Goal: Task Accomplishment & Management: Manage account settings

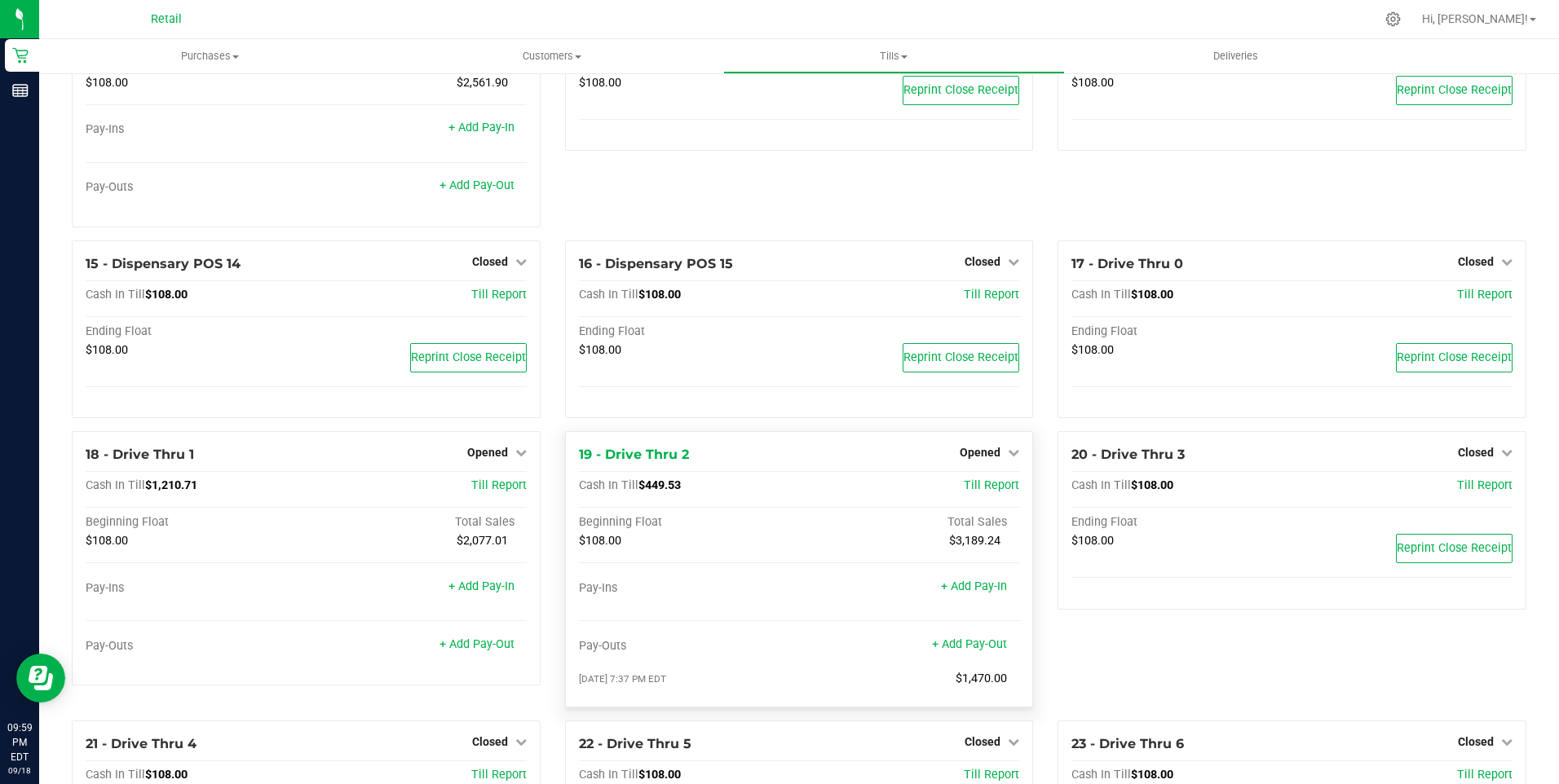
scroll to position [1142, 0]
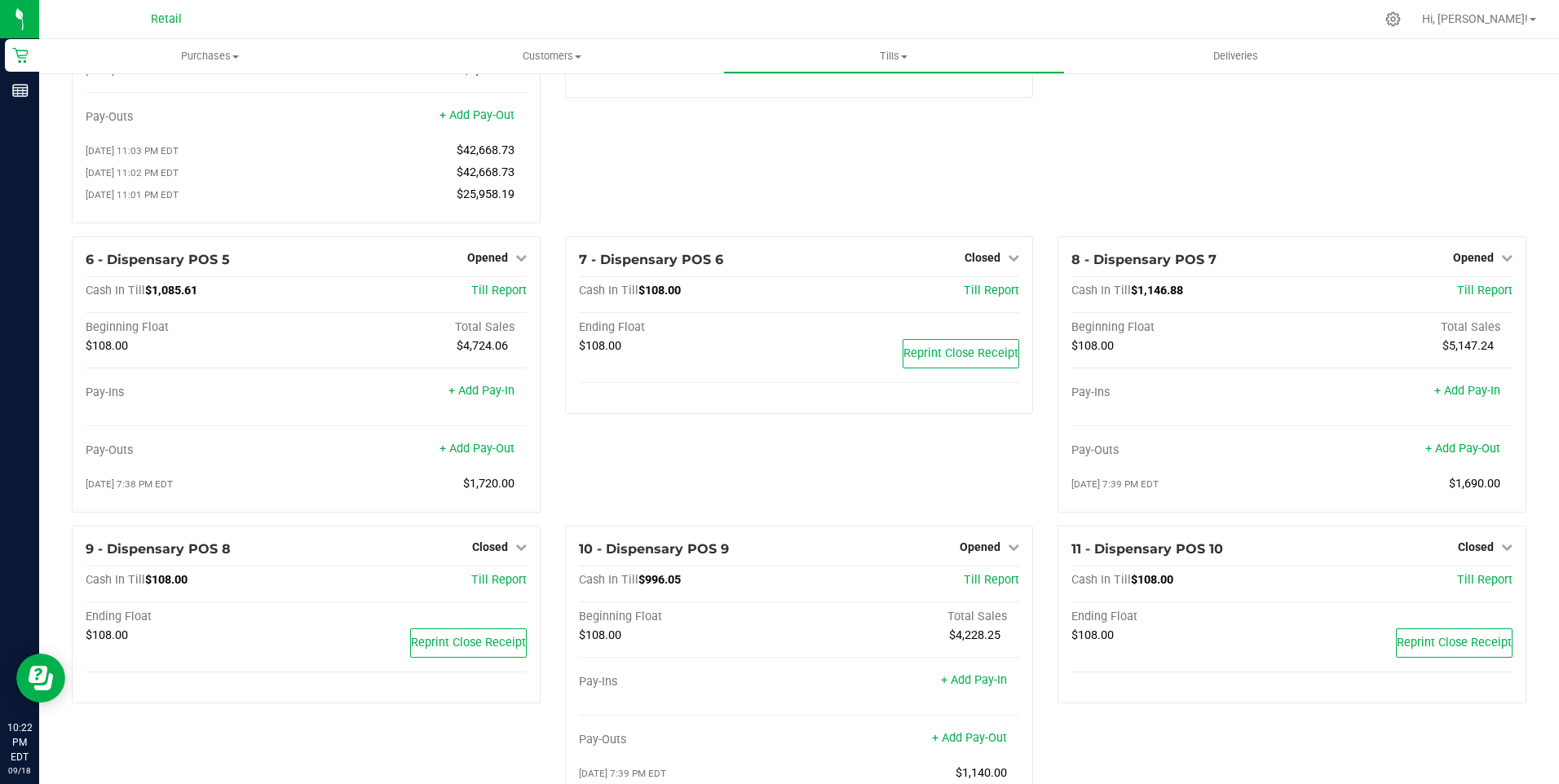
scroll to position [163, 0]
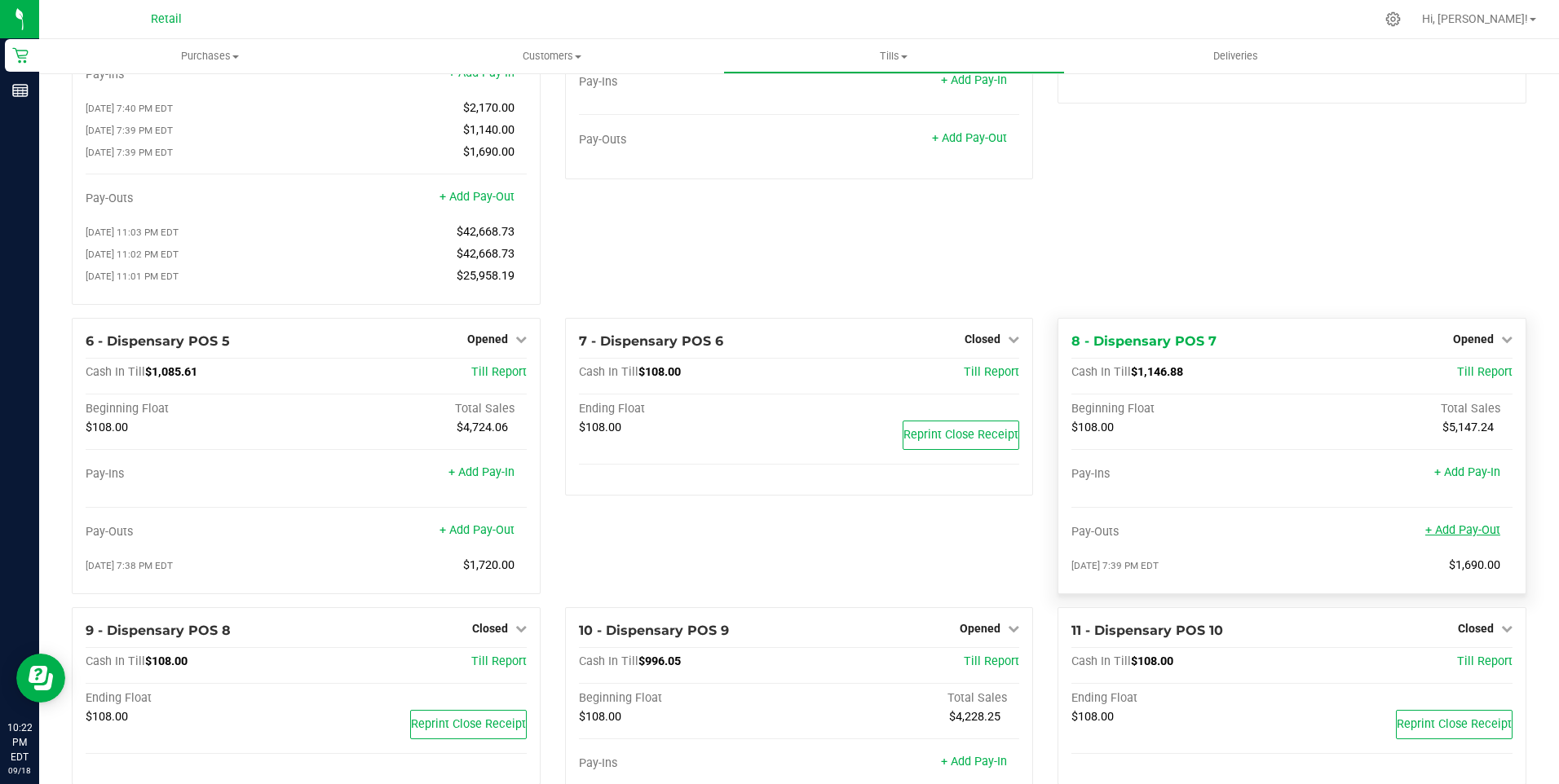
click at [1453, 537] on link "+ Add Pay-Out" at bounding box center [1462, 530] width 75 height 14
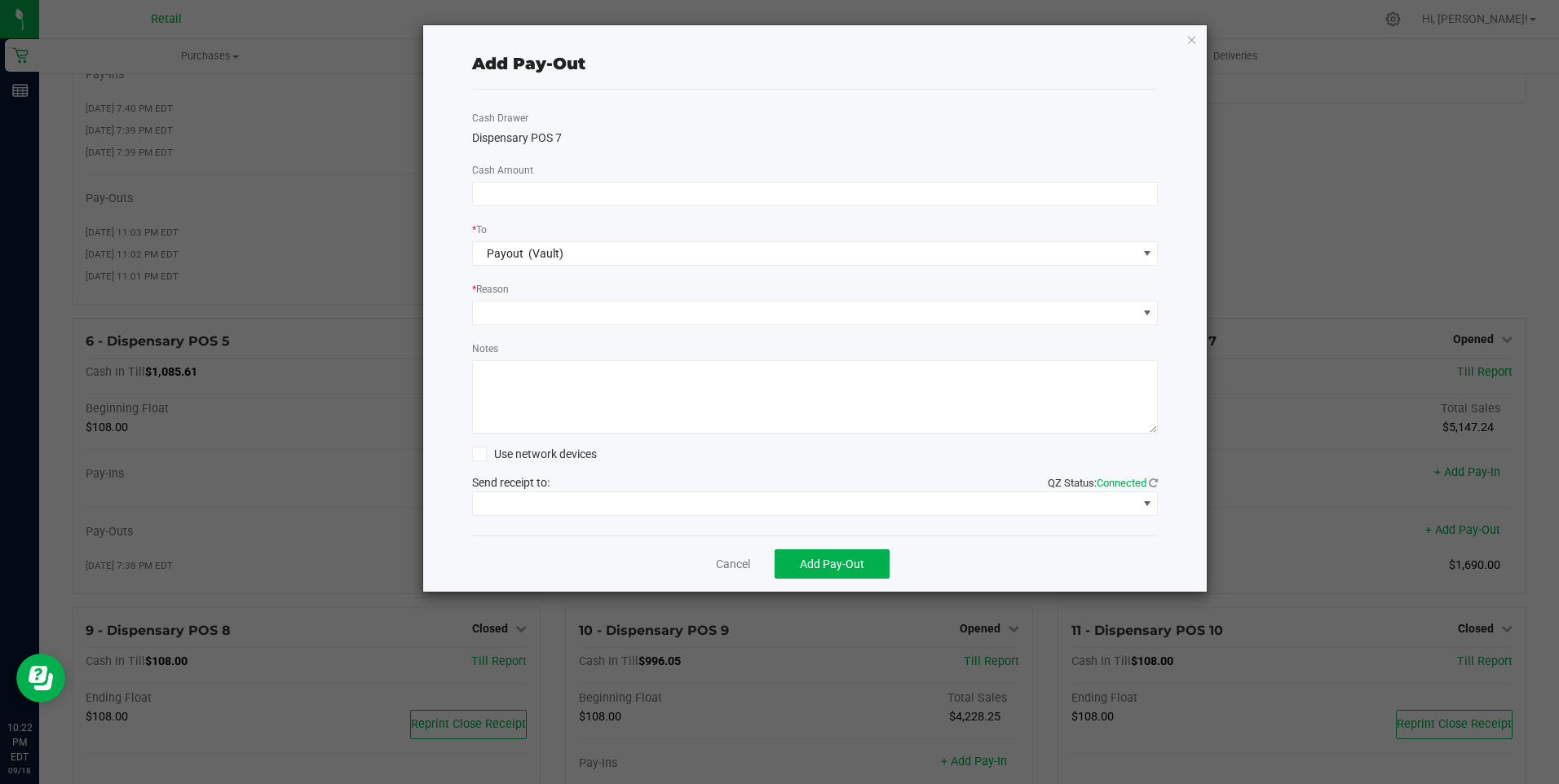
click at [519, 209] on div "Cash Drawer Dispensary POS 7 Cash Amount * To Payout (Vault) * Reason Notes Use…" at bounding box center [815, 313] width 686 height 446
click at [514, 195] on input at bounding box center [815, 194] width 685 height 23
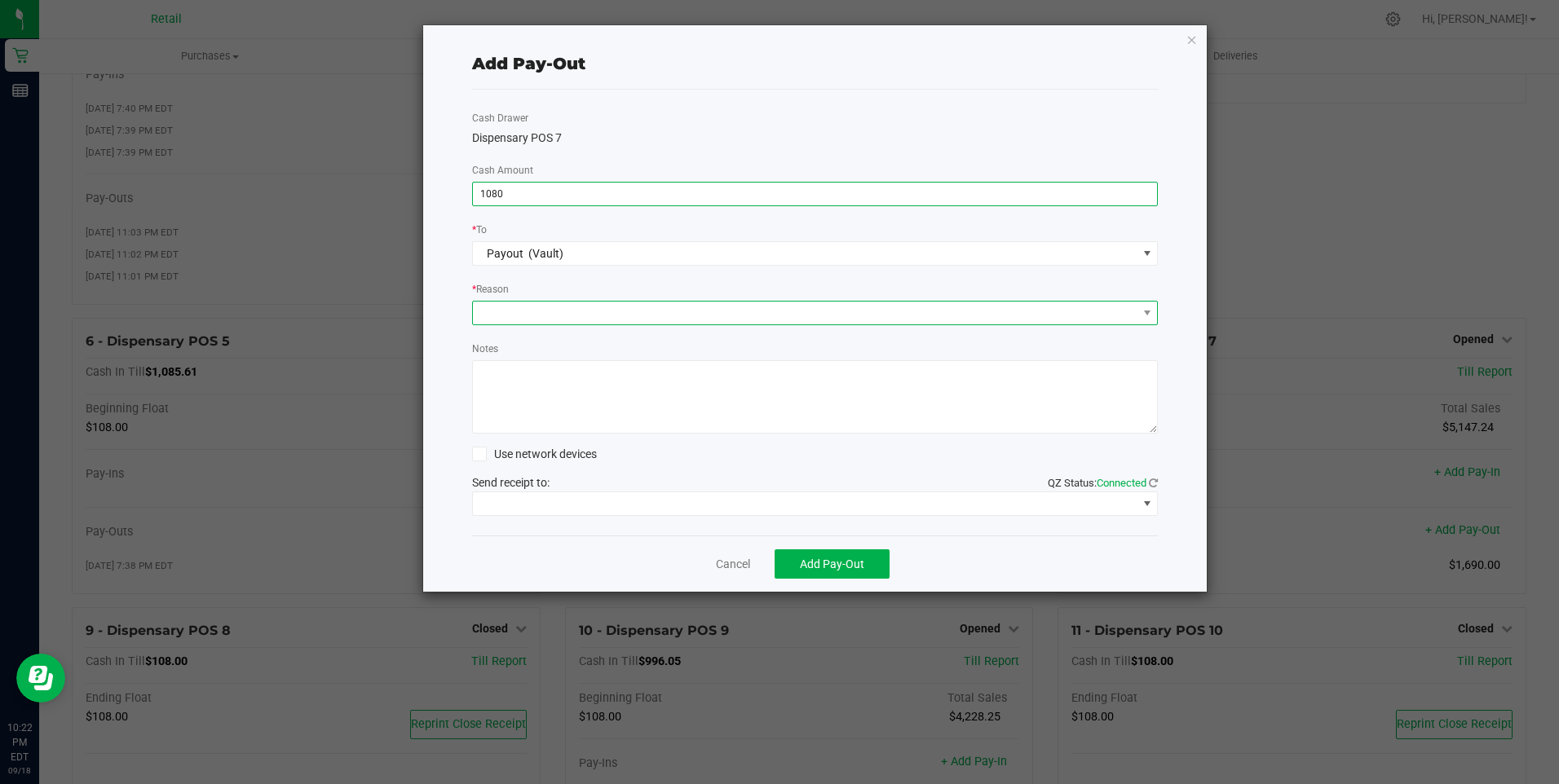
type input "$1,080.00"
click at [541, 317] on span at bounding box center [805, 313] width 665 height 23
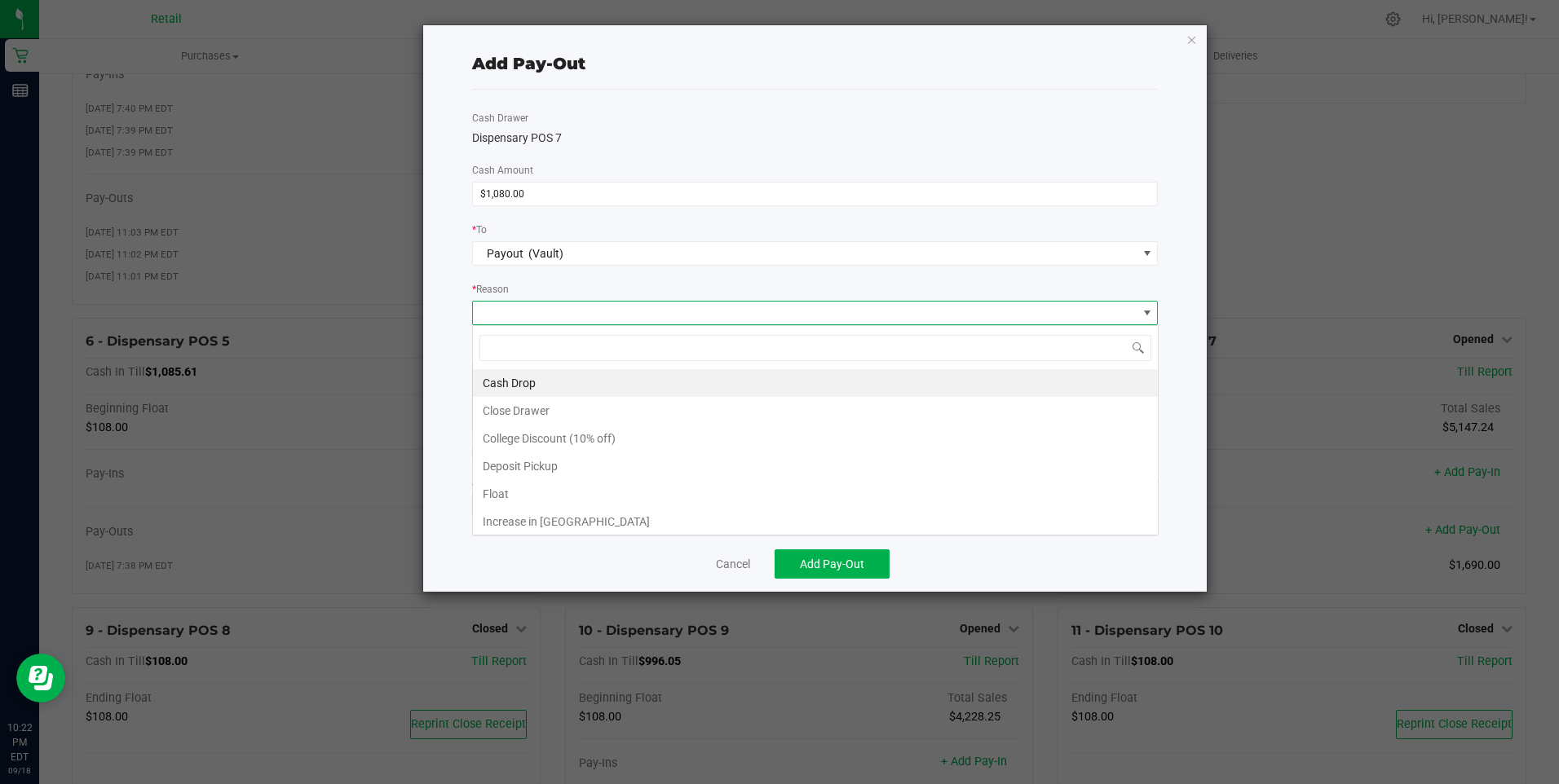
scroll to position [25, 686]
click at [513, 383] on li "Cash Drop" at bounding box center [815, 383] width 685 height 27
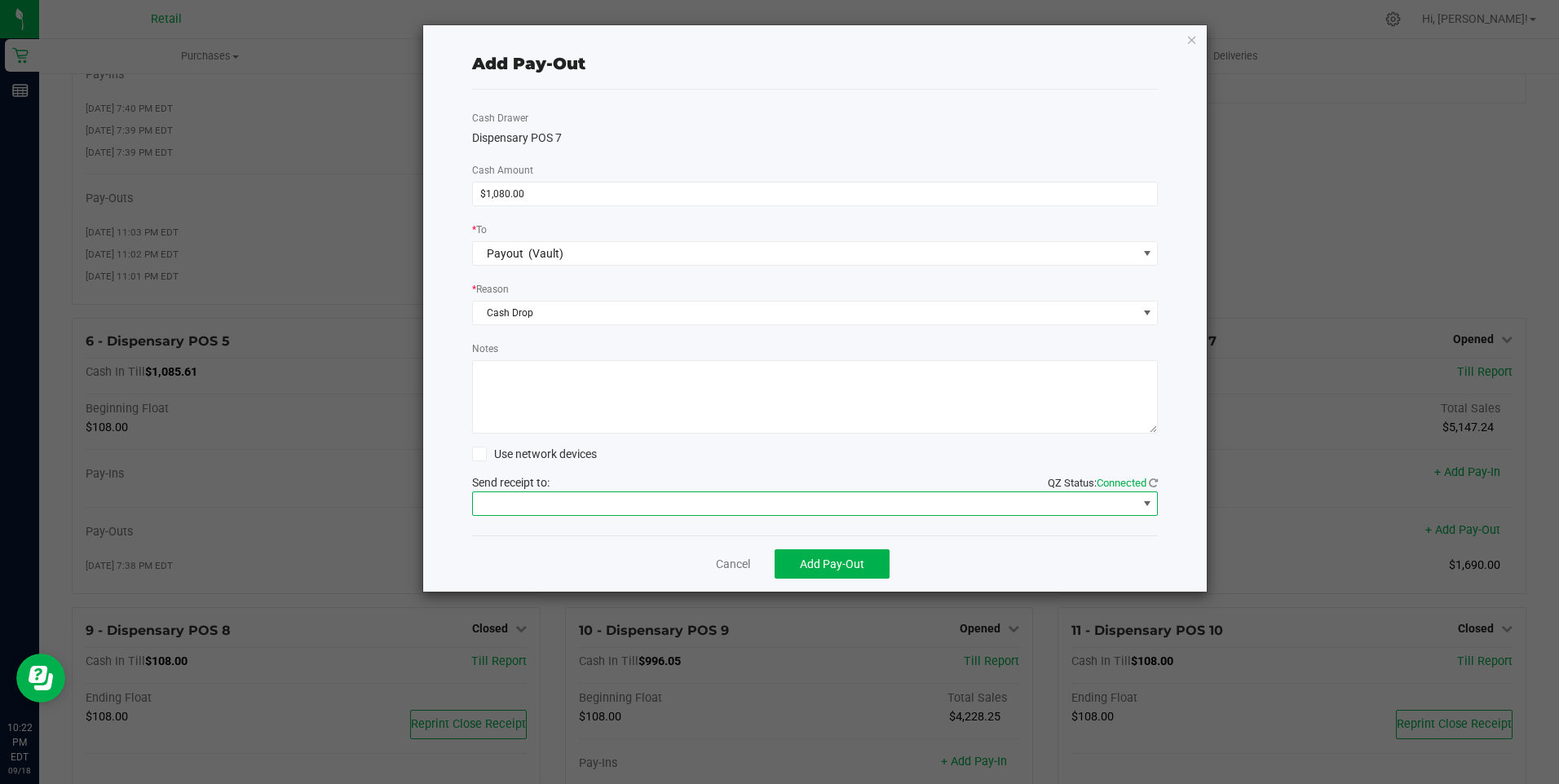
click at [531, 504] on span at bounding box center [805, 504] width 665 height 23
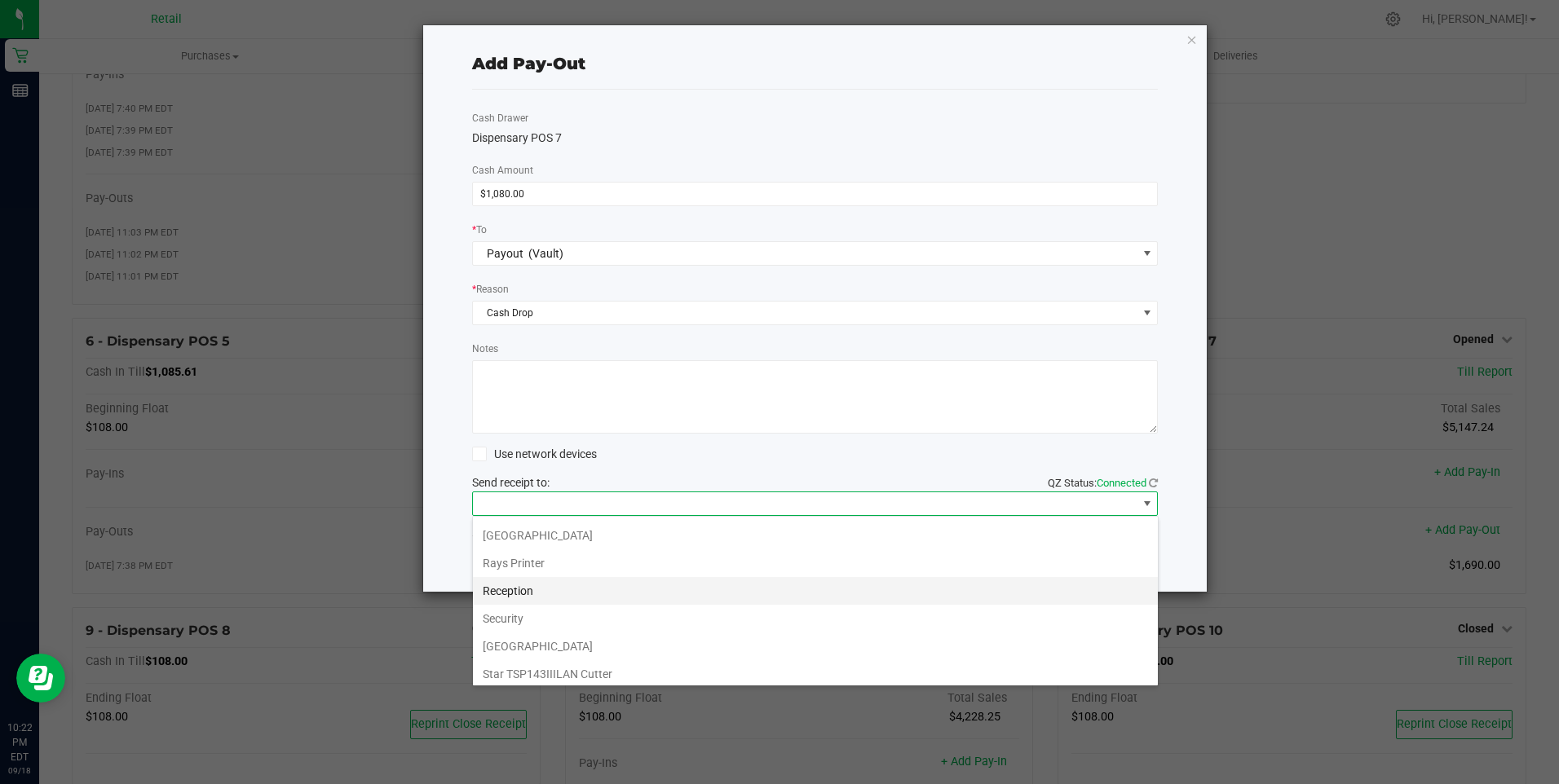
scroll to position [253, 0]
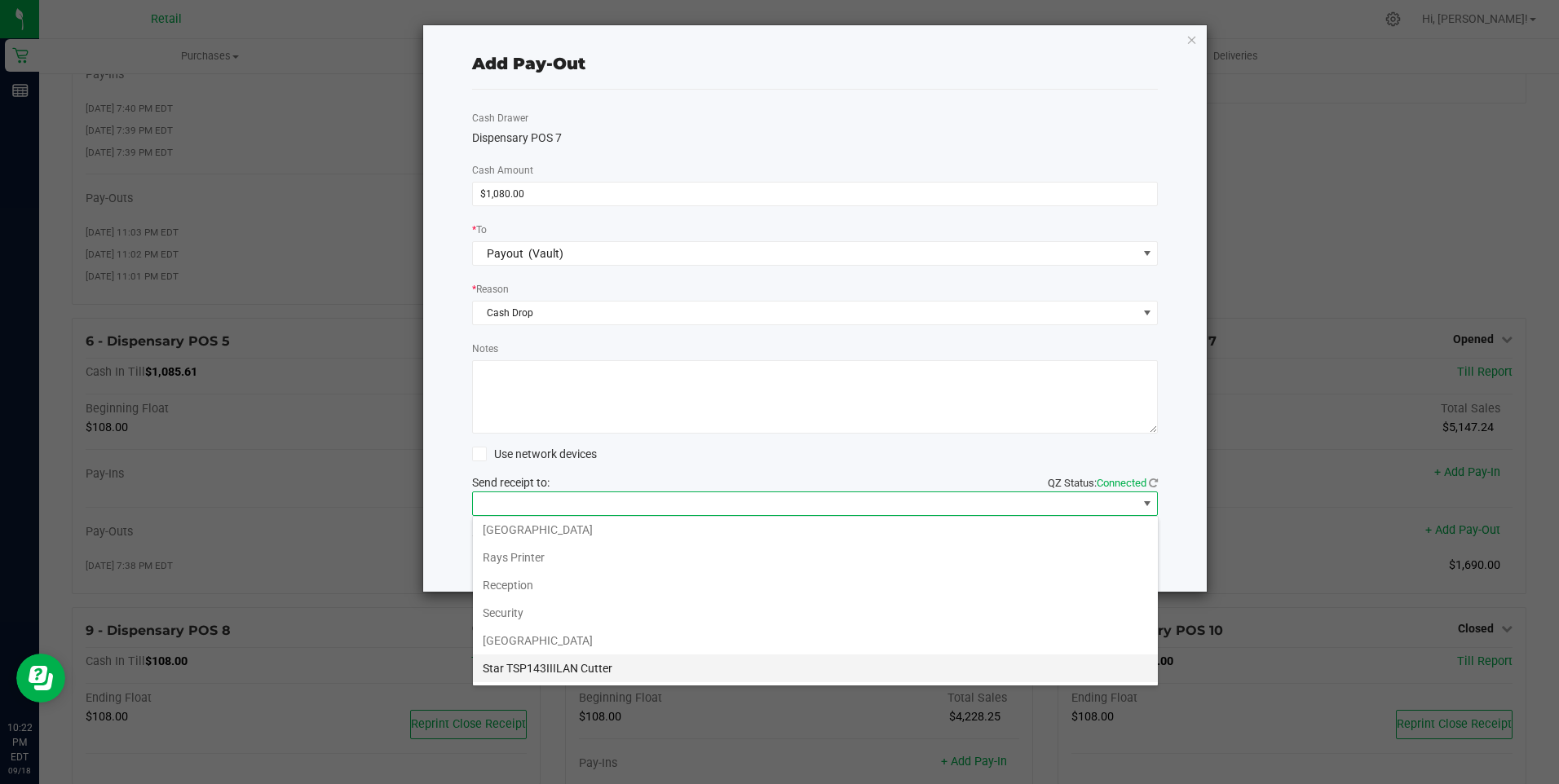
click at [558, 672] on Cutter "Star TSP143IIILAN Cutter" at bounding box center [815, 668] width 685 height 27
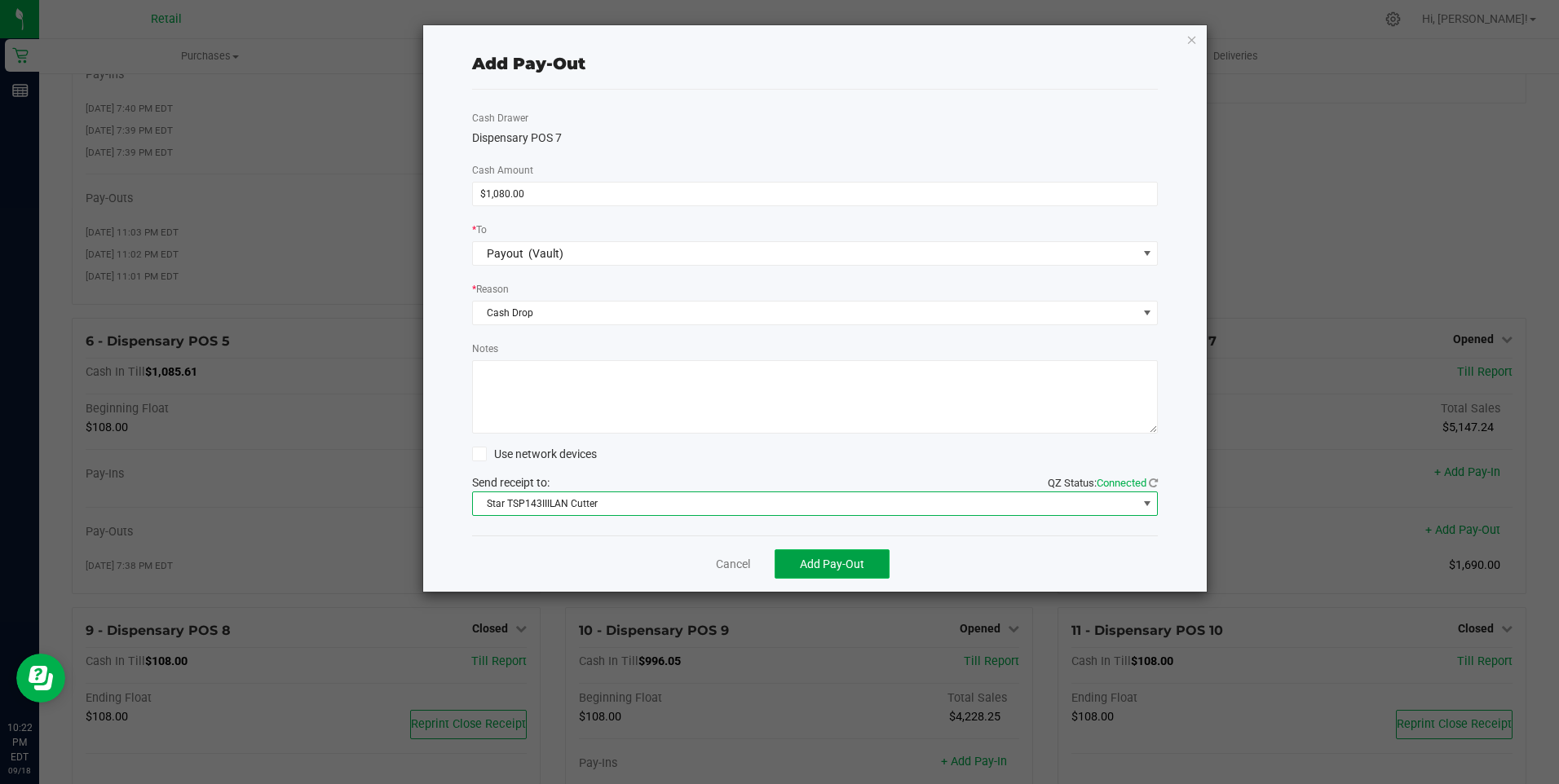
click at [819, 571] on button "Add Pay-Out" at bounding box center [832, 564] width 115 height 29
click at [741, 568] on link "Dismiss" at bounding box center [728, 564] width 39 height 17
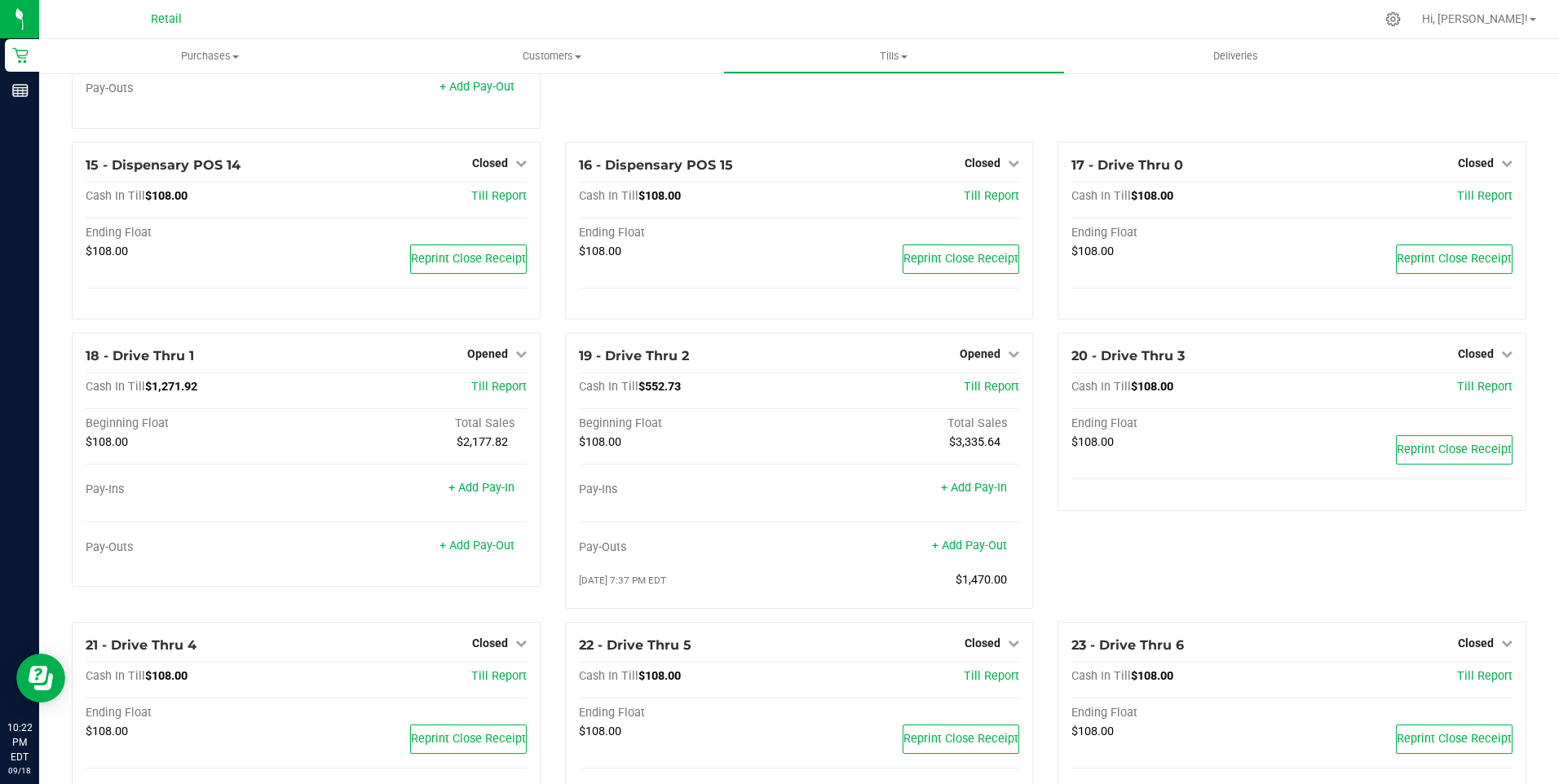
scroll to position [1223, 0]
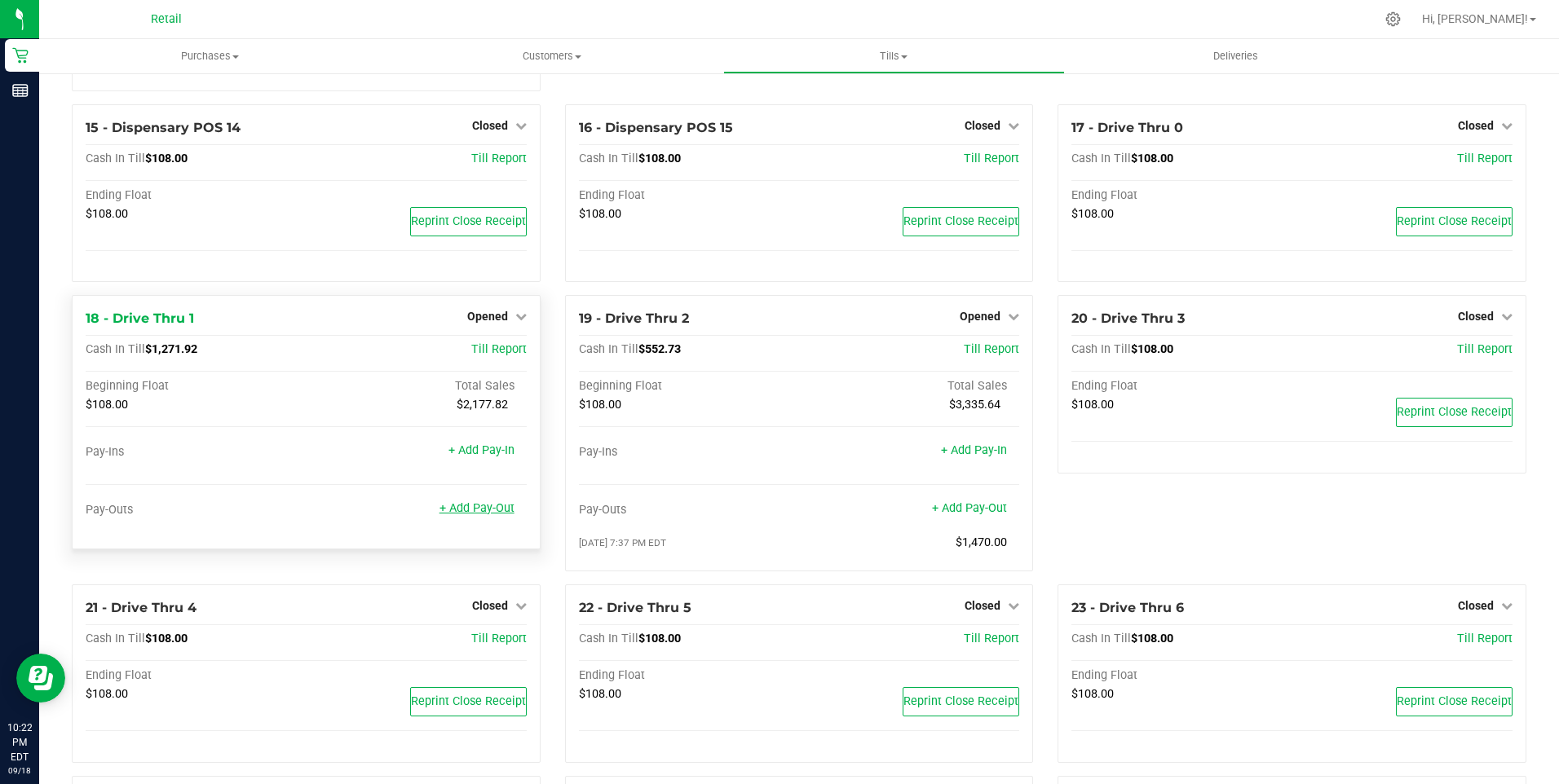
click at [479, 516] on link "+ Add Pay-Out" at bounding box center [476, 508] width 75 height 14
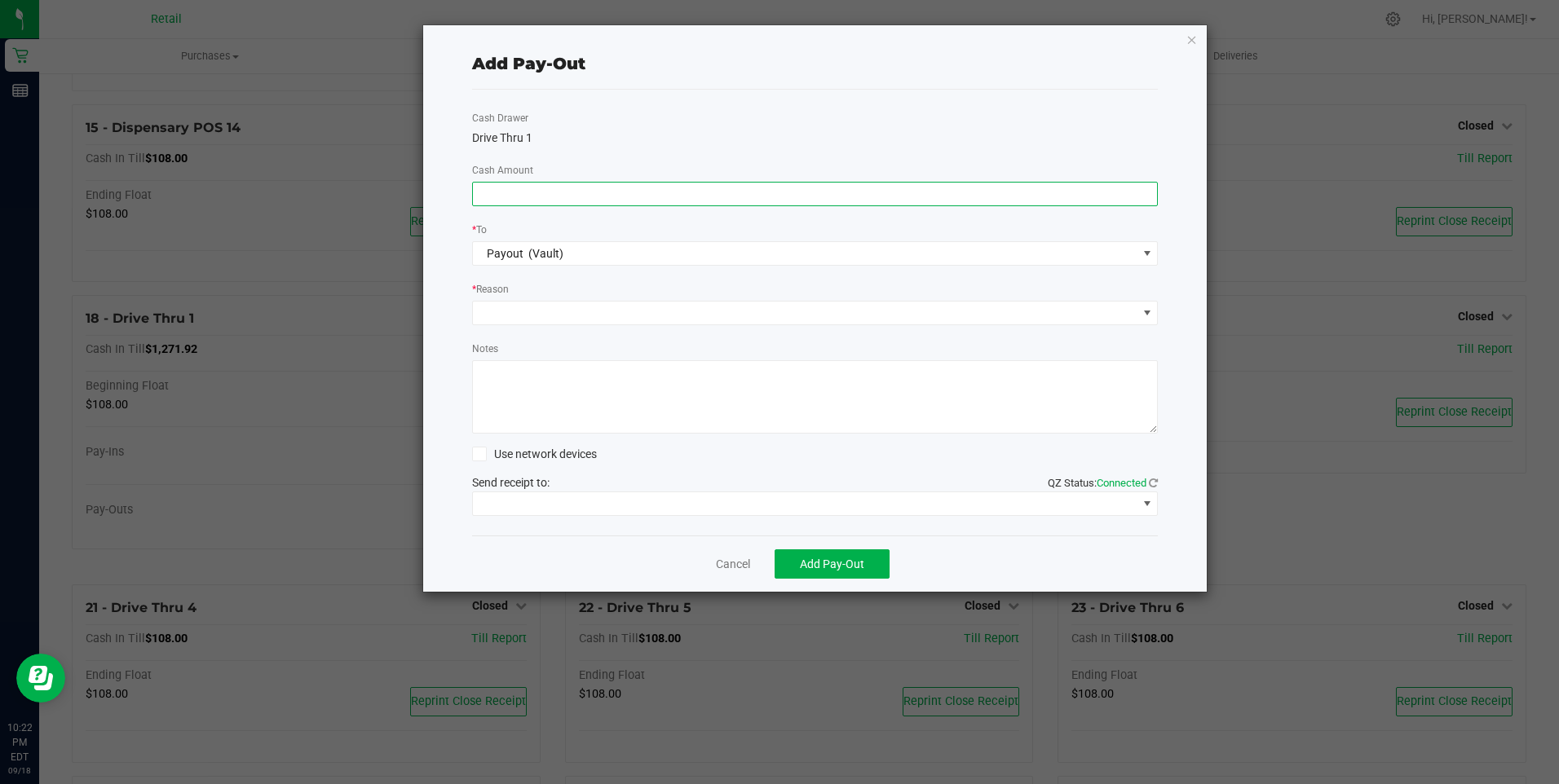
click at [518, 203] on input at bounding box center [815, 194] width 685 height 23
type input "$1,020.00"
click at [534, 312] on span at bounding box center [805, 313] width 665 height 23
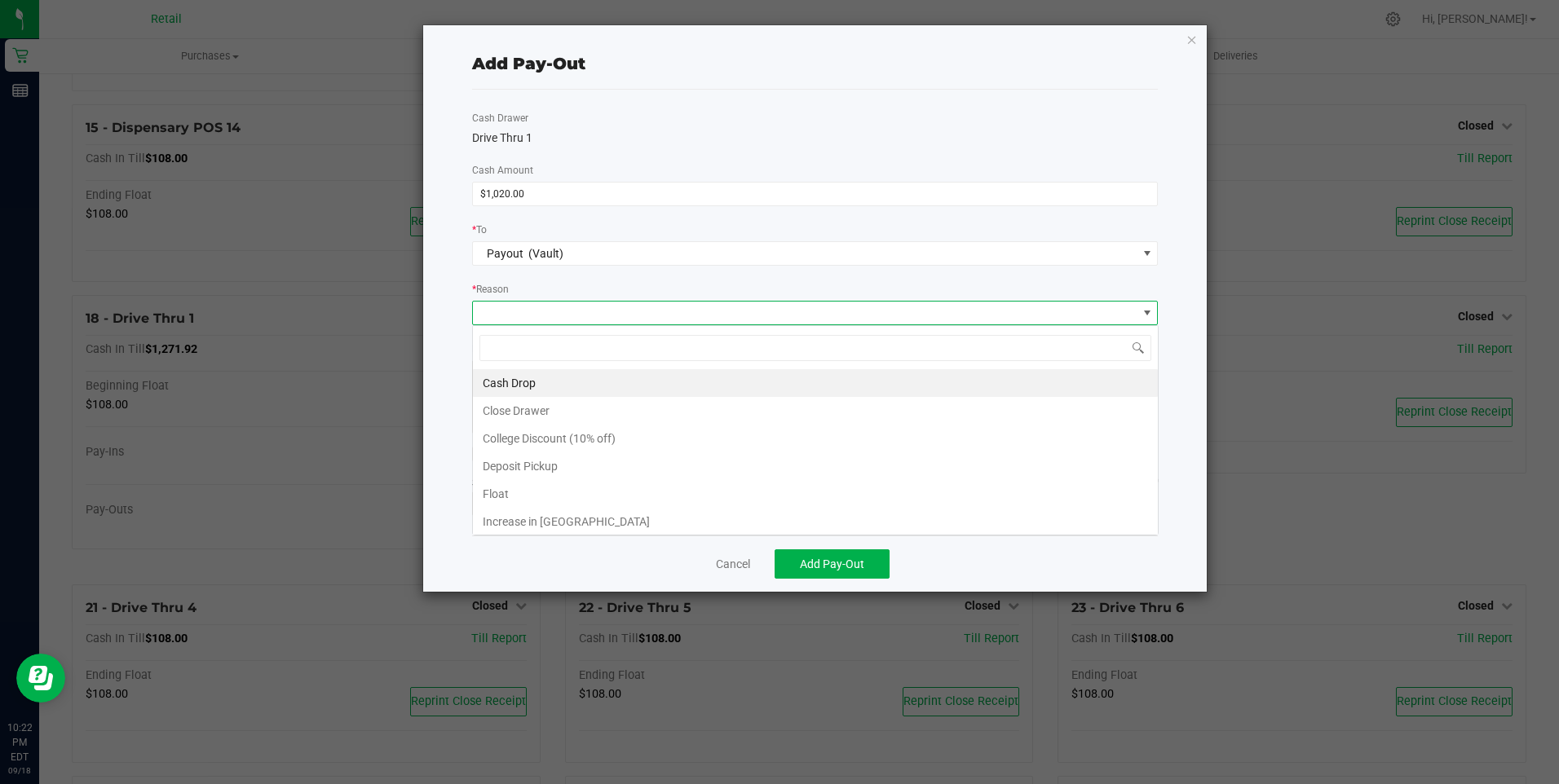
scroll to position [25, 686]
click at [517, 378] on li "Cash Drop" at bounding box center [815, 383] width 685 height 27
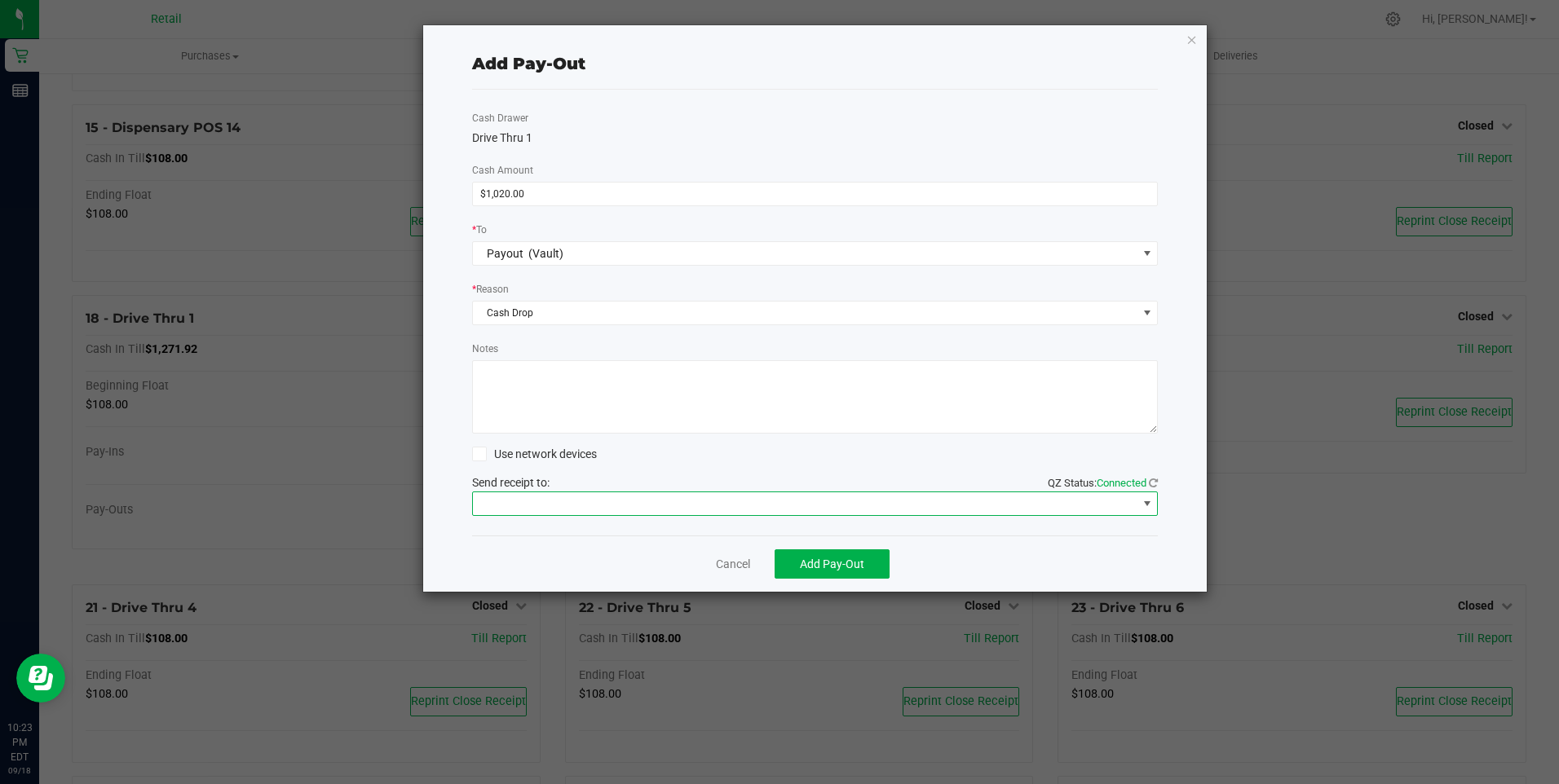
click at [721, 507] on span at bounding box center [805, 504] width 665 height 23
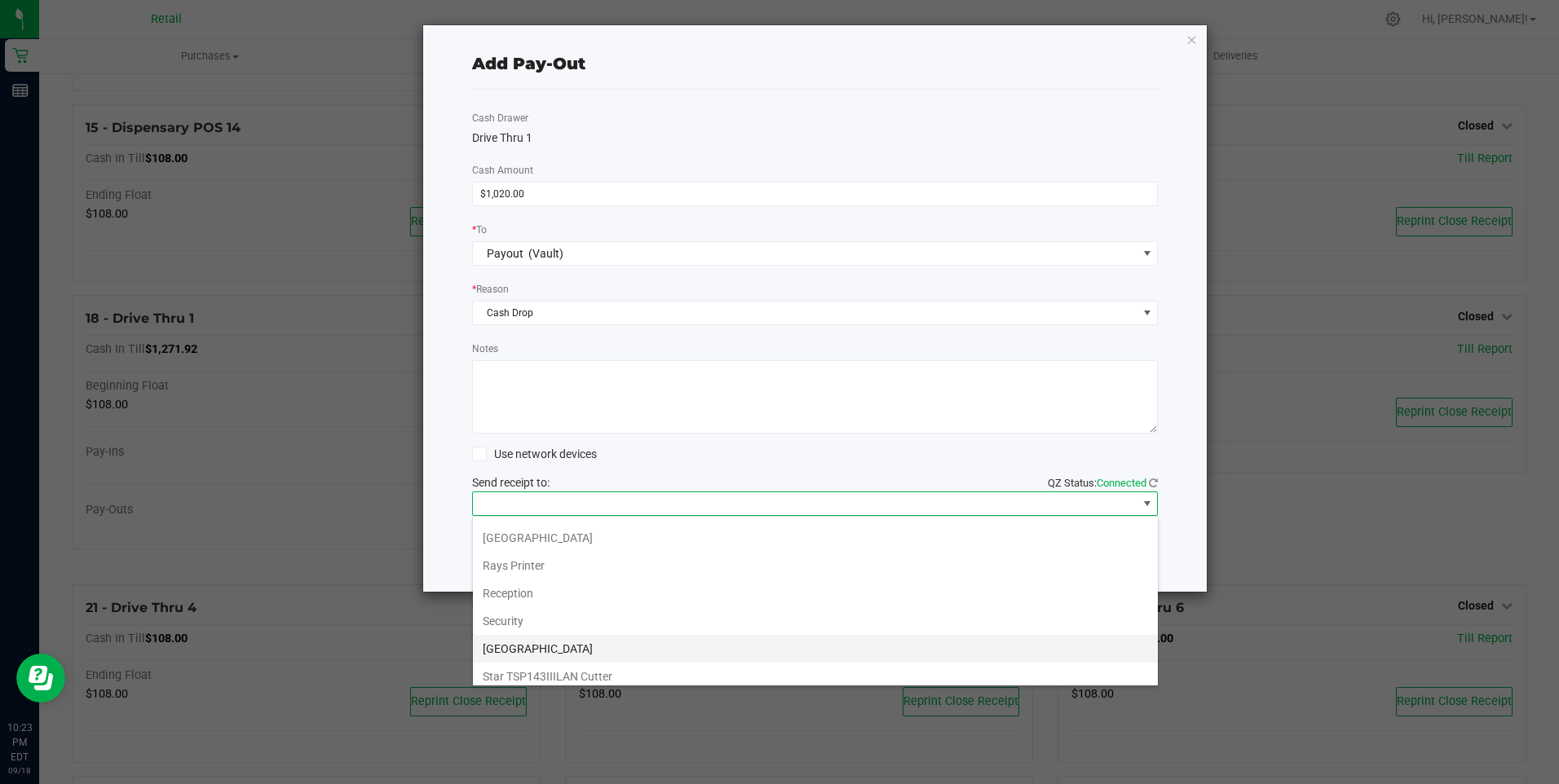
scroll to position [253, 0]
click at [579, 672] on Cutter "Star TSP143IIILAN Cutter" at bounding box center [815, 668] width 685 height 27
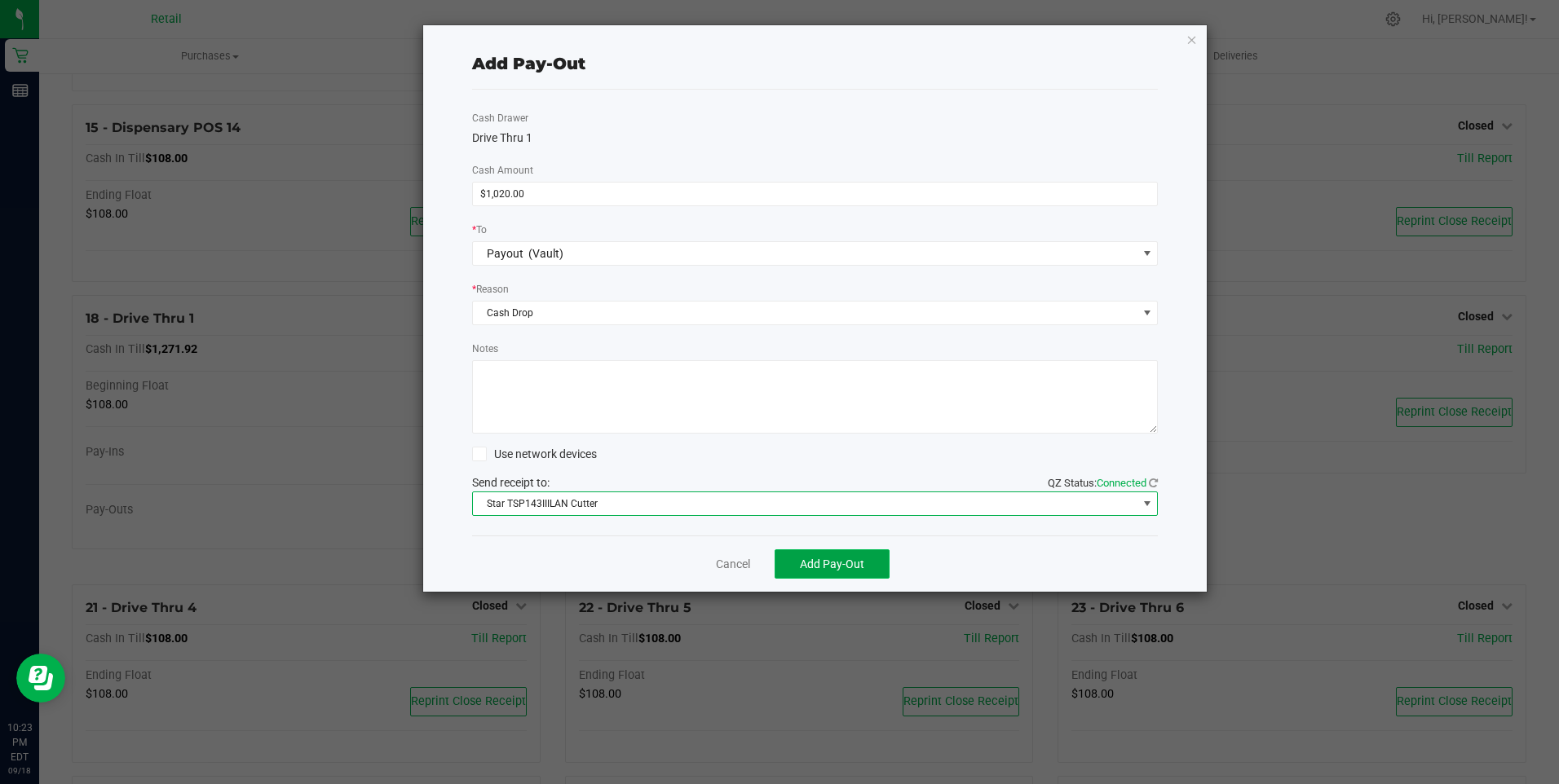
click at [824, 559] on span "Add Pay-Out" at bounding box center [831, 564] width 64 height 13
click at [717, 560] on link "Dismiss" at bounding box center [728, 564] width 39 height 17
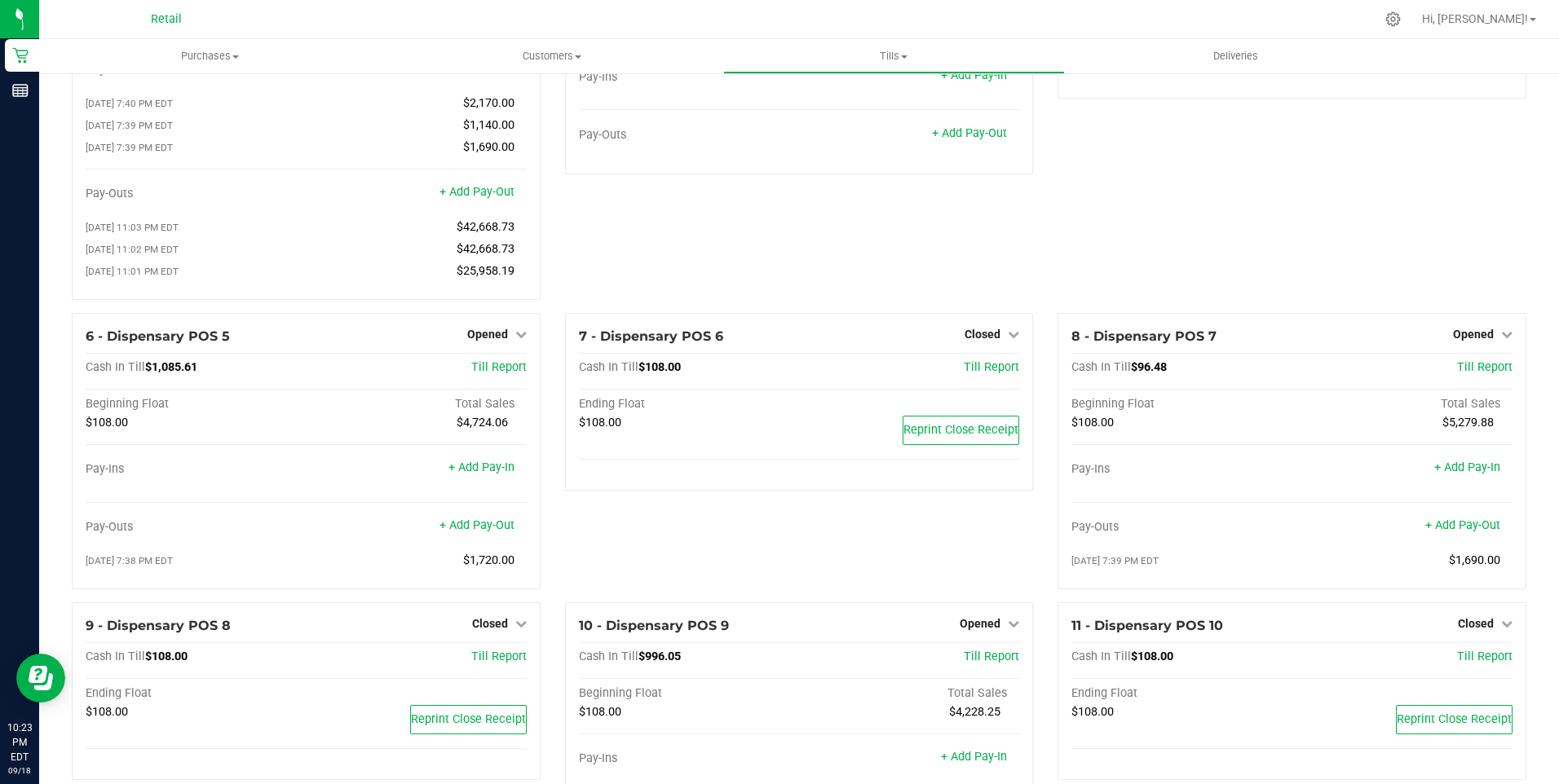
scroll to position [124, 0]
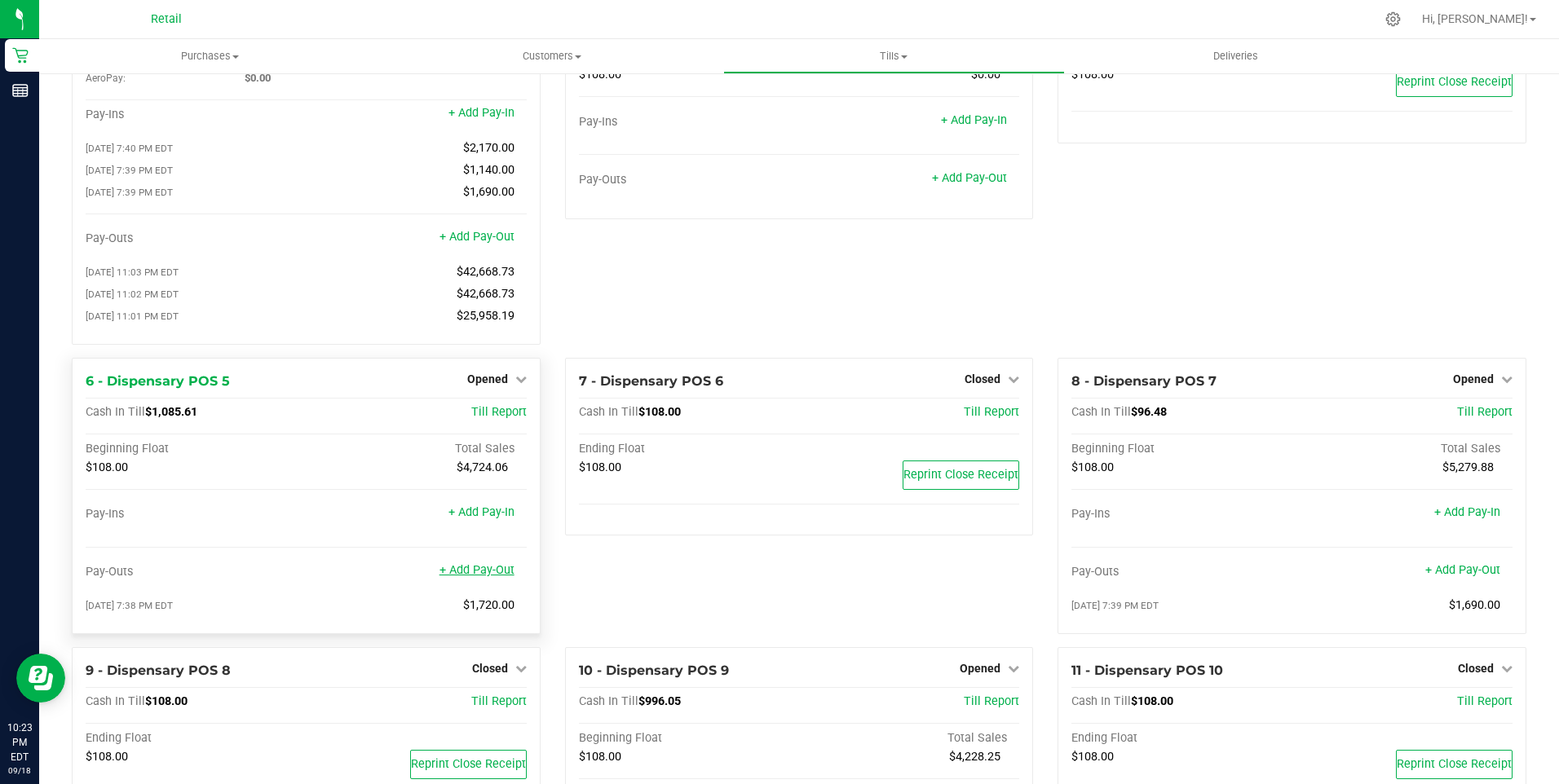
click at [486, 577] on link "+ Add Pay-Out" at bounding box center [476, 570] width 75 height 14
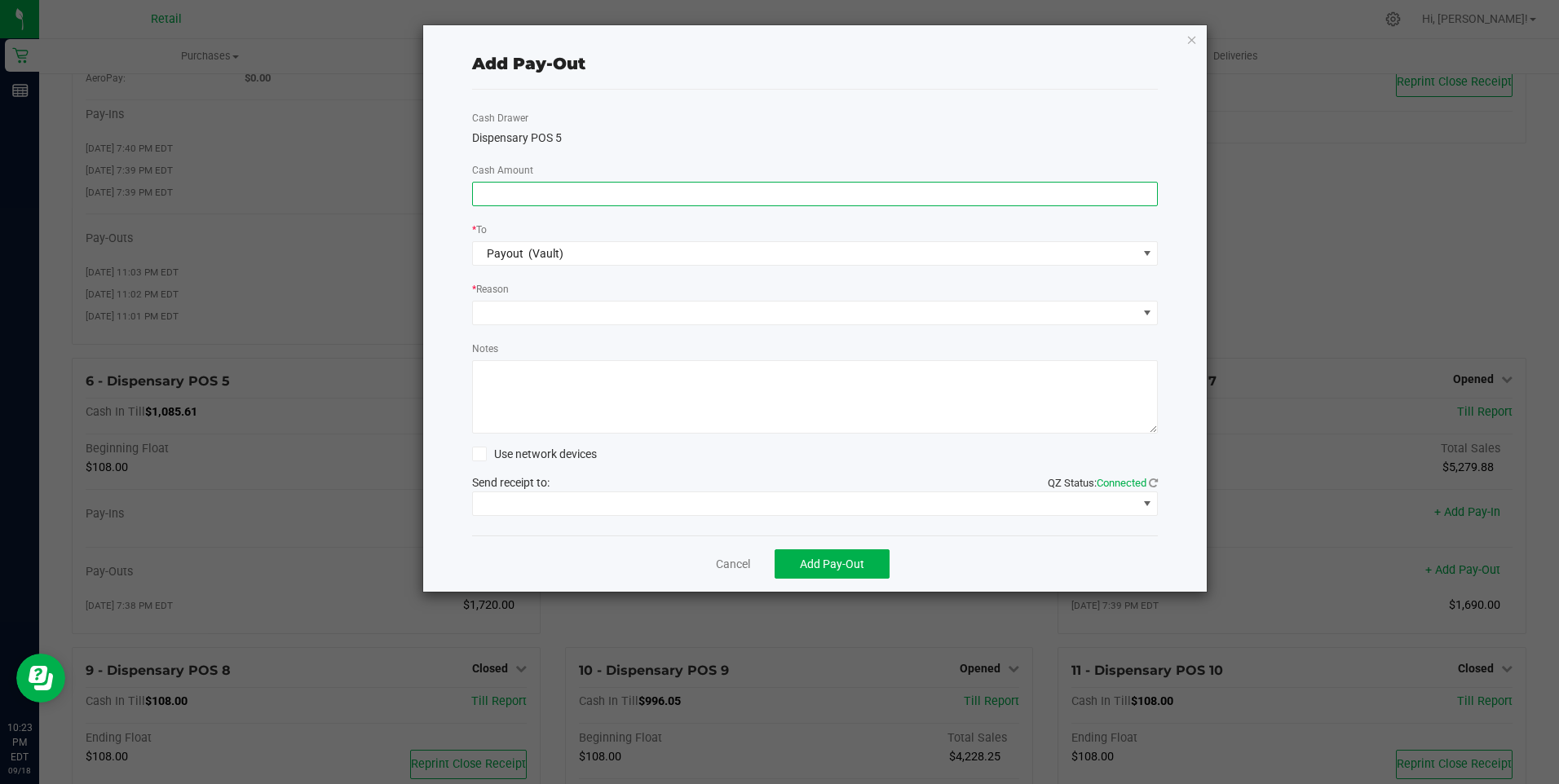
click at [518, 198] on input at bounding box center [815, 194] width 685 height 23
type input "$970.00"
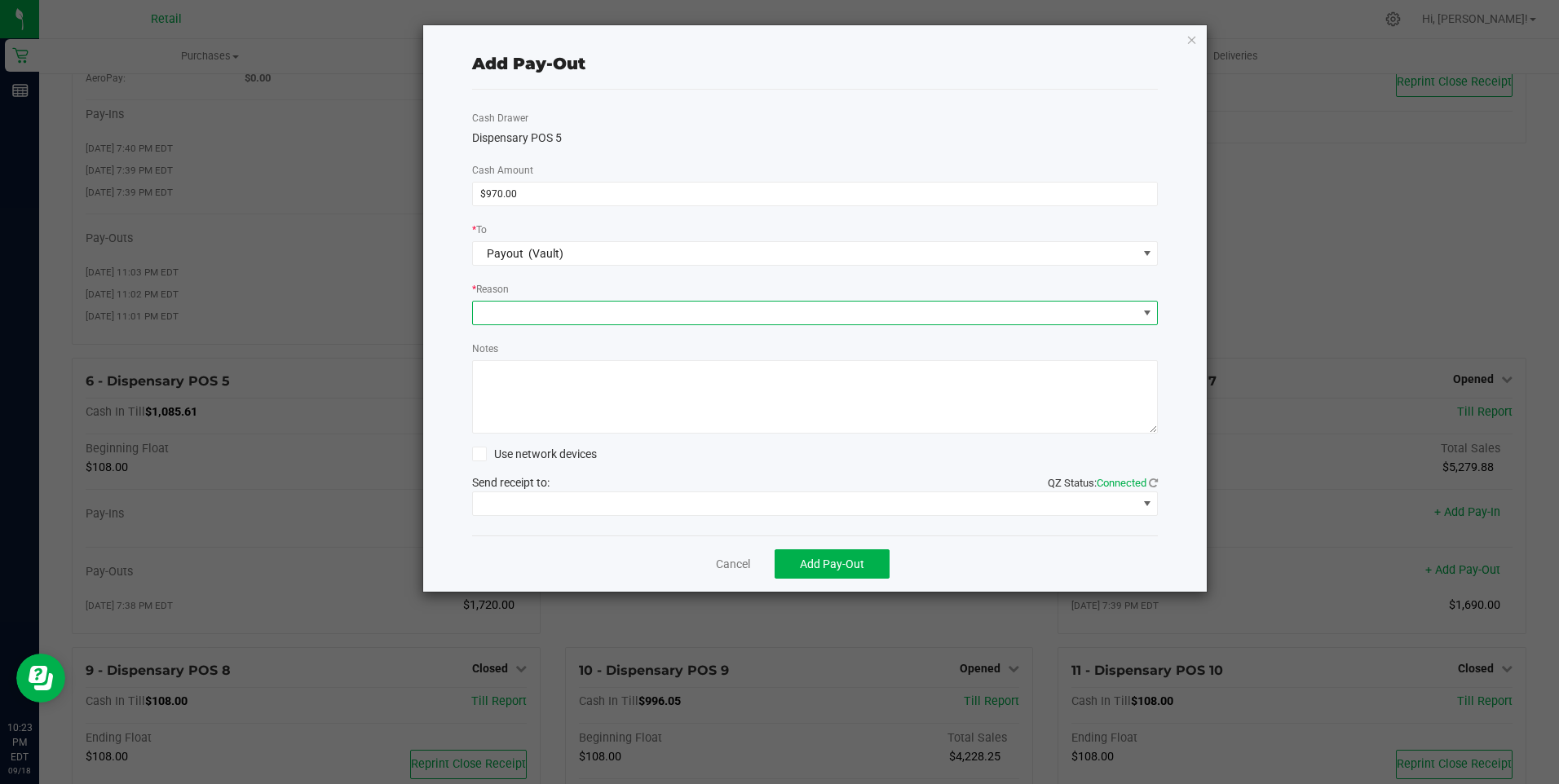
click at [534, 316] on span at bounding box center [805, 313] width 665 height 23
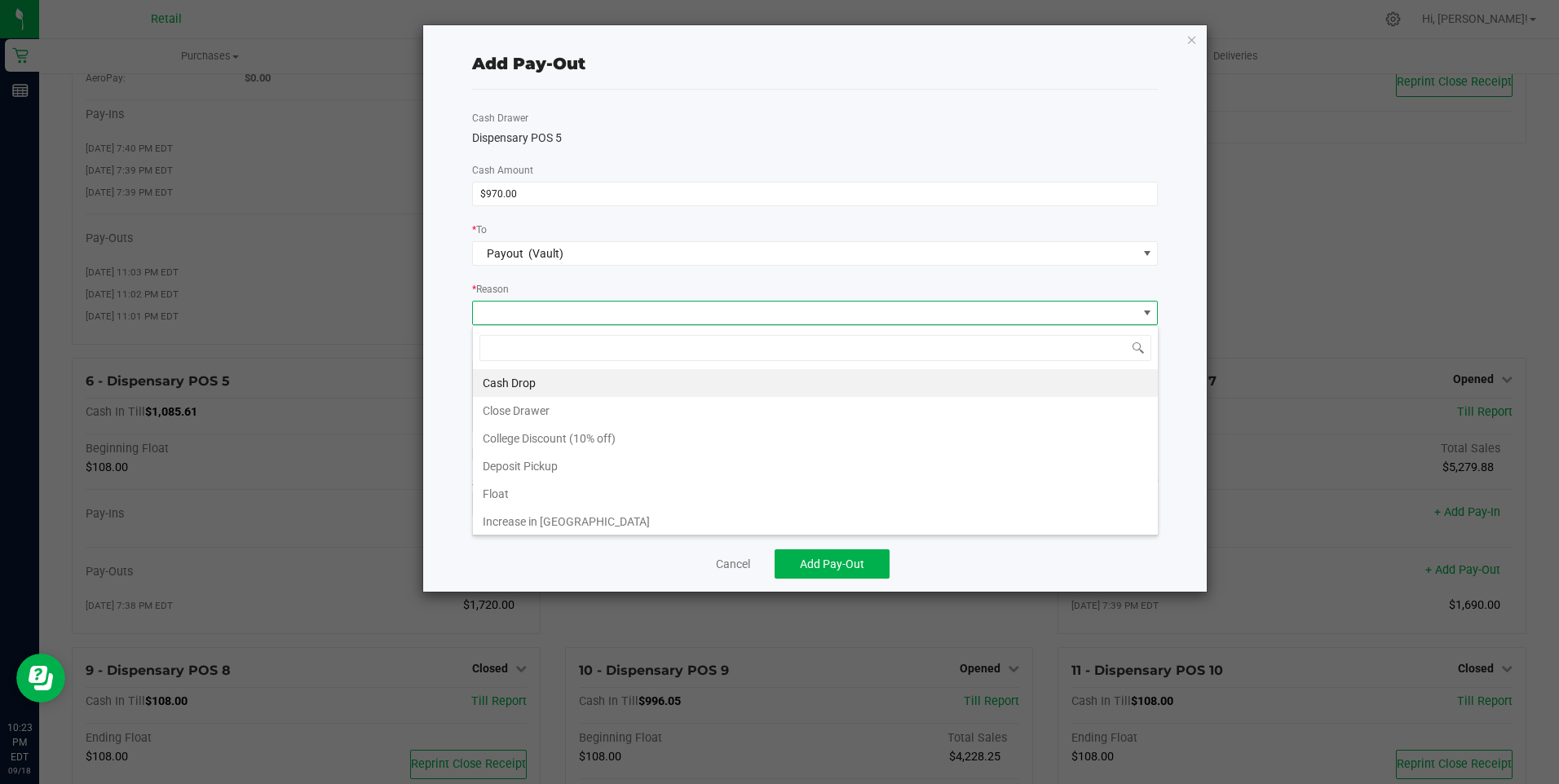
scroll to position [25, 686]
click at [536, 383] on li "Cash Drop" at bounding box center [815, 383] width 685 height 27
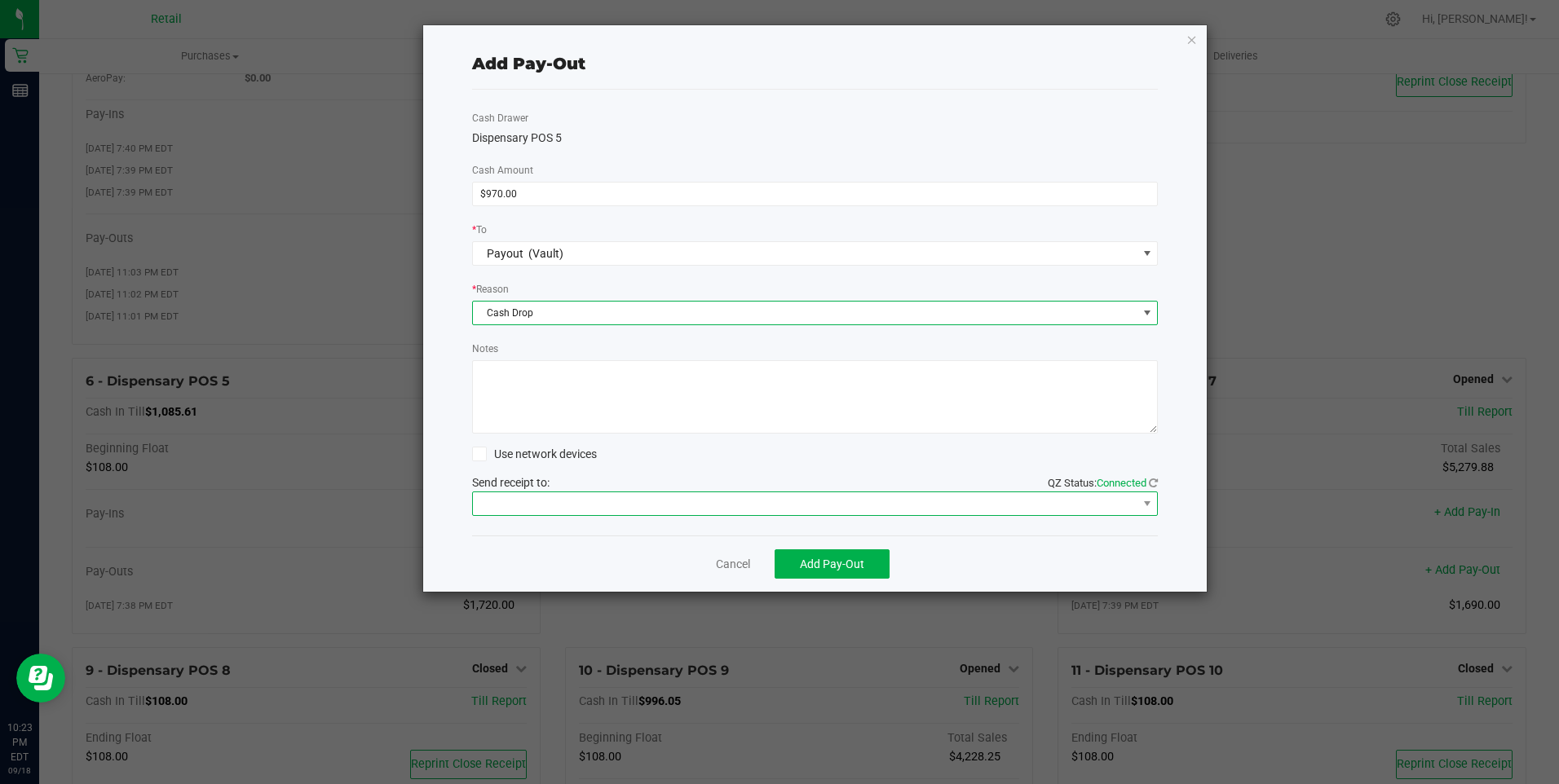
click at [556, 502] on span at bounding box center [805, 504] width 665 height 23
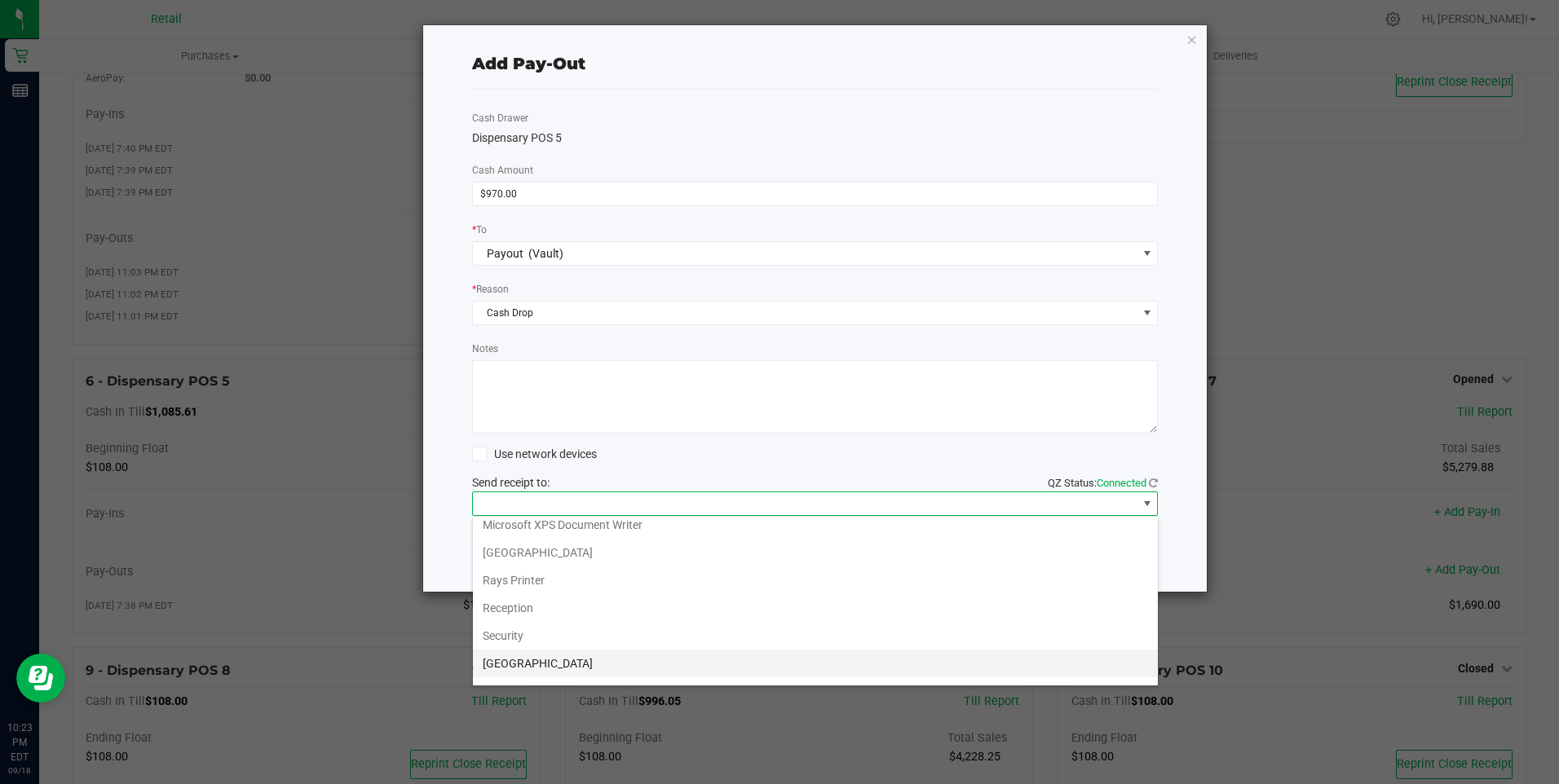
scroll to position [253, 0]
click at [569, 661] on Cutter "Star TSP143IIILAN Cutter" at bounding box center [815, 668] width 685 height 27
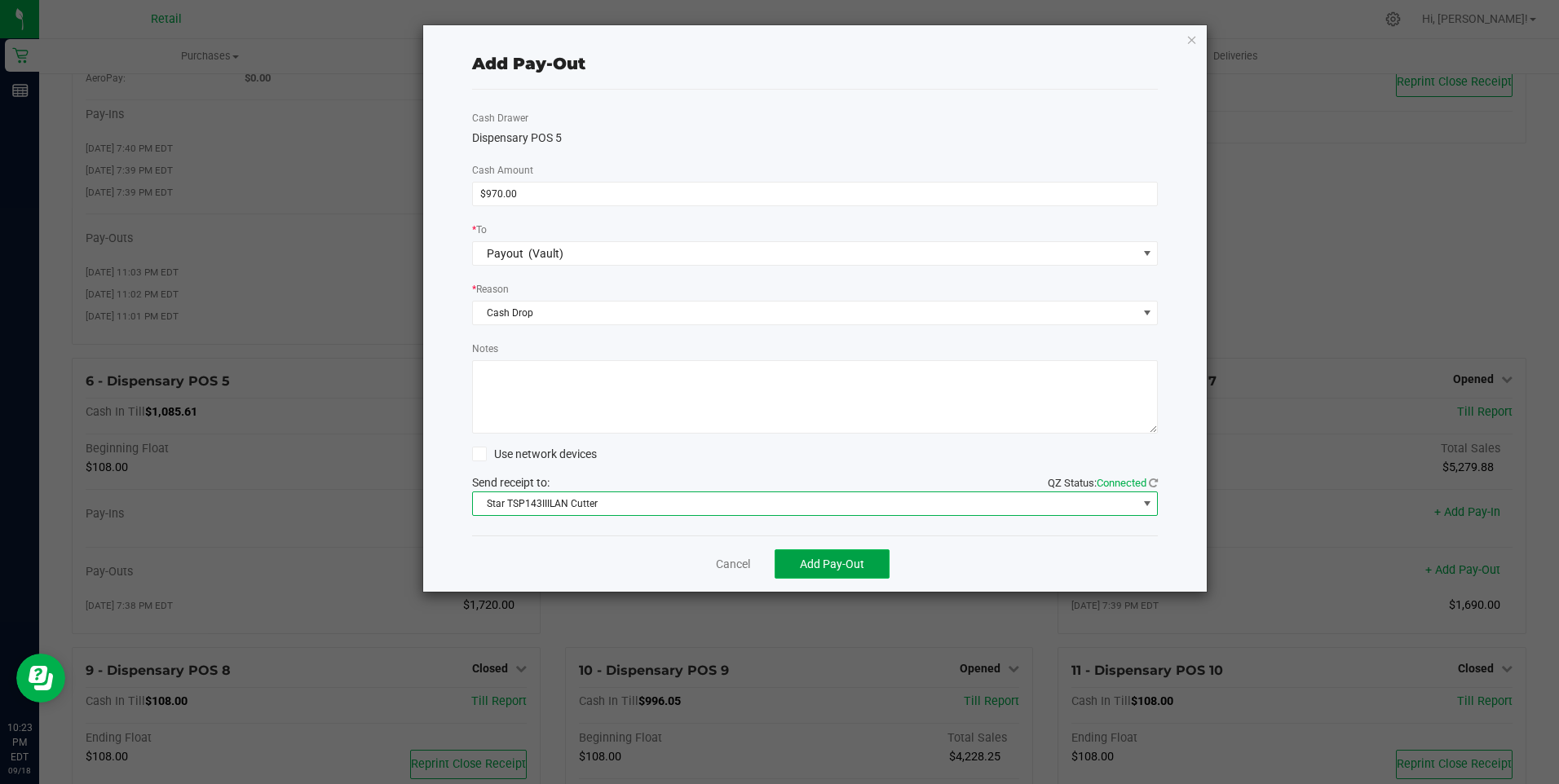
click at [827, 564] on span "Add Pay-Out" at bounding box center [831, 564] width 64 height 13
click at [714, 567] on link "Dismiss" at bounding box center [728, 564] width 39 height 17
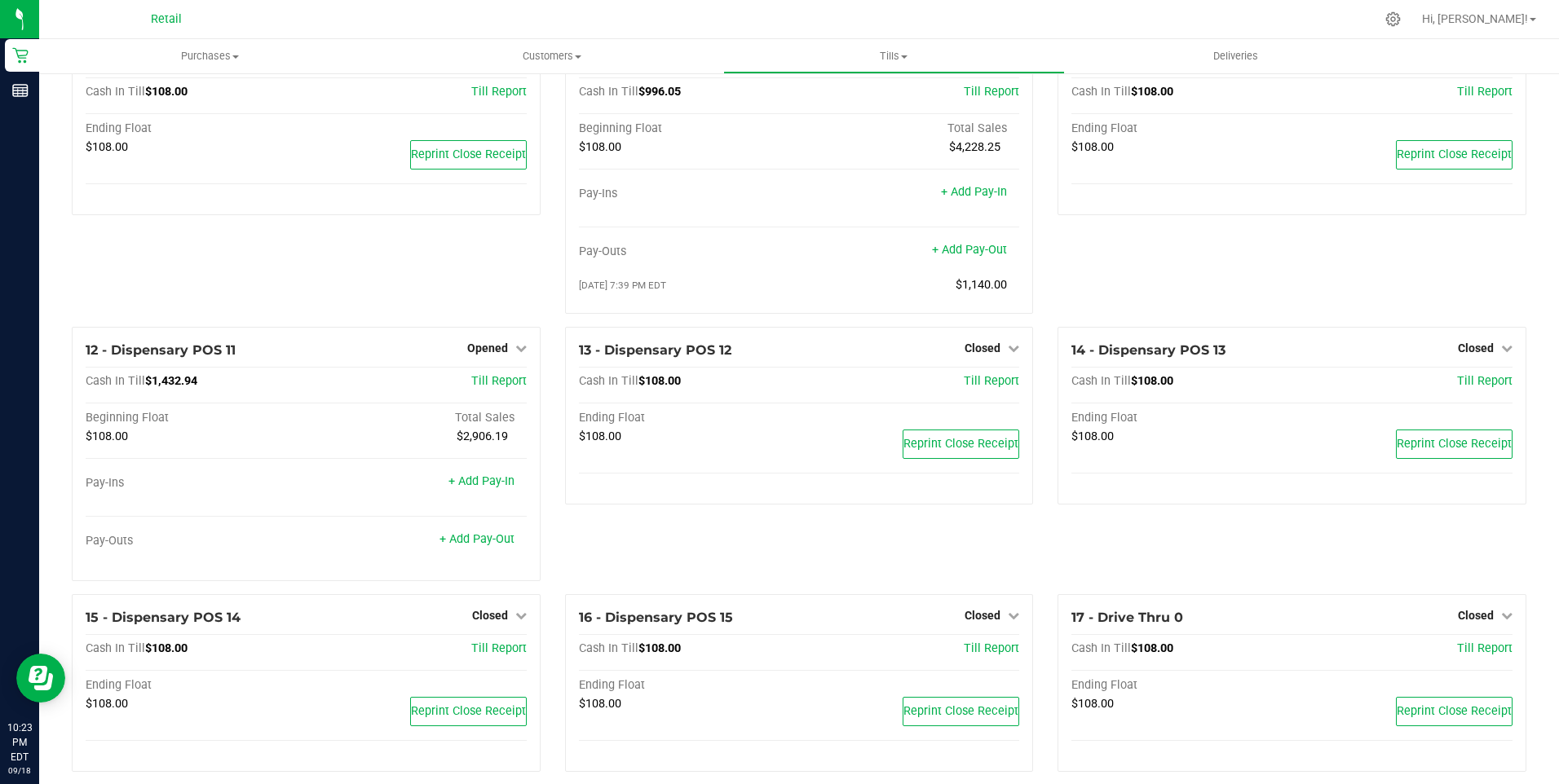
scroll to position [733, 0]
click at [473, 546] on link "+ Add Pay-Out" at bounding box center [476, 539] width 75 height 14
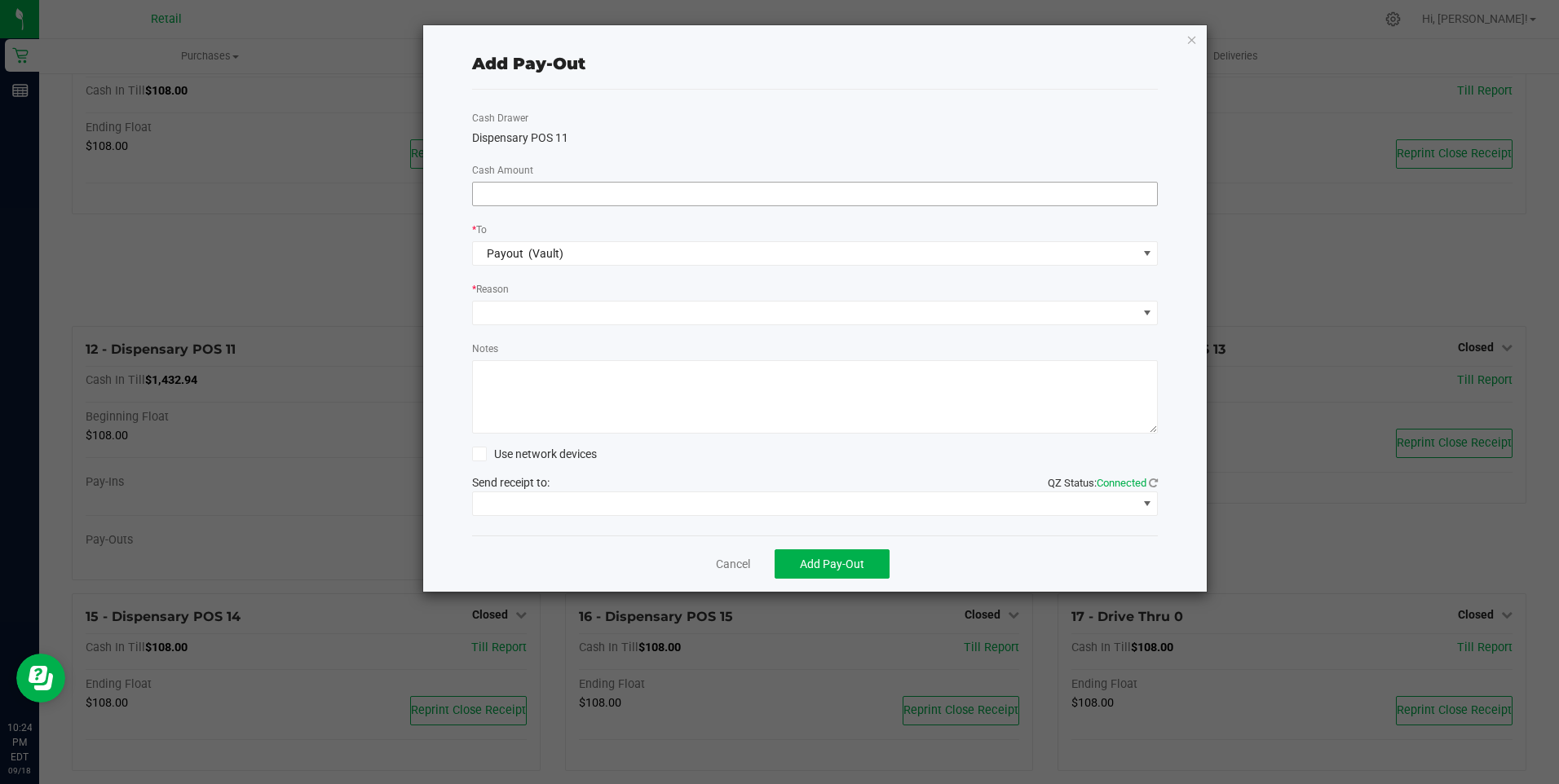
click at [519, 195] on input at bounding box center [815, 194] width 685 height 23
type input "$1,260.00"
click at [532, 313] on span at bounding box center [805, 313] width 665 height 23
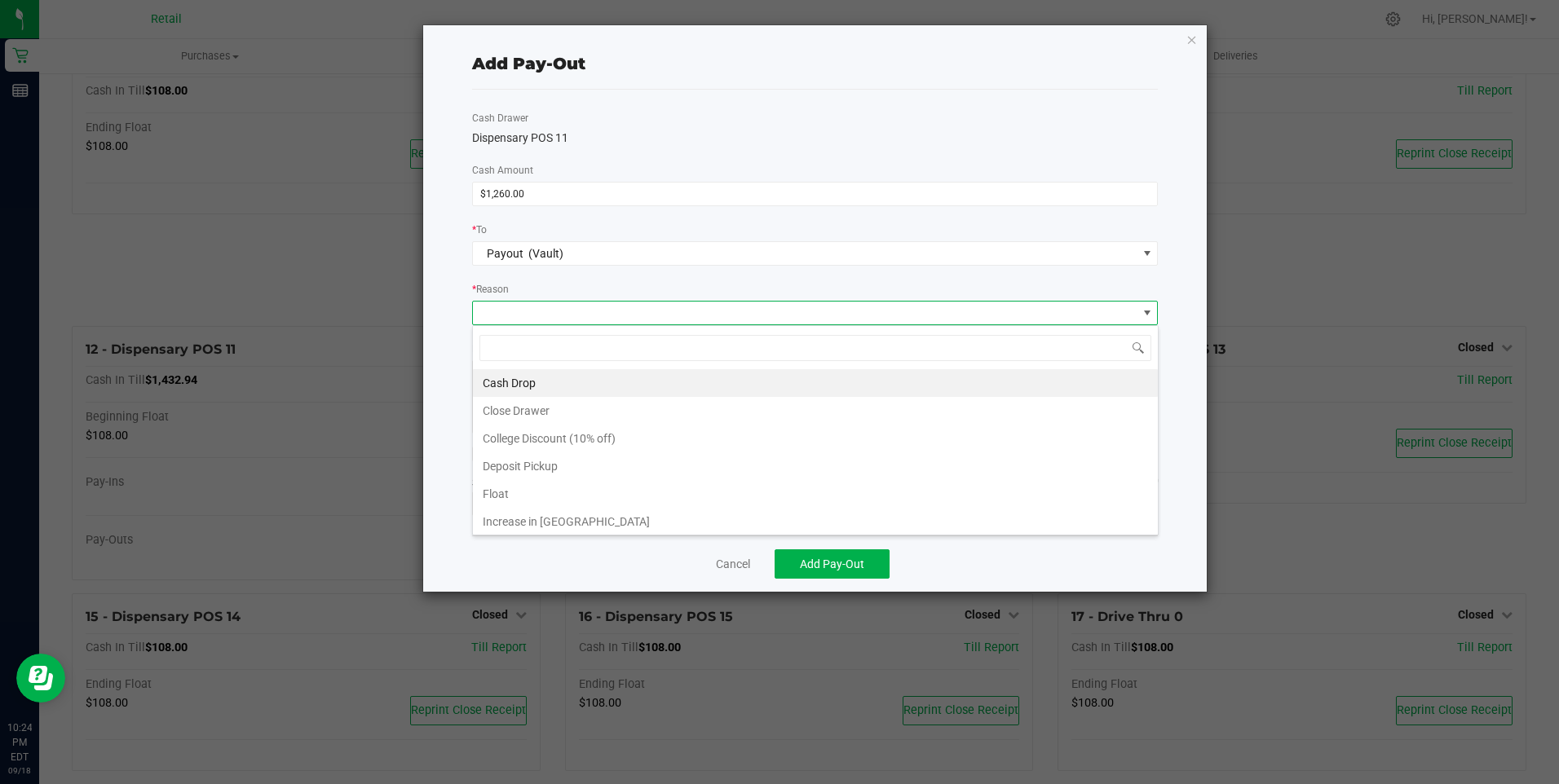
scroll to position [25, 686]
click at [499, 385] on li "Cash Drop" at bounding box center [815, 383] width 685 height 27
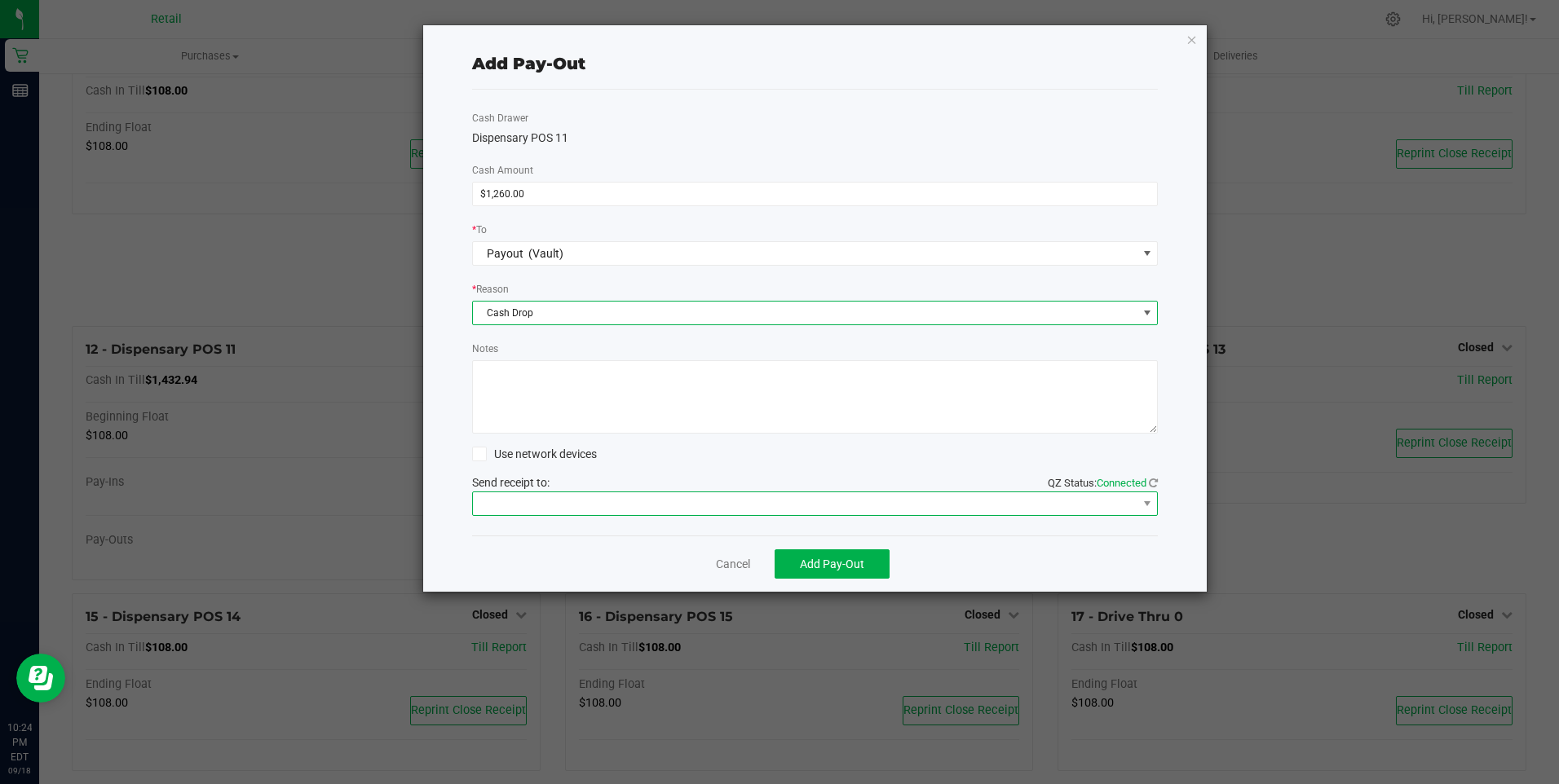
click at [551, 503] on span at bounding box center [805, 504] width 665 height 23
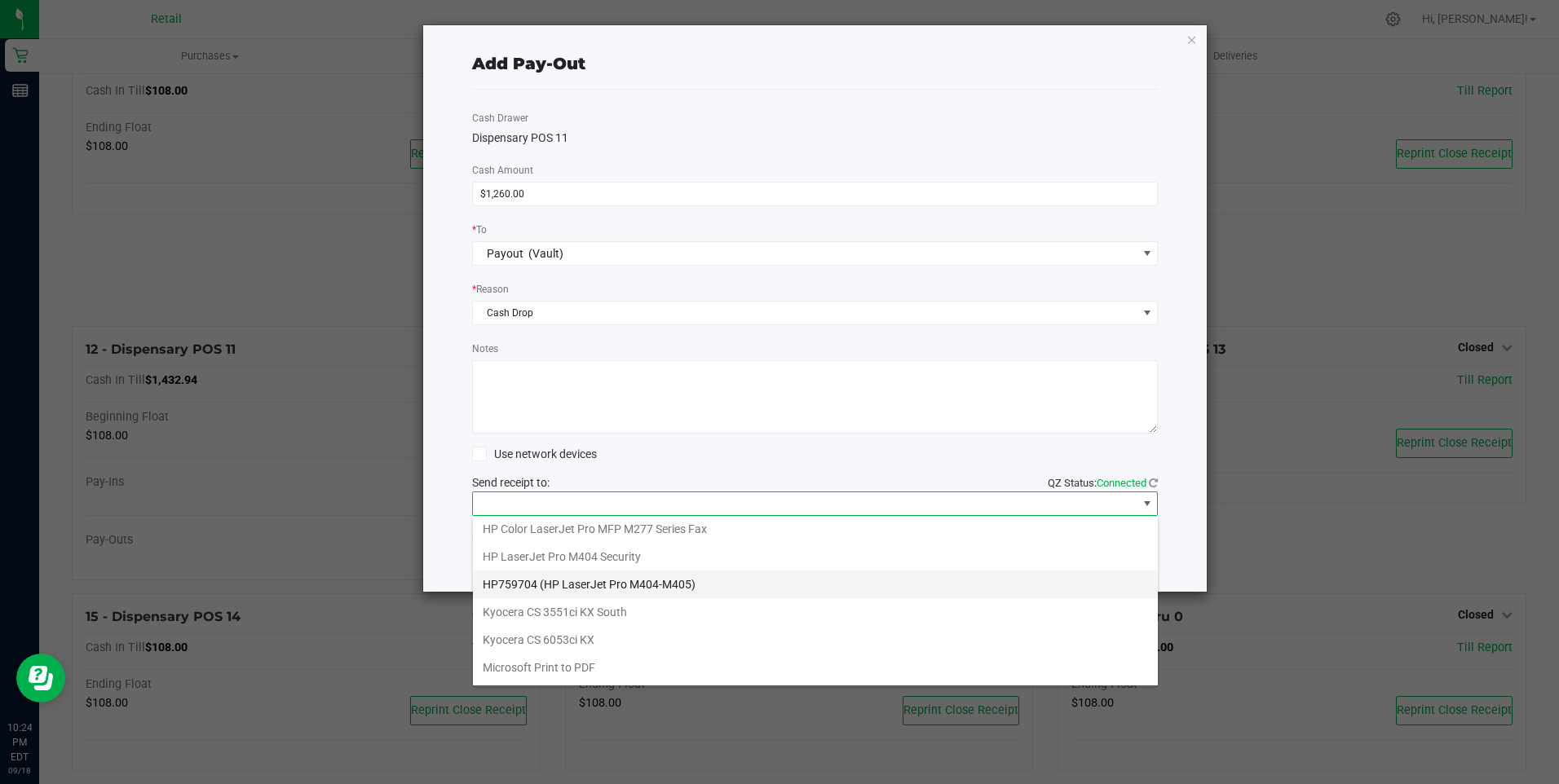
scroll to position [253, 0]
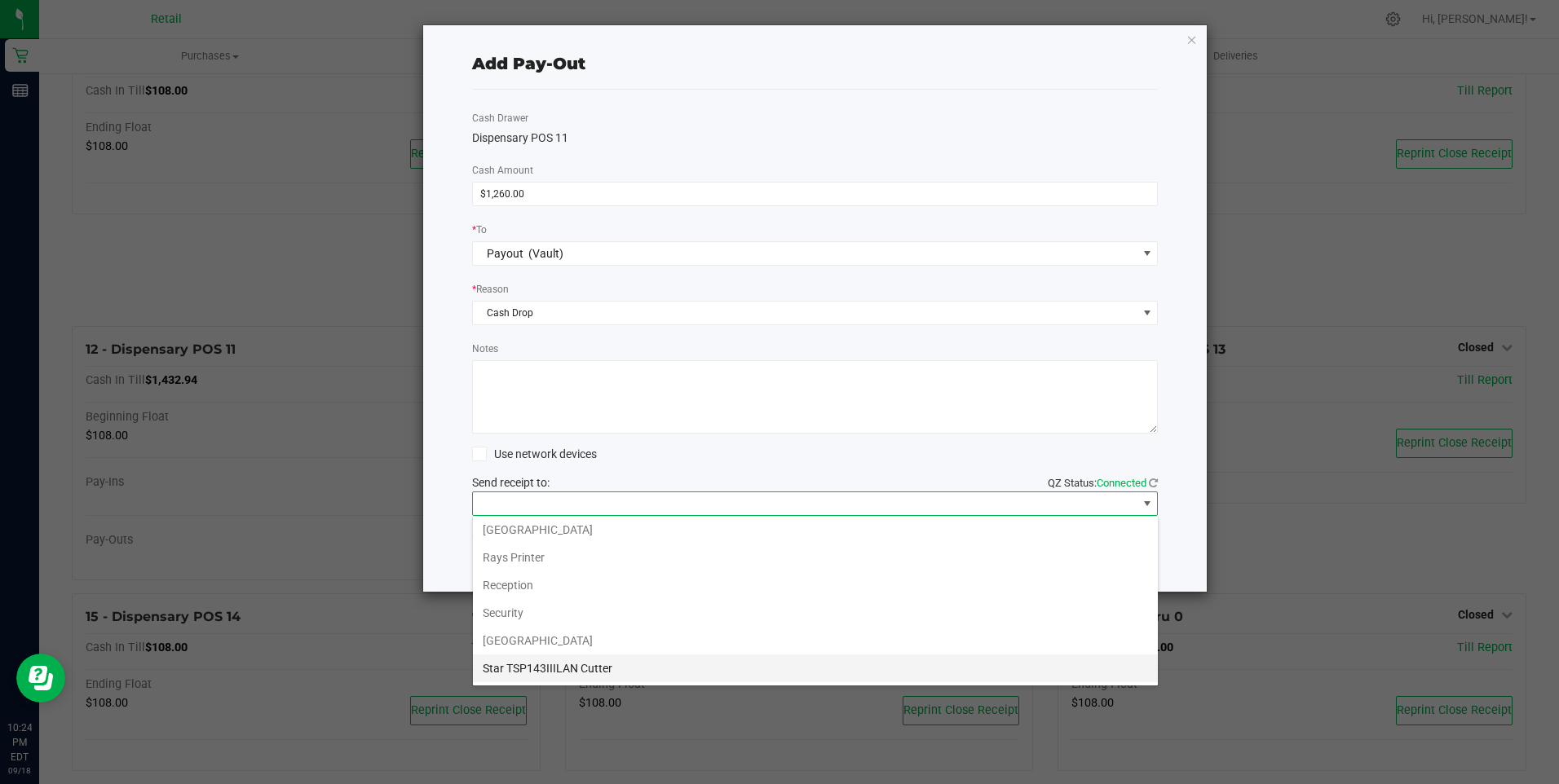
click at [574, 673] on Cutter "Star TSP143IIILAN Cutter" at bounding box center [815, 668] width 685 height 27
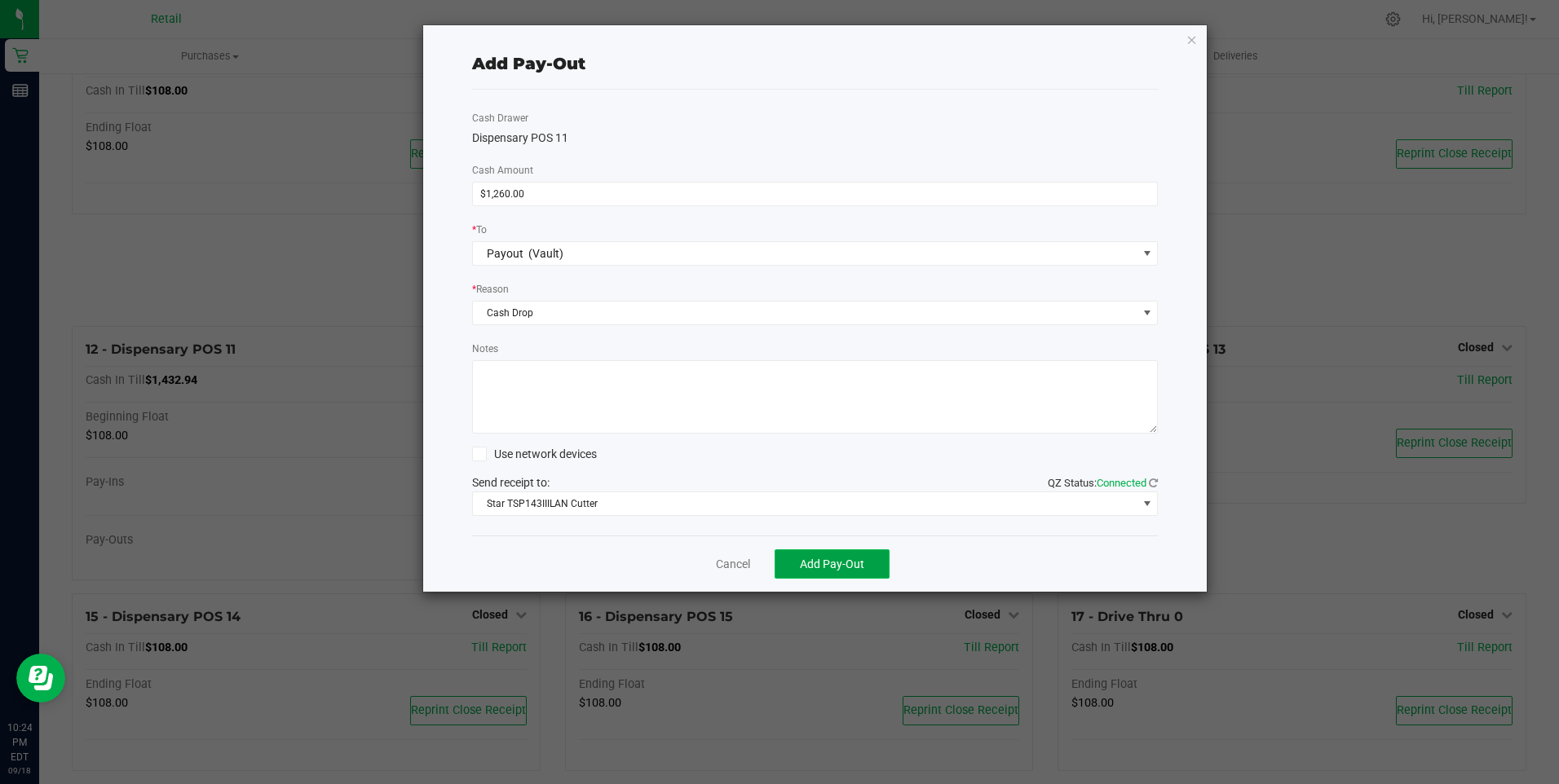
click at [819, 560] on span "Add Pay-Out" at bounding box center [831, 564] width 64 height 13
click at [725, 564] on link "Dismiss" at bounding box center [728, 564] width 39 height 17
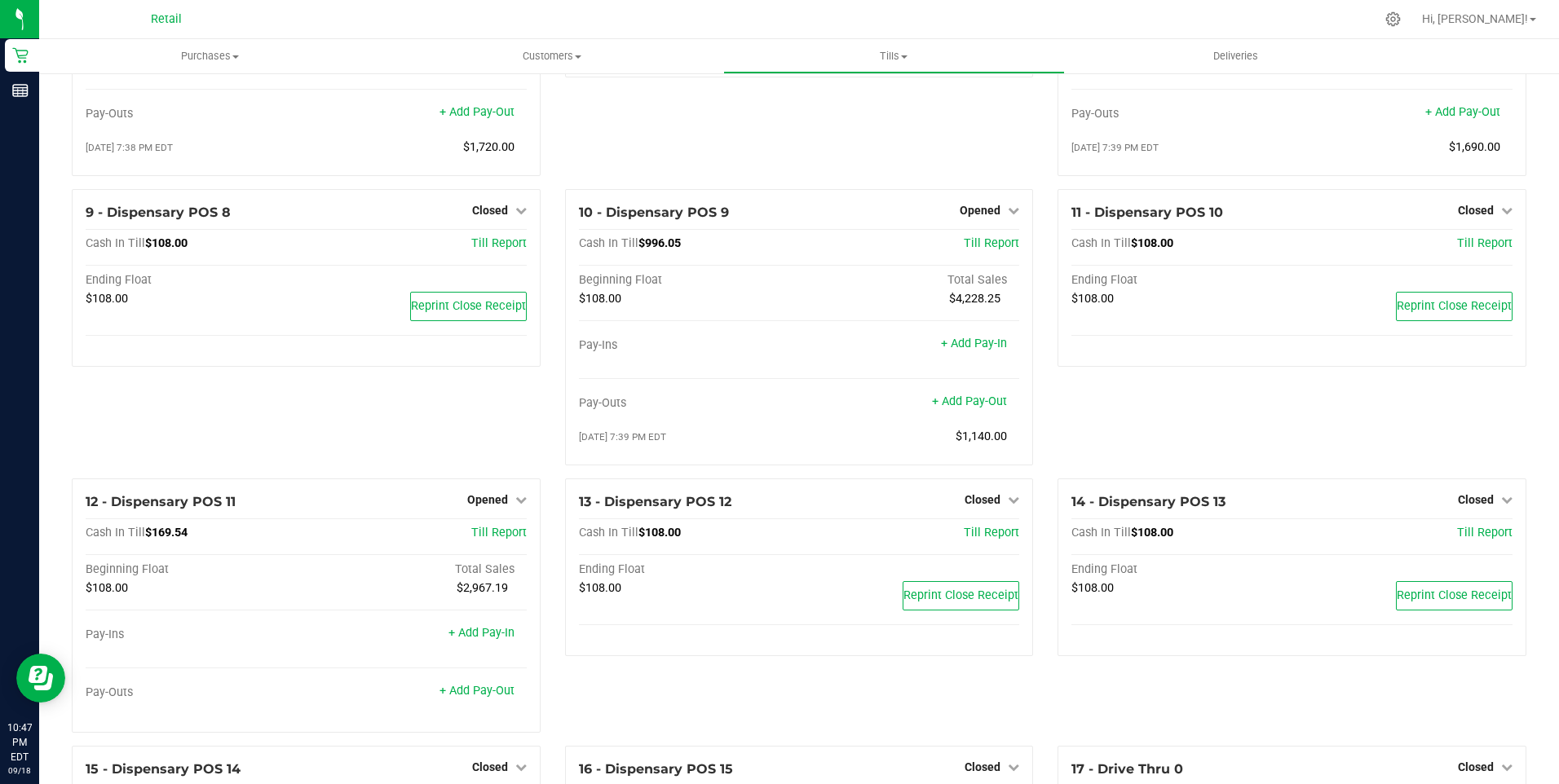
scroll to position [570, 0]
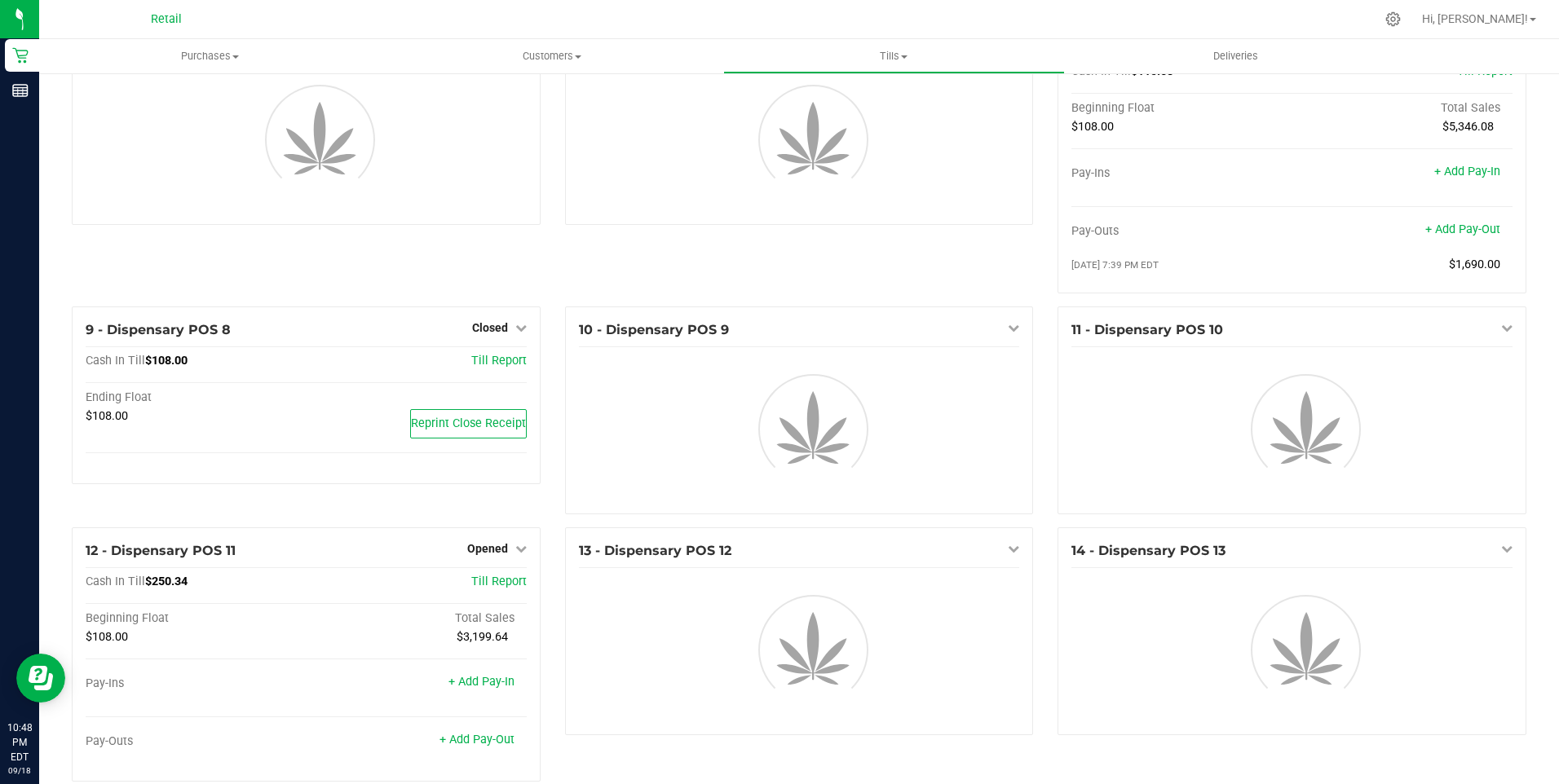
scroll to position [489, 0]
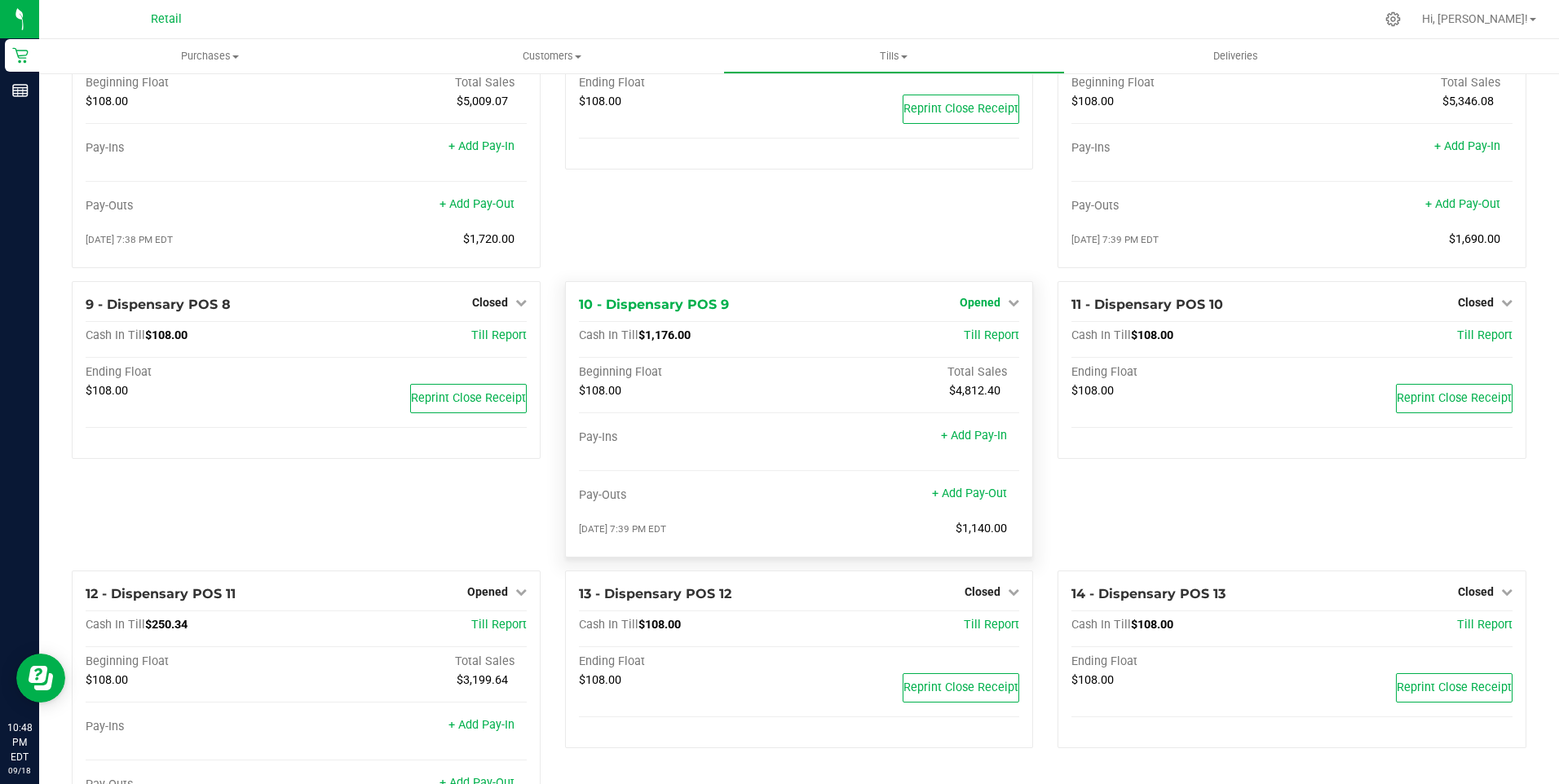
click at [967, 309] on span "Opened" at bounding box center [981, 302] width 41 height 13
click at [965, 342] on link "Close Till" at bounding box center [982, 335] width 44 height 13
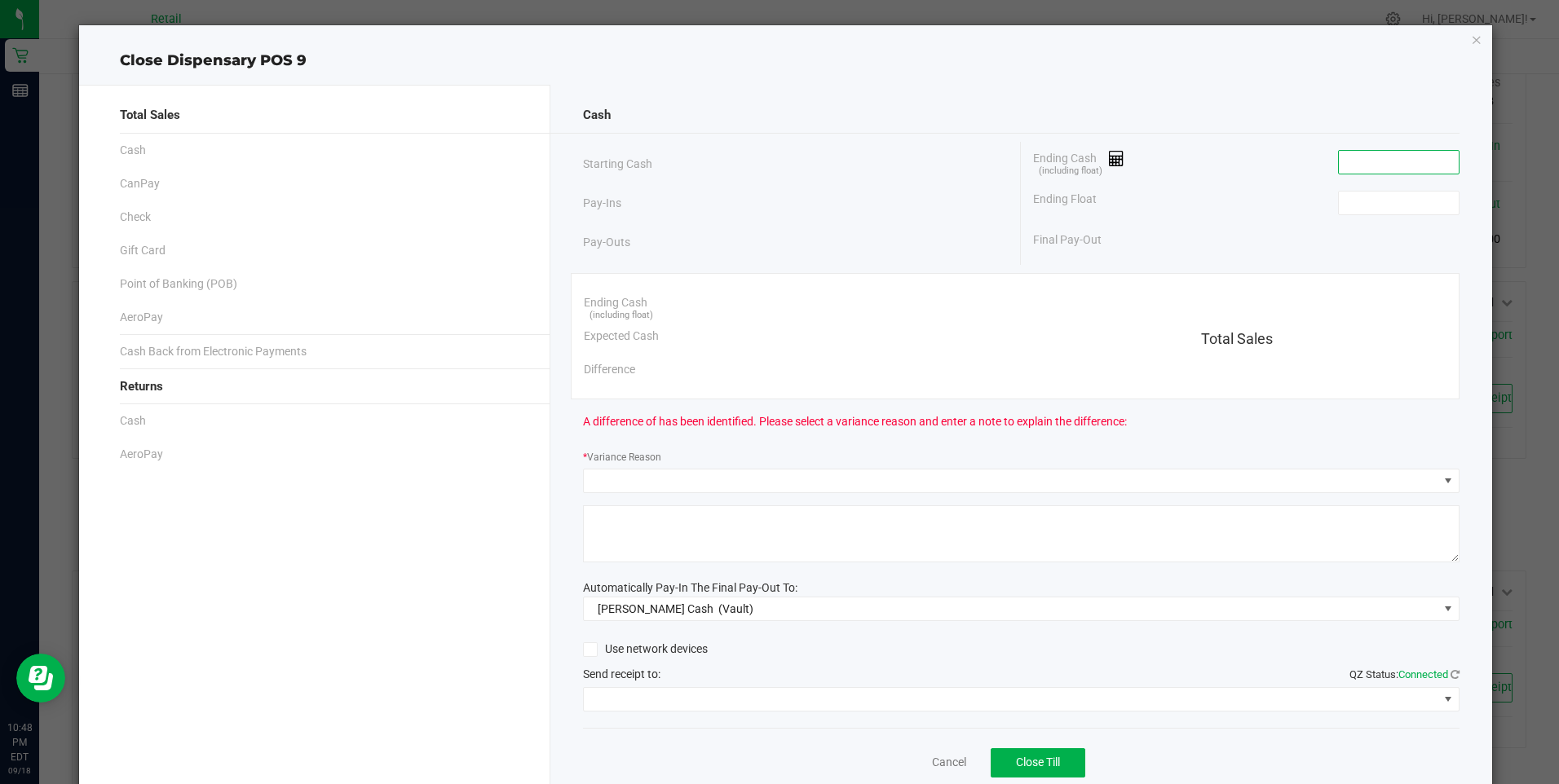
click at [1355, 157] on input at bounding box center [1399, 162] width 120 height 23
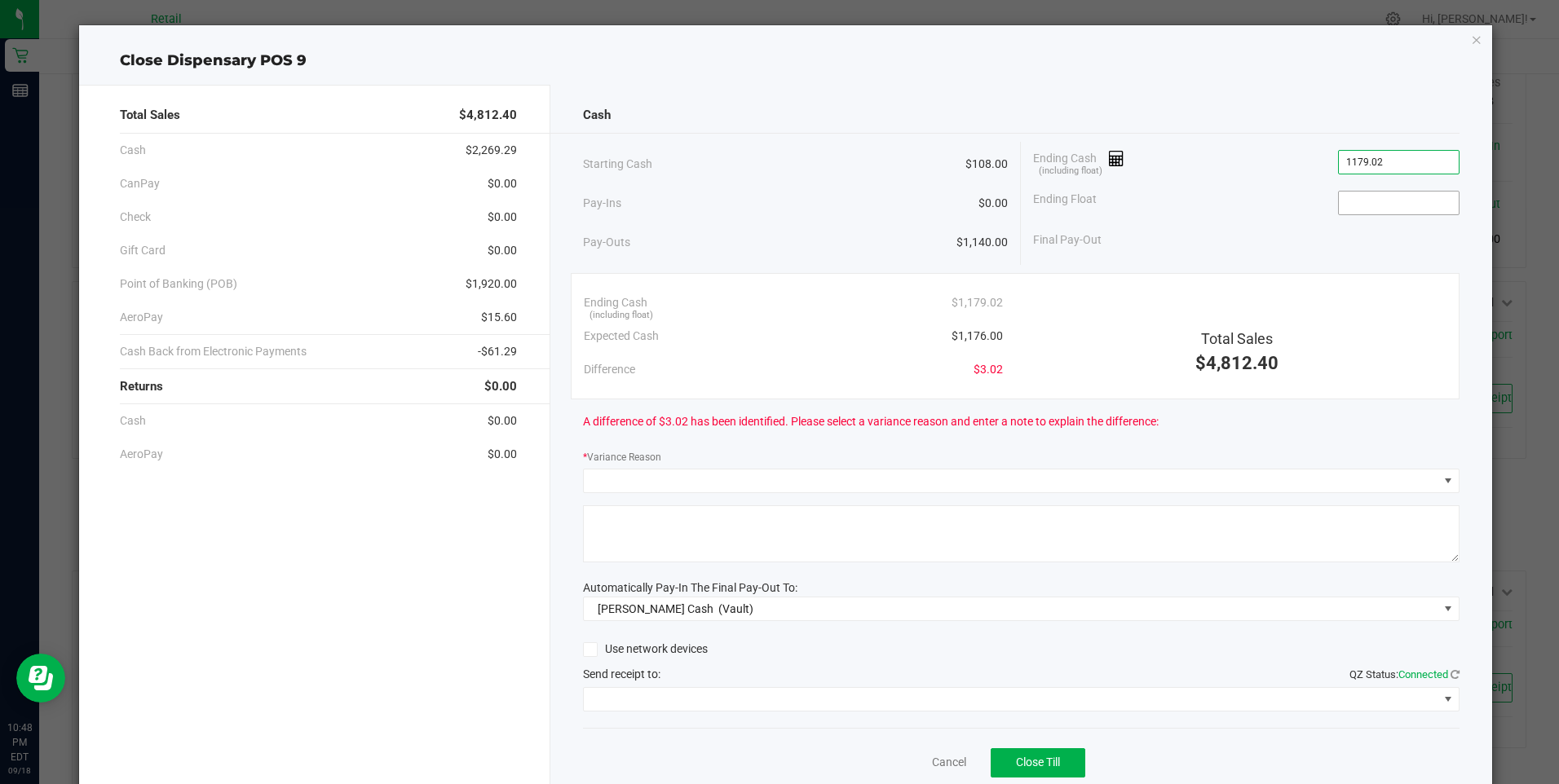
type input "$1,179.02"
click at [1340, 208] on input at bounding box center [1399, 202] width 120 height 23
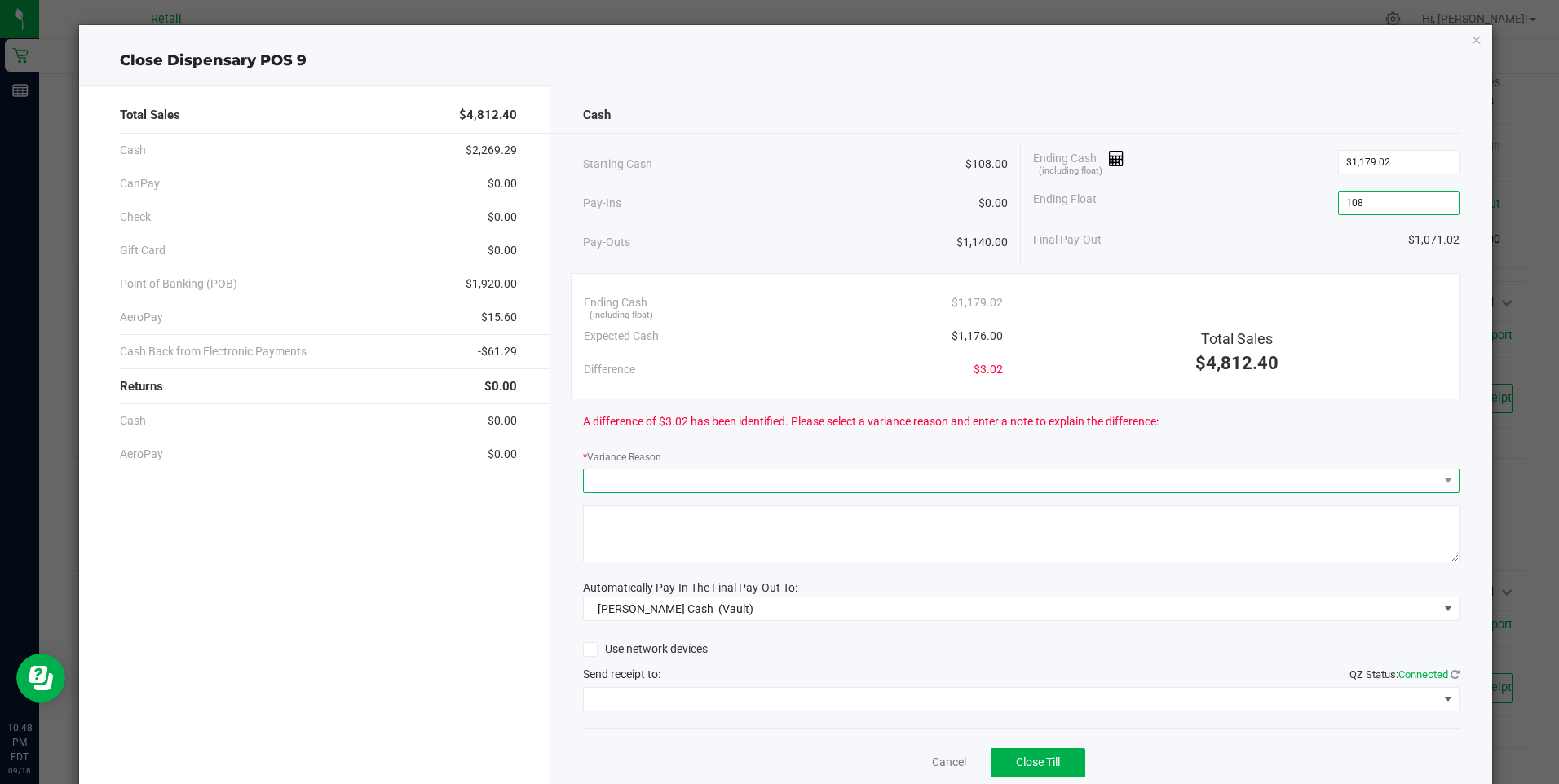
type input "$108.00"
click at [712, 475] on span at bounding box center [1011, 480] width 855 height 23
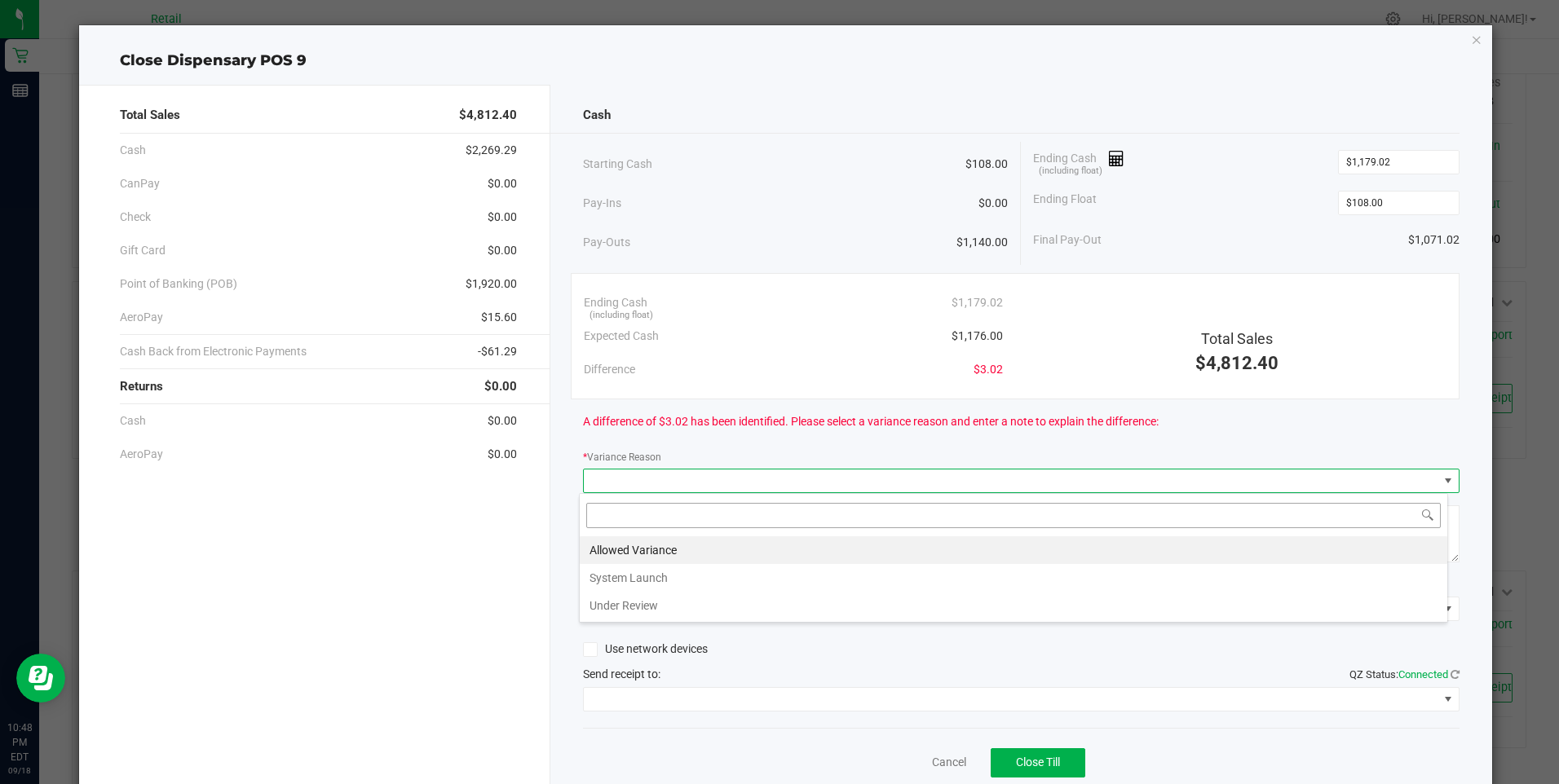
scroll to position [25, 869]
click at [650, 544] on li "Allowed Variance" at bounding box center [1013, 550] width 867 height 27
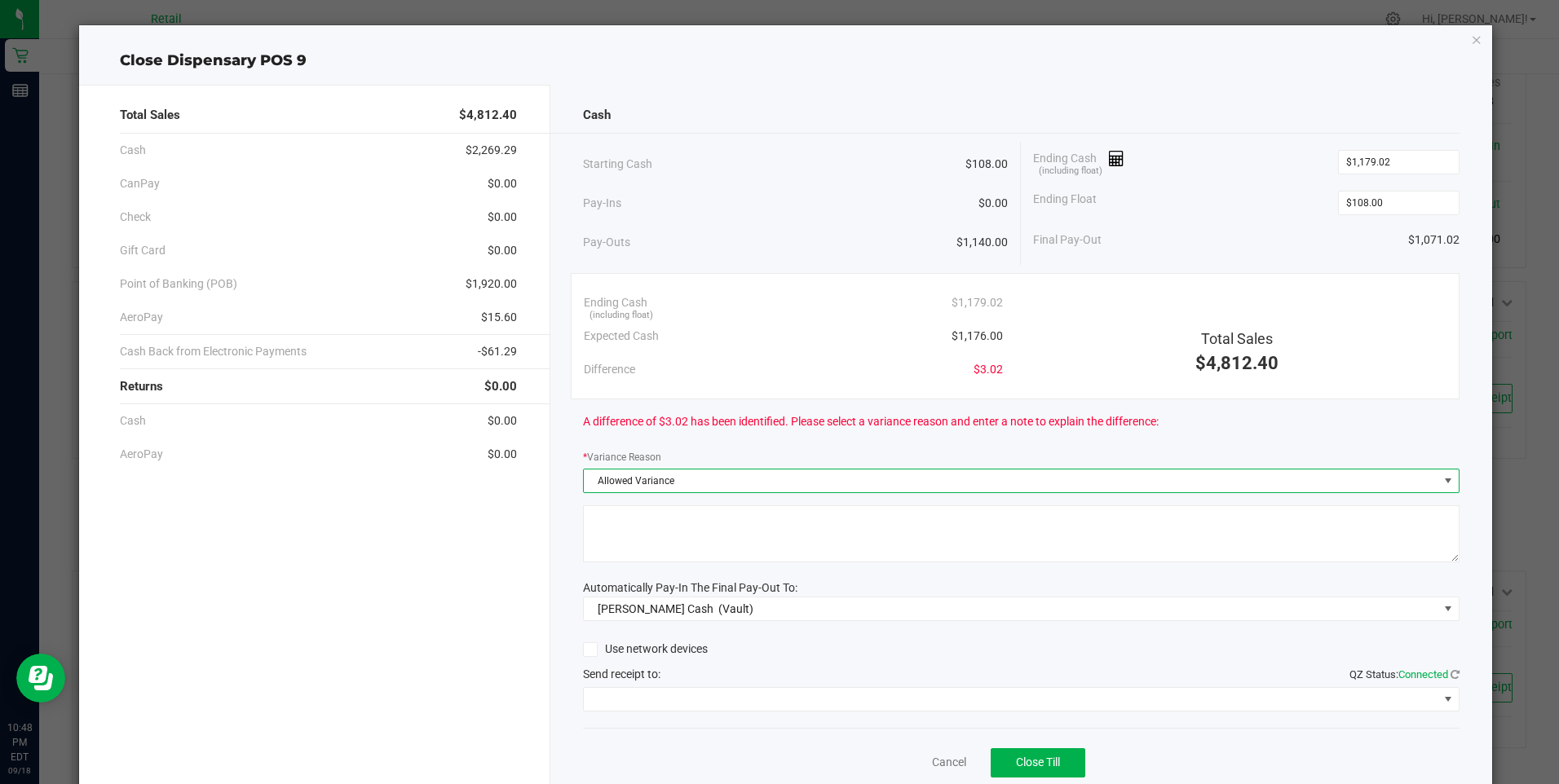
click at [650, 545] on textarea at bounding box center [1022, 534] width 877 height 57
type textarea "/"
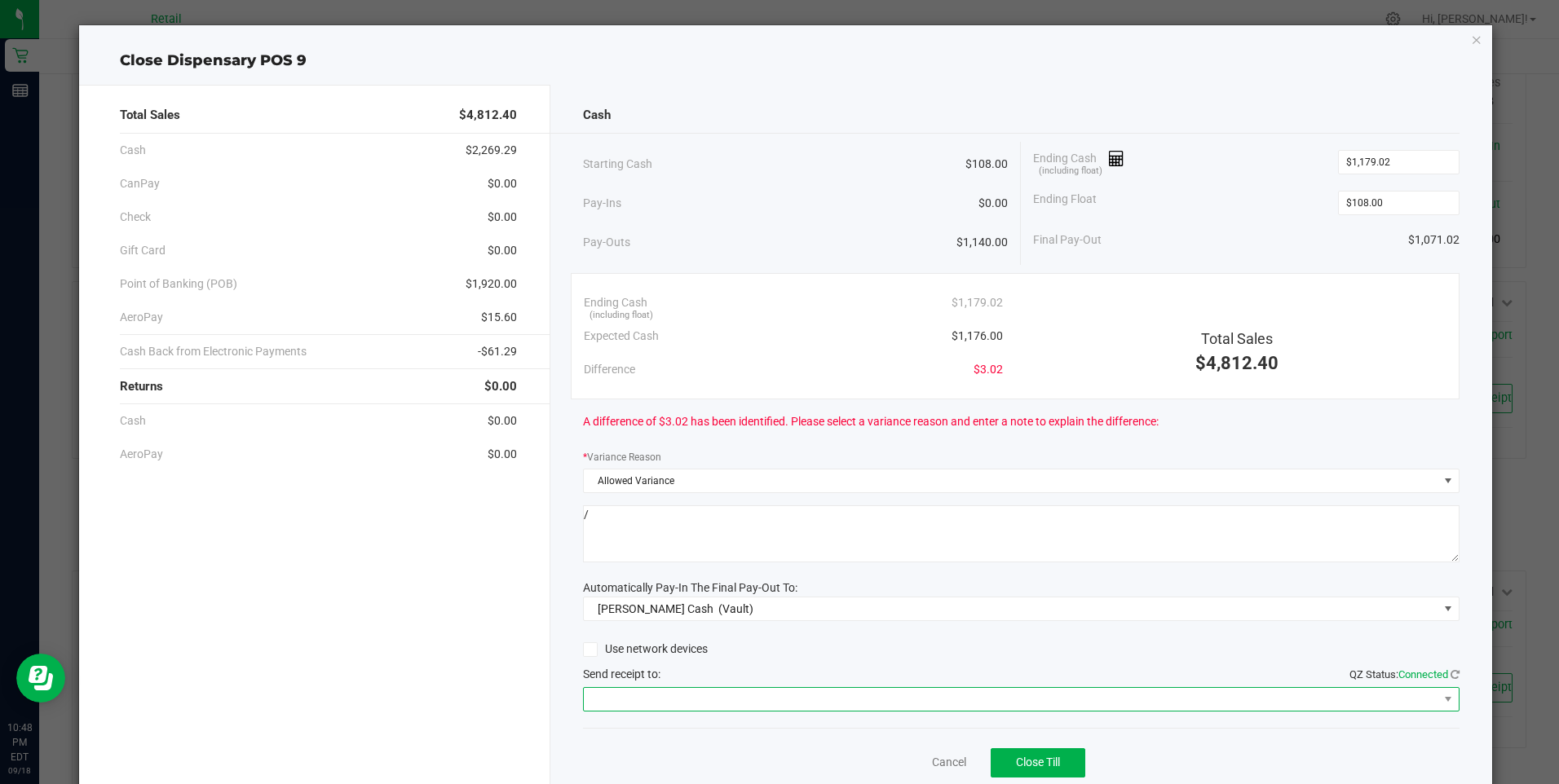
click at [686, 694] on span at bounding box center [1011, 699] width 855 height 23
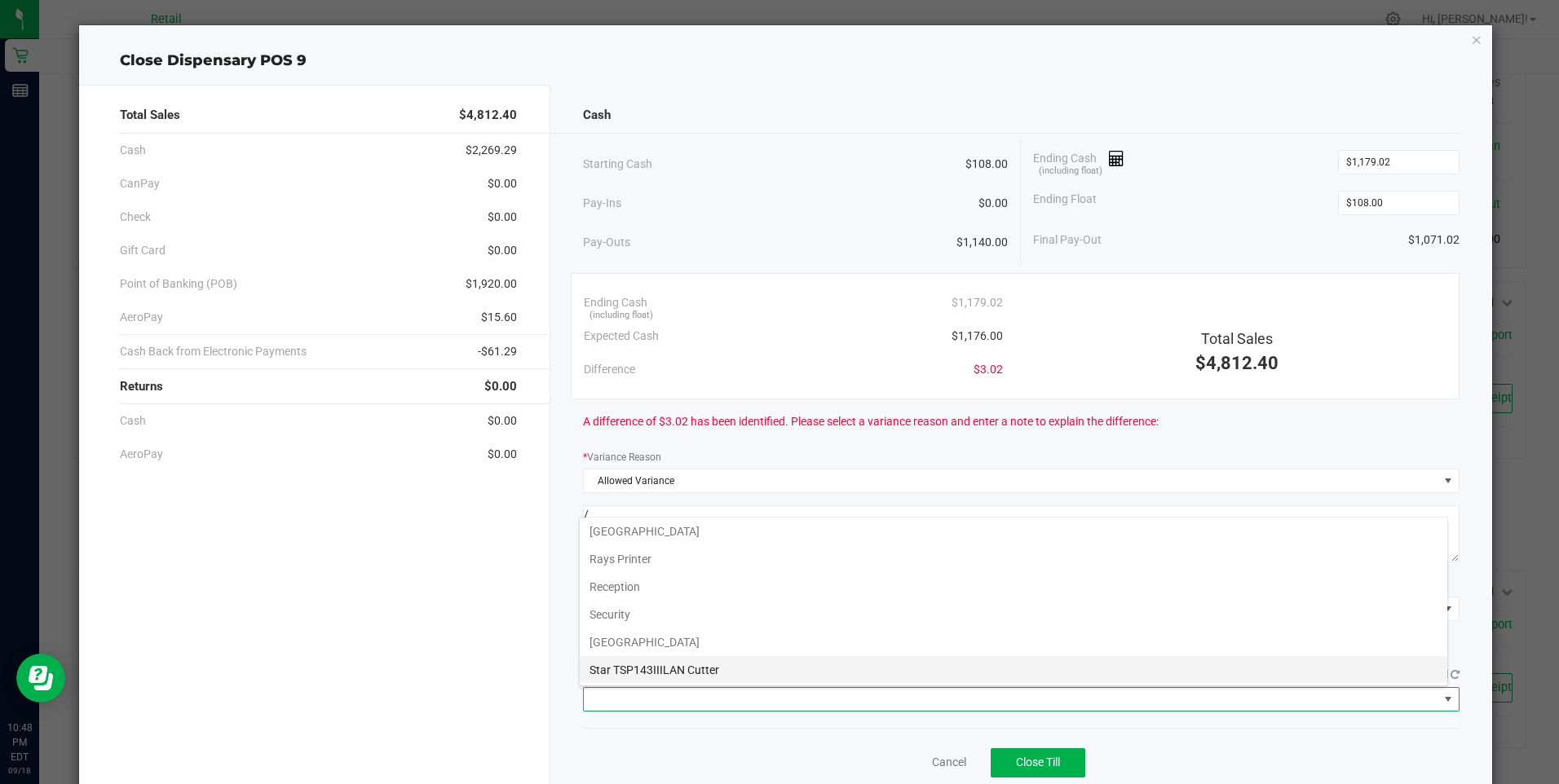
scroll to position [253, 0]
click at [687, 663] on Cutter "Star TSP143IIILAN Cutter" at bounding box center [1013, 669] width 867 height 27
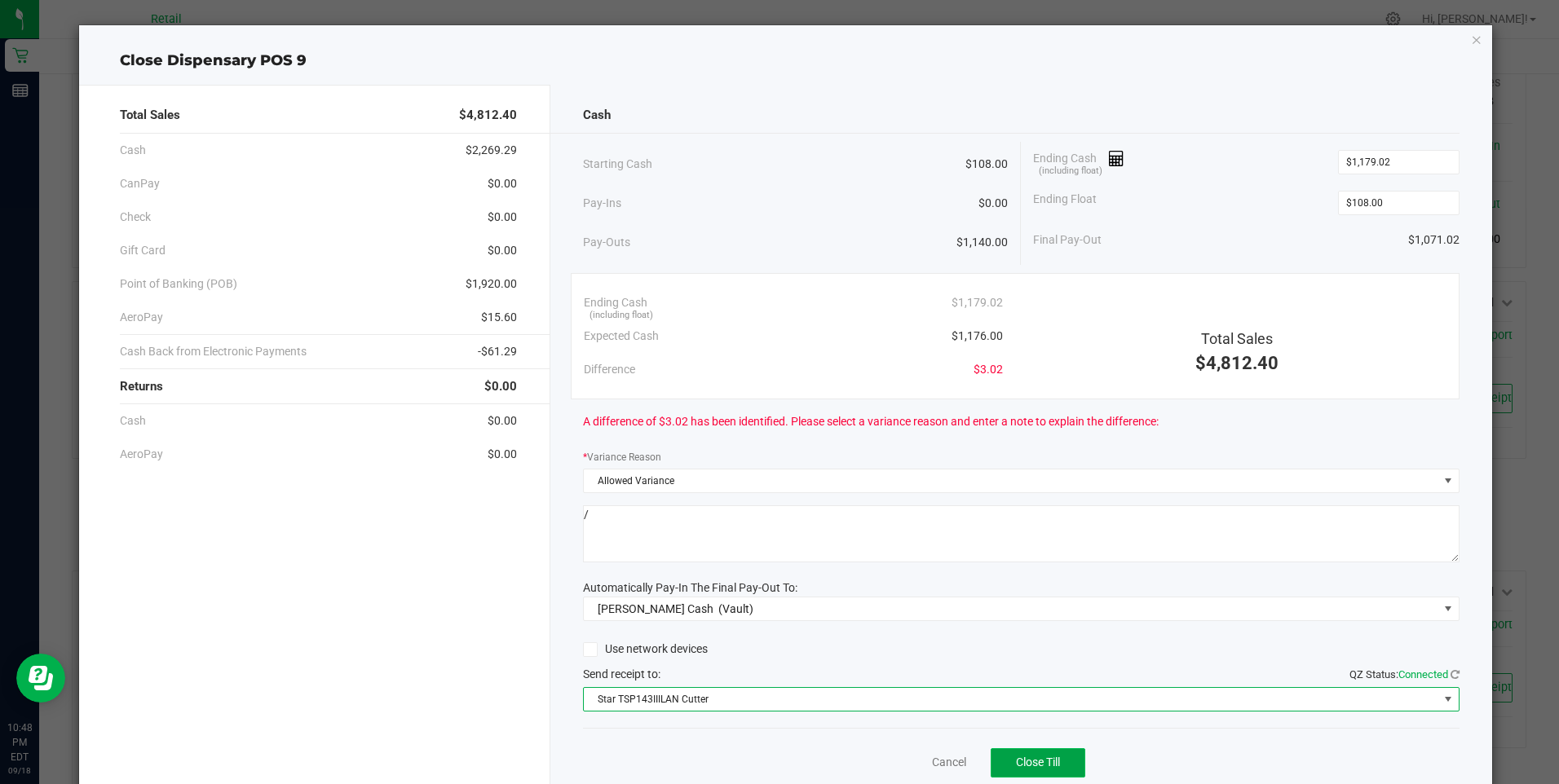
click at [1021, 760] on span "Close Till" at bounding box center [1037, 762] width 44 height 13
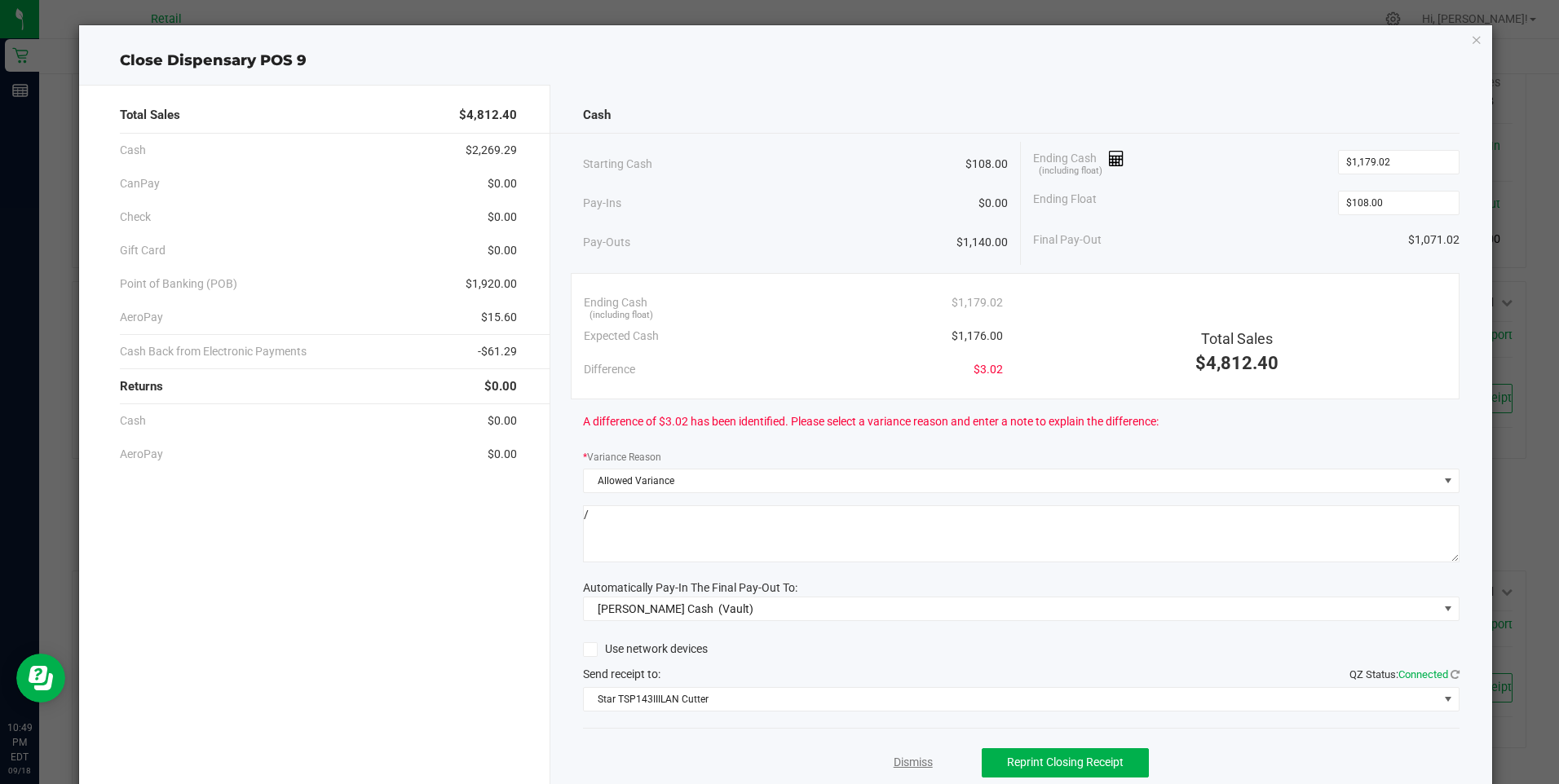
click at [904, 763] on link "Dismiss" at bounding box center [914, 763] width 39 height 17
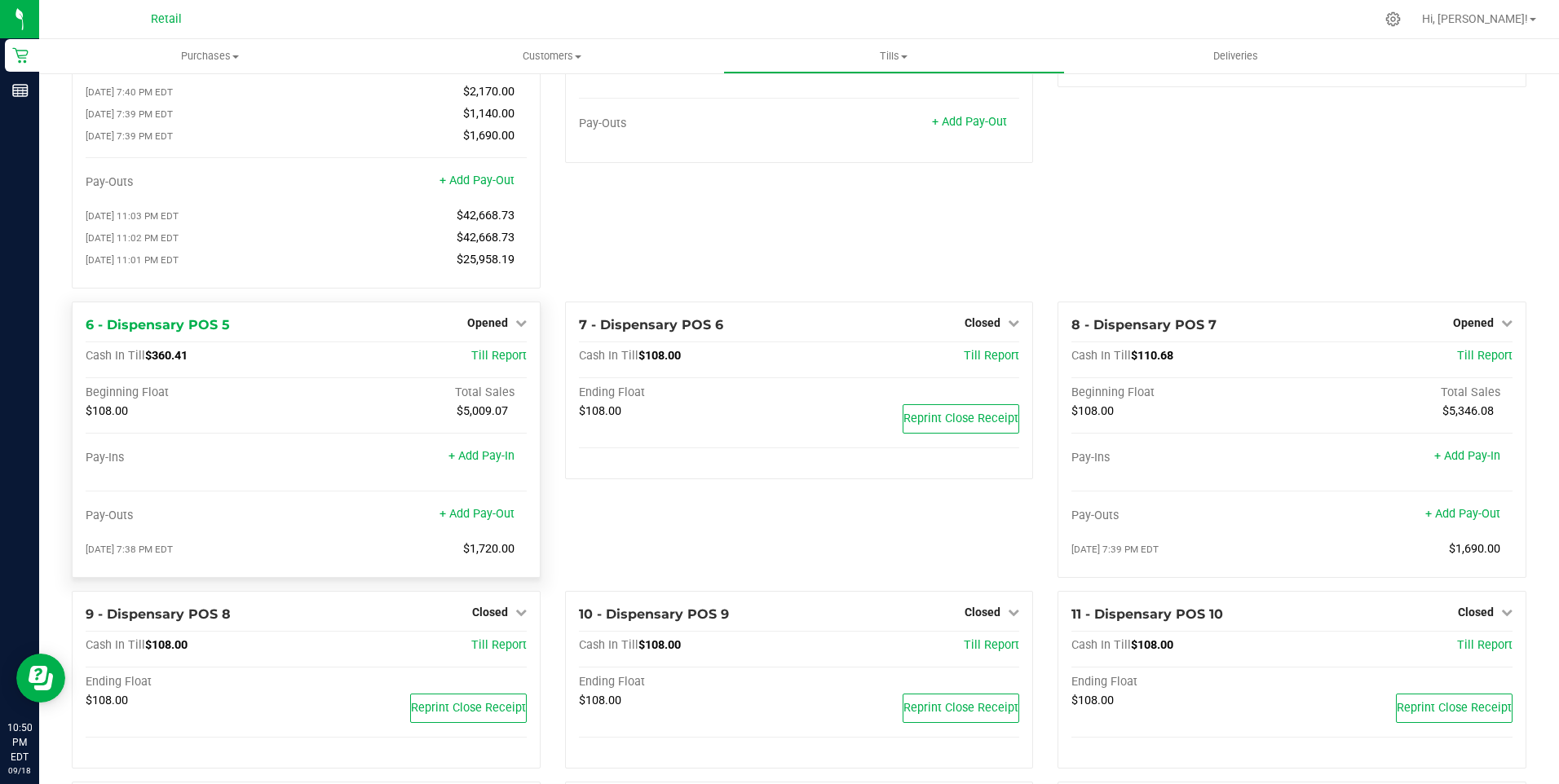
scroll to position [244, 0]
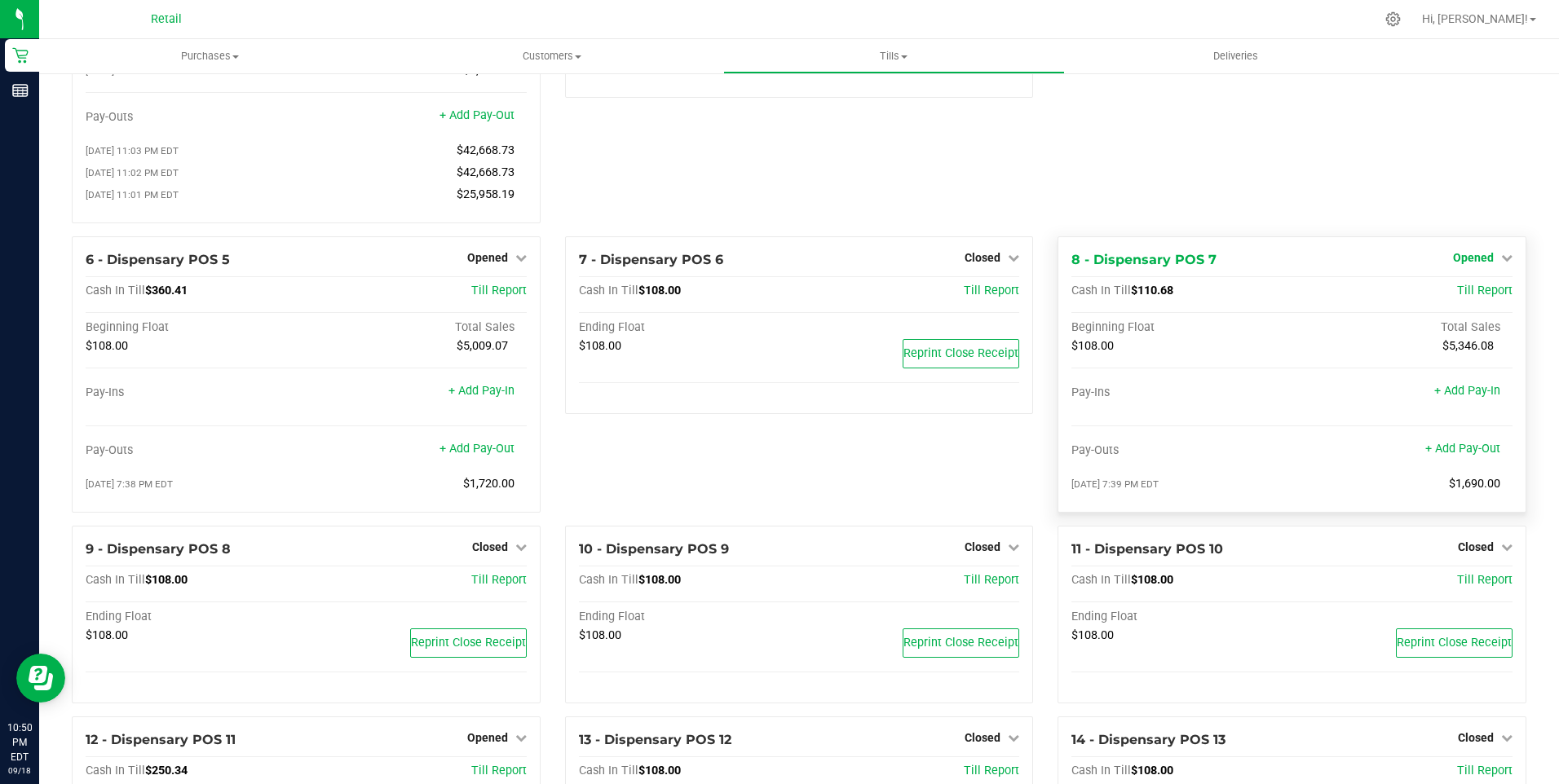
click at [1469, 261] on span "Opened" at bounding box center [1474, 257] width 41 height 13
click at [1463, 297] on link "Close Till" at bounding box center [1475, 291] width 44 height 13
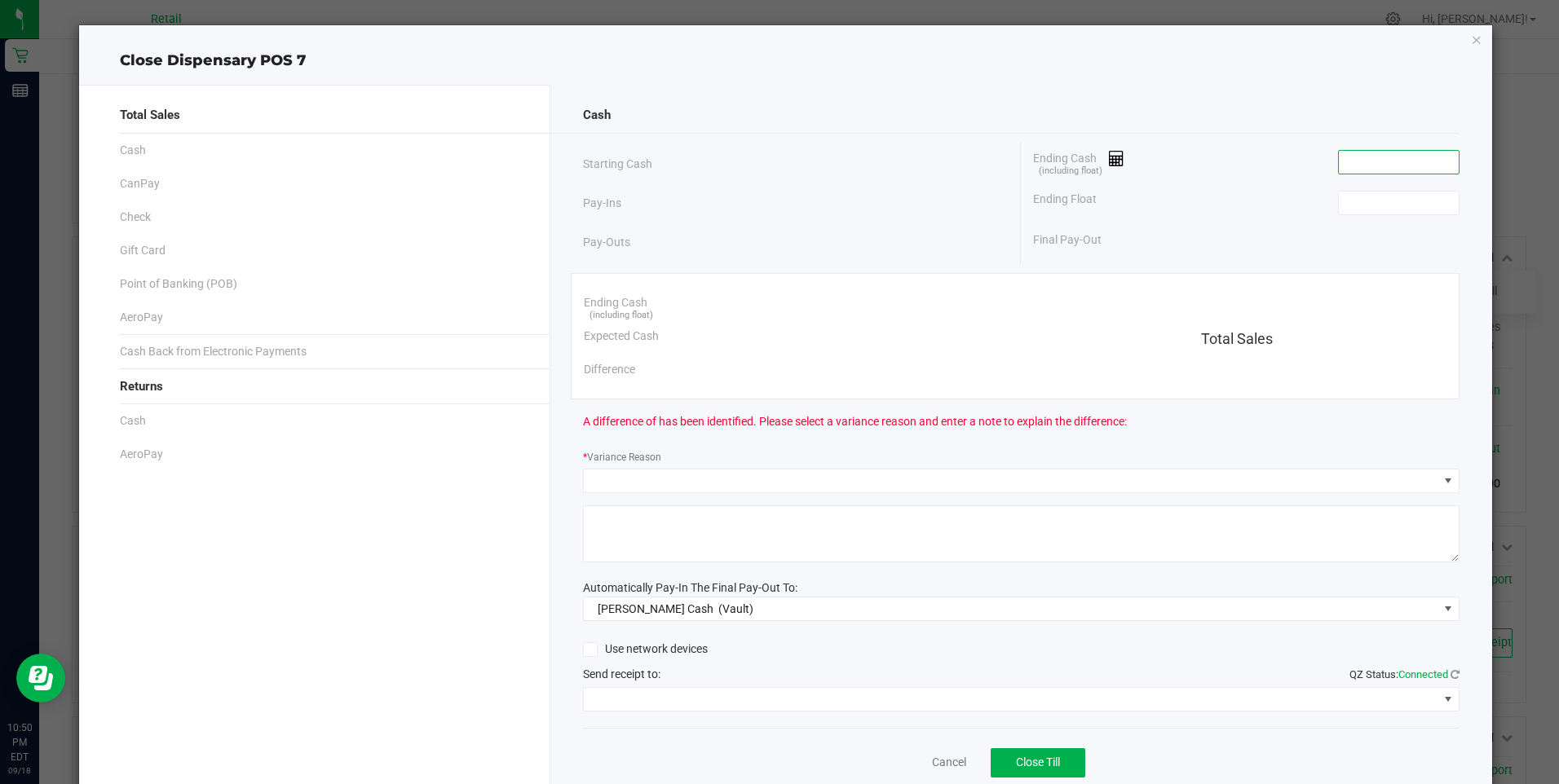
click at [1373, 167] on input at bounding box center [1399, 162] width 120 height 23
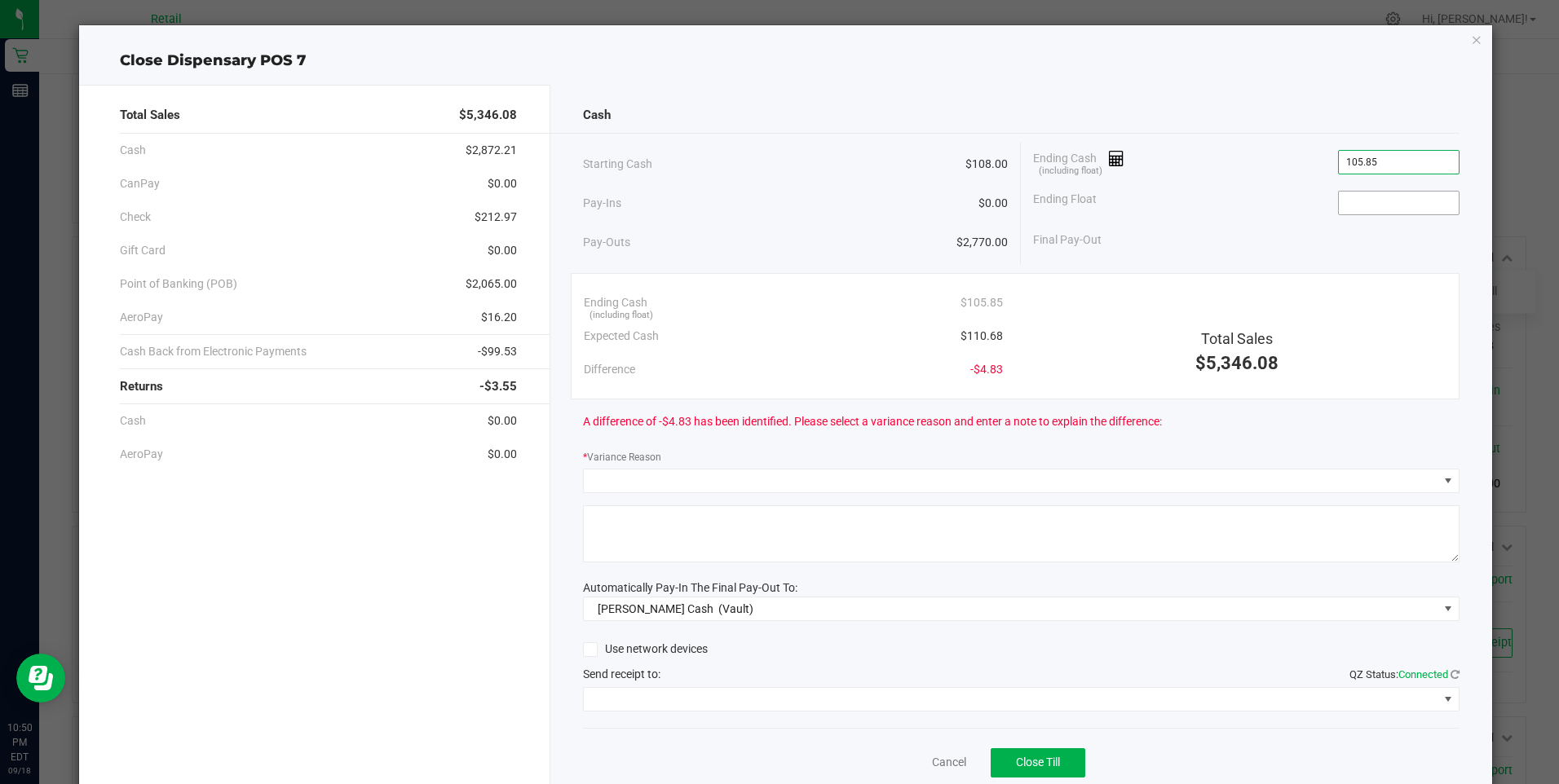
type input "$105.85"
click at [1382, 204] on input at bounding box center [1399, 202] width 120 height 23
type input "$108.00"
click at [1278, 214] on div "Ending Float $108.00" at bounding box center [1246, 203] width 426 height 41
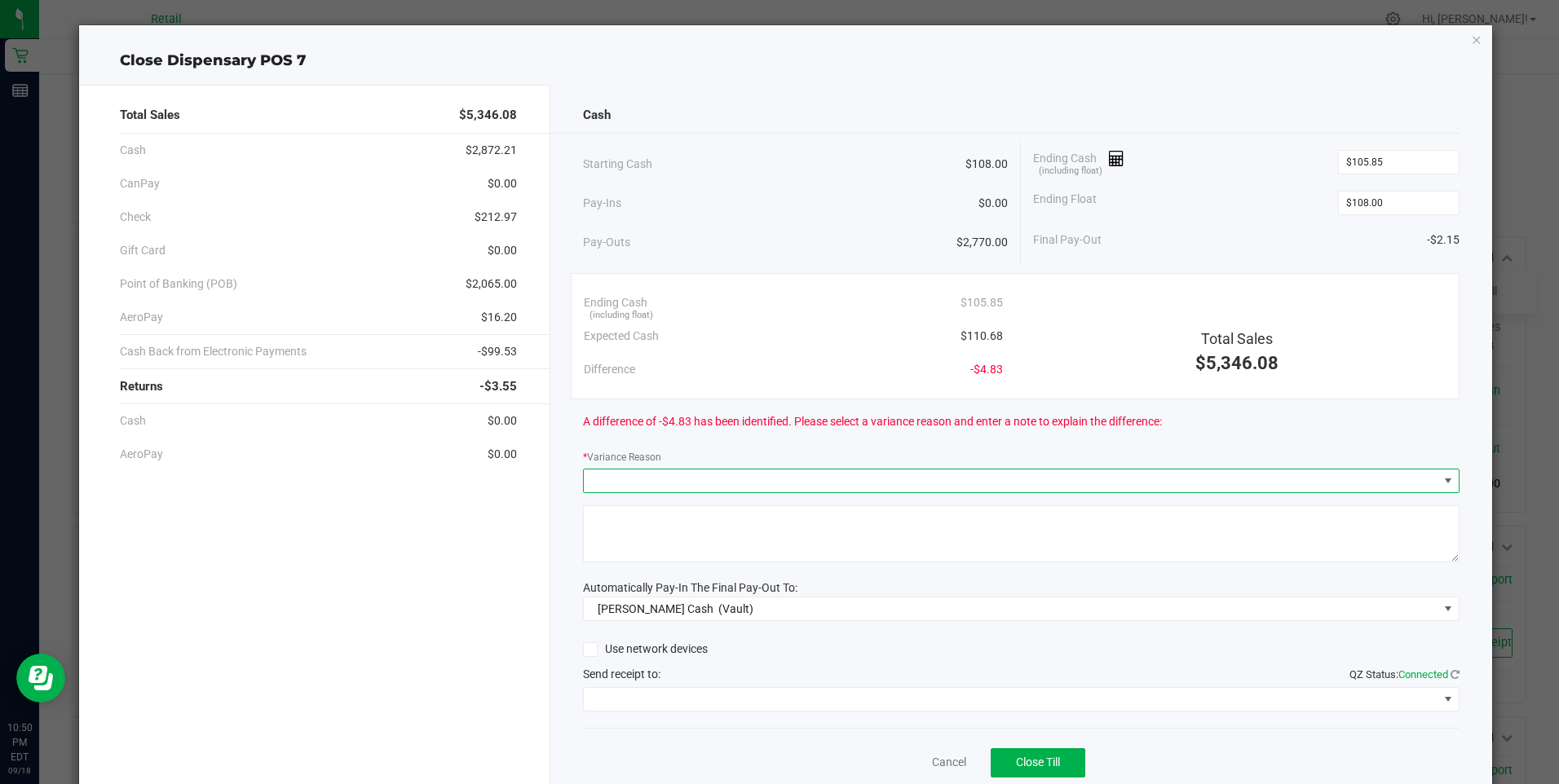
click at [619, 487] on span at bounding box center [1011, 480] width 855 height 23
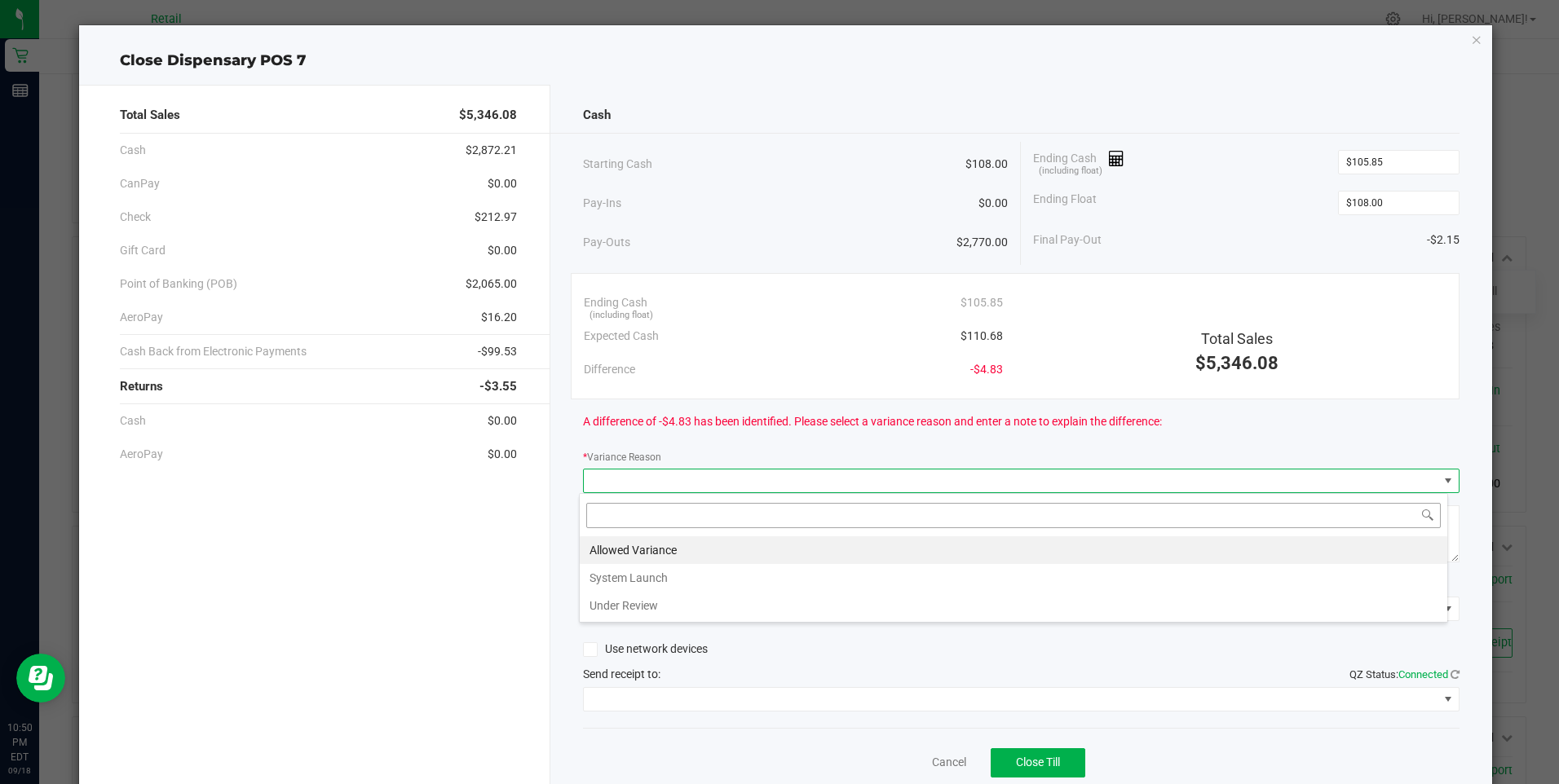
scroll to position [25, 869]
click at [613, 551] on li "Allowed Variance" at bounding box center [1013, 550] width 867 height 27
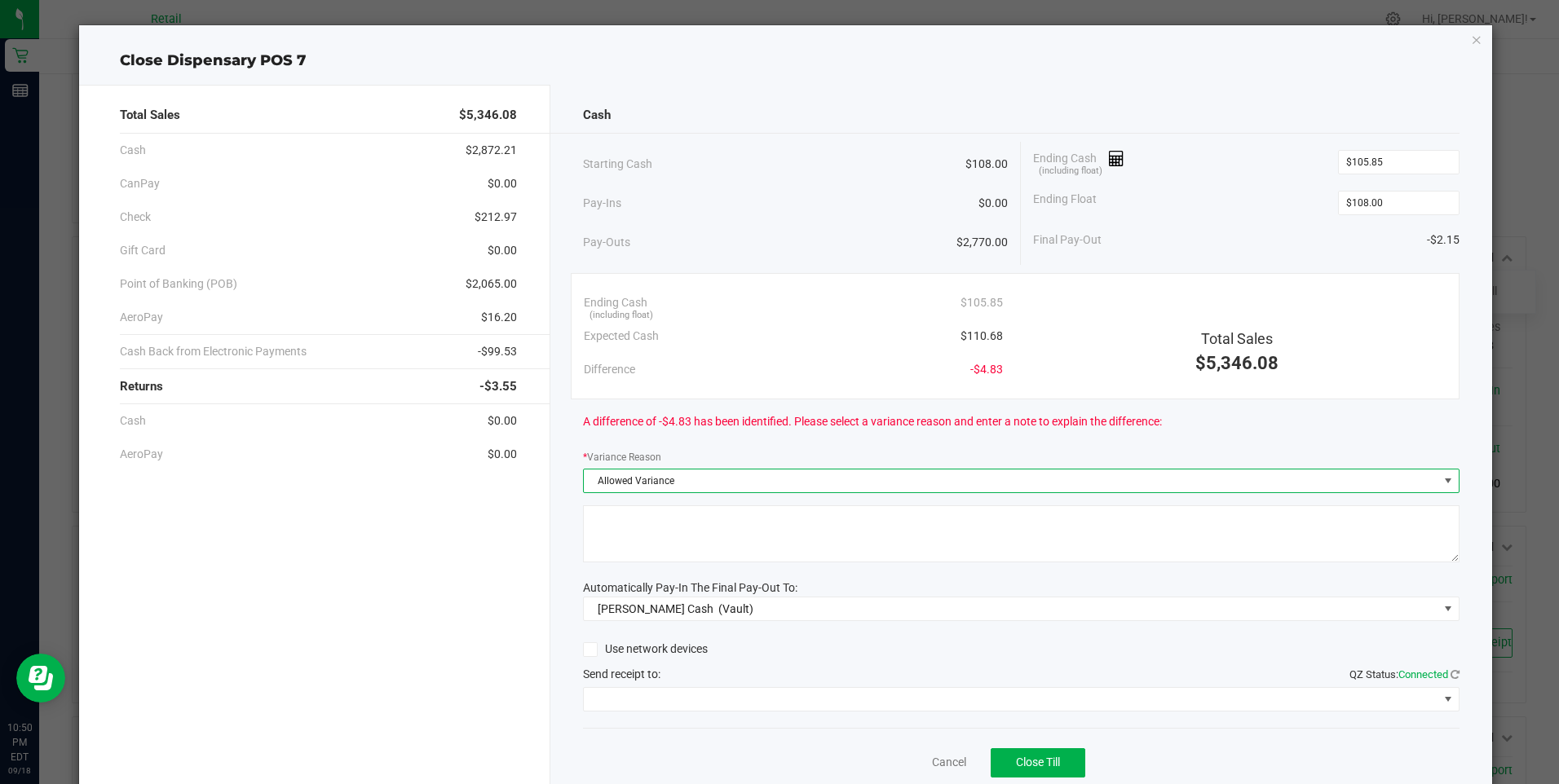
click at [613, 551] on textarea at bounding box center [1022, 534] width 877 height 57
type textarea ","
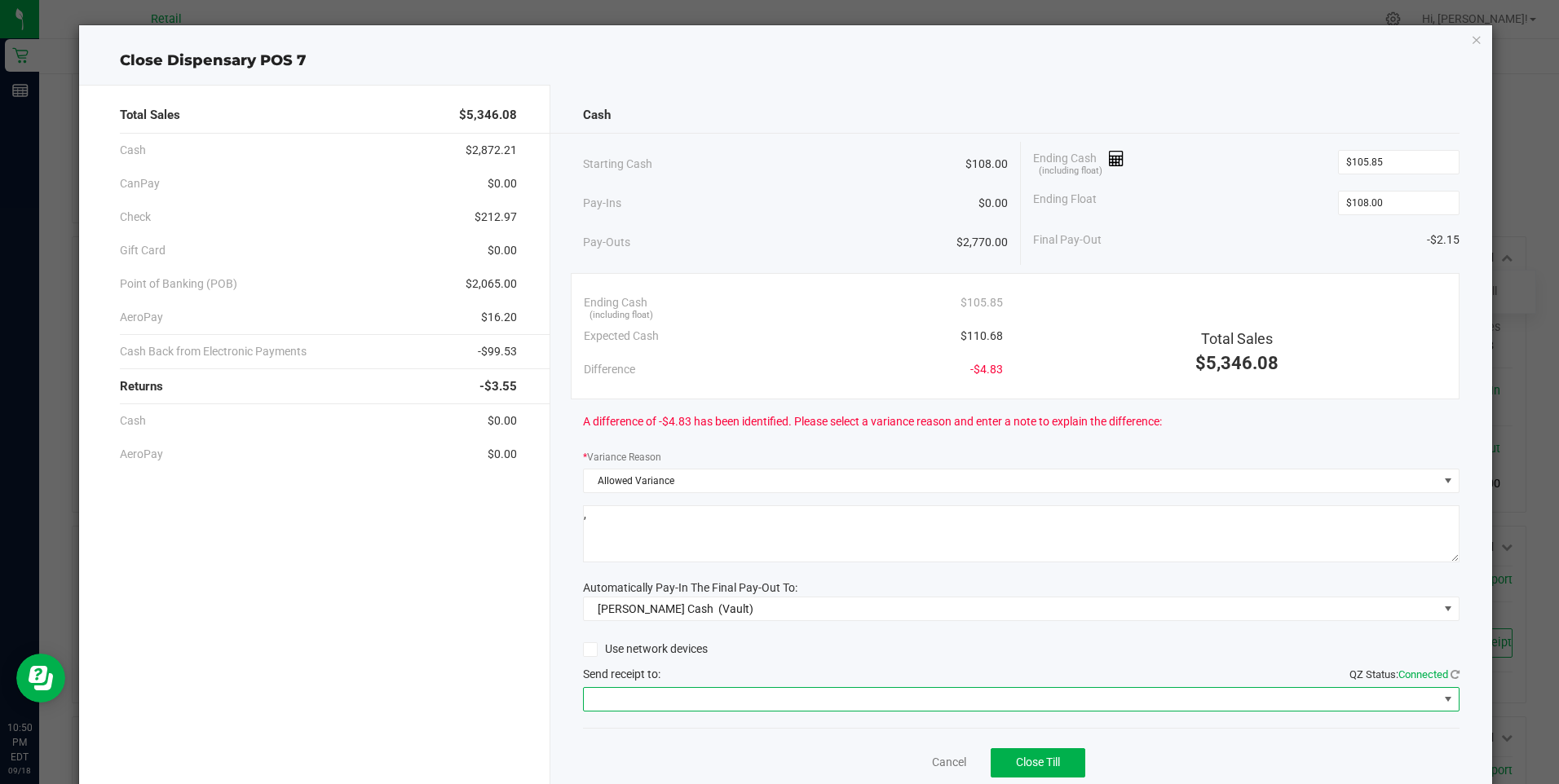
click at [641, 700] on span at bounding box center [1011, 699] width 855 height 23
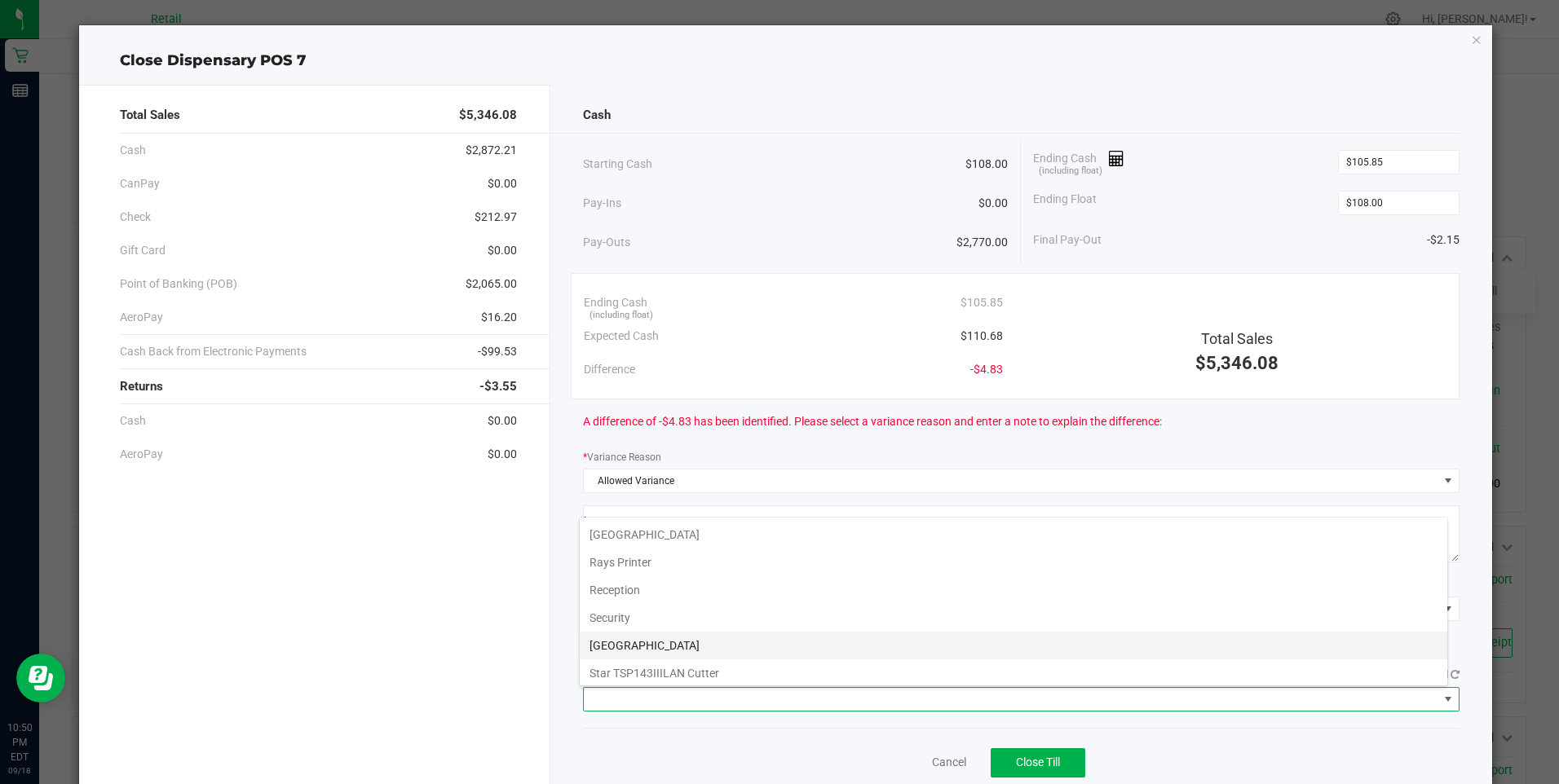
scroll to position [253, 0]
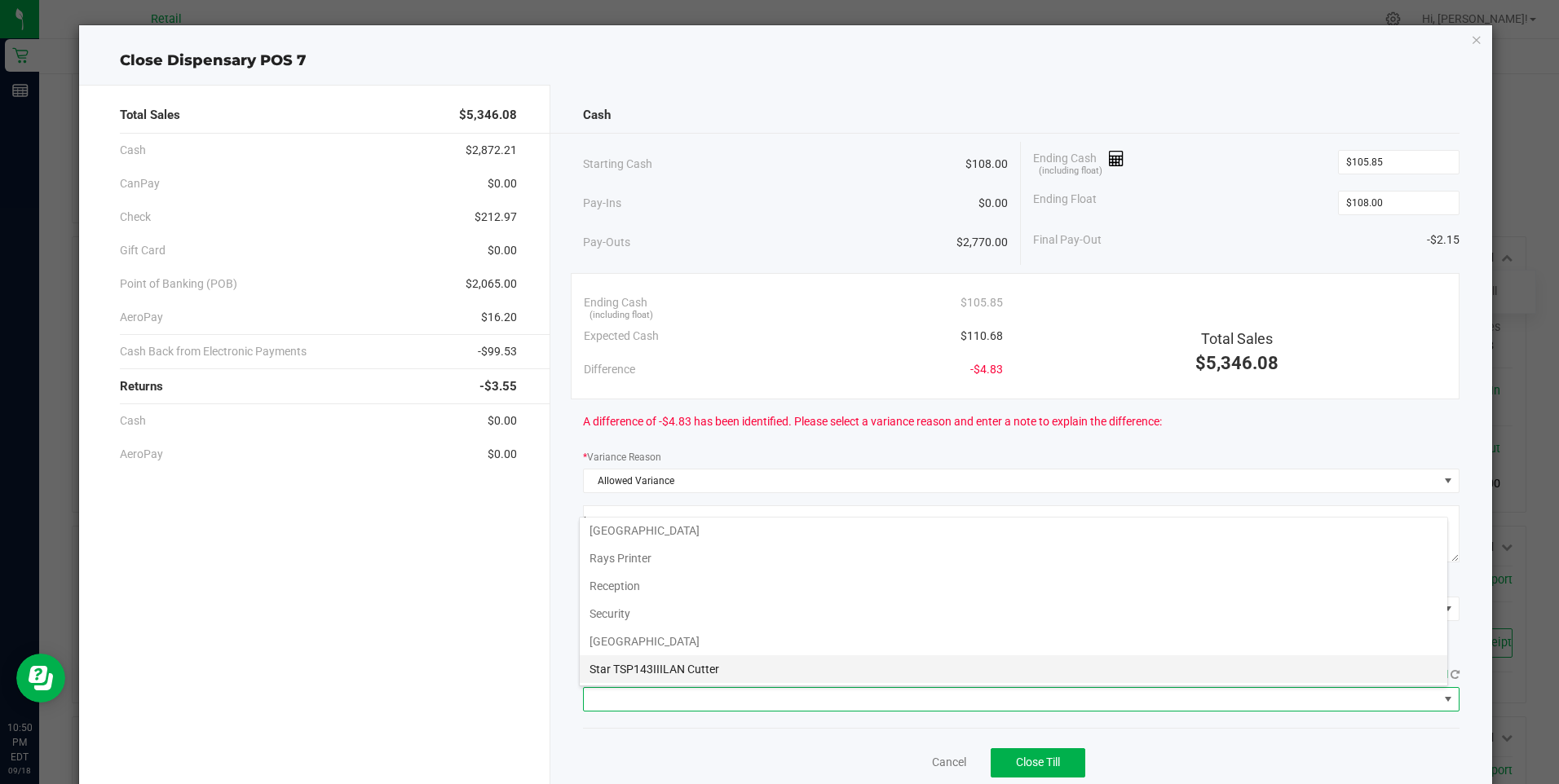
click at [679, 667] on Cutter "Star TSP143IIILAN Cutter" at bounding box center [1013, 669] width 867 height 27
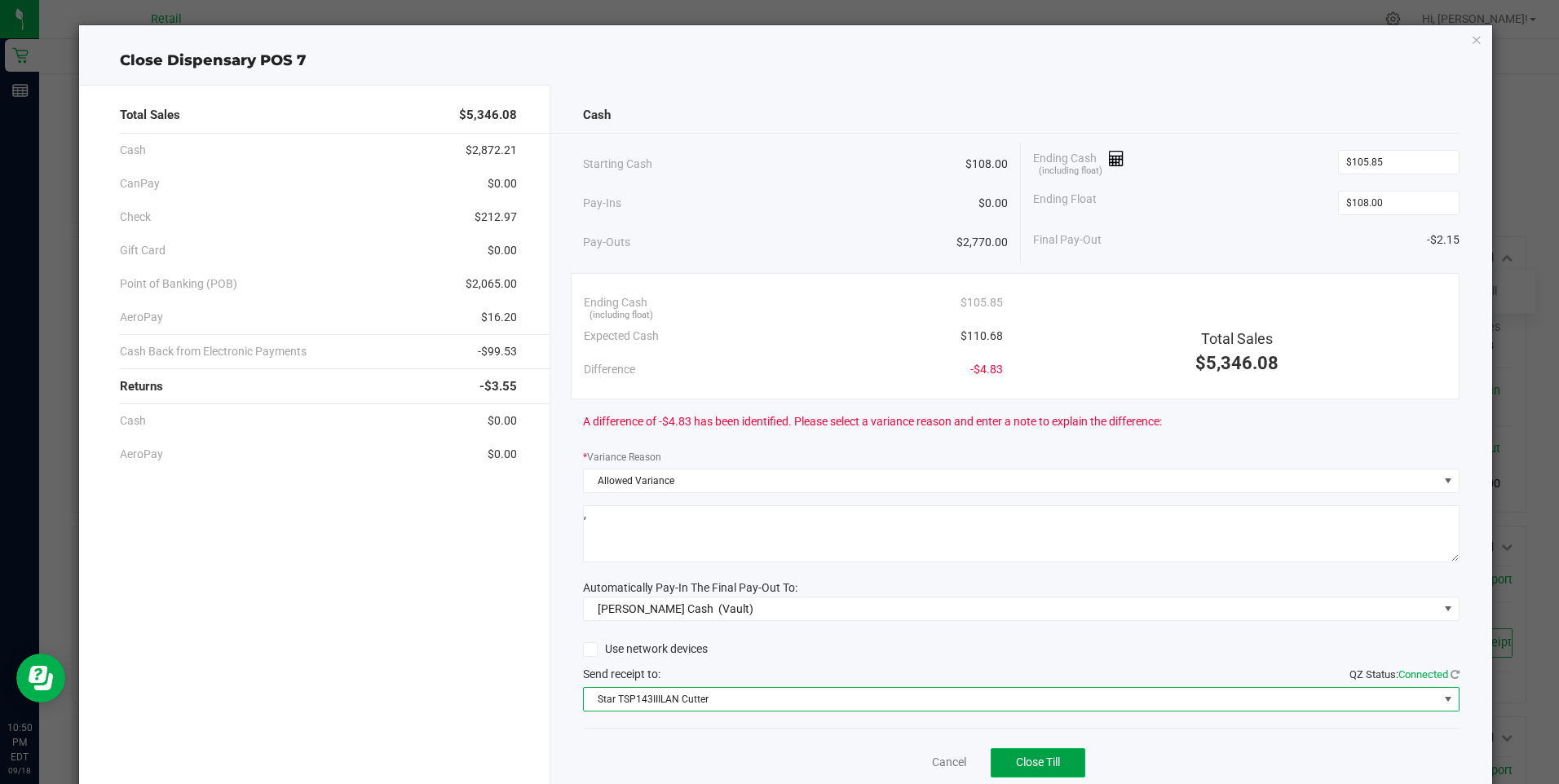
click at [1031, 755] on button "Close Till" at bounding box center [1038, 763] width 94 height 29
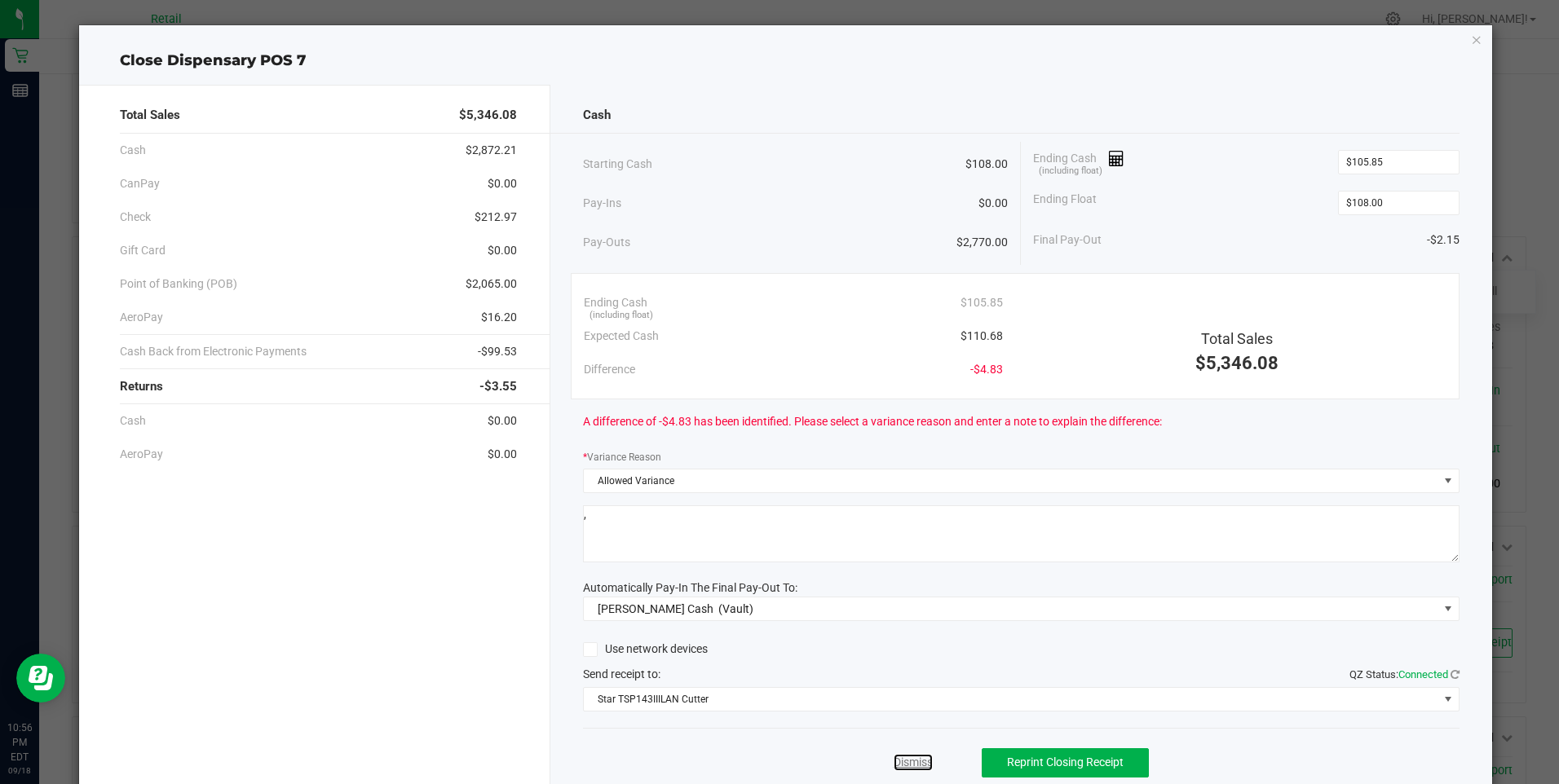
click at [895, 768] on link "Dismiss" at bounding box center [914, 763] width 39 height 17
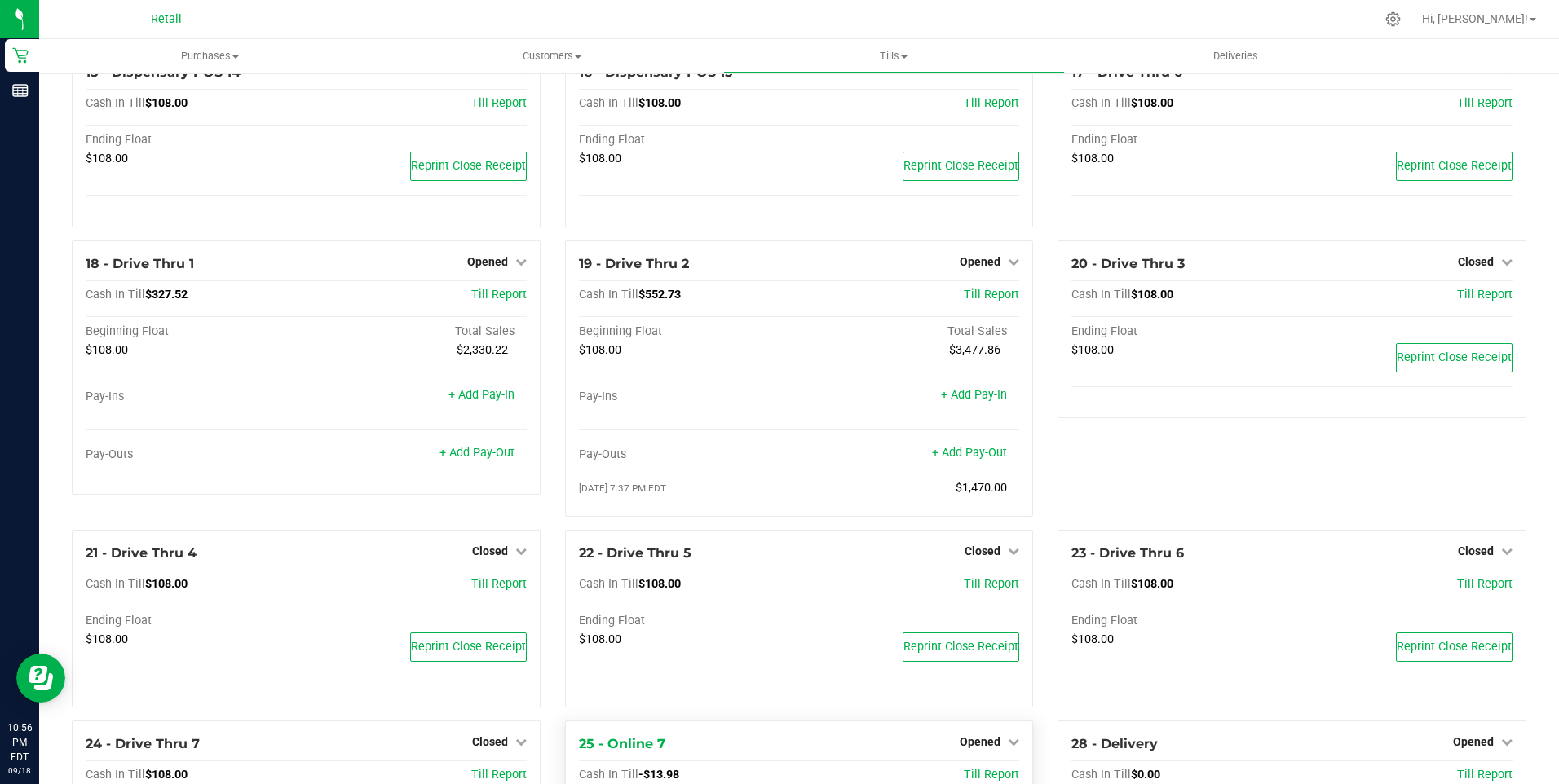
scroll to position [1083, 0]
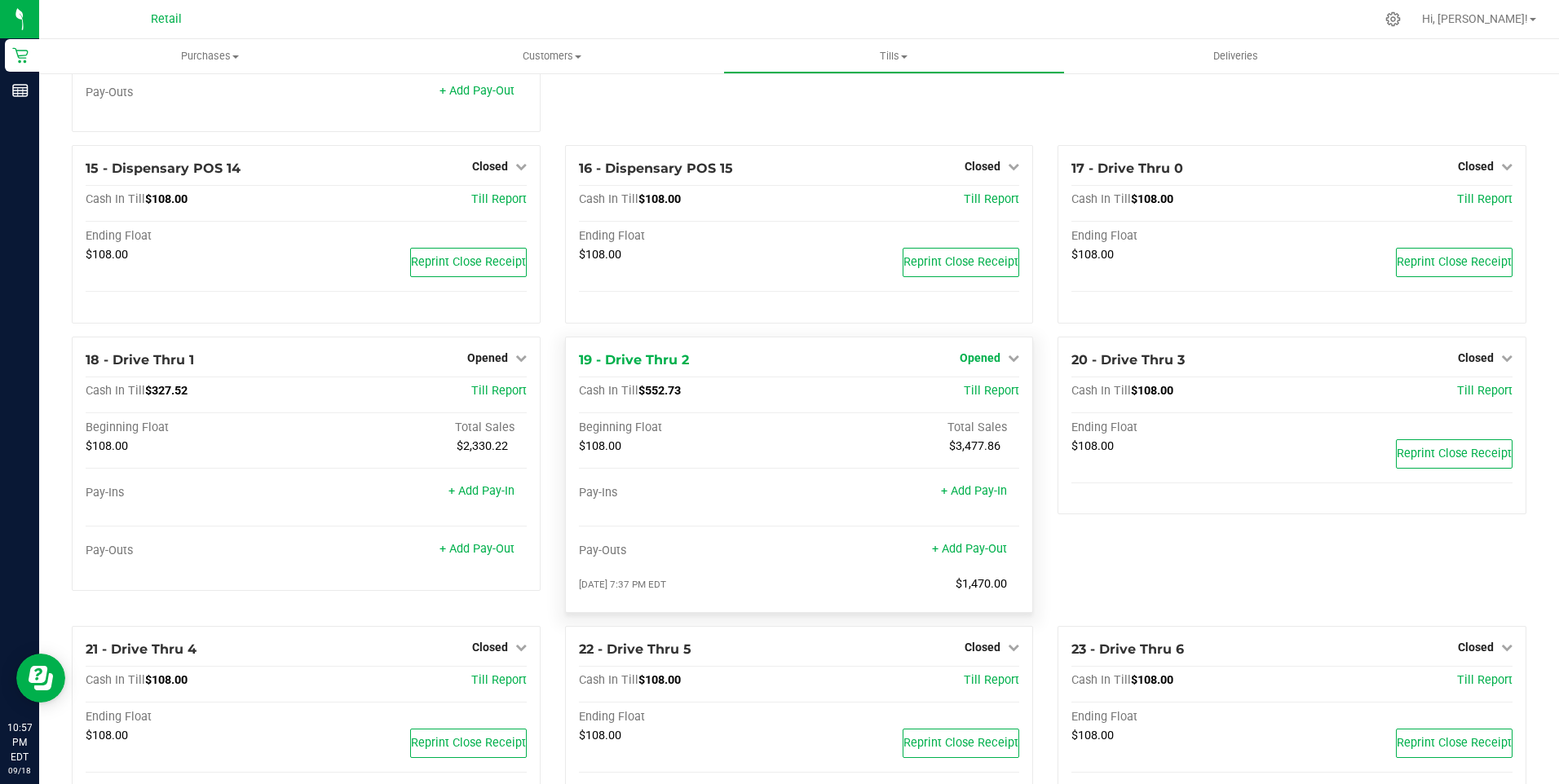
click at [979, 365] on span "Opened" at bounding box center [981, 358] width 41 height 13
click at [971, 398] on link "Close Till" at bounding box center [982, 391] width 44 height 13
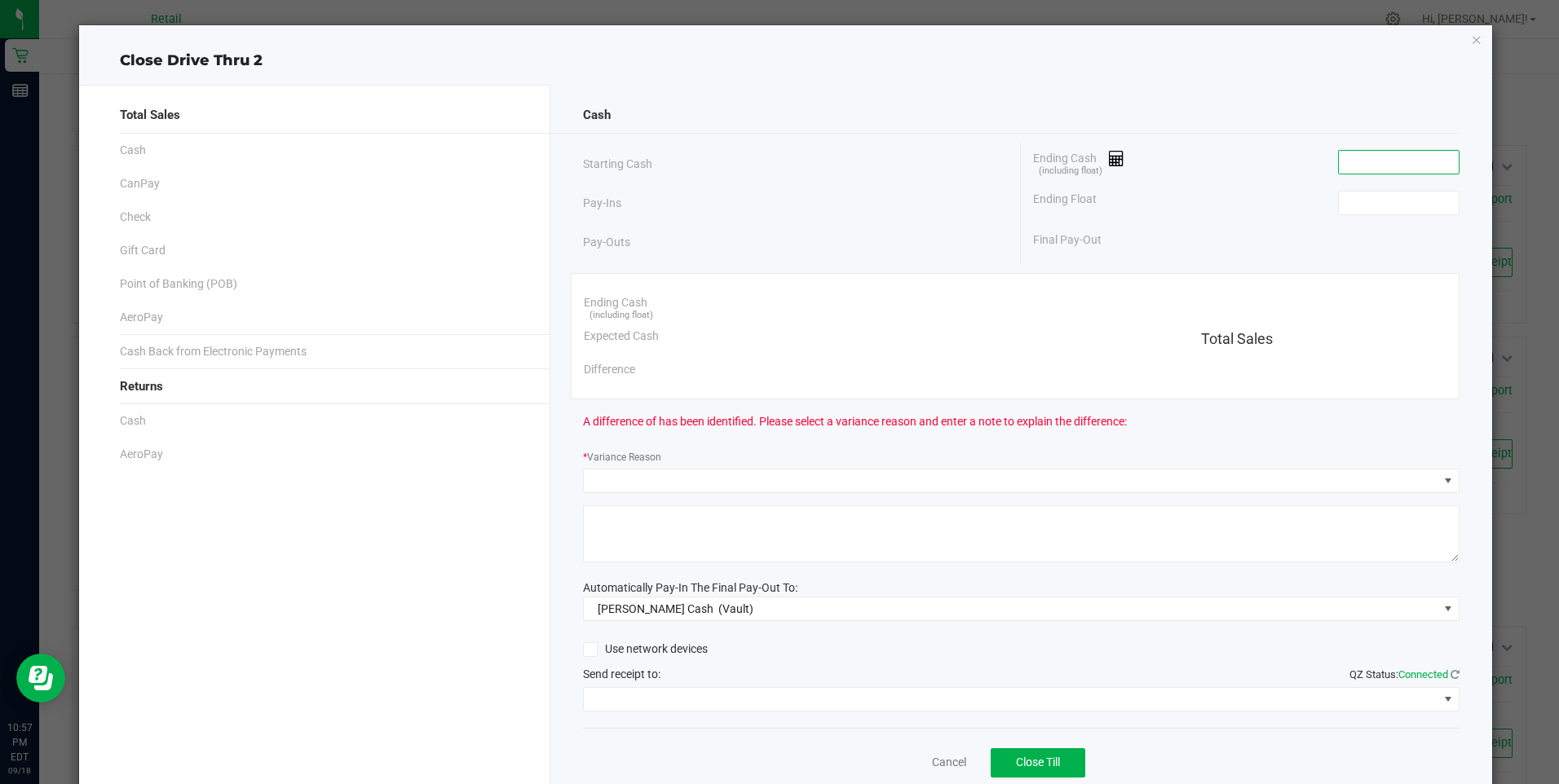
click at [1378, 165] on input at bounding box center [1399, 162] width 120 height 23
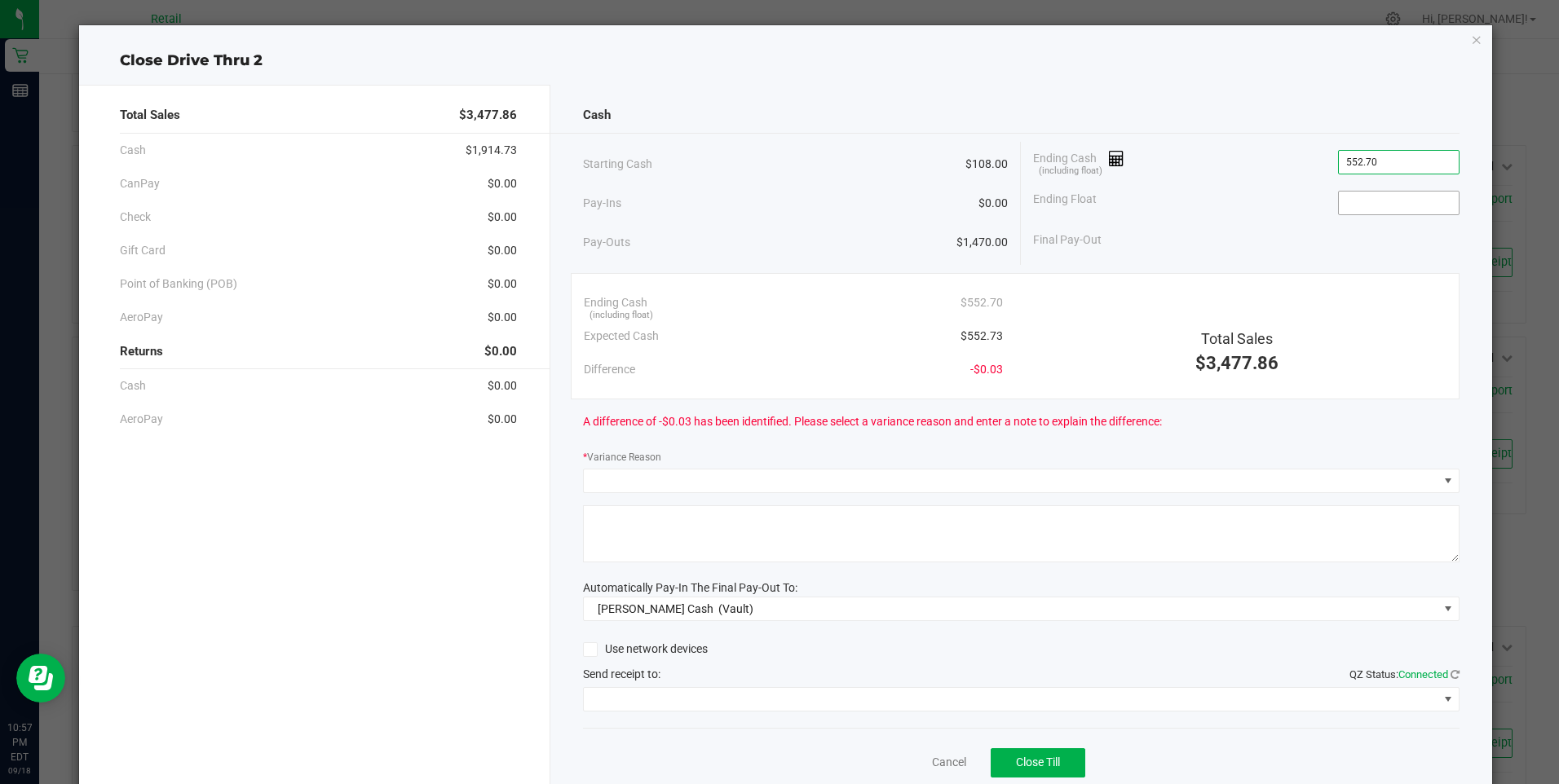
type input "$552.70"
click at [1367, 209] on input at bounding box center [1399, 202] width 120 height 23
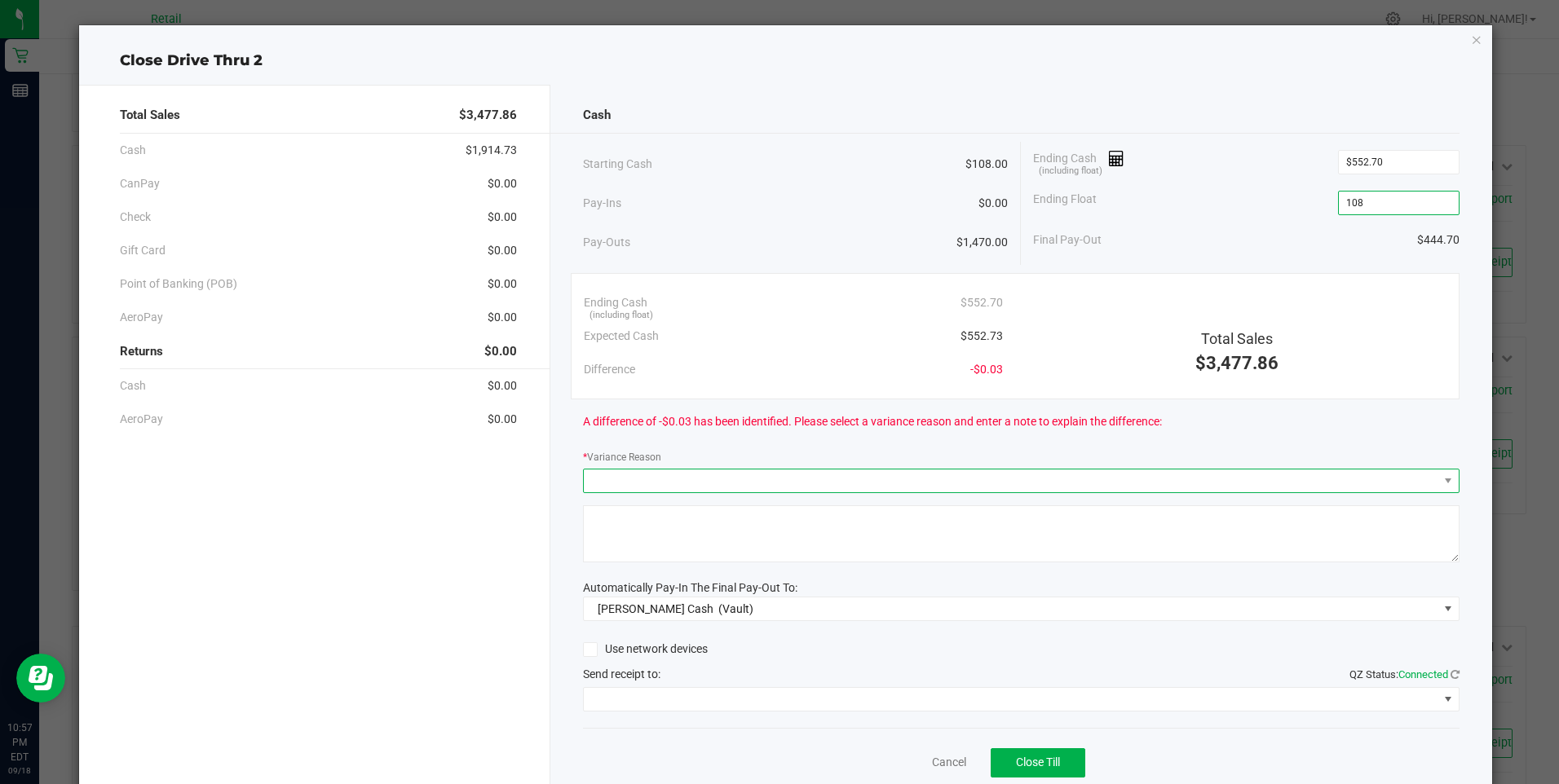
type input "$108.00"
click at [693, 472] on span at bounding box center [1011, 480] width 855 height 23
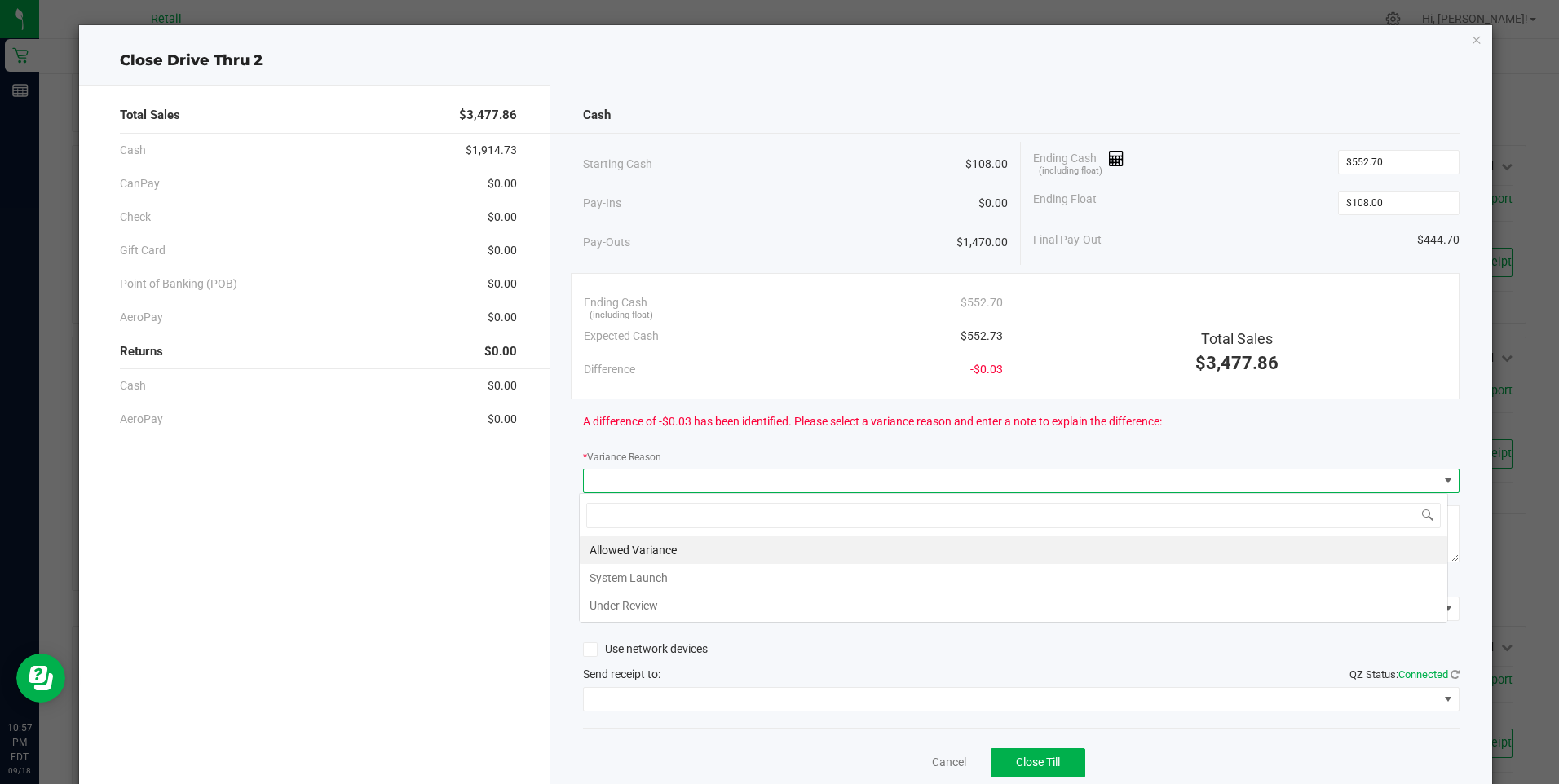
scroll to position [25, 869]
click at [649, 540] on li "Allowed Variance" at bounding box center [1013, 550] width 867 height 27
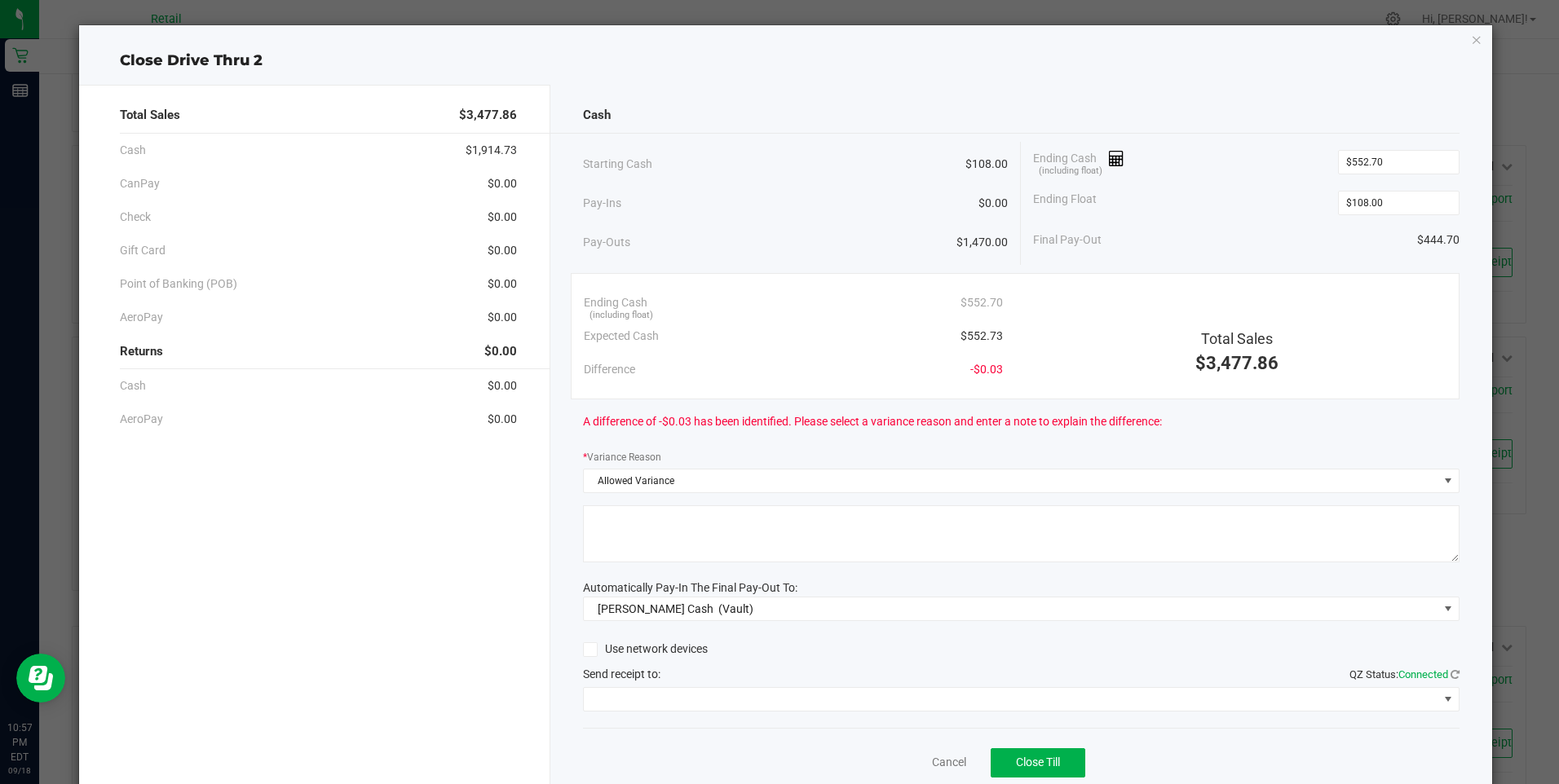
click at [647, 547] on textarea at bounding box center [1022, 534] width 877 height 57
type textarea "."
click at [673, 704] on span at bounding box center [1011, 699] width 855 height 23
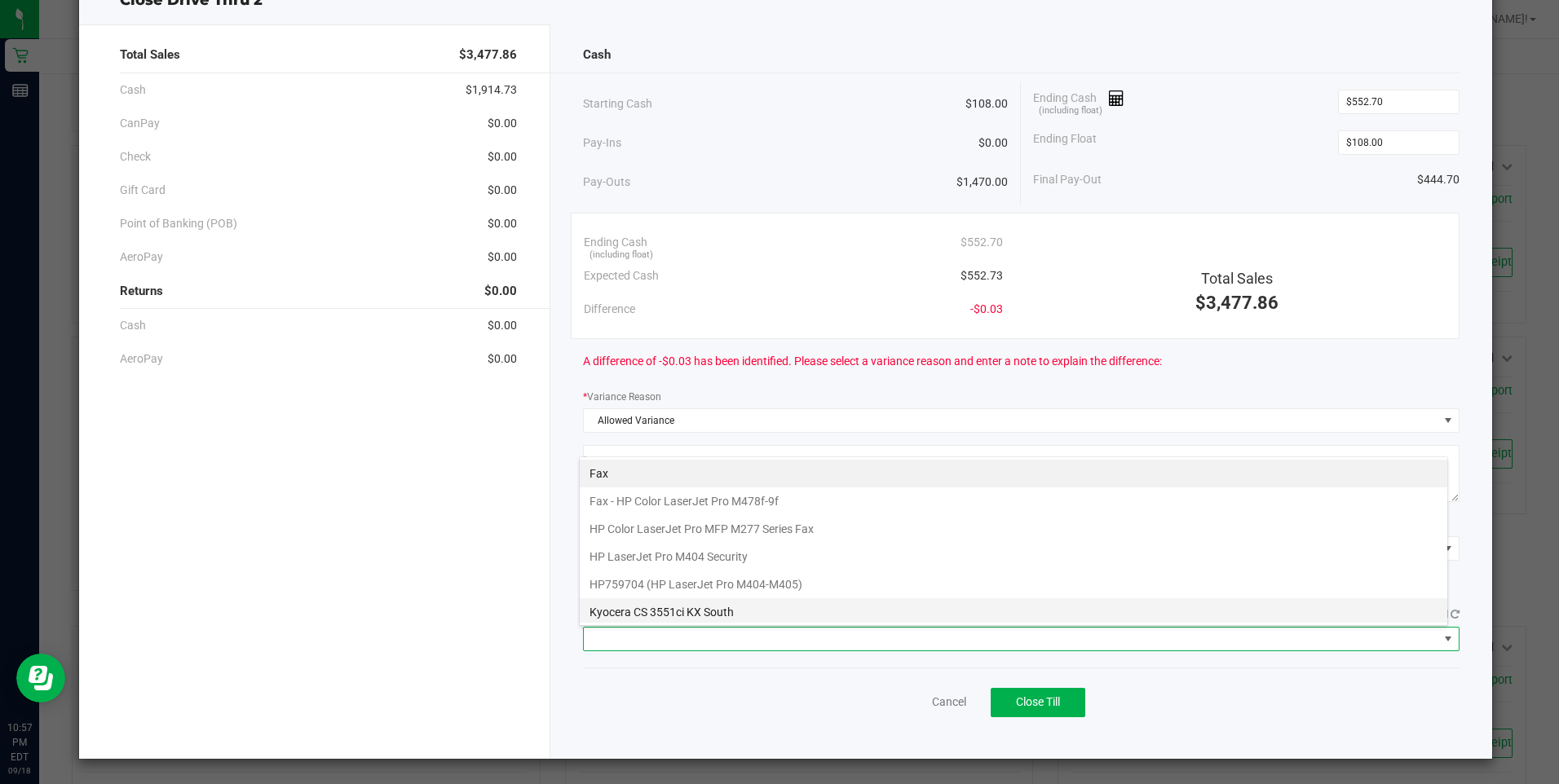
scroll to position [253, 0]
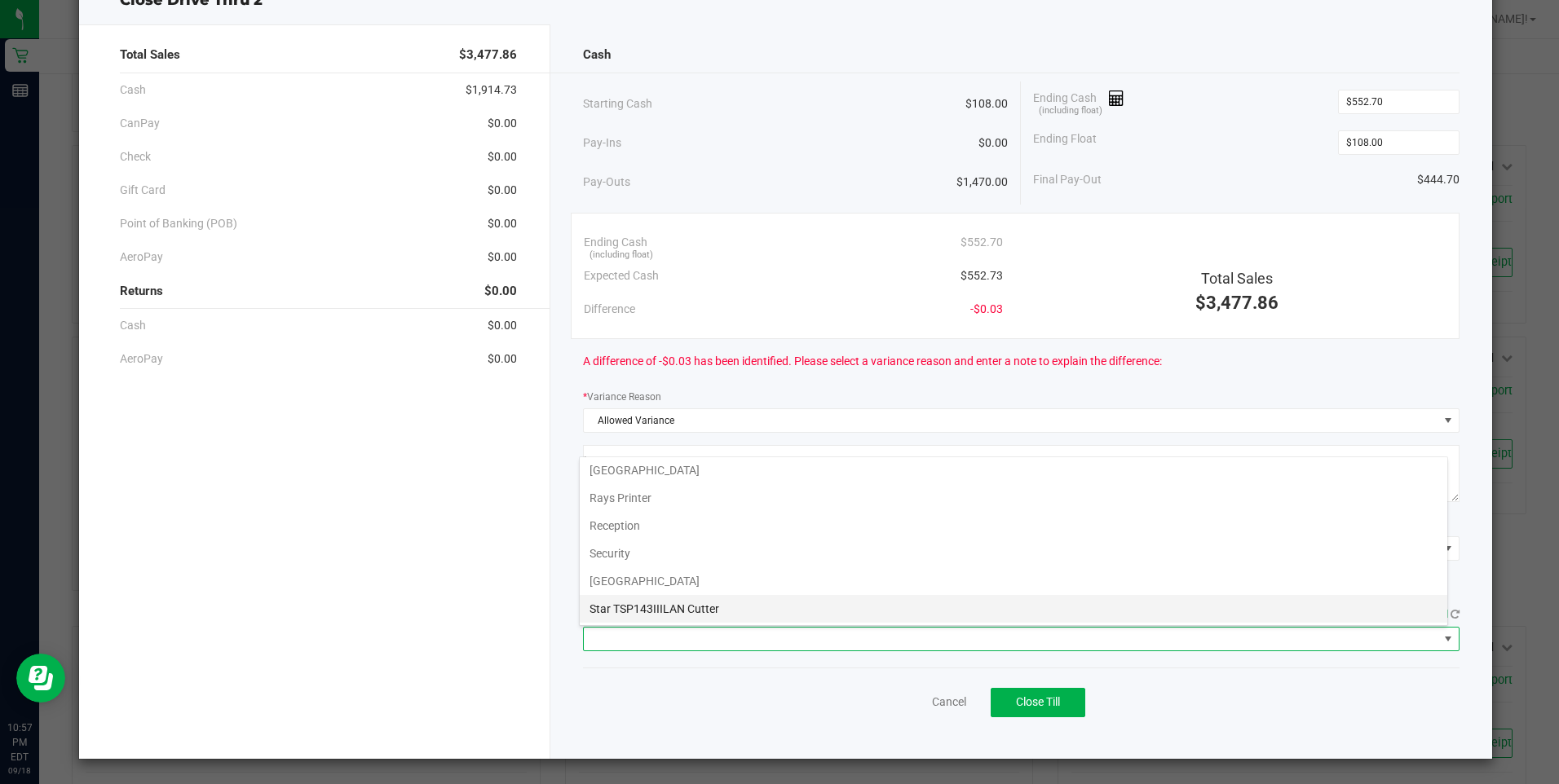
click at [718, 609] on Cutter "Star TSP143IIILAN Cutter" at bounding box center [1013, 609] width 867 height 27
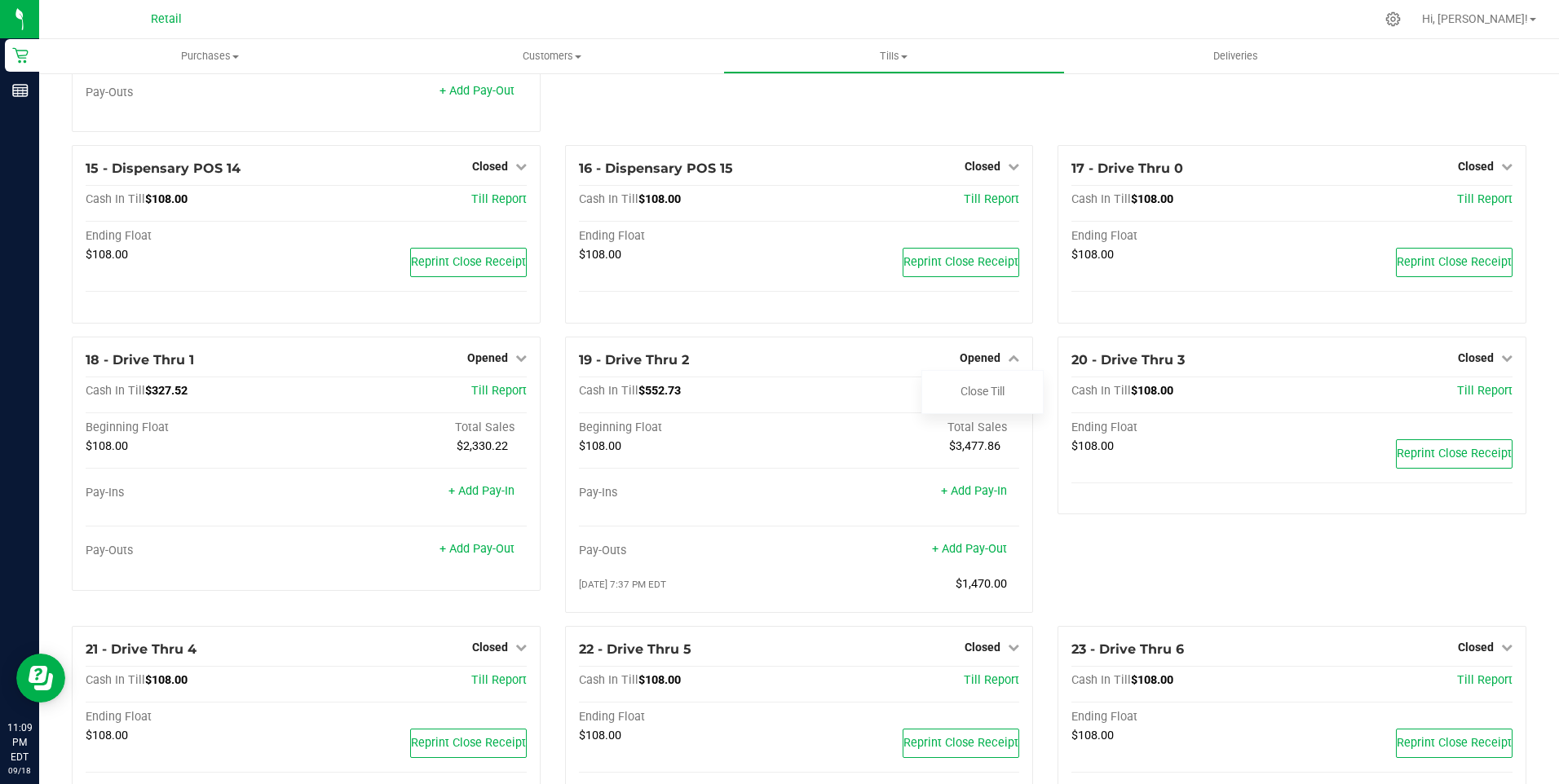
click at [867, 337] on div "16 - Dispensary POS 15 Closed Open Till Cash In Till $108.00 Till Report Ending…" at bounding box center [799, 240] width 493 height 191
click at [980, 398] on link "Close Till" at bounding box center [982, 391] width 44 height 13
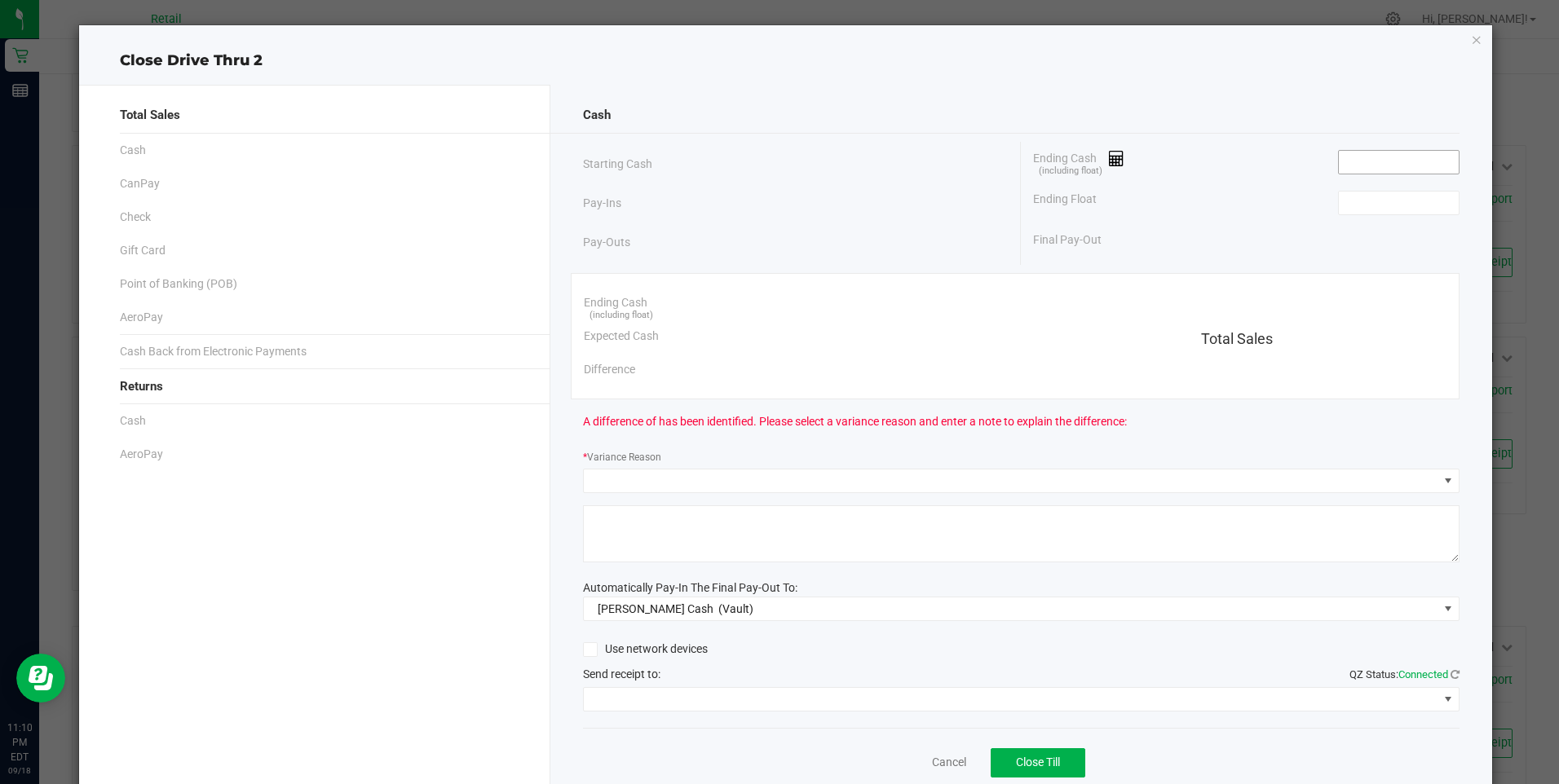
click at [1359, 160] on input at bounding box center [1399, 162] width 120 height 23
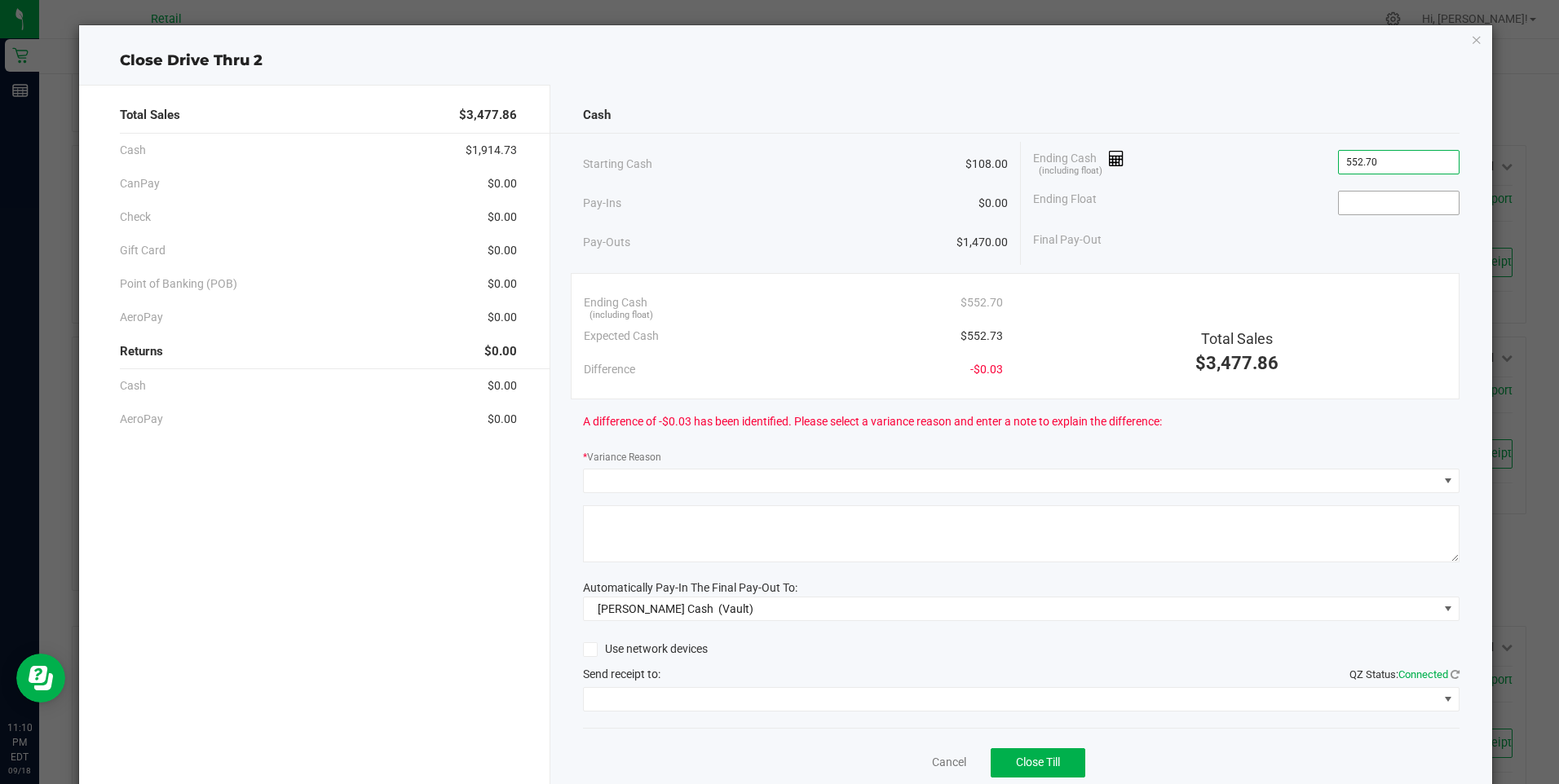
type input "$552.70"
click at [1355, 200] on input at bounding box center [1399, 202] width 120 height 23
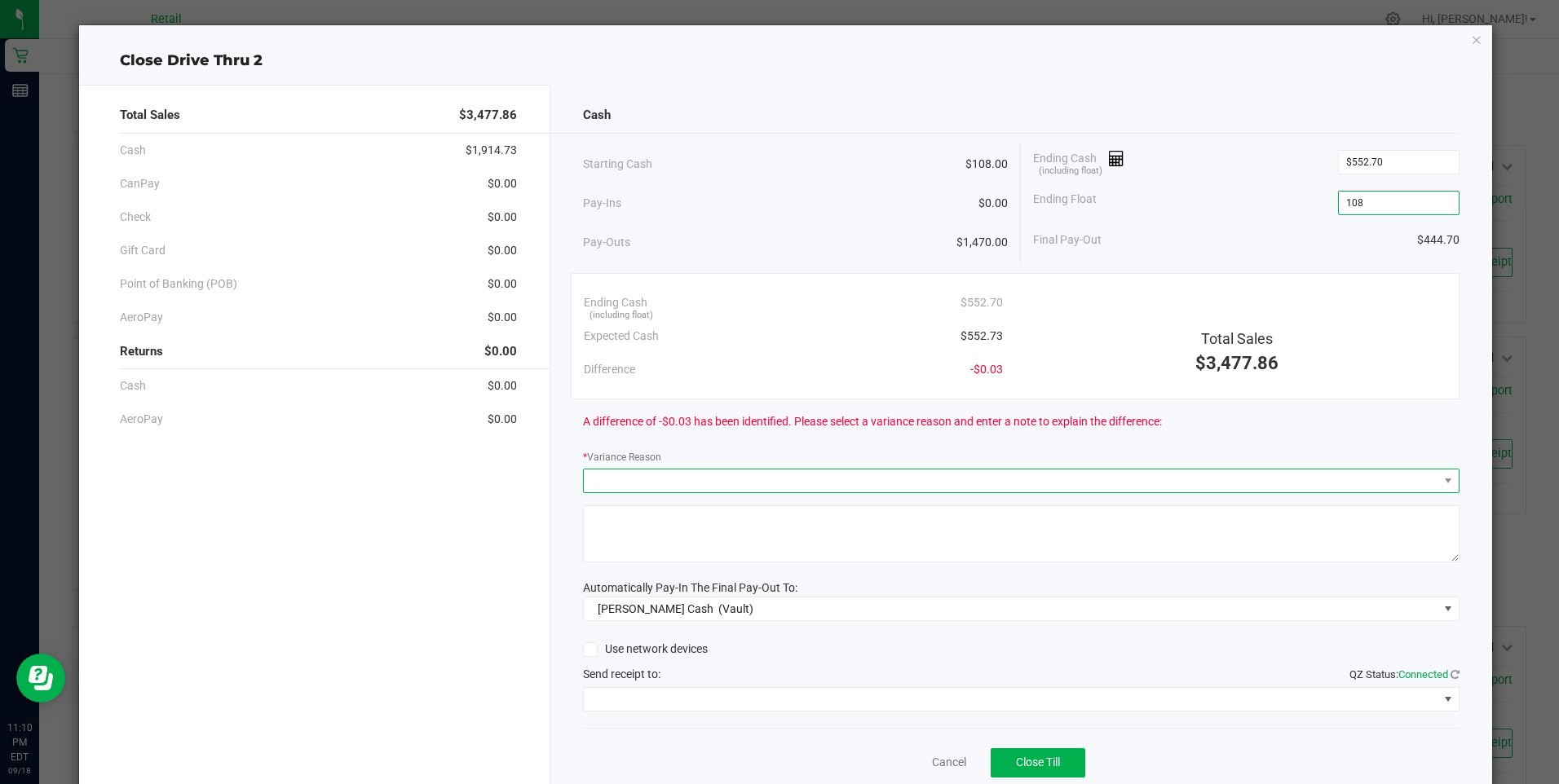
type input "$108.00"
click at [616, 485] on span at bounding box center [1011, 480] width 855 height 23
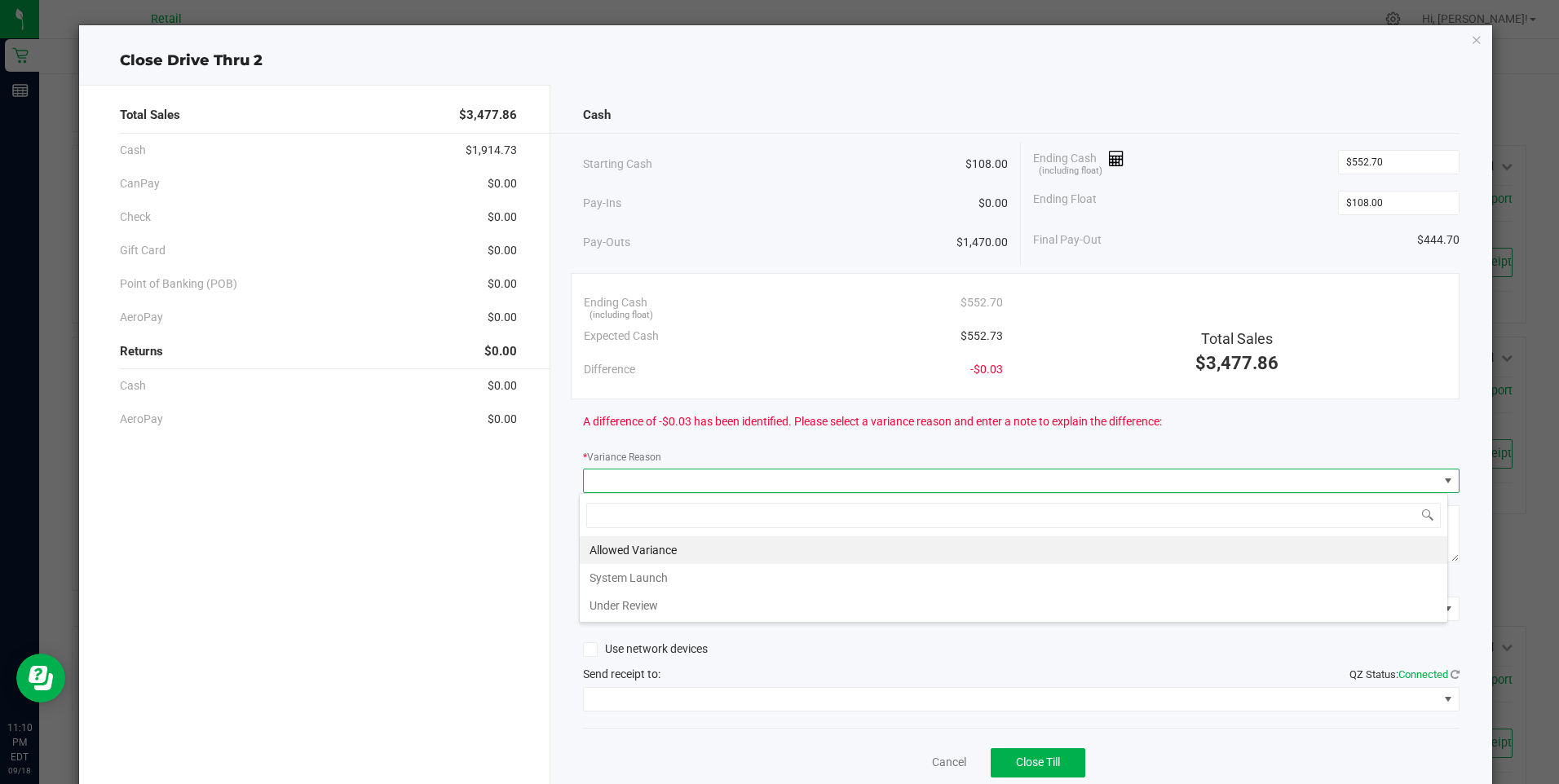
scroll to position [25, 869]
click at [620, 547] on li "Allowed Variance" at bounding box center [1013, 550] width 867 height 27
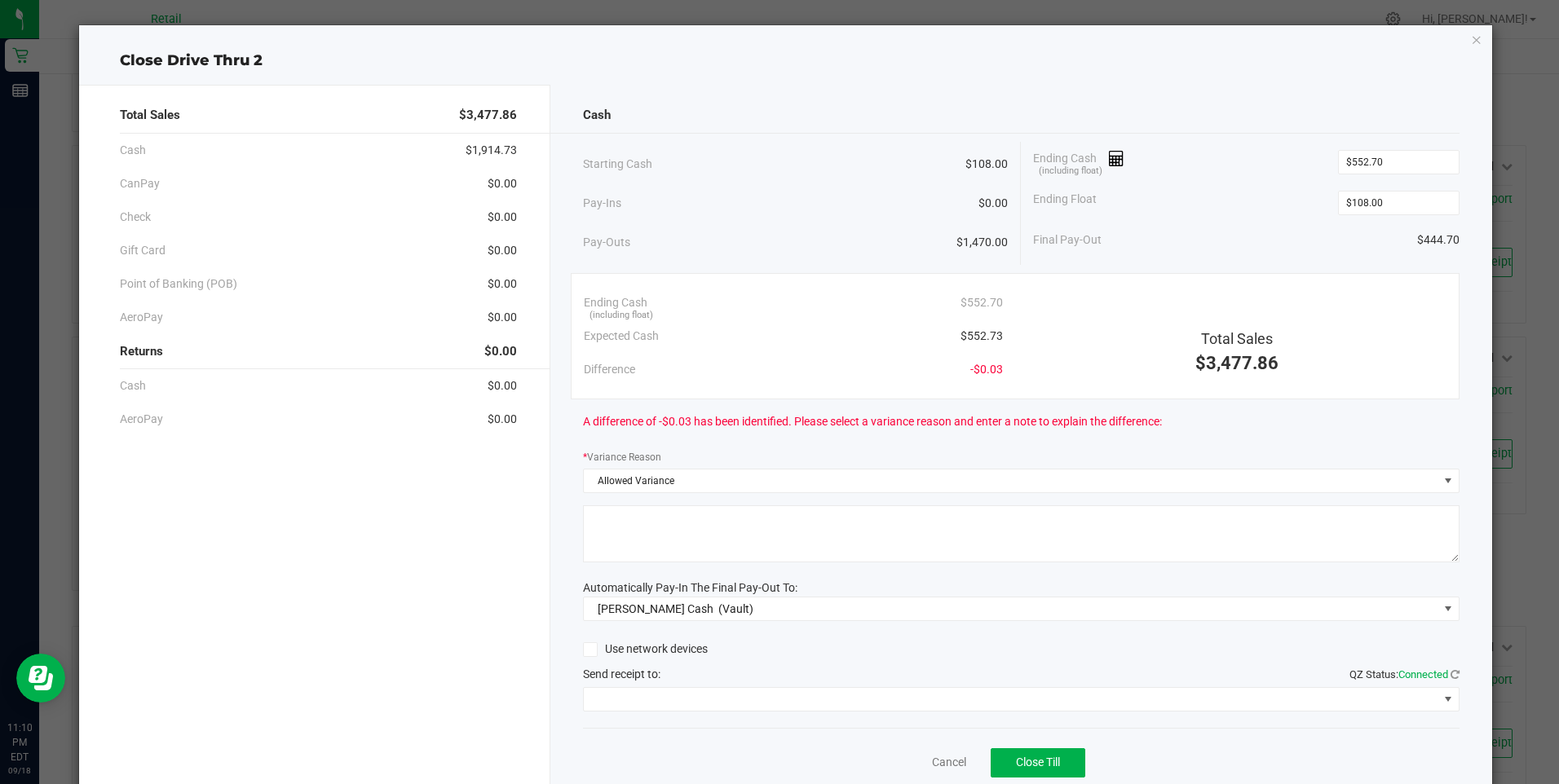
click at [620, 547] on textarea at bounding box center [1022, 534] width 877 height 57
type textarea "/"
click at [650, 699] on span at bounding box center [1011, 699] width 855 height 23
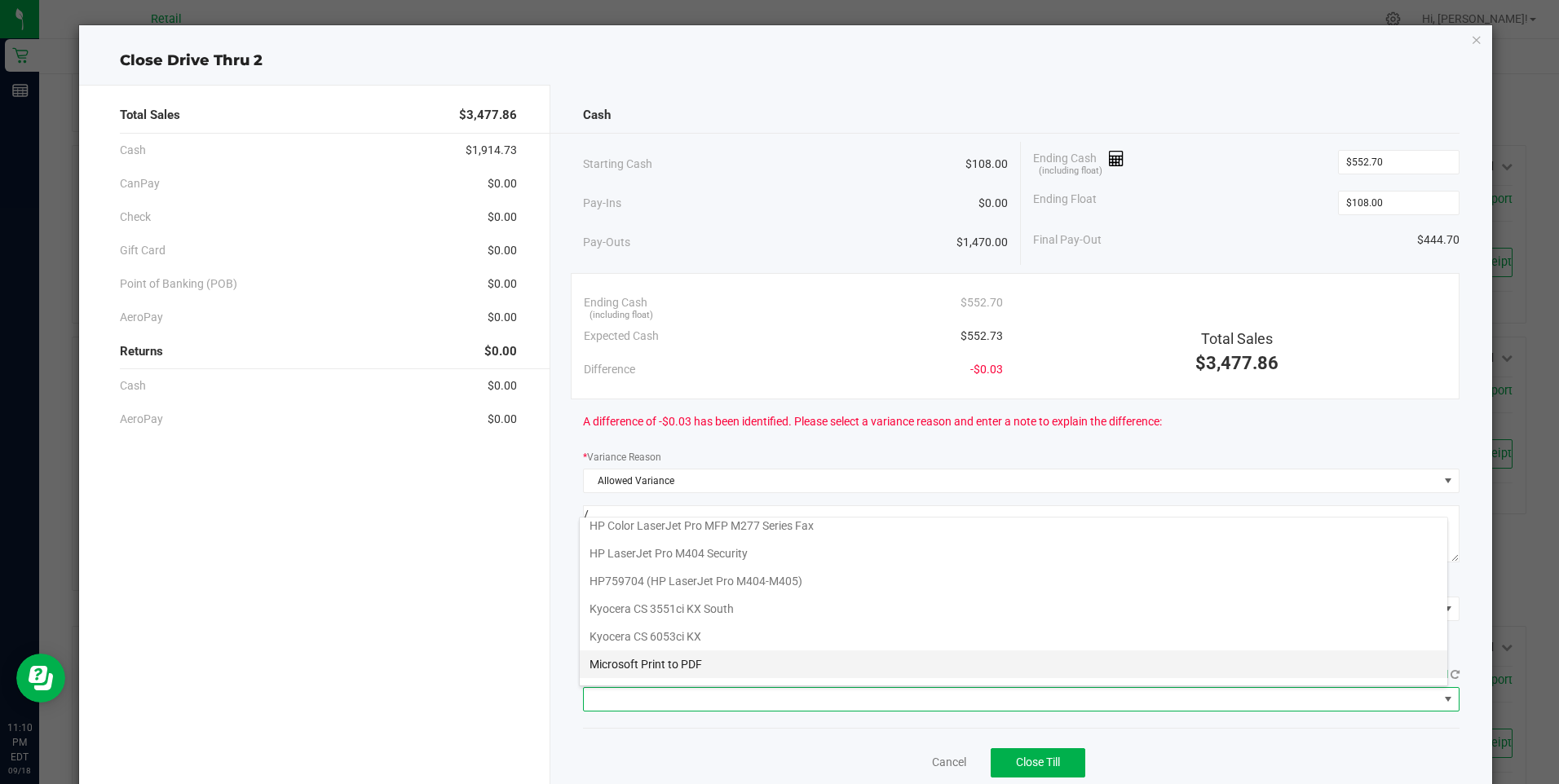
scroll to position [244, 0]
click at [682, 676] on Cutter "Star TSP143IIILAN Cutter" at bounding box center [1013, 678] width 867 height 27
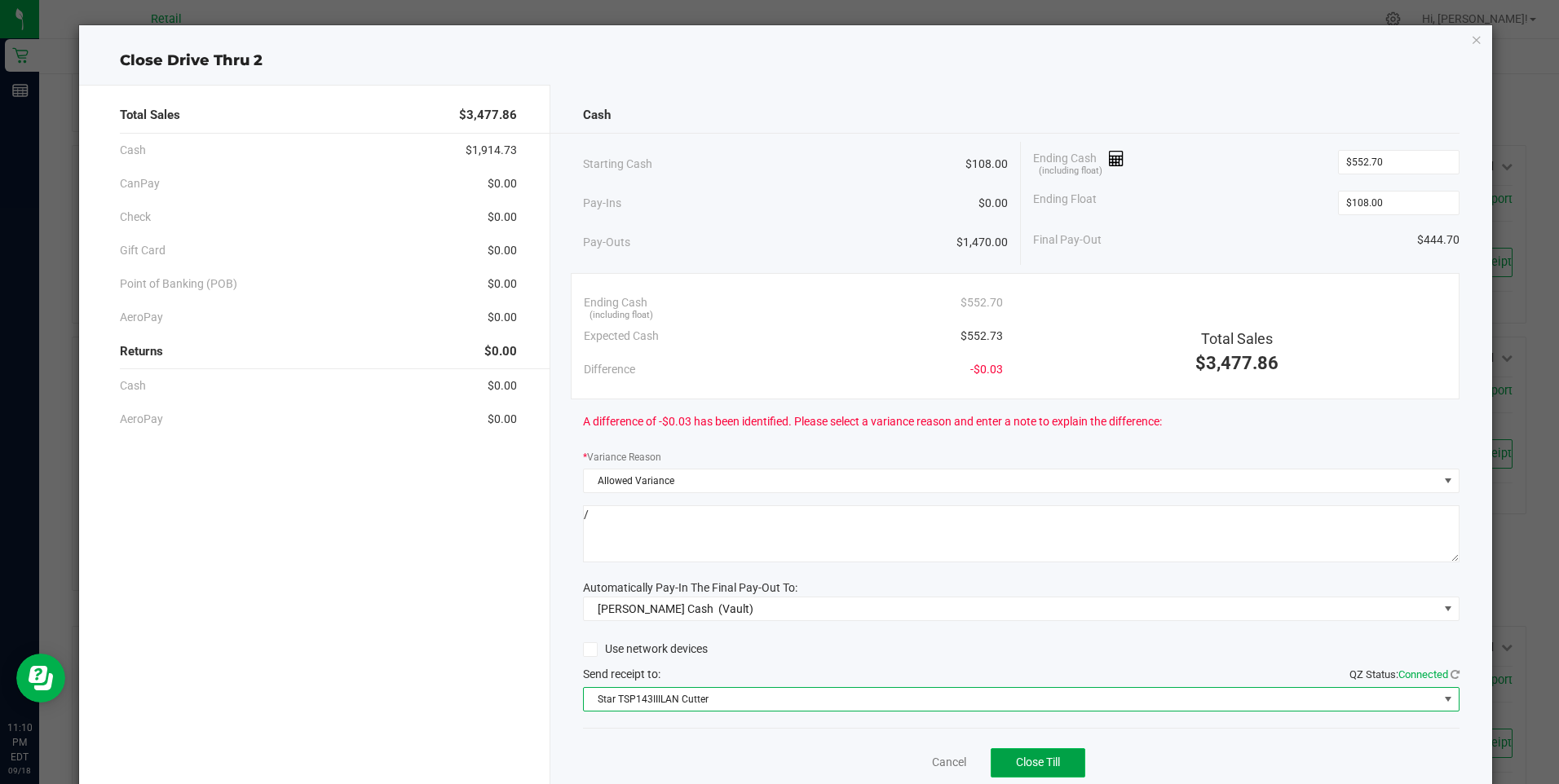
click at [1022, 756] on span "Close Till" at bounding box center [1037, 762] width 44 height 13
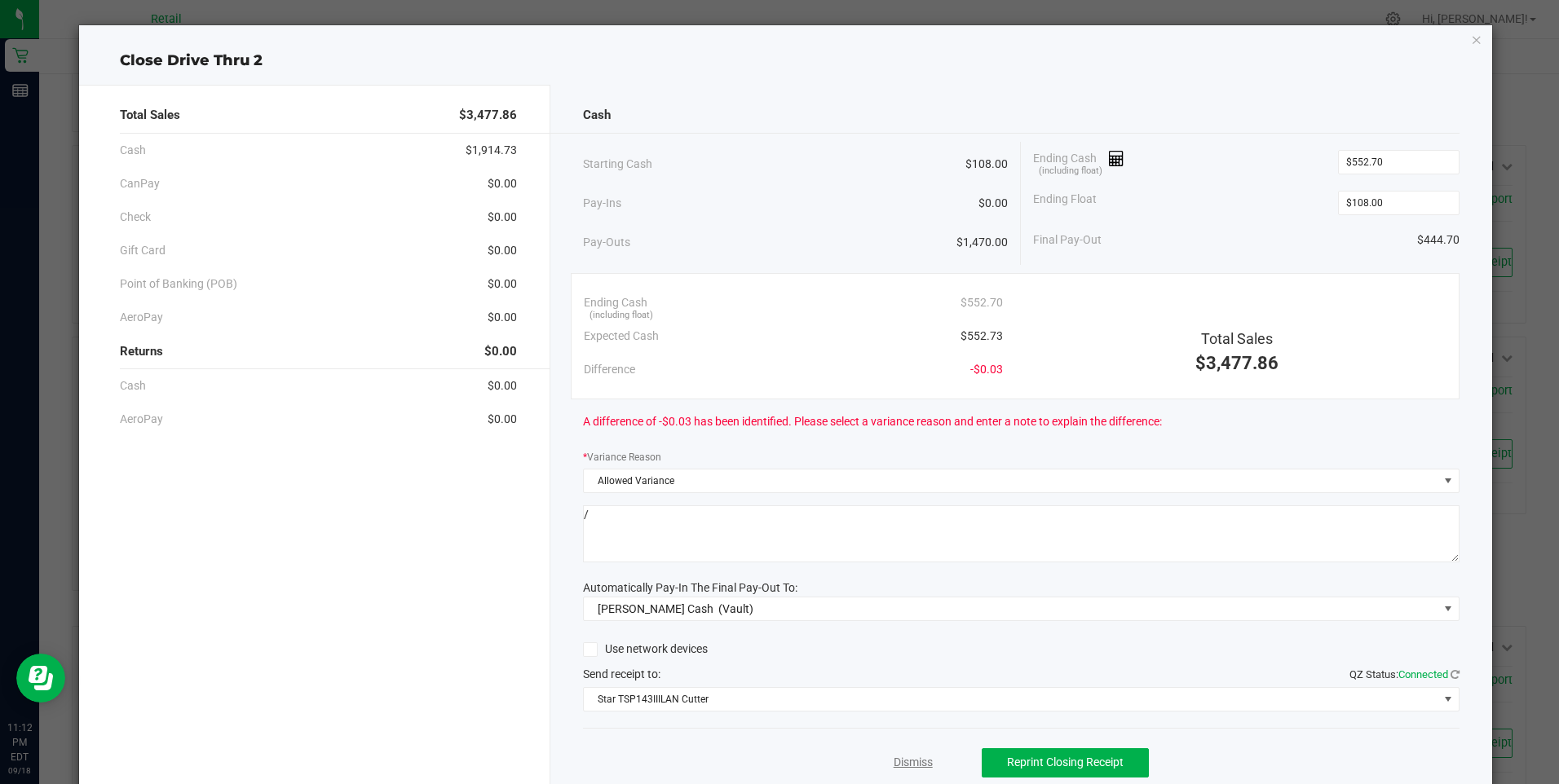
click at [904, 768] on link "Dismiss" at bounding box center [914, 763] width 39 height 17
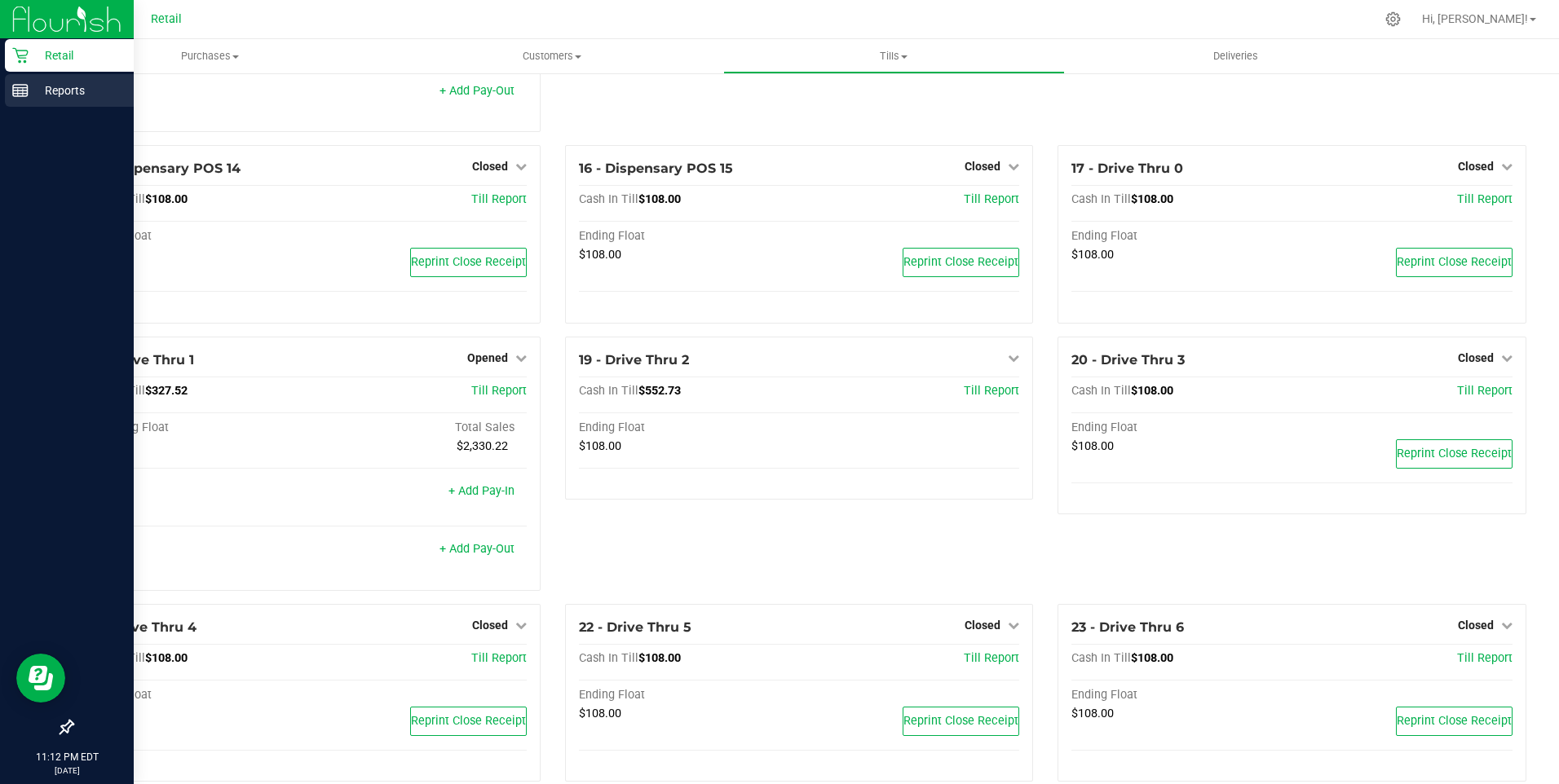
click at [58, 87] on p "Reports" at bounding box center [77, 90] width 98 height 20
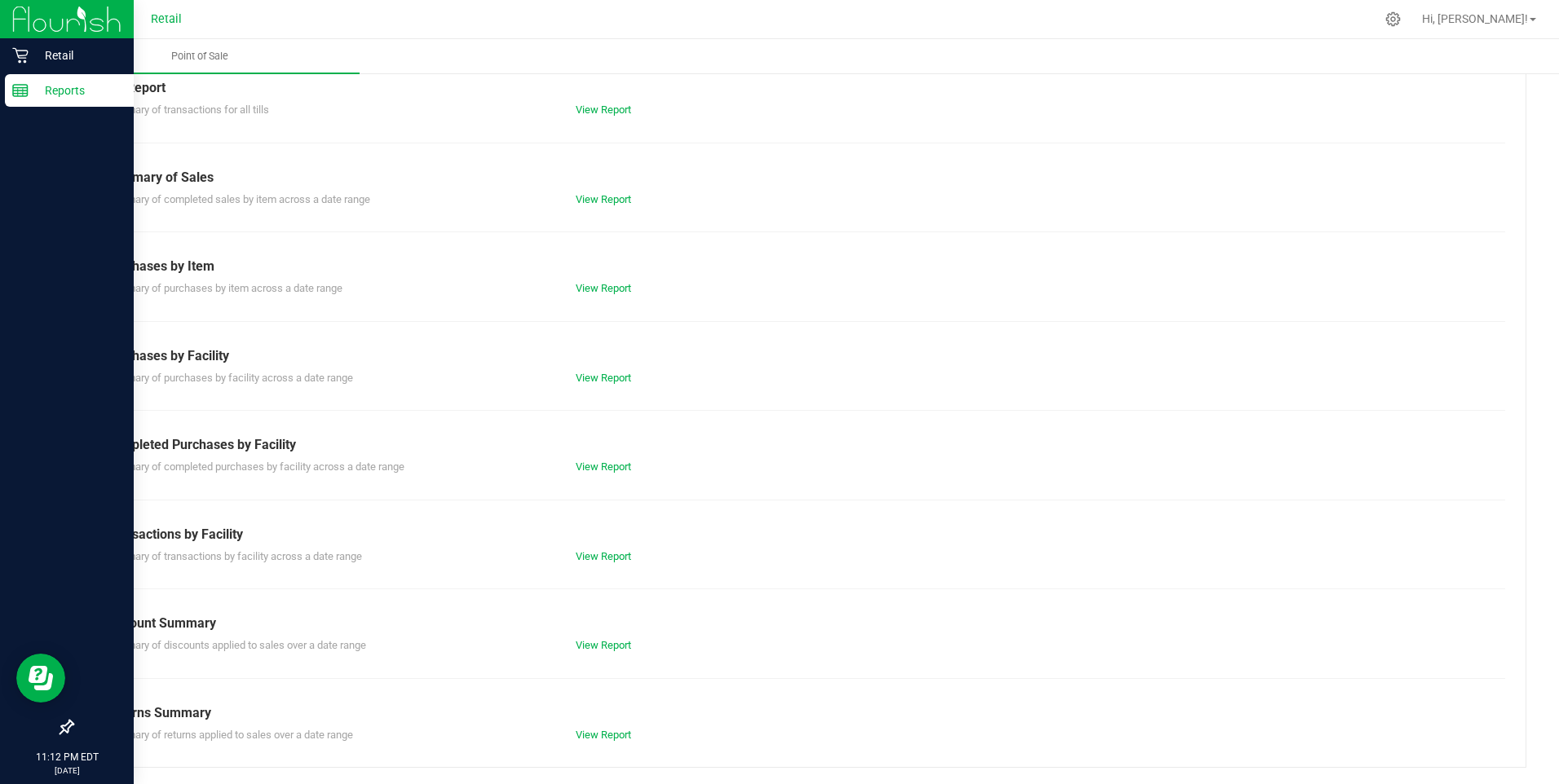
scroll to position [73, 0]
click at [587, 113] on link "View Report" at bounding box center [603, 110] width 56 height 12
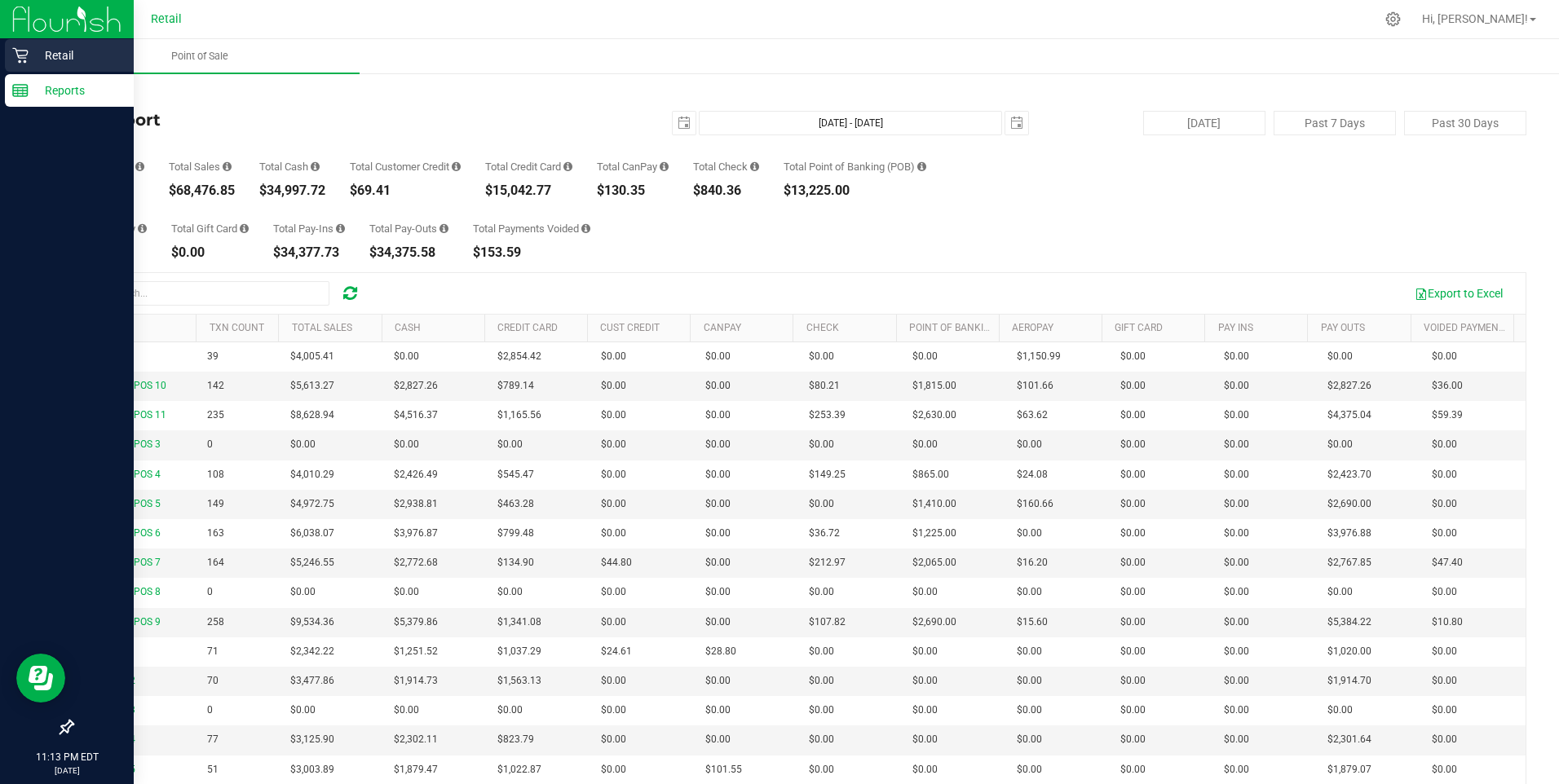
click at [22, 57] on icon at bounding box center [20, 55] width 16 height 16
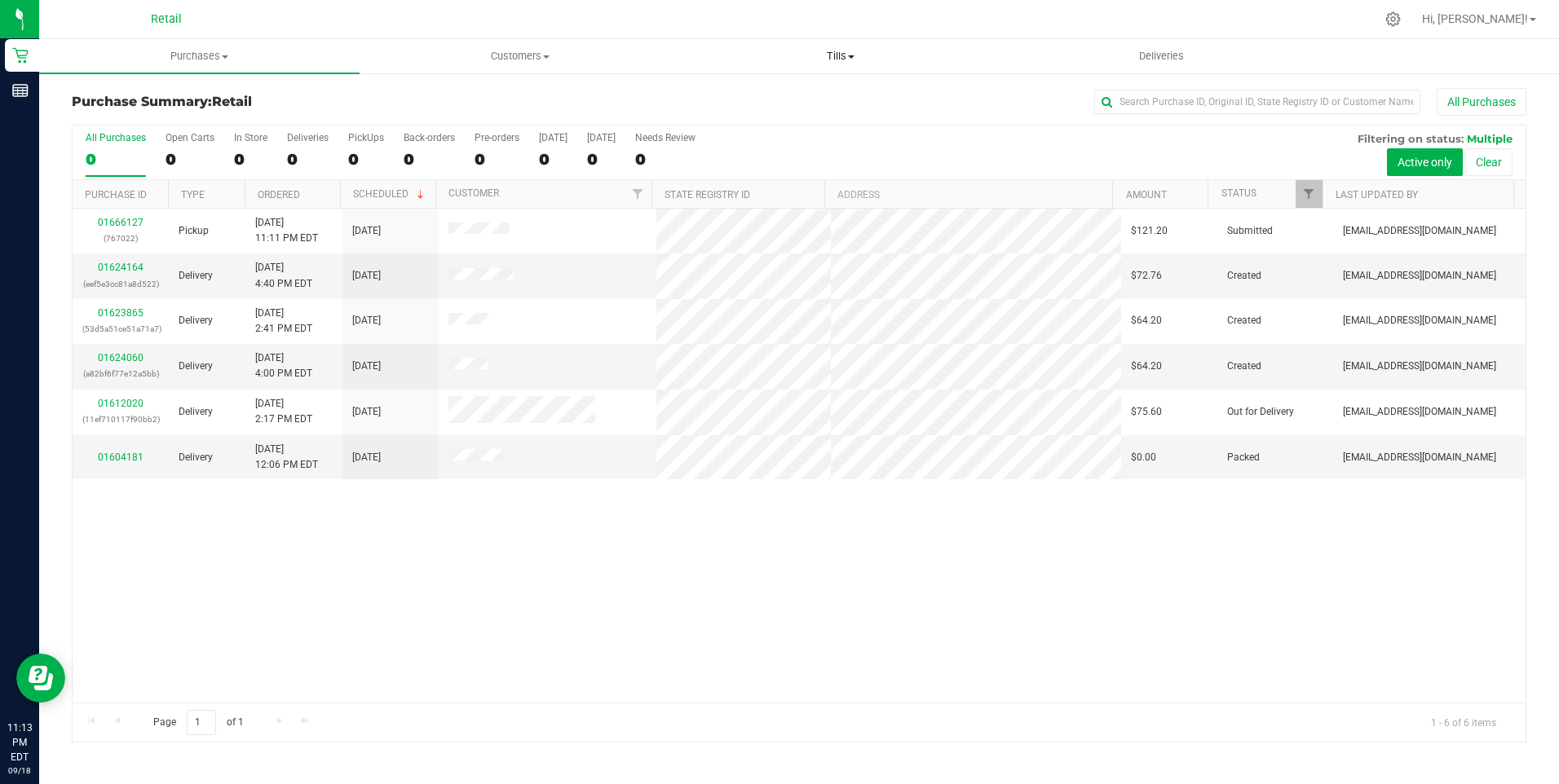
click at [838, 57] on span "Tills" at bounding box center [842, 56] width 319 height 15
click at [748, 91] on span "Manage tills" at bounding box center [736, 98] width 110 height 14
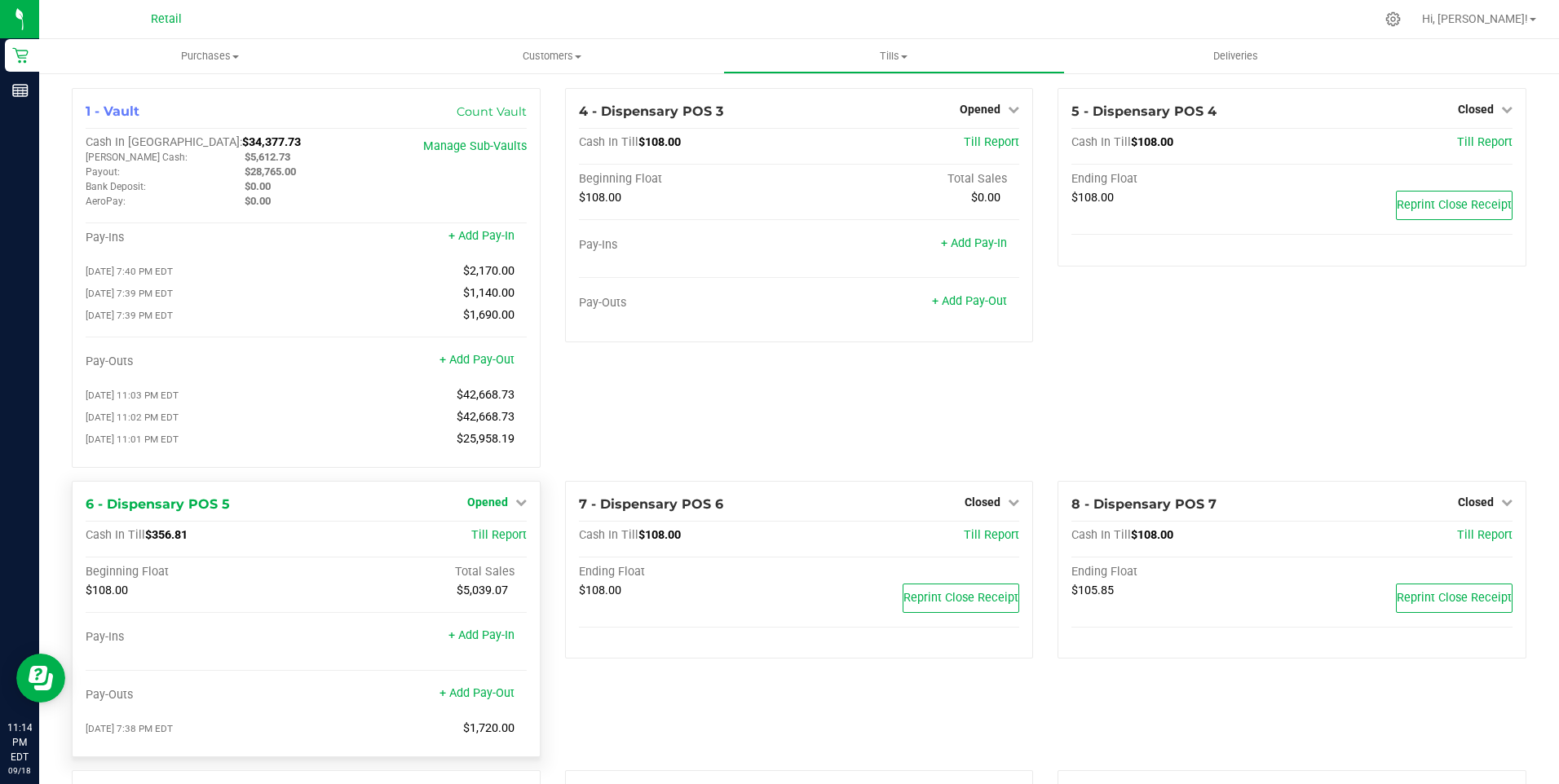
click at [477, 508] on span "Opened" at bounding box center [488, 502] width 41 height 13
click at [468, 542] on link "Close Till" at bounding box center [489, 535] width 44 height 13
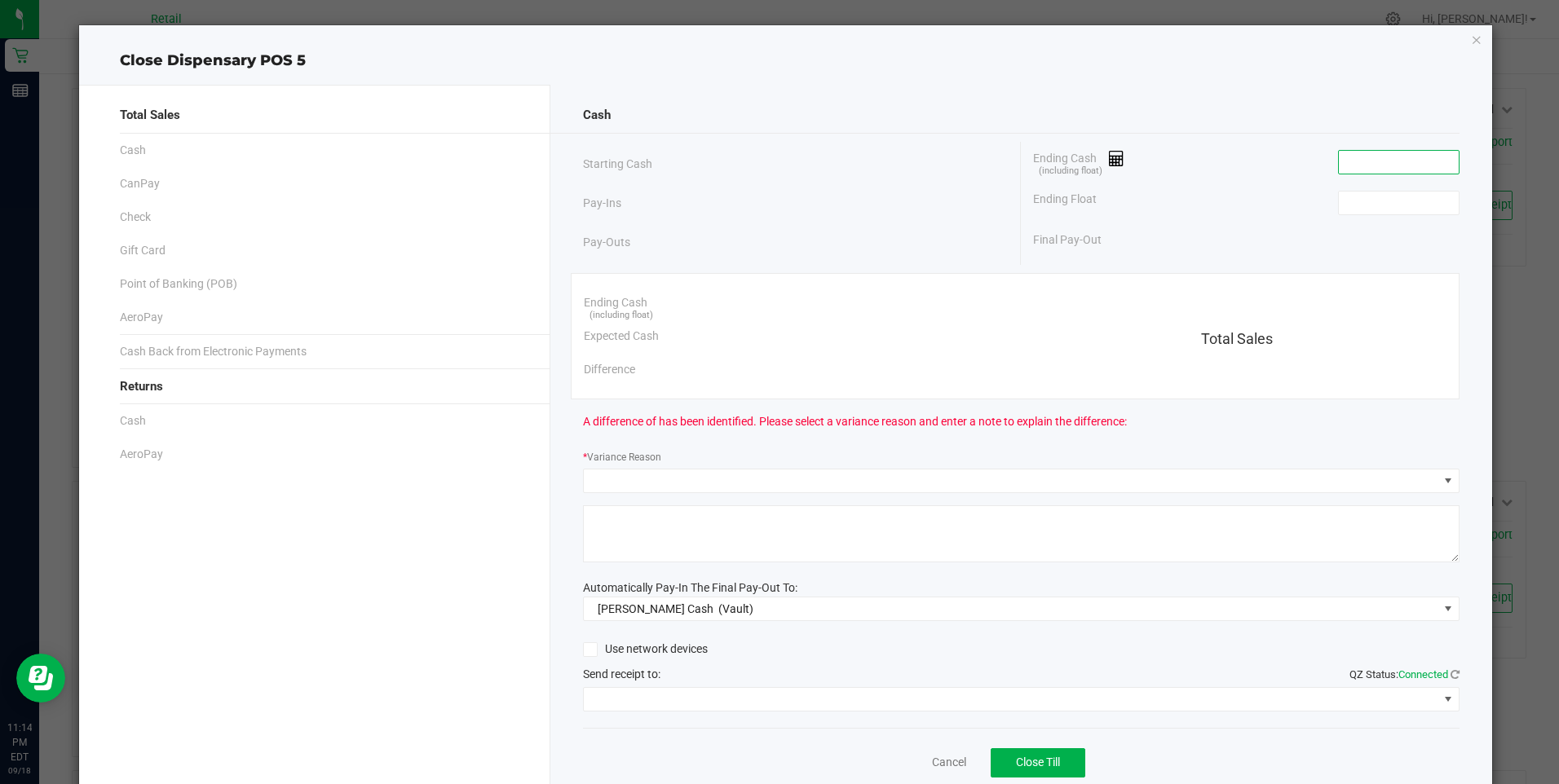
click at [1370, 166] on input at bounding box center [1399, 162] width 120 height 23
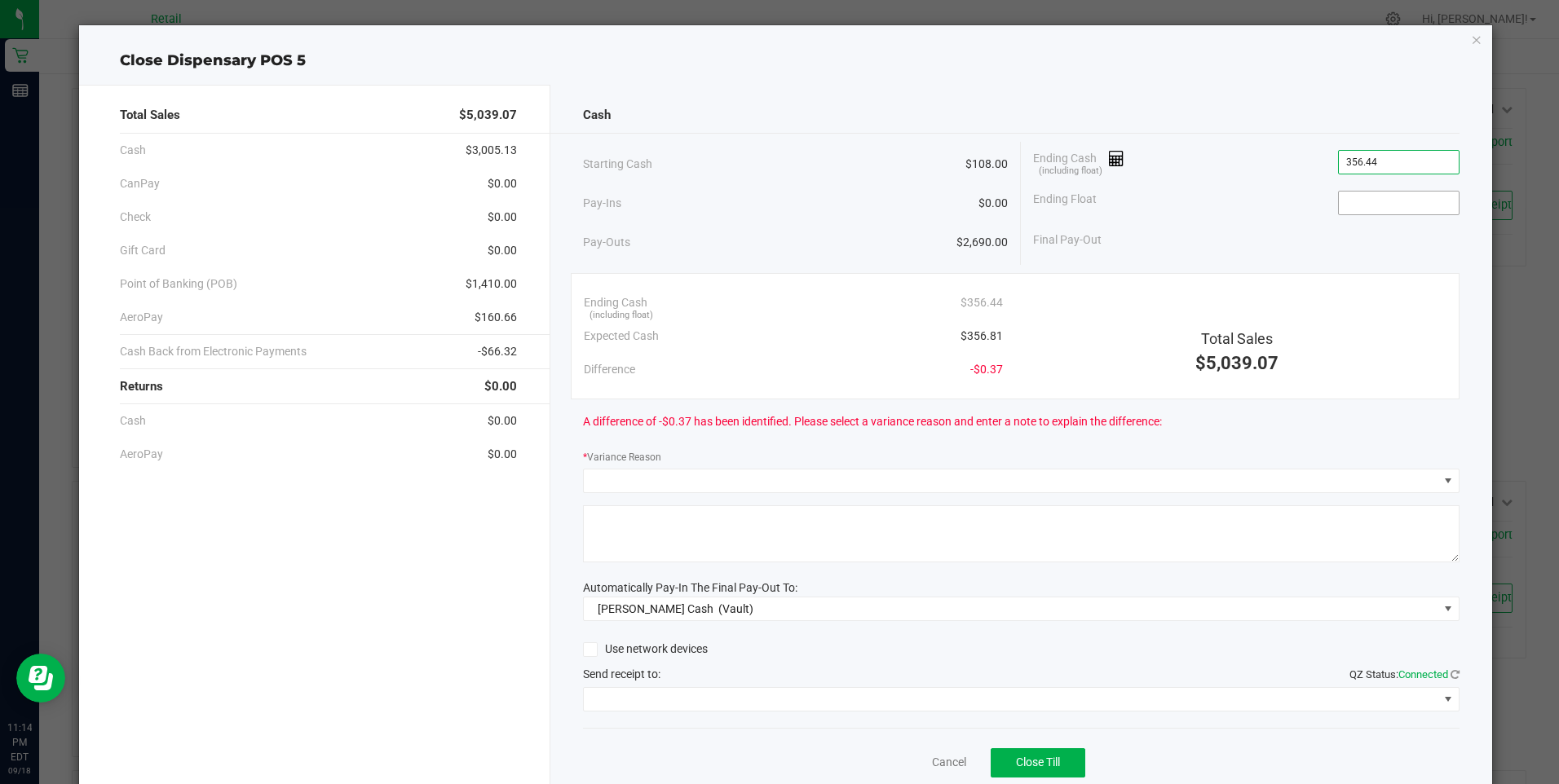
type input "$356.44"
click at [1352, 206] on input at bounding box center [1399, 202] width 120 height 23
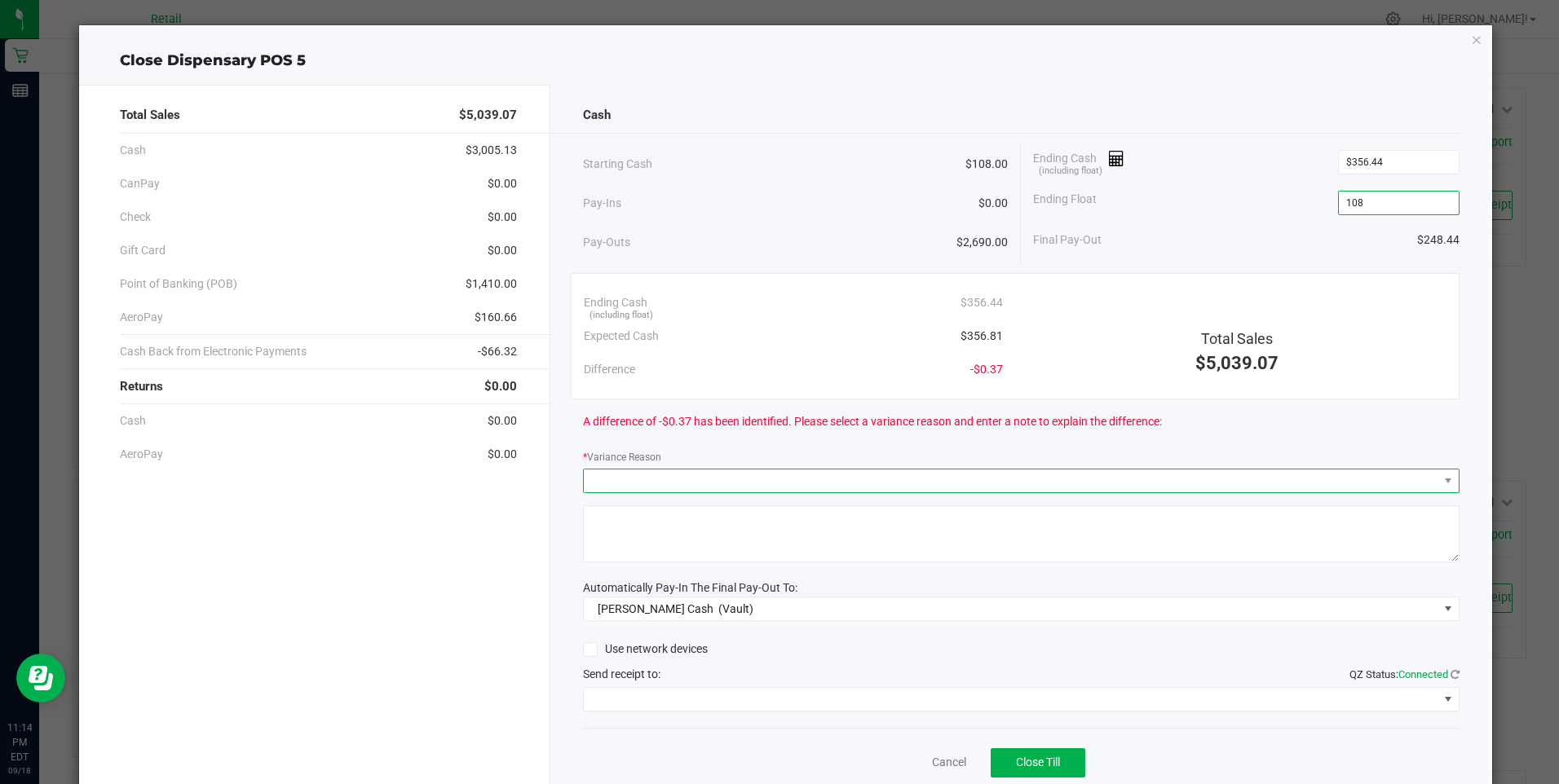
type input "$108.00"
click at [698, 480] on span at bounding box center [1011, 480] width 855 height 23
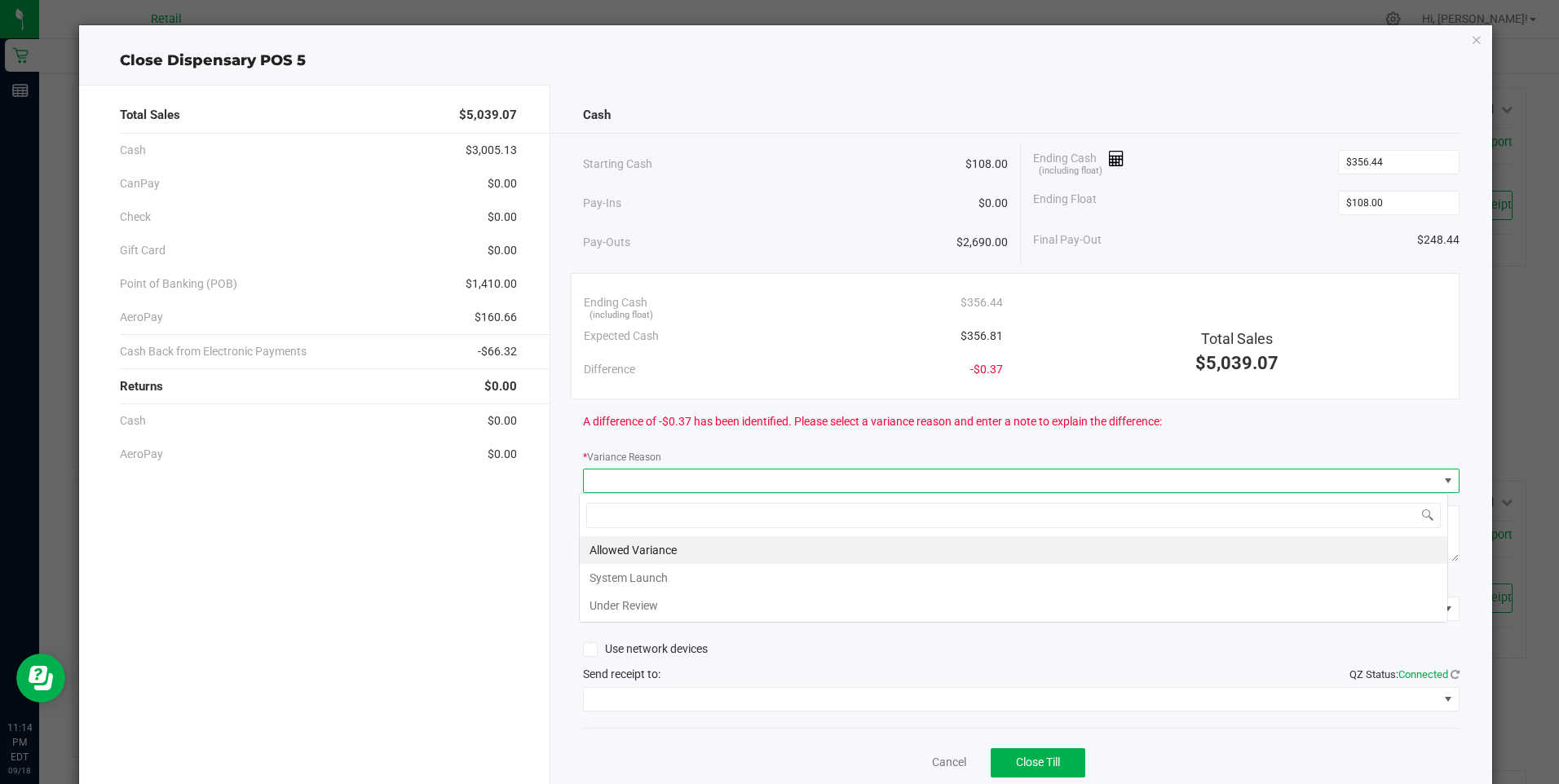
scroll to position [25, 869]
click at [650, 553] on li "Allowed Variance" at bounding box center [1013, 550] width 867 height 27
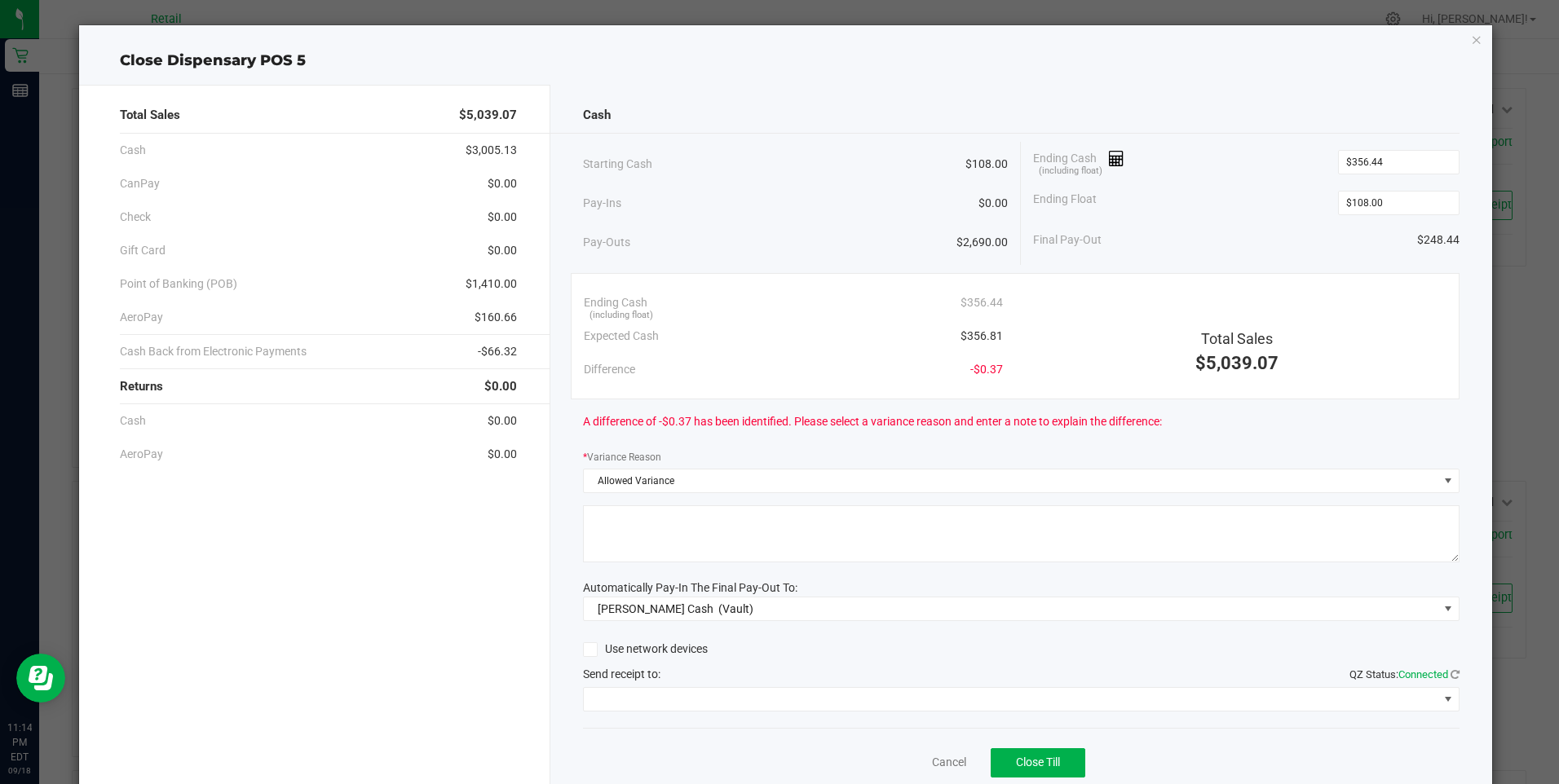
click at [650, 553] on textarea at bounding box center [1022, 534] width 877 height 57
type textarea "/"
click at [661, 698] on span at bounding box center [1011, 699] width 855 height 23
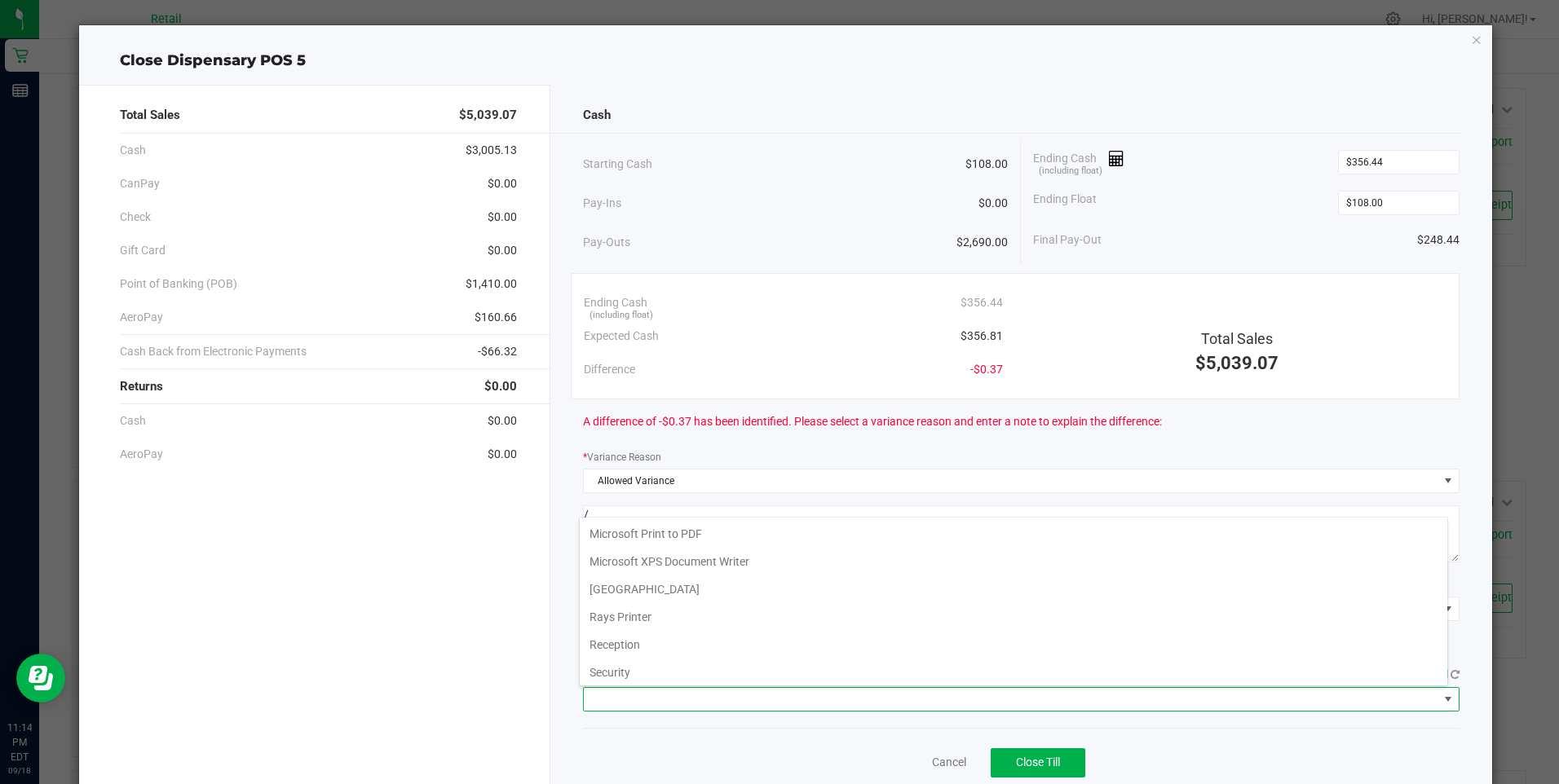
scroll to position [253, 0]
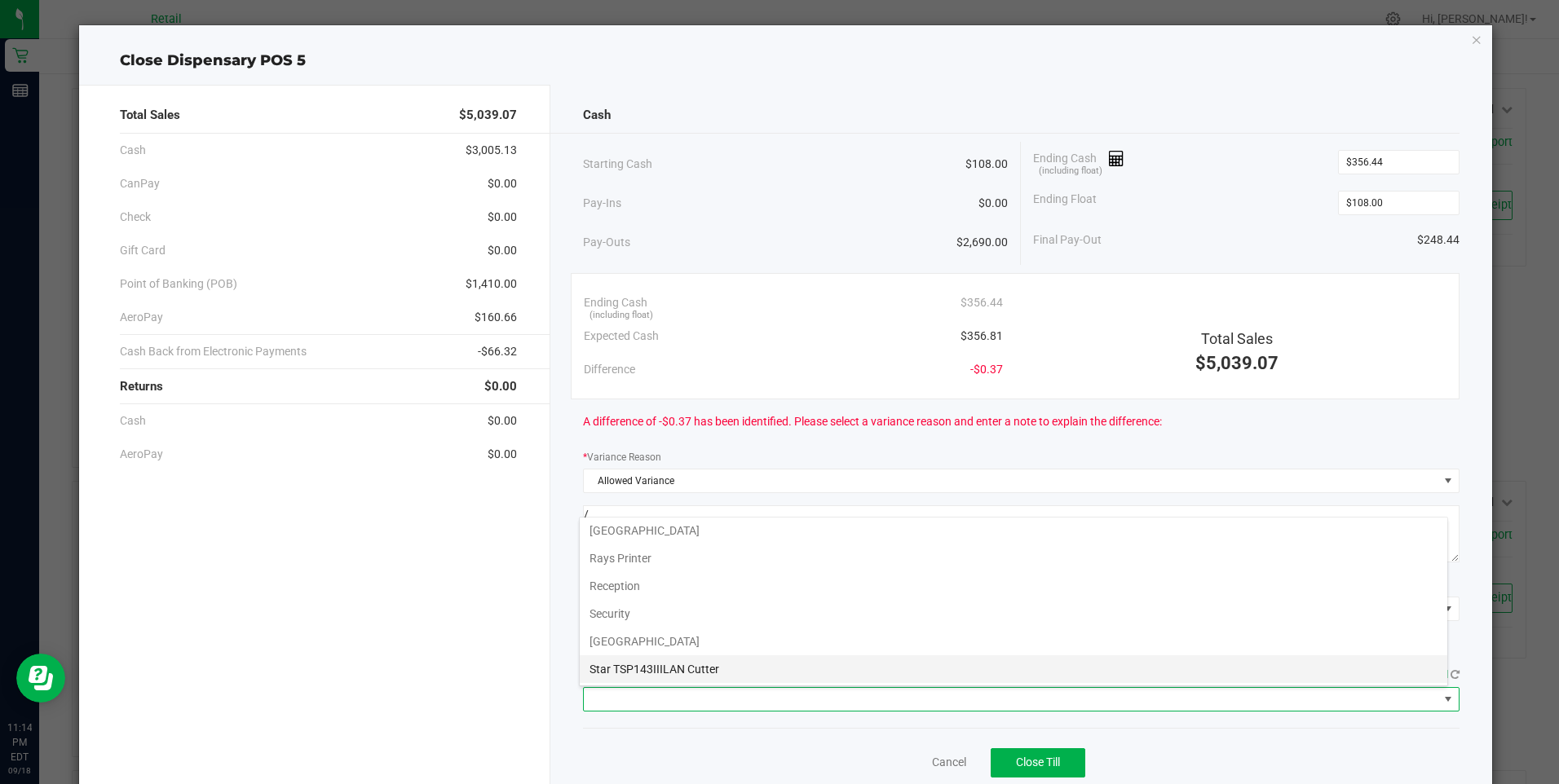
click at [730, 672] on Cutter "Star TSP143IIILAN Cutter" at bounding box center [1013, 669] width 867 height 27
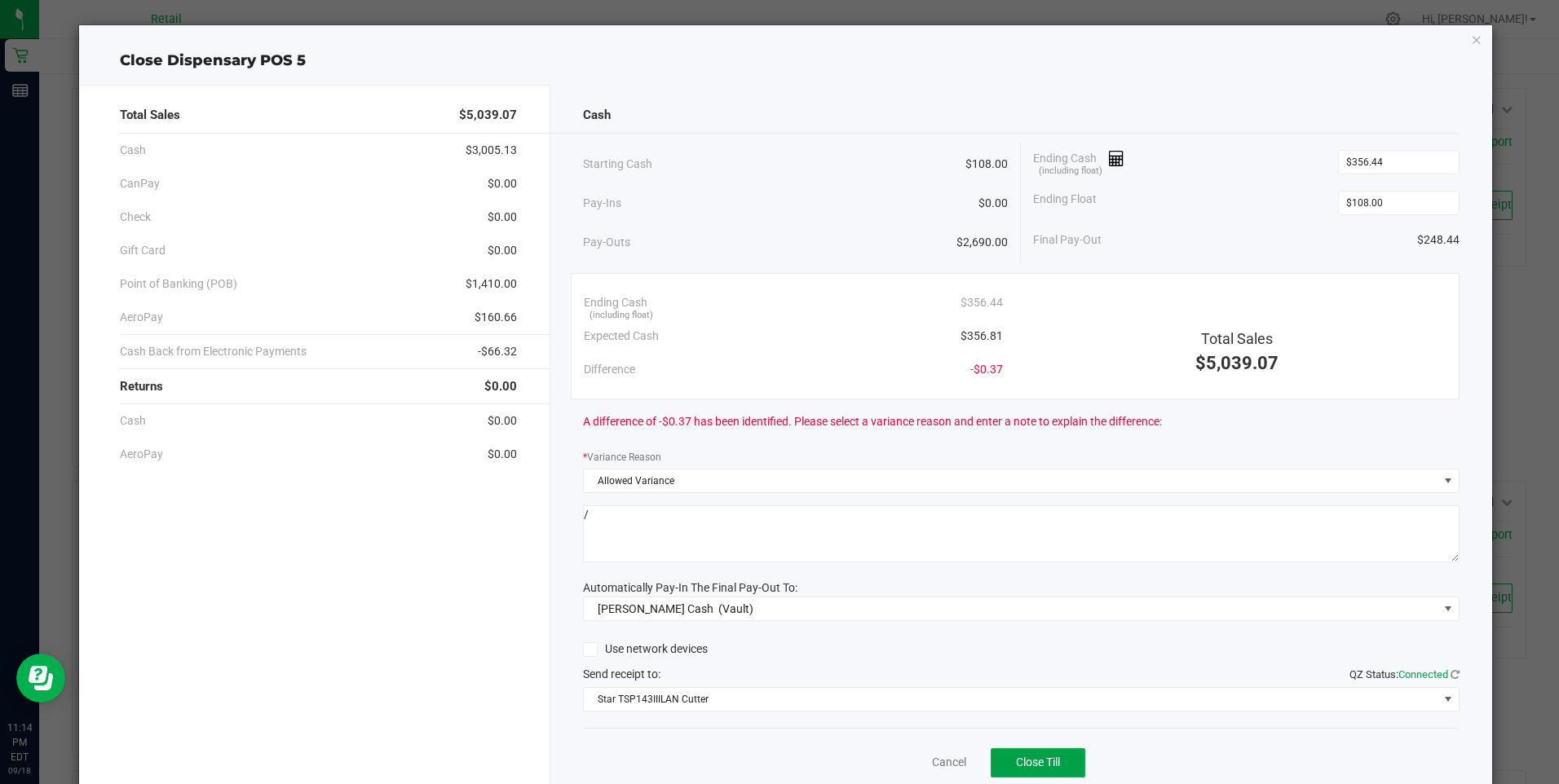
click at [1024, 767] on span "Close Till" at bounding box center [1037, 762] width 44 height 13
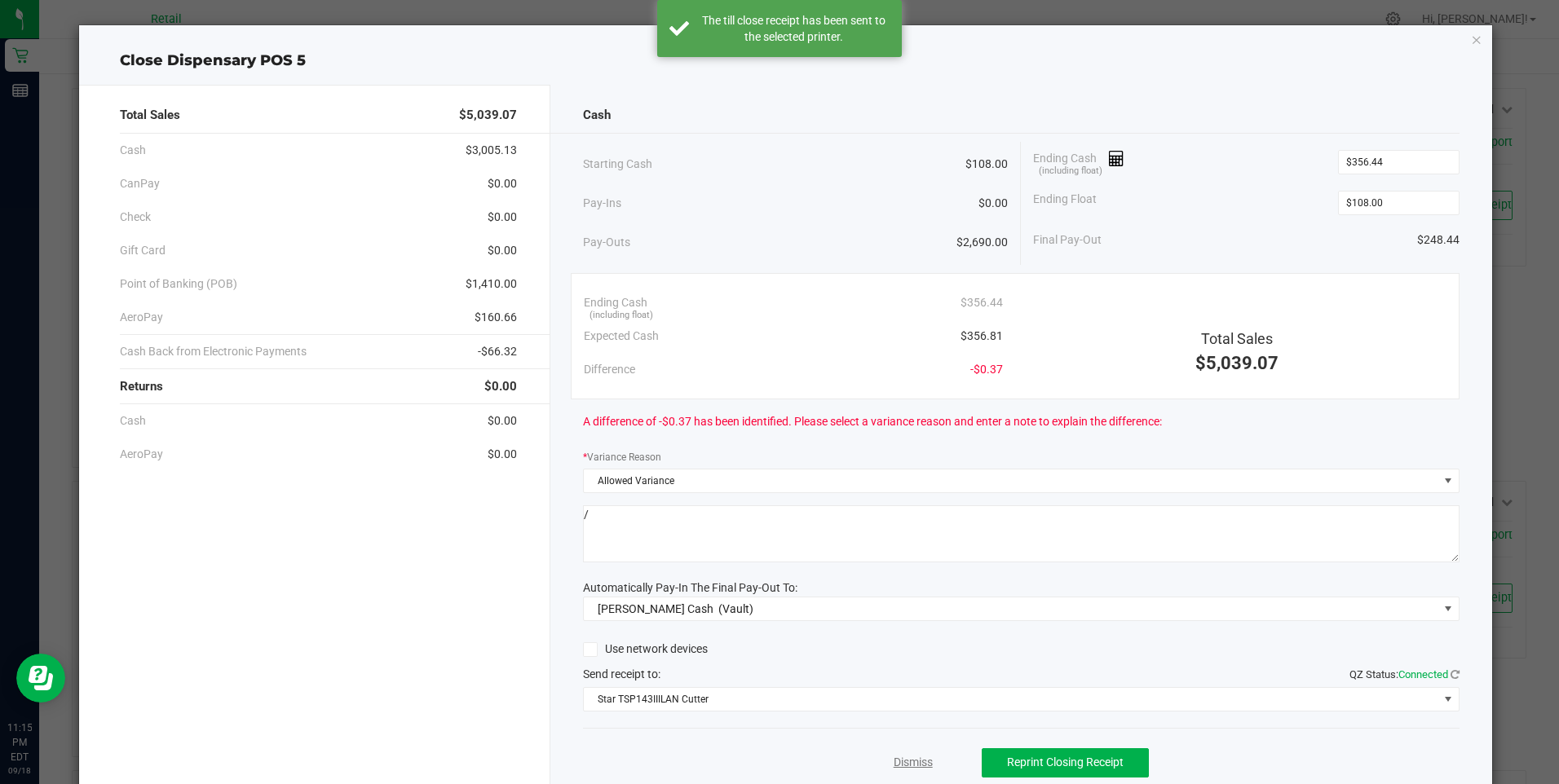
click at [909, 754] on link "Dismiss" at bounding box center [914, 763] width 39 height 17
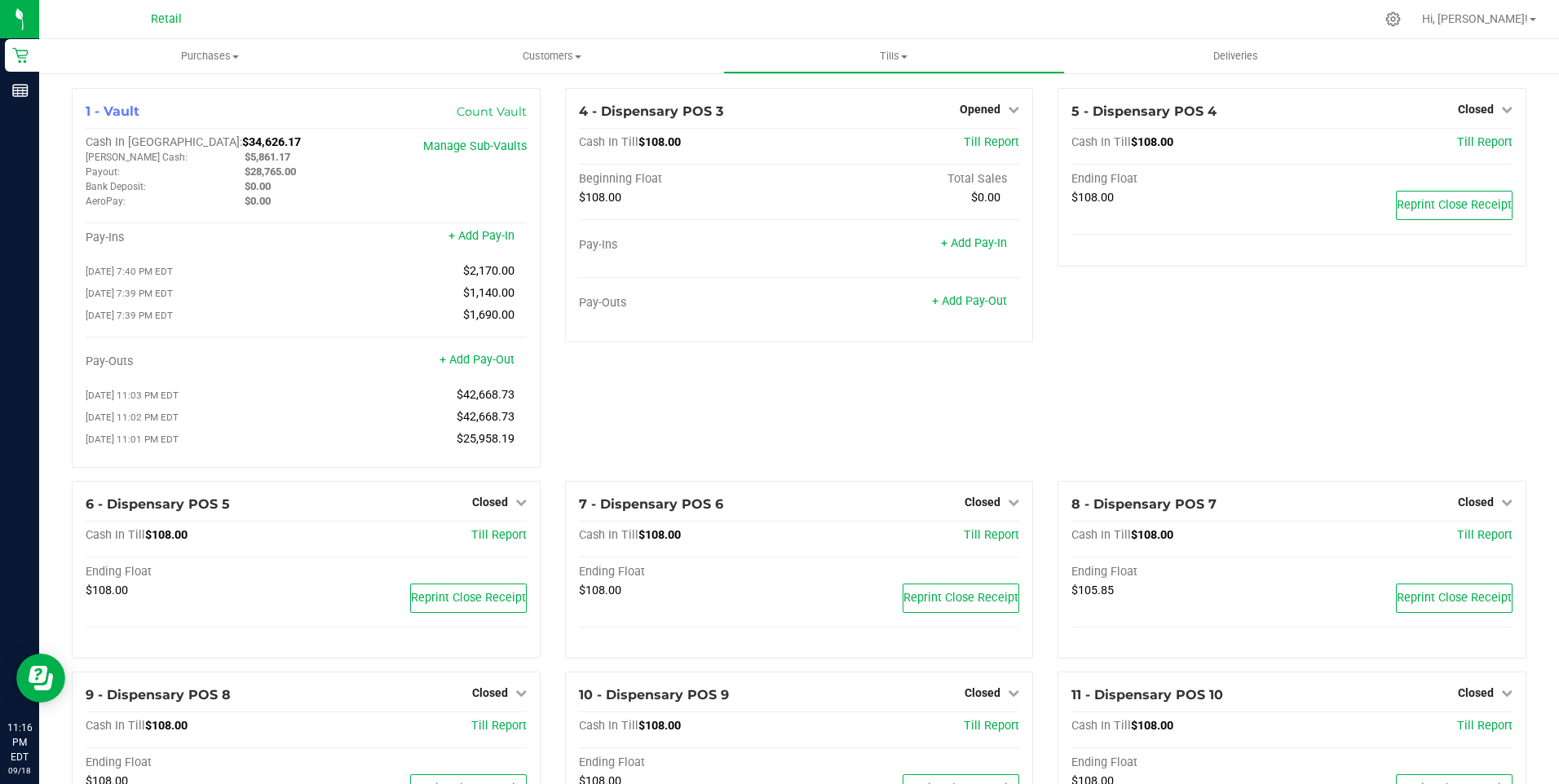
click at [562, 425] on div "4 - Dispensary POS 3 Opened Close Till Cash In Till $108.00 Till Report Beginni…" at bounding box center [799, 285] width 493 height 393
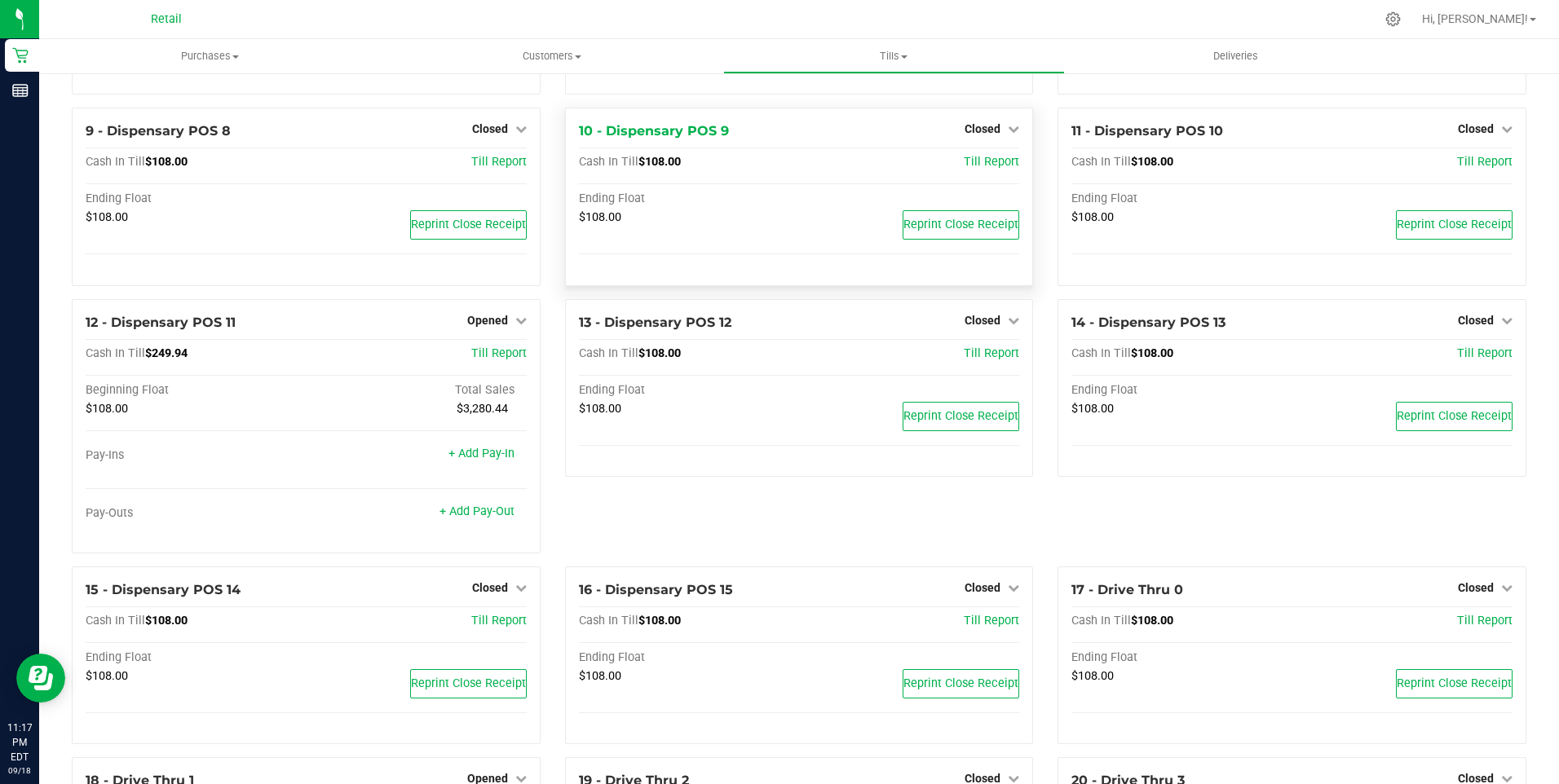
scroll to position [570, 0]
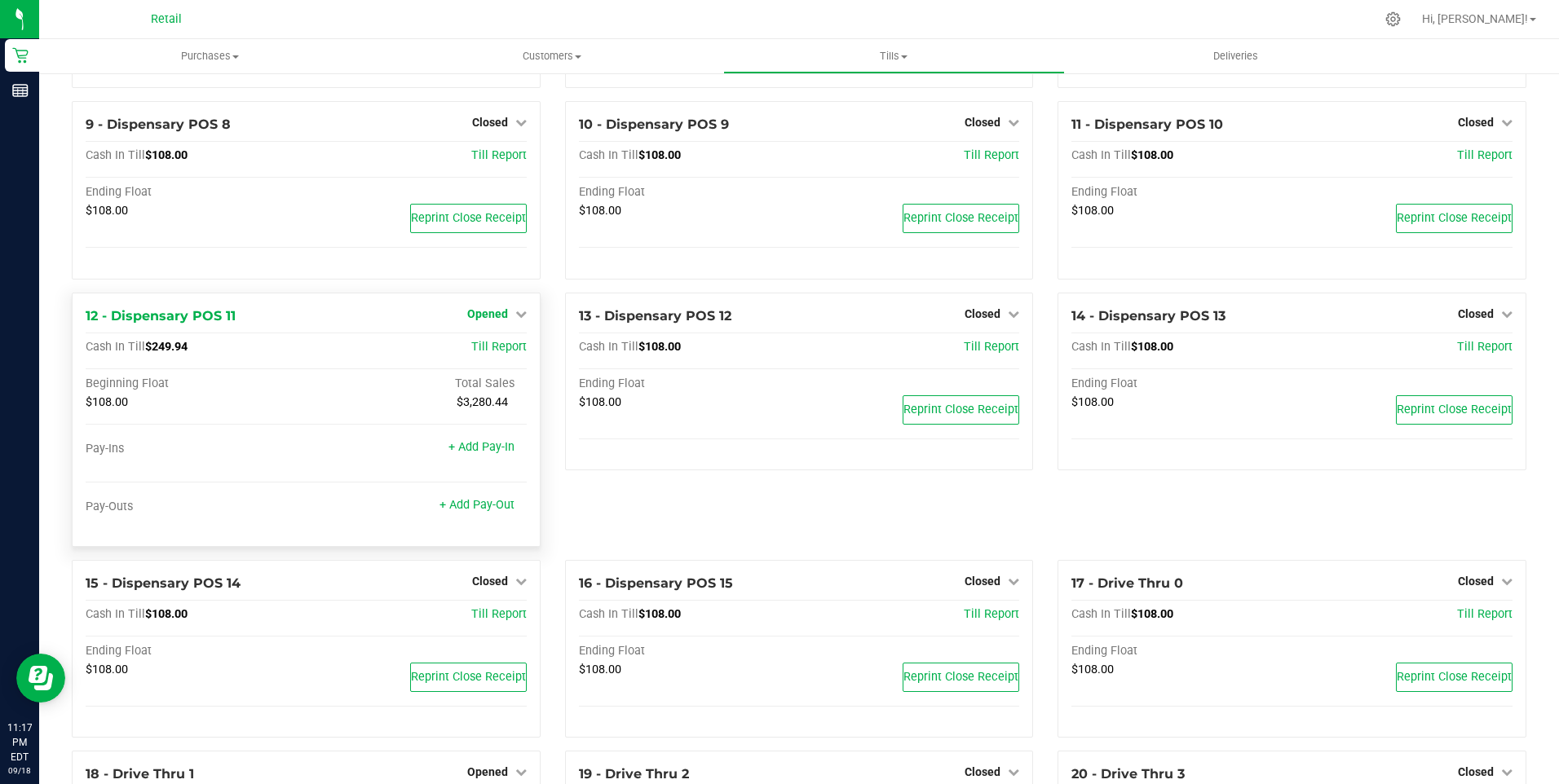
click at [486, 321] on span "Opened" at bounding box center [488, 313] width 41 height 13
click at [485, 353] on link "Close Till" at bounding box center [489, 347] width 44 height 13
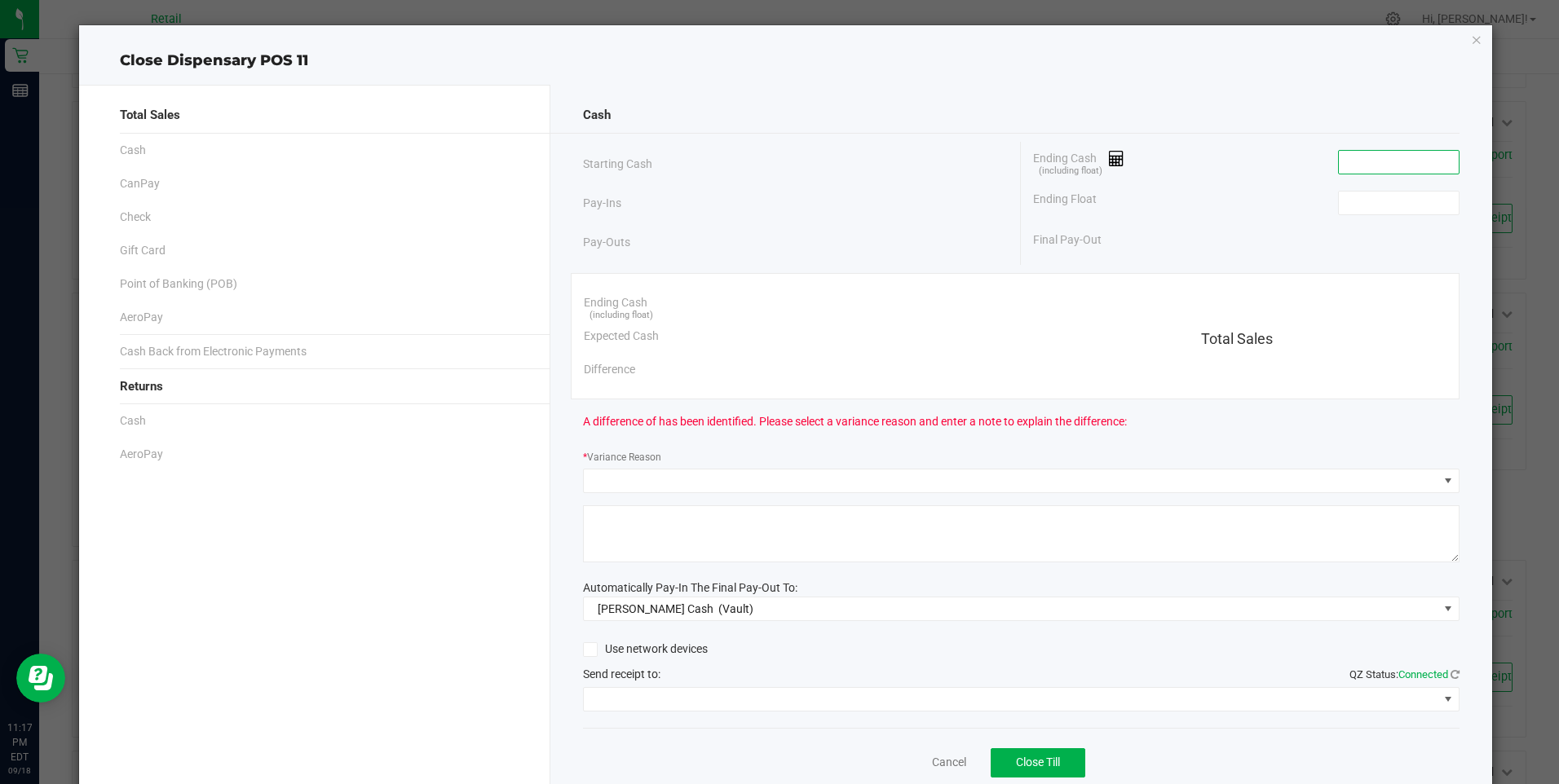
click at [1399, 158] on input at bounding box center [1399, 162] width 120 height 23
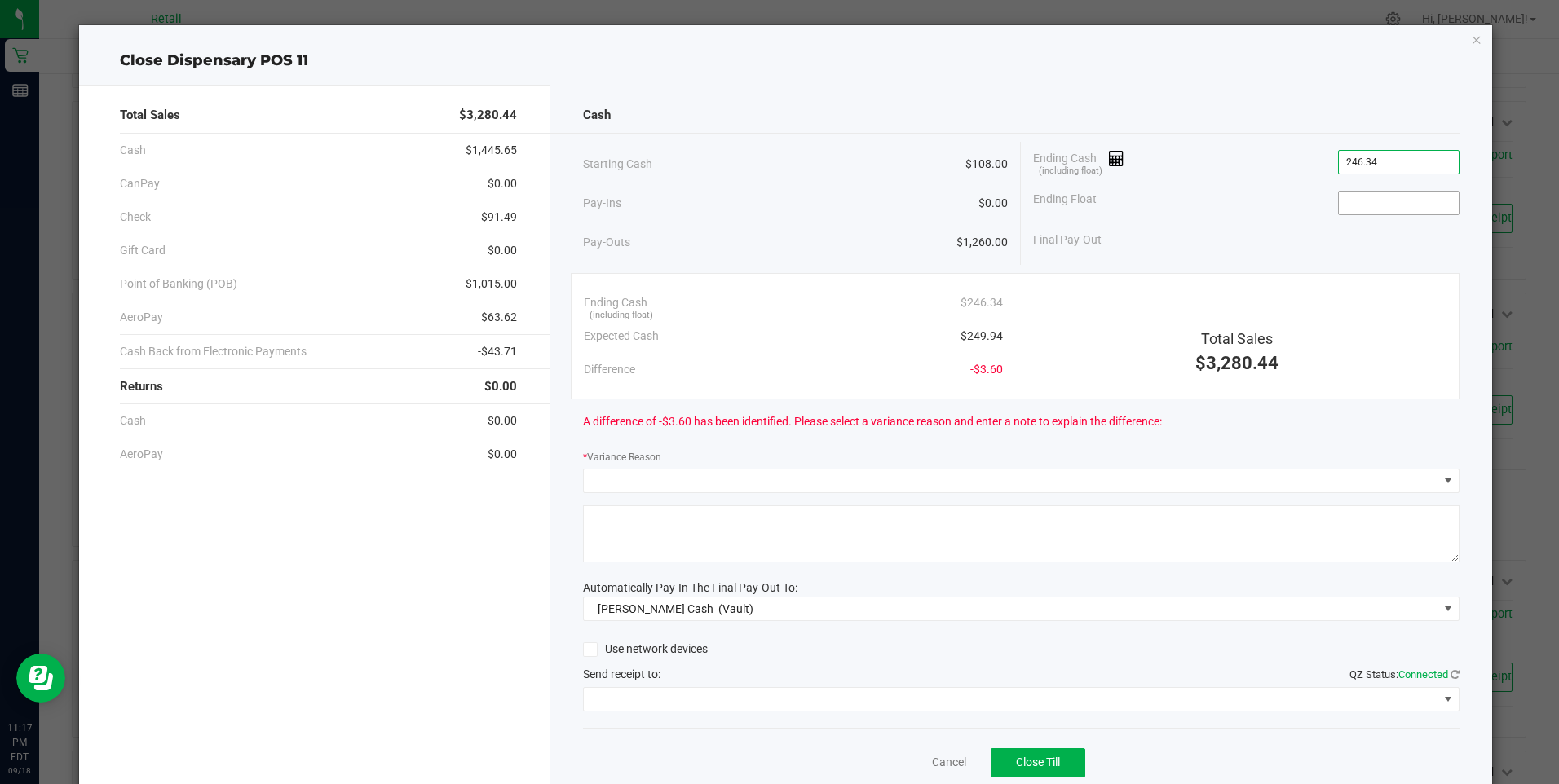
type input "$246.34"
click at [1363, 213] on input at bounding box center [1399, 202] width 120 height 23
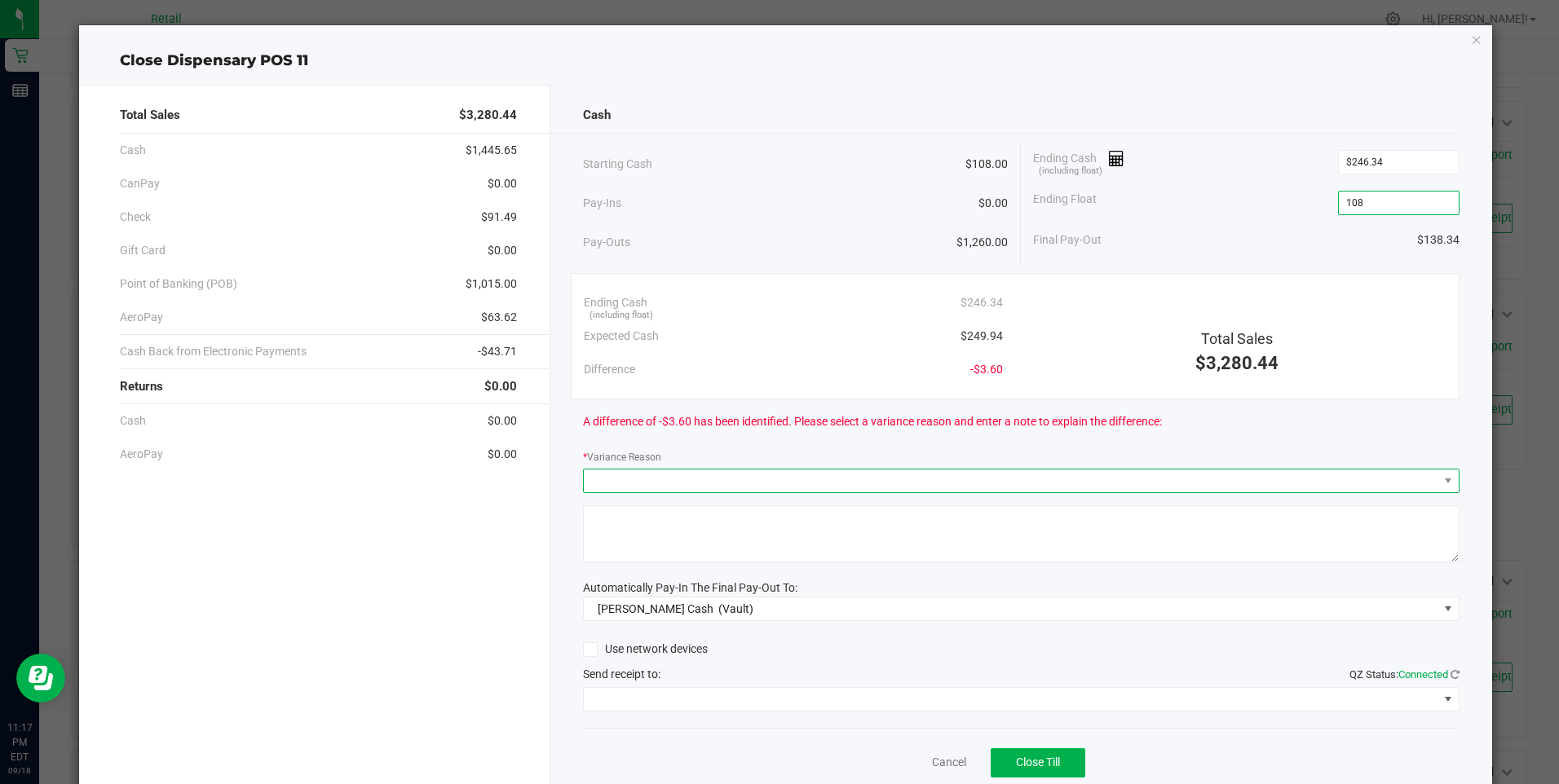
type input "$108.00"
click at [694, 480] on span at bounding box center [1011, 480] width 855 height 23
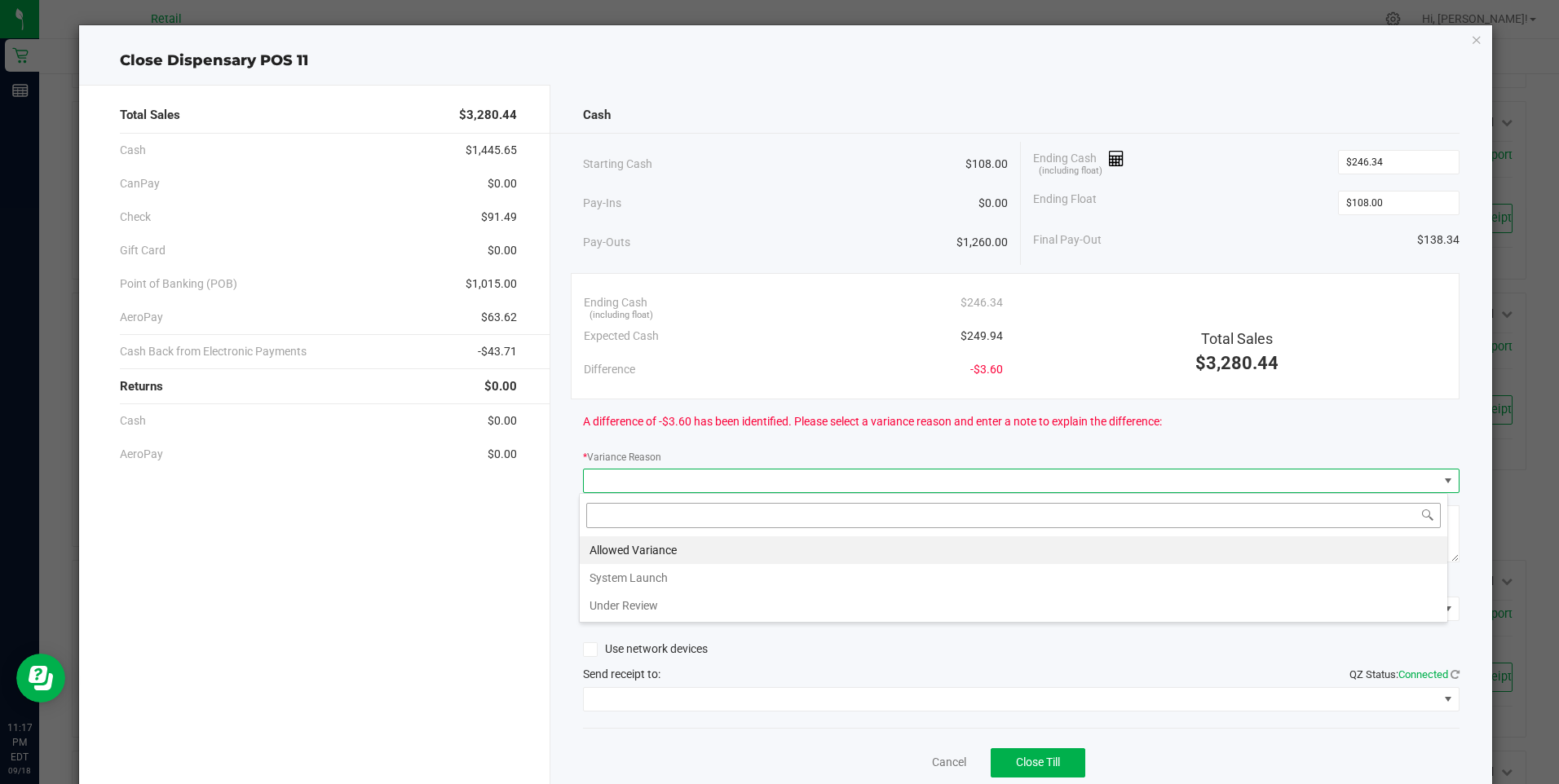
scroll to position [25, 869]
click at [650, 545] on li "Allowed Variance" at bounding box center [1013, 550] width 867 height 27
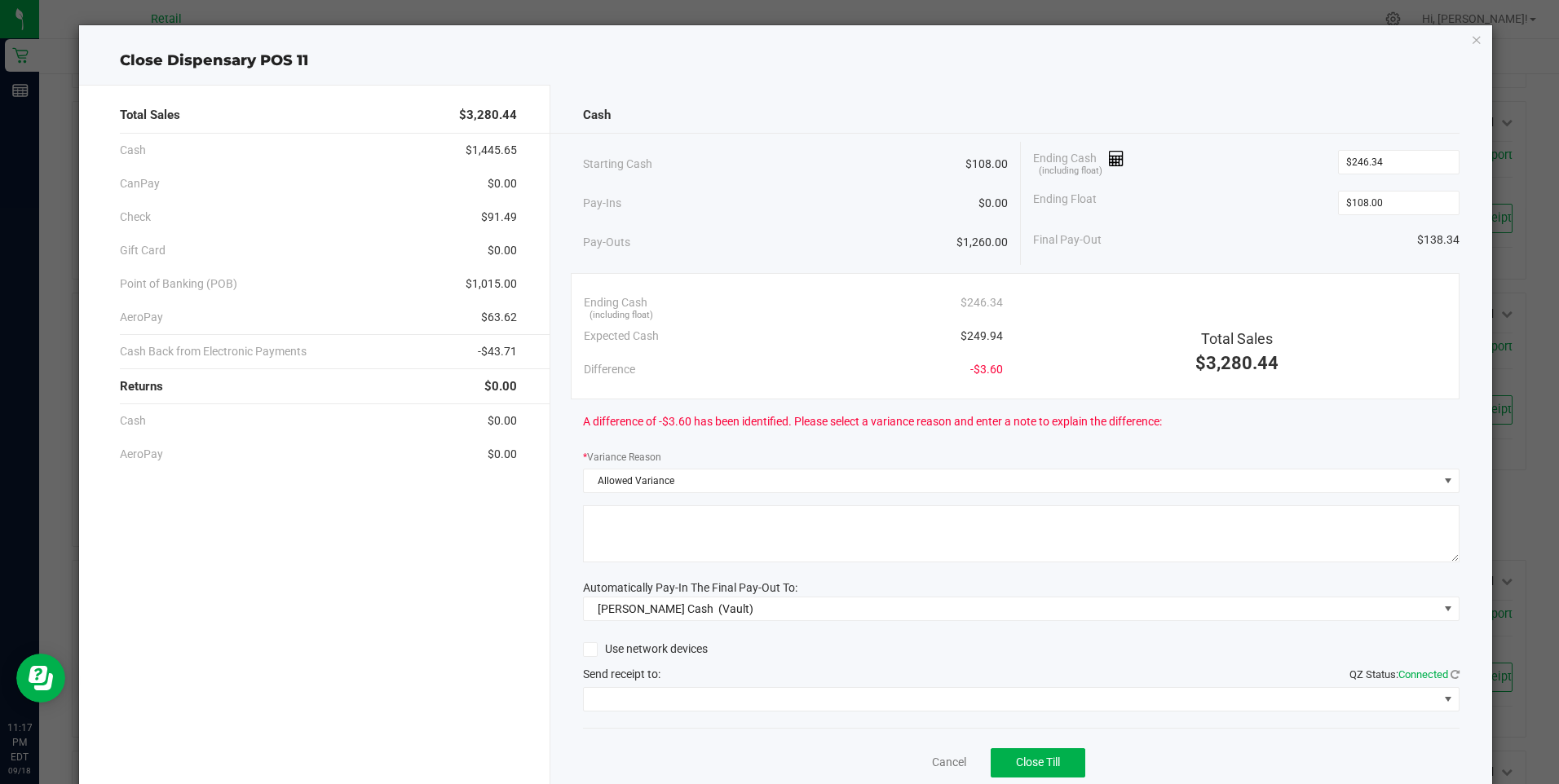
click at [650, 545] on textarea at bounding box center [1022, 534] width 877 height 57
type textarea "/"
click at [717, 697] on span at bounding box center [1011, 699] width 855 height 23
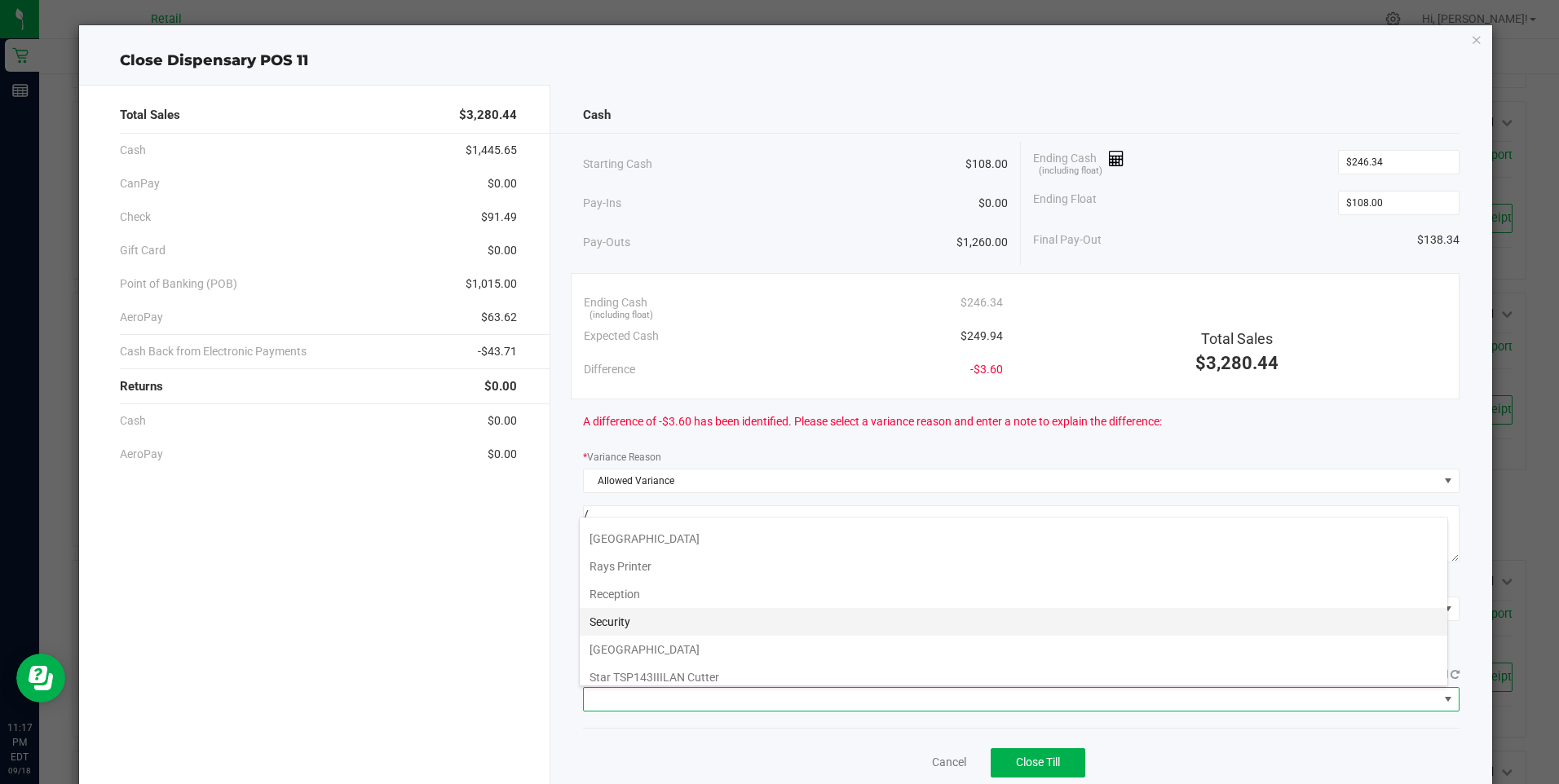
scroll to position [253, 0]
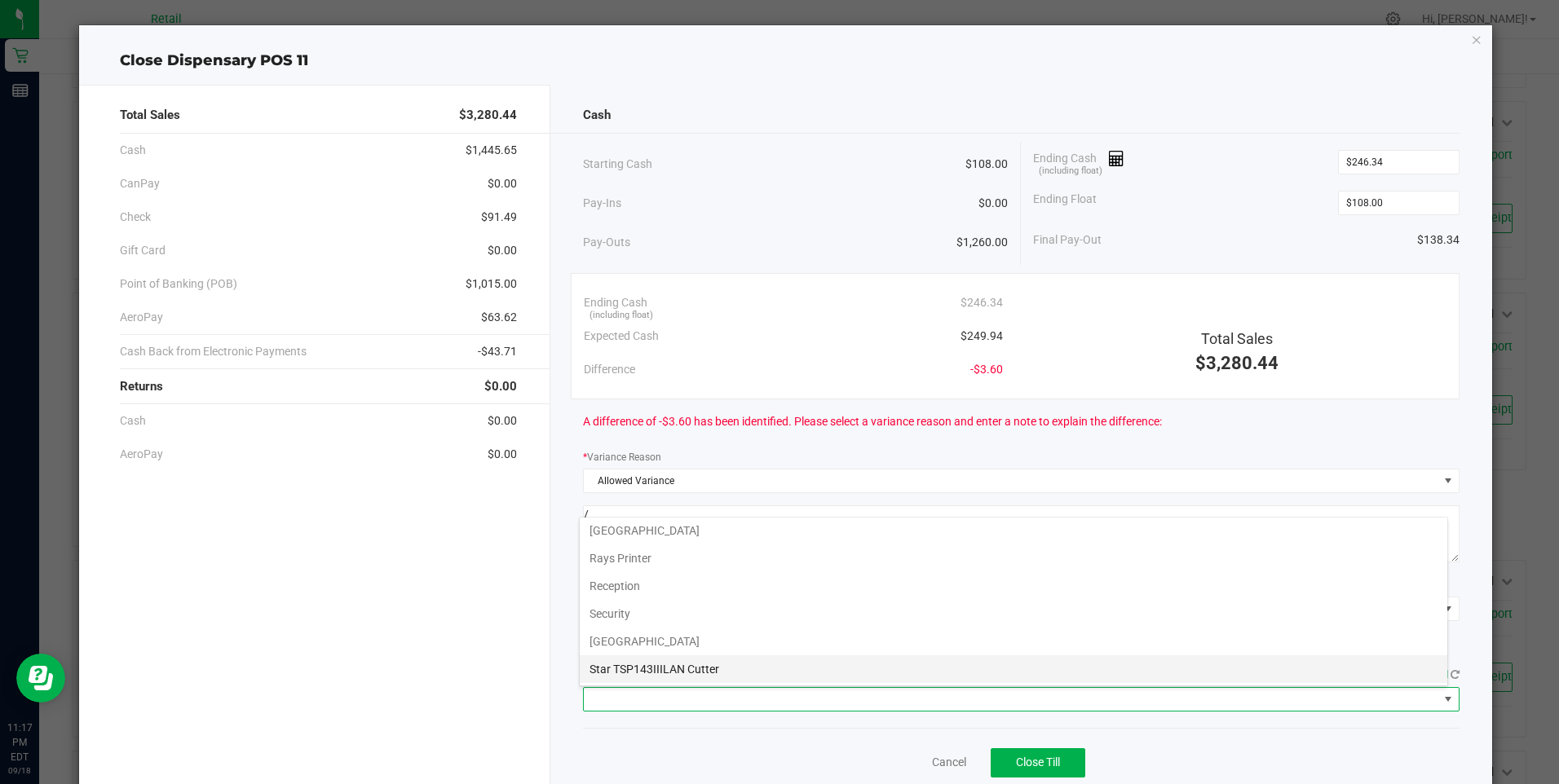
click at [718, 661] on Cutter "Star TSP143IIILAN Cutter" at bounding box center [1013, 669] width 867 height 27
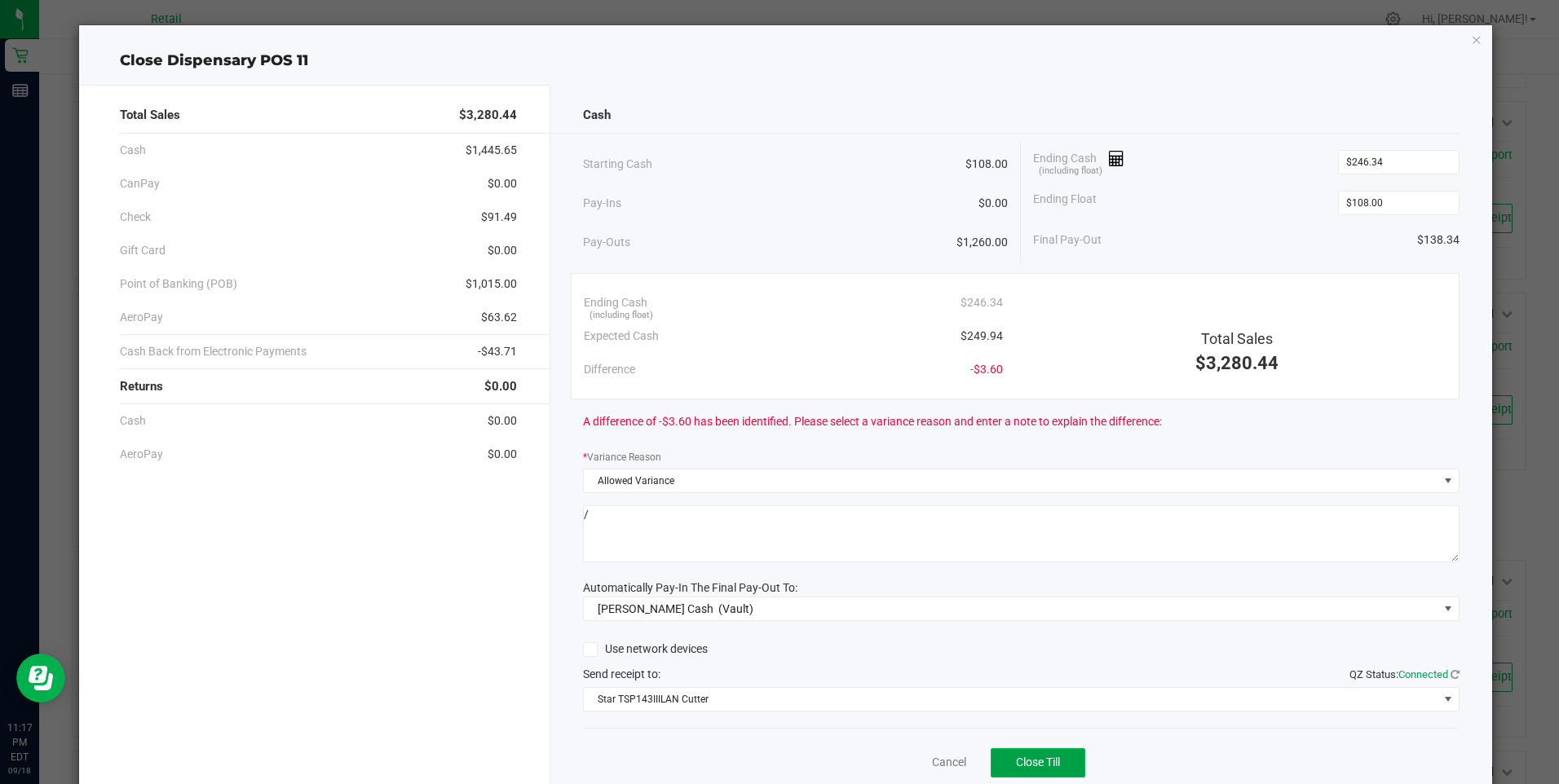
click at [1016, 761] on span "Close Till" at bounding box center [1037, 762] width 44 height 13
click at [922, 764] on link "Dismiss" at bounding box center [914, 763] width 39 height 17
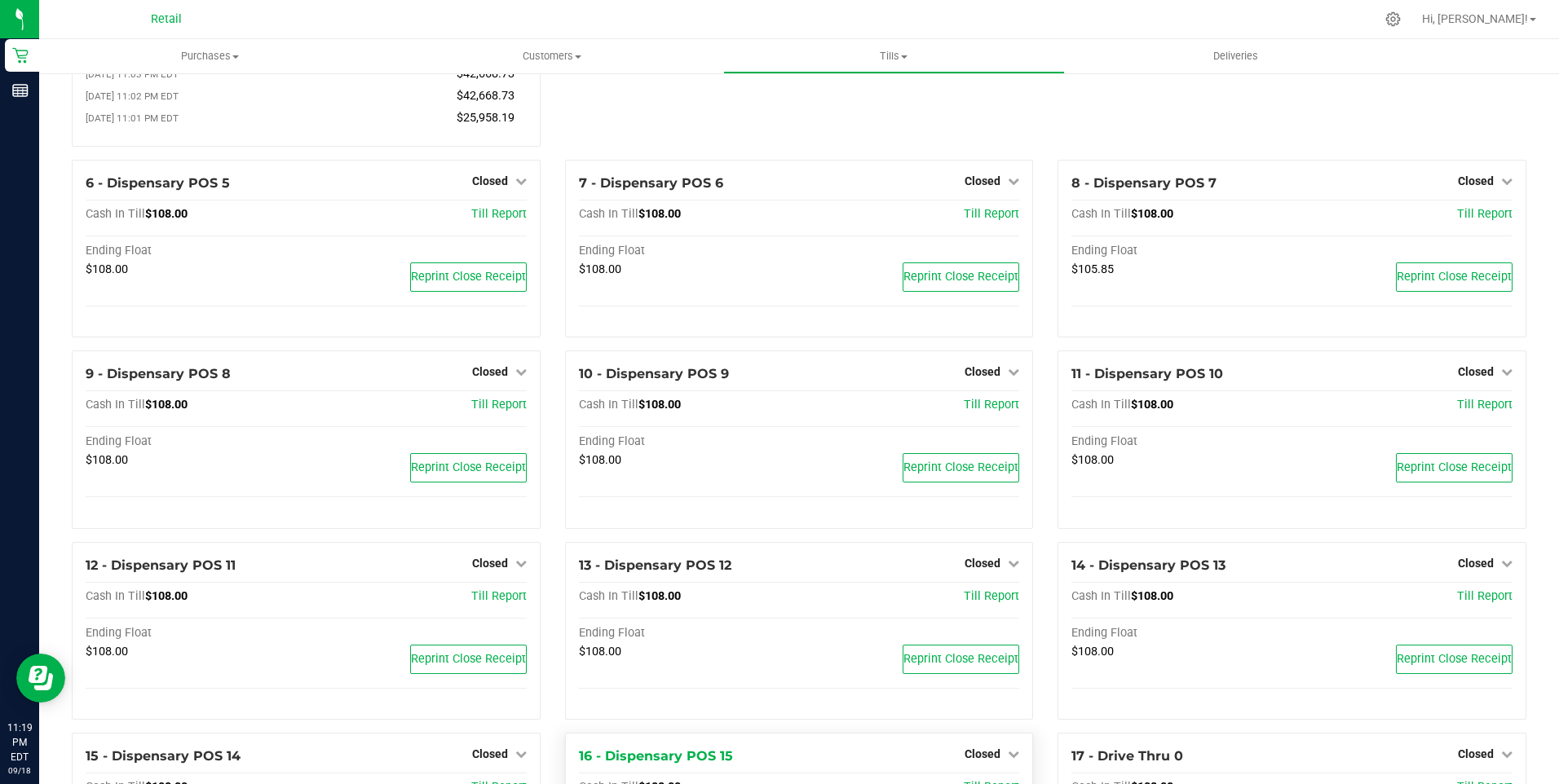
scroll to position [0, 0]
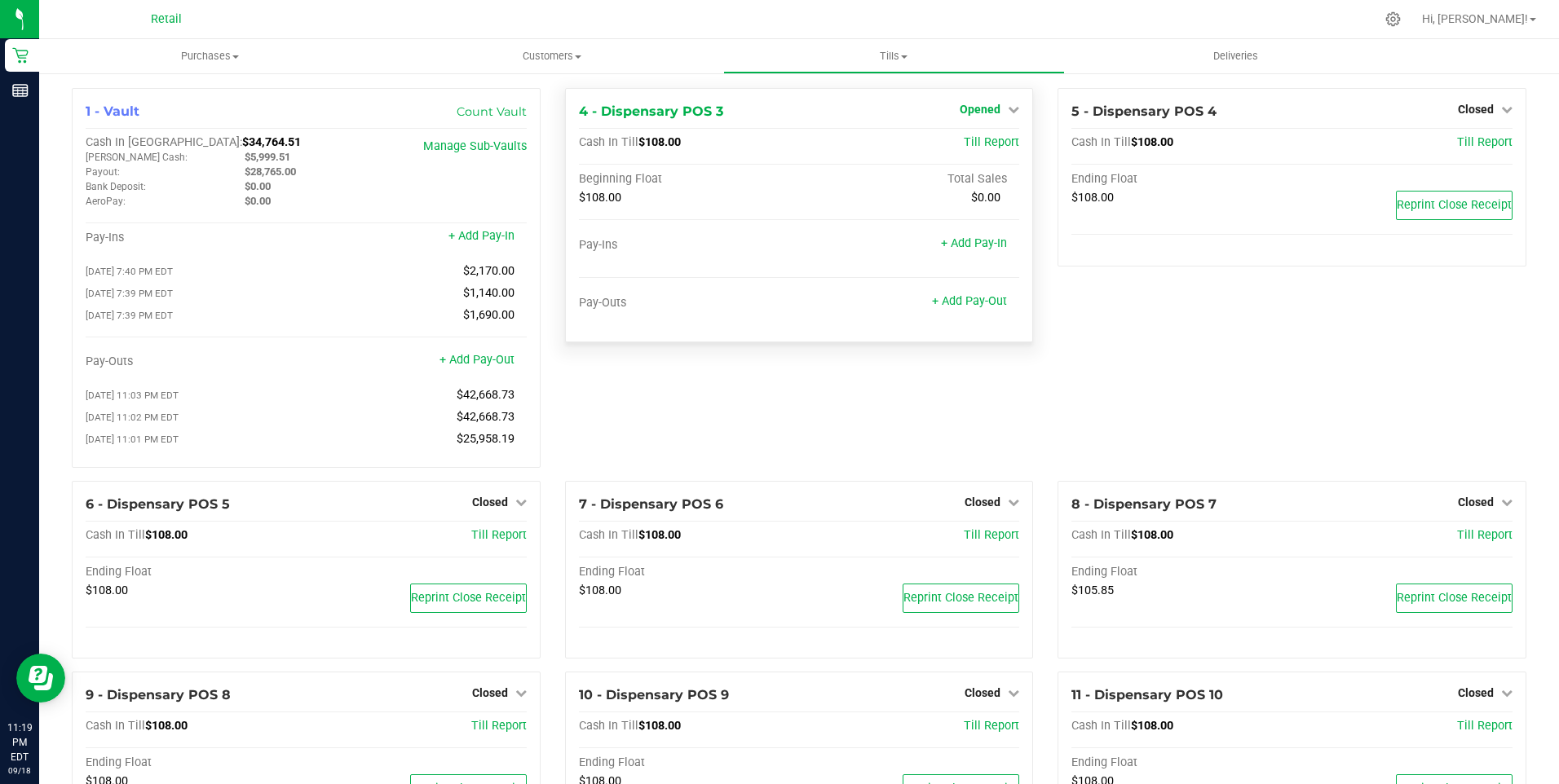
click at [983, 109] on span "Opened" at bounding box center [981, 109] width 41 height 13
click at [983, 142] on link "Close Till" at bounding box center [982, 143] width 44 height 13
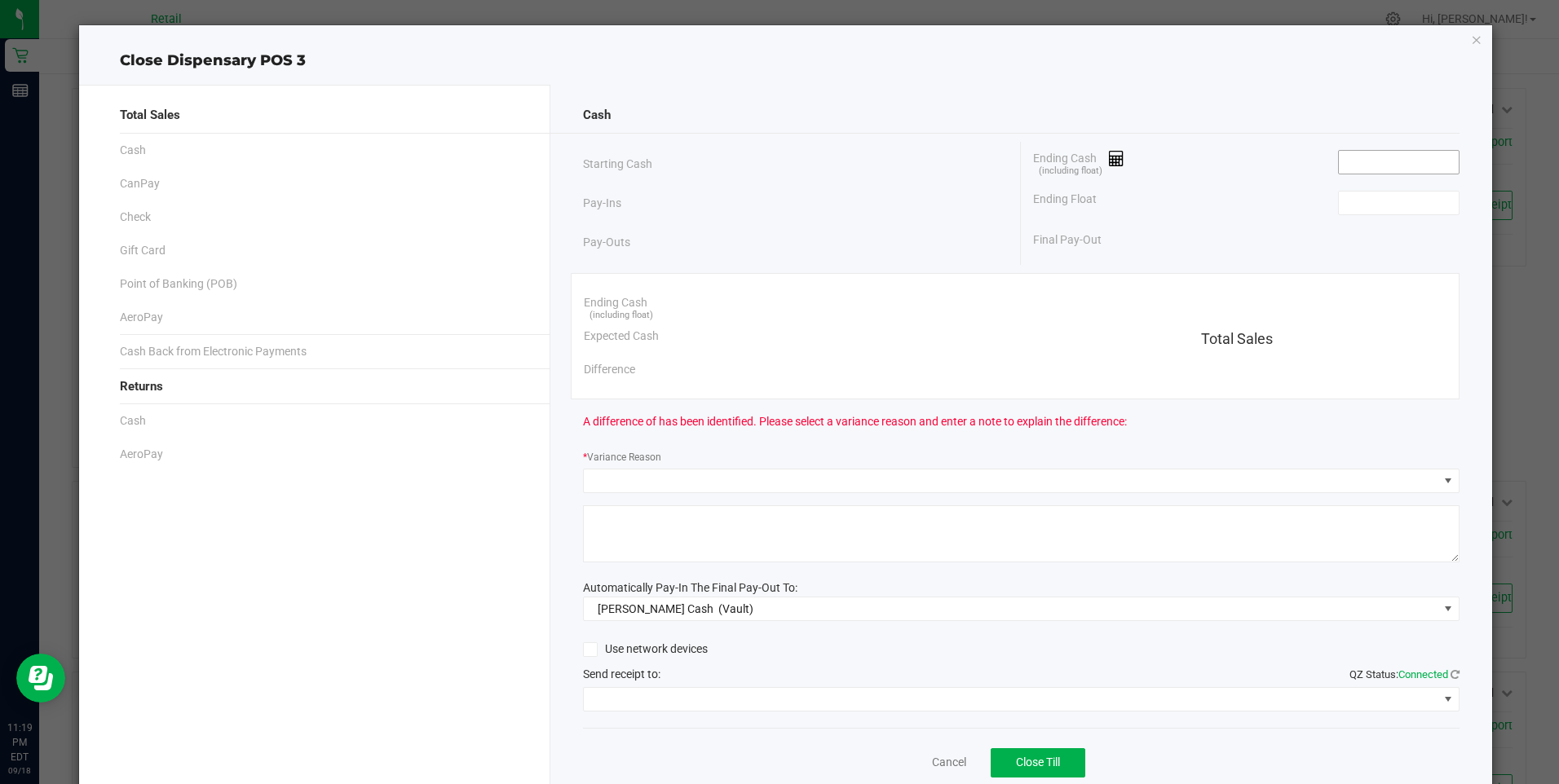
click at [1359, 164] on input at bounding box center [1399, 162] width 120 height 23
type input "$108.00"
click at [1369, 202] on input at bounding box center [1399, 202] width 120 height 23
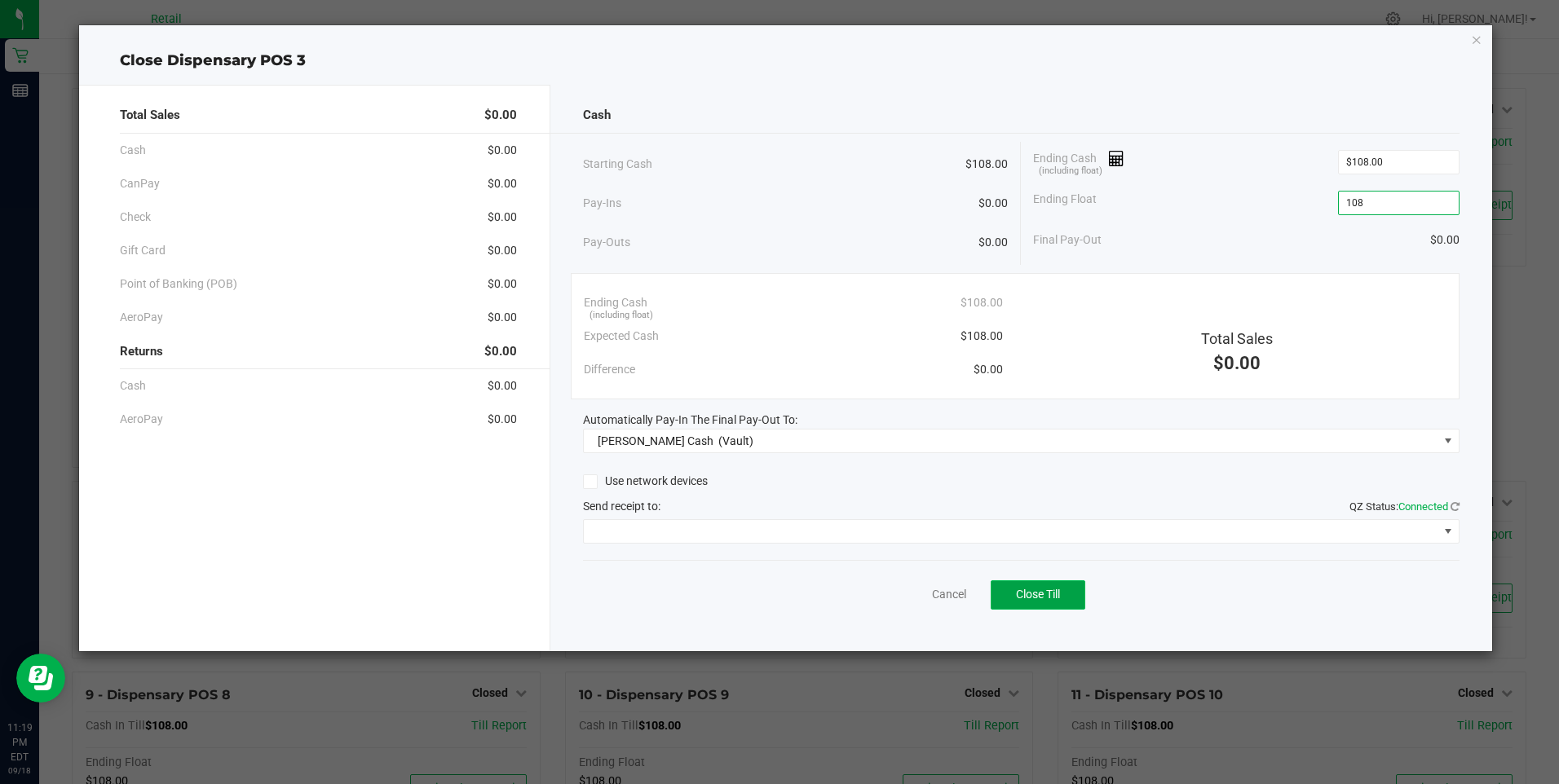
type input "$108.00"
click at [1029, 593] on span "Close Till" at bounding box center [1037, 594] width 44 height 13
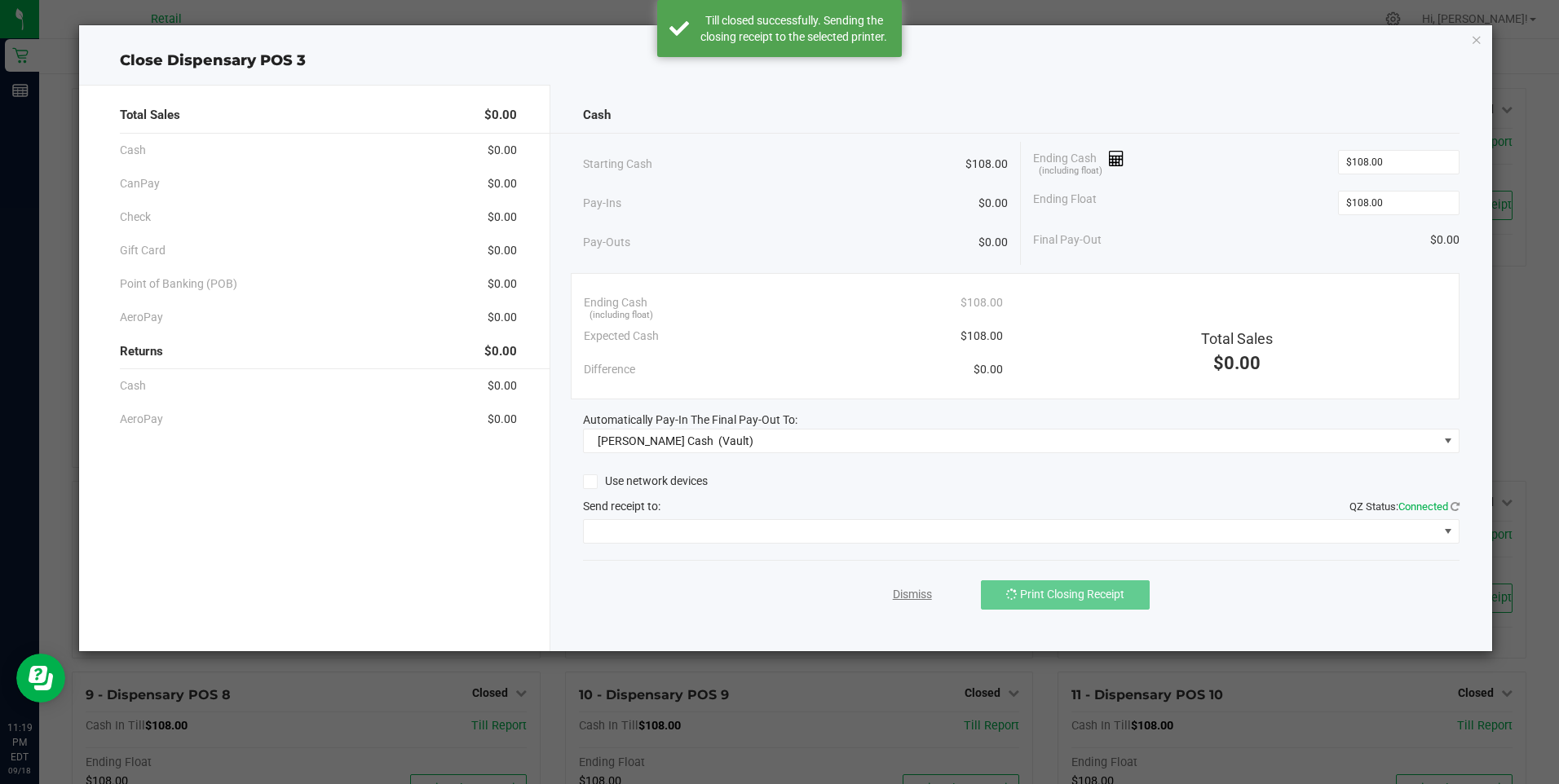
click at [896, 600] on link "Dismiss" at bounding box center [913, 594] width 39 height 17
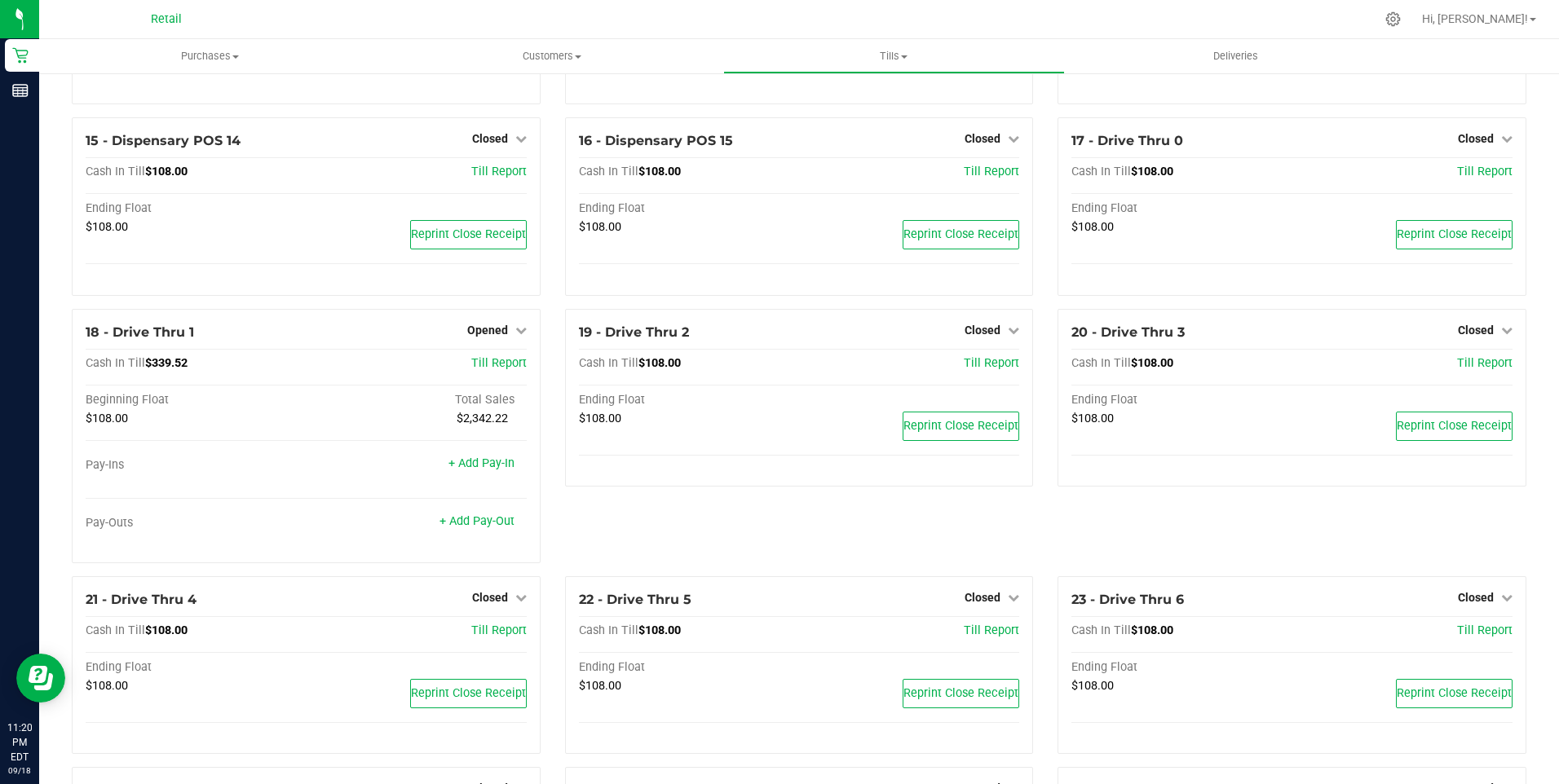
scroll to position [978, 0]
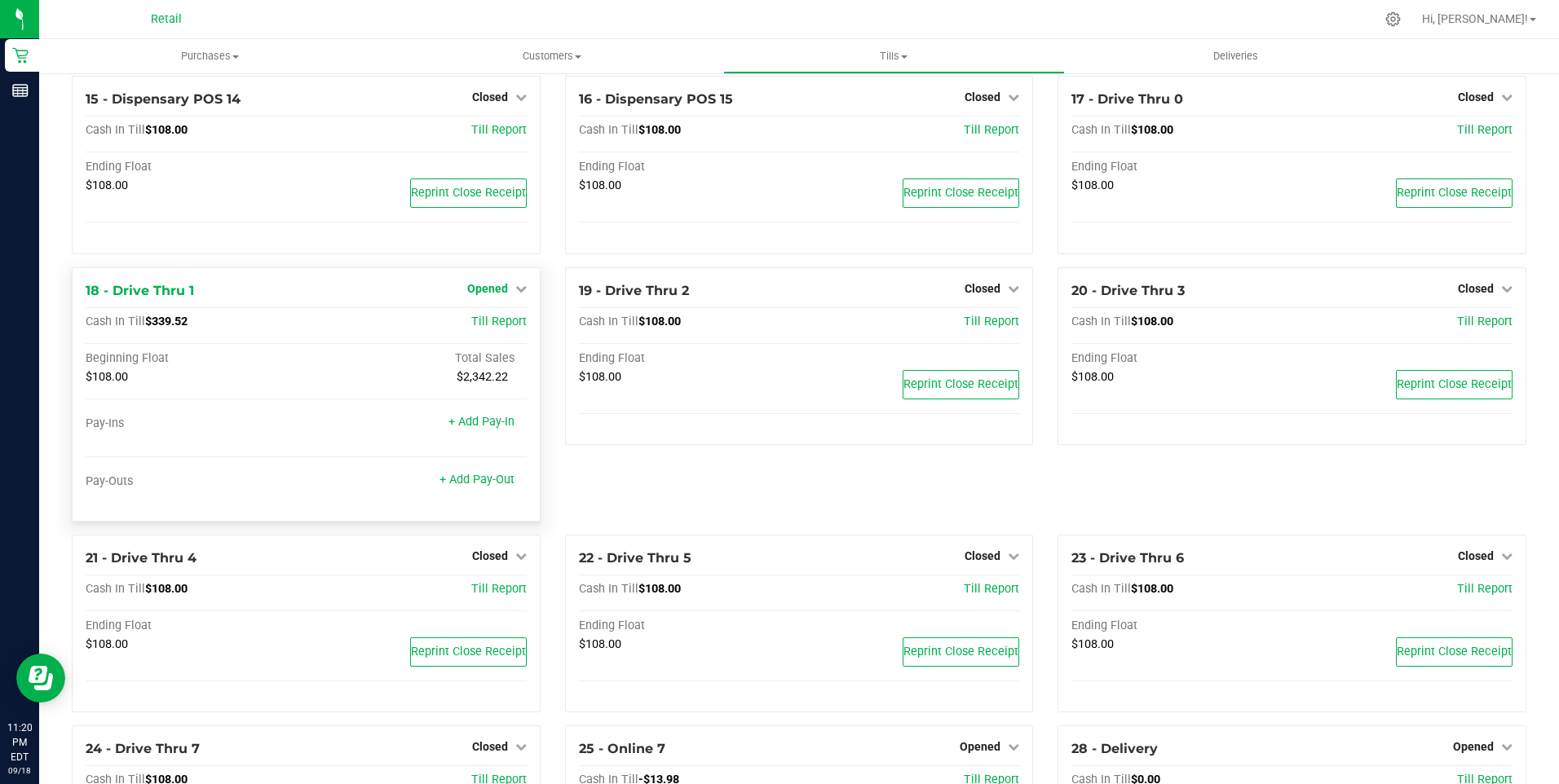
click at [468, 291] on span "Opened" at bounding box center [488, 288] width 41 height 13
click at [500, 329] on link "Close Till" at bounding box center [489, 322] width 44 height 13
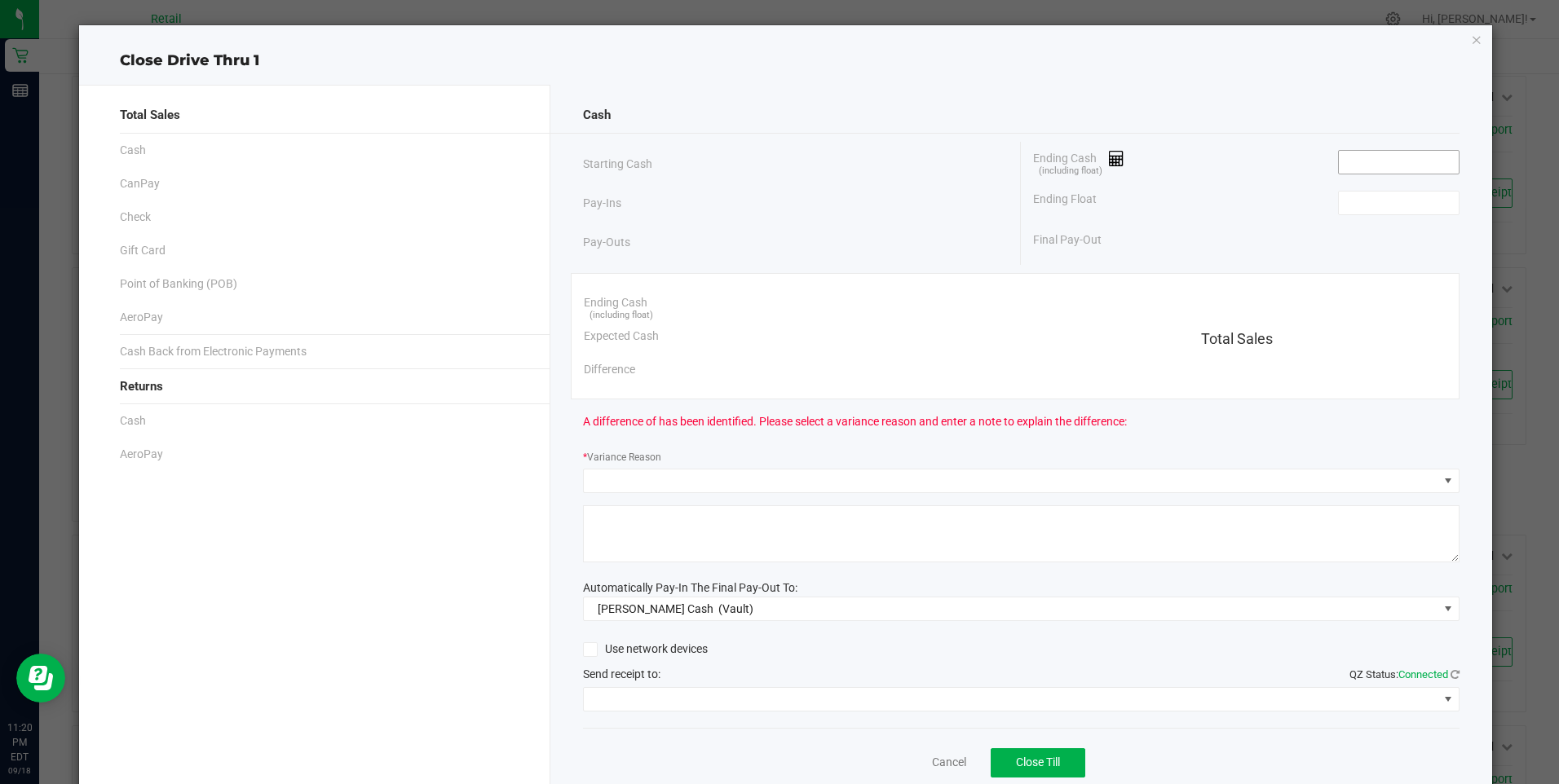
click at [1365, 166] on input at bounding box center [1399, 162] width 120 height 23
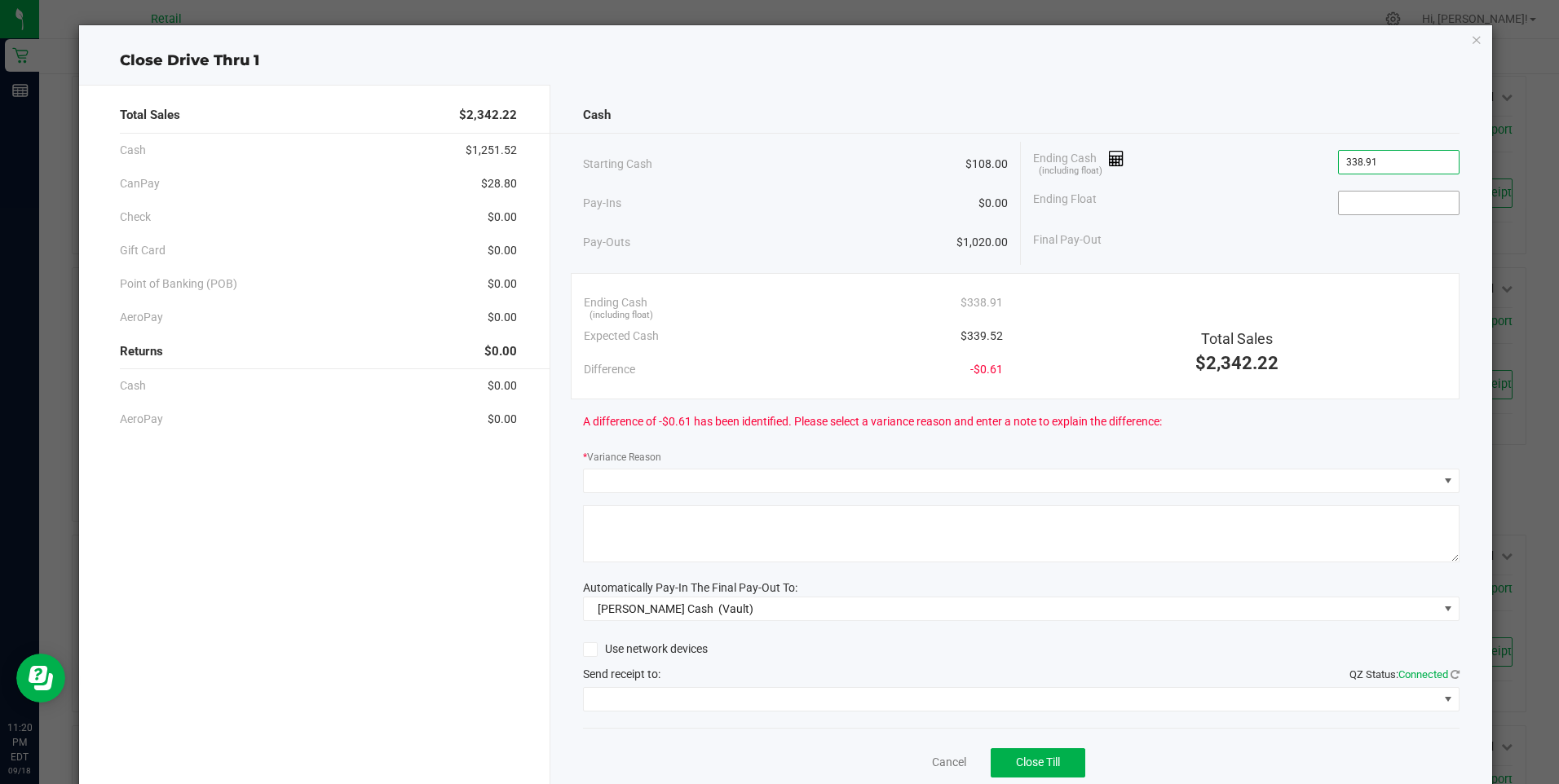
type input "$338.91"
click at [1362, 199] on input at bounding box center [1399, 202] width 120 height 23
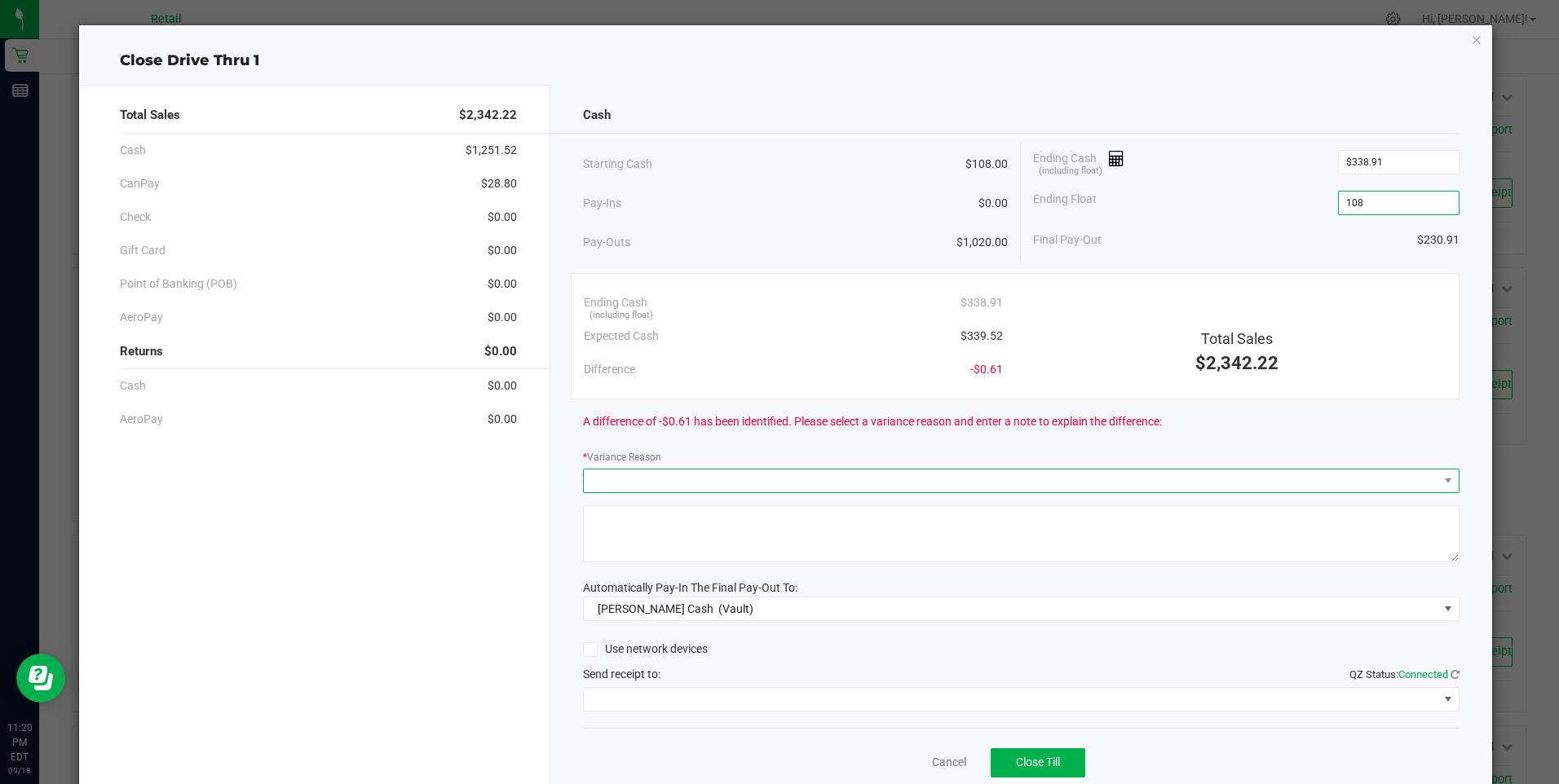
type input "$108.00"
click at [643, 485] on span at bounding box center [1011, 480] width 855 height 23
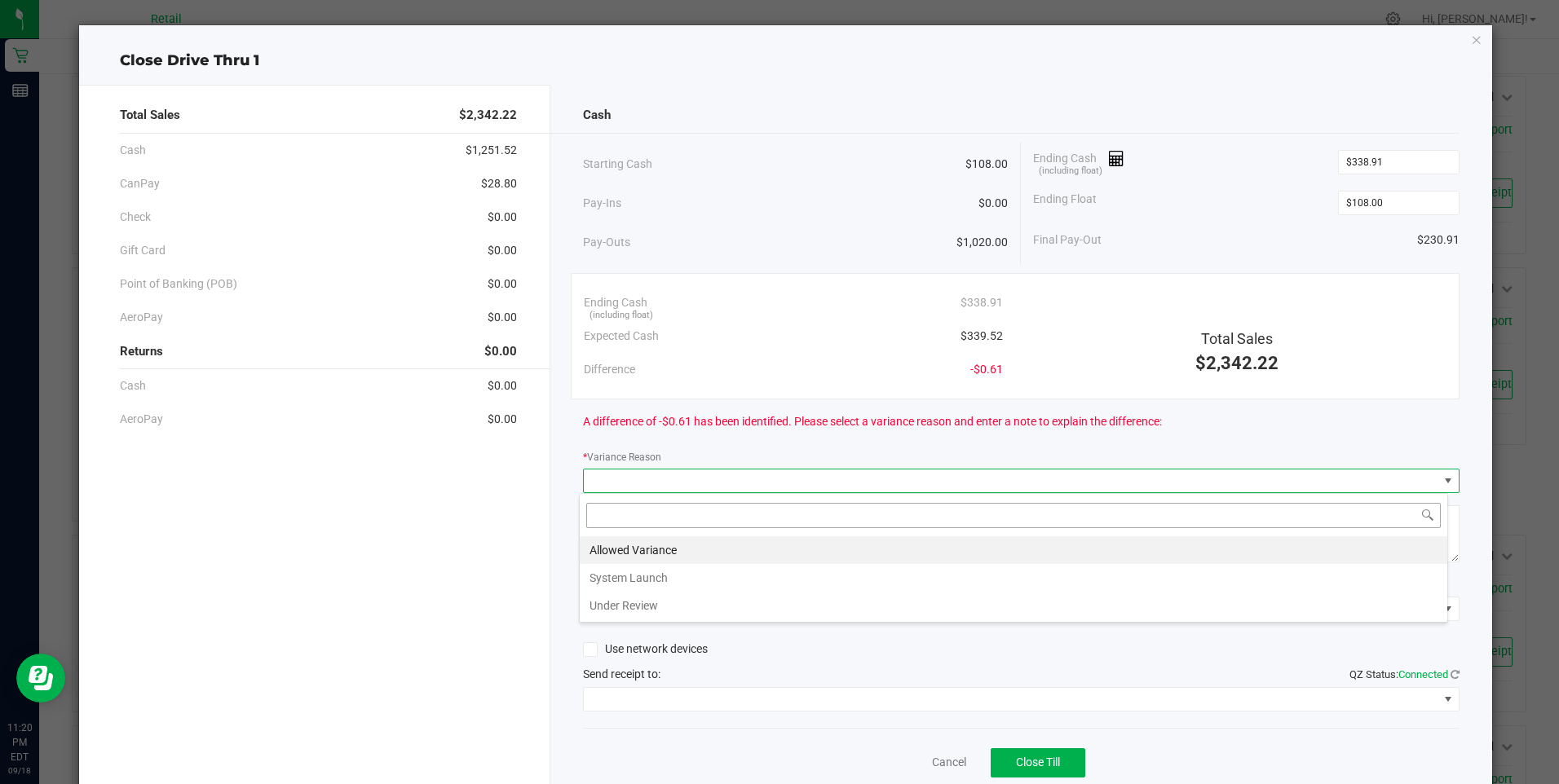
scroll to position [25, 869]
click at [636, 548] on li "Allowed Variance" at bounding box center [1013, 550] width 867 height 27
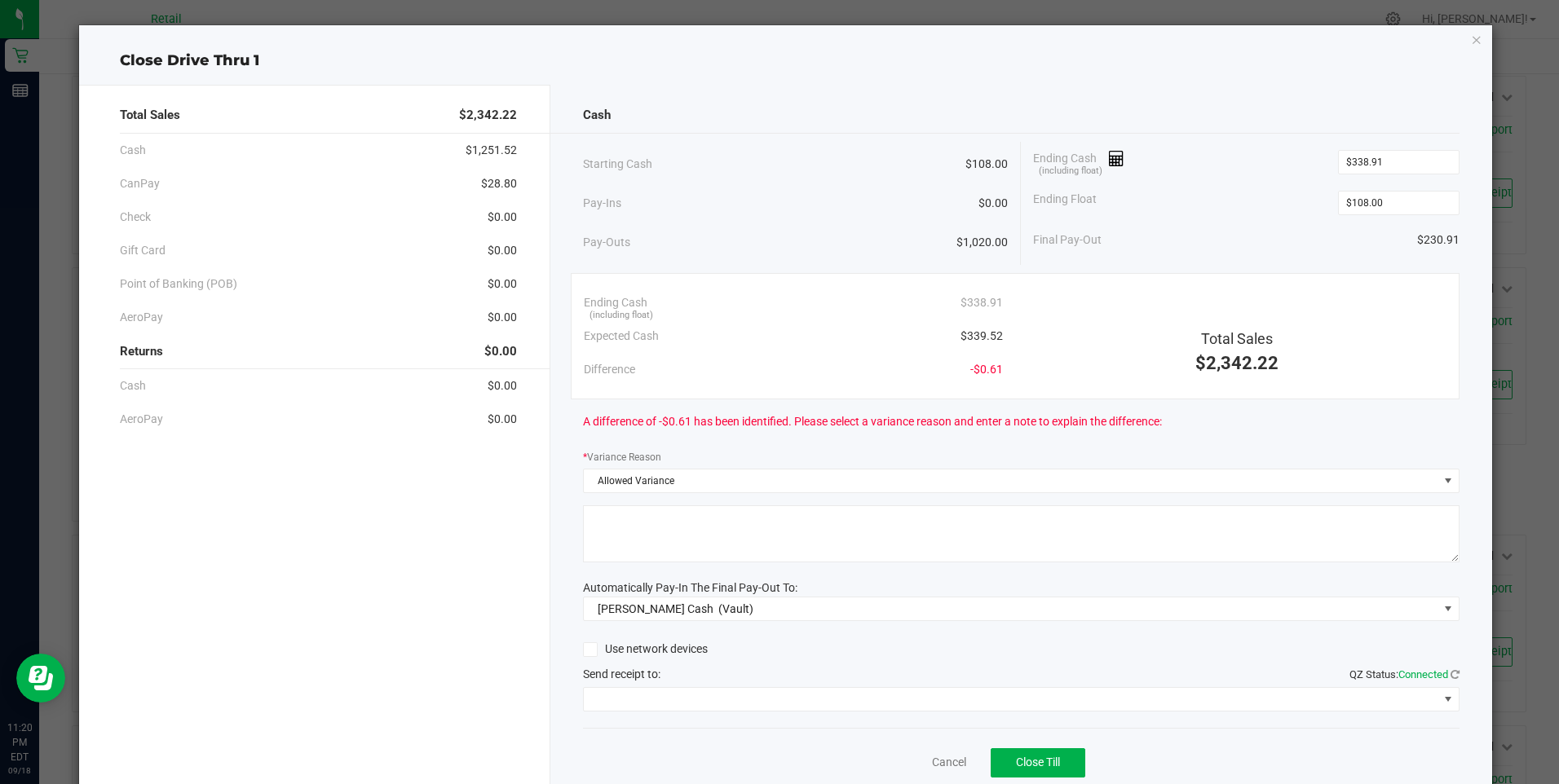
click at [636, 548] on textarea at bounding box center [1022, 534] width 877 height 57
type textarea "/"
click at [693, 712] on div "Cash Starting Cash $108.00 Pay-Ins $0.00 Pay-Outs $1,020.00 Ending Cash (includ…" at bounding box center [1022, 452] width 942 height 734
click at [698, 699] on span at bounding box center [1011, 699] width 855 height 23
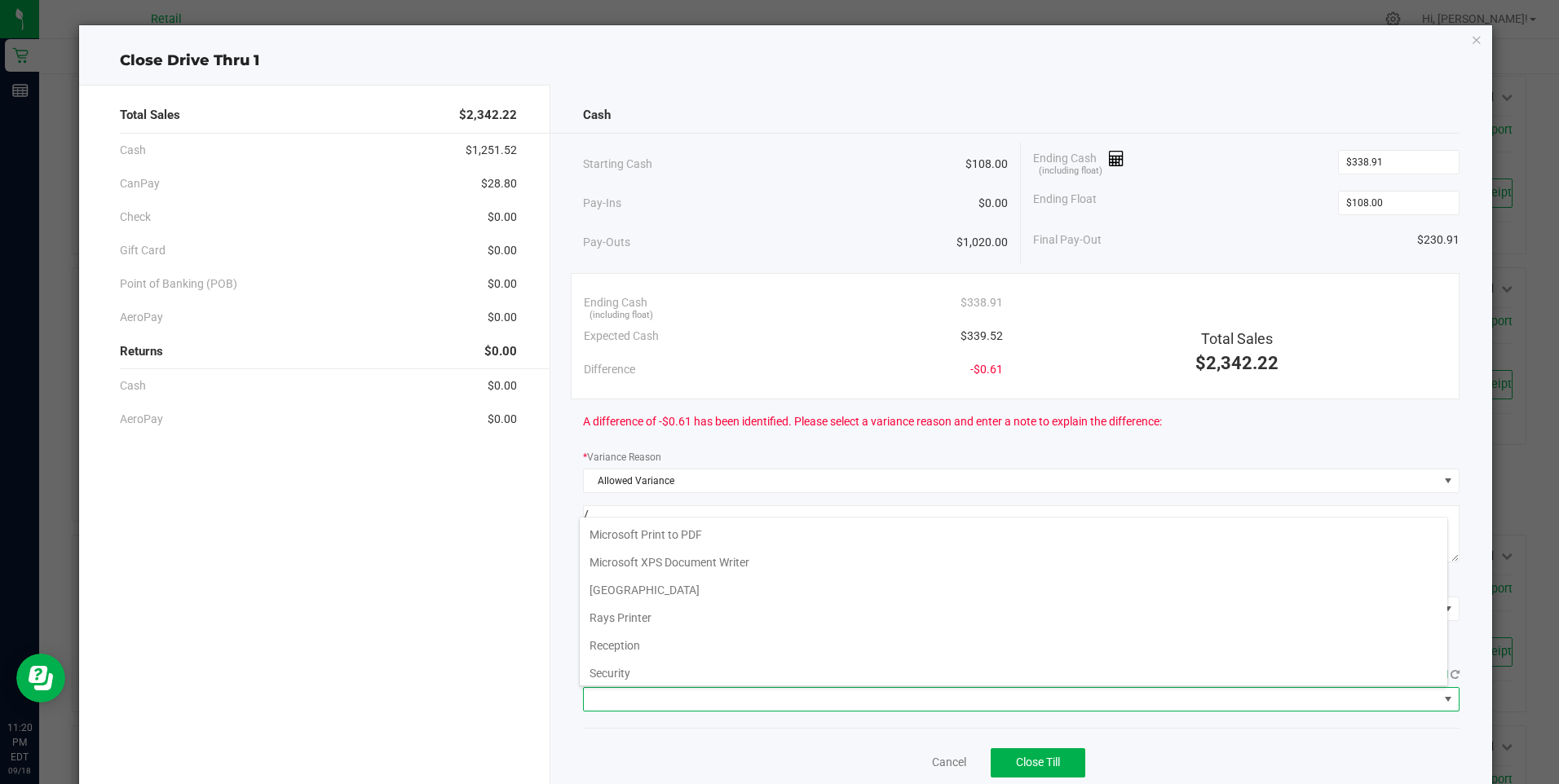
scroll to position [253, 0]
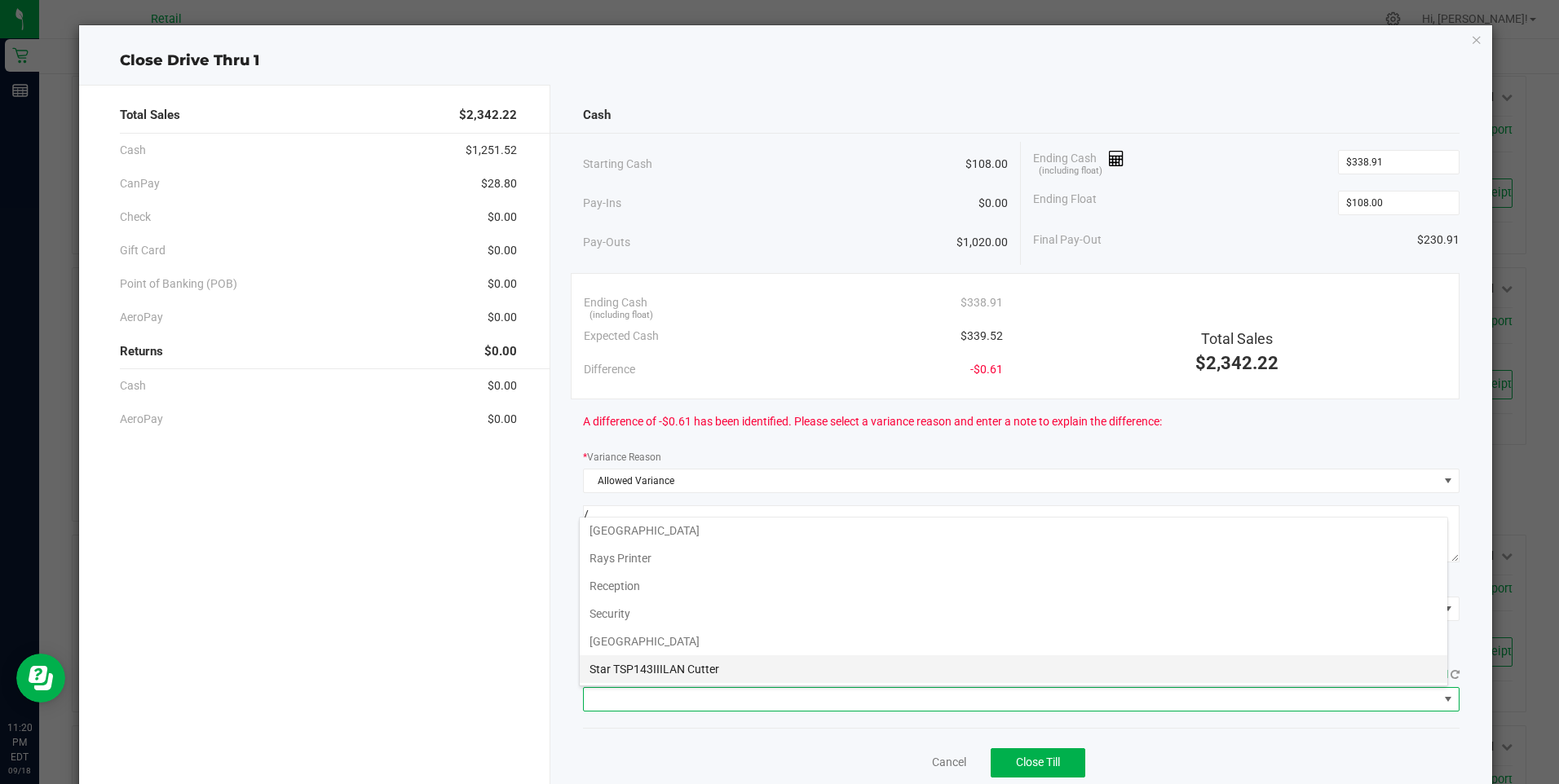
click at [721, 674] on Cutter "Star TSP143IIILAN Cutter" at bounding box center [1013, 669] width 867 height 27
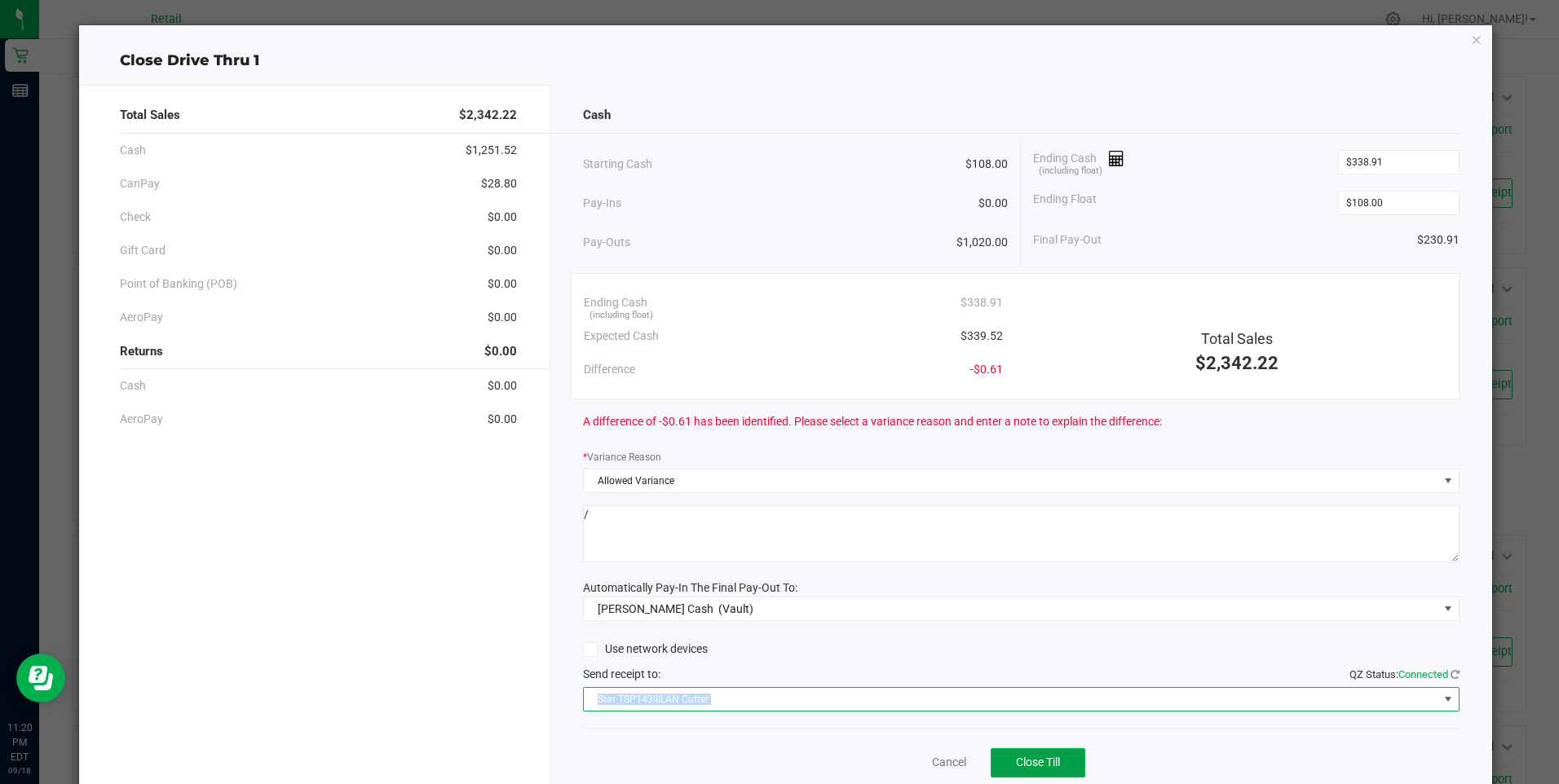
click at [1032, 757] on span "Close Till" at bounding box center [1037, 762] width 44 height 13
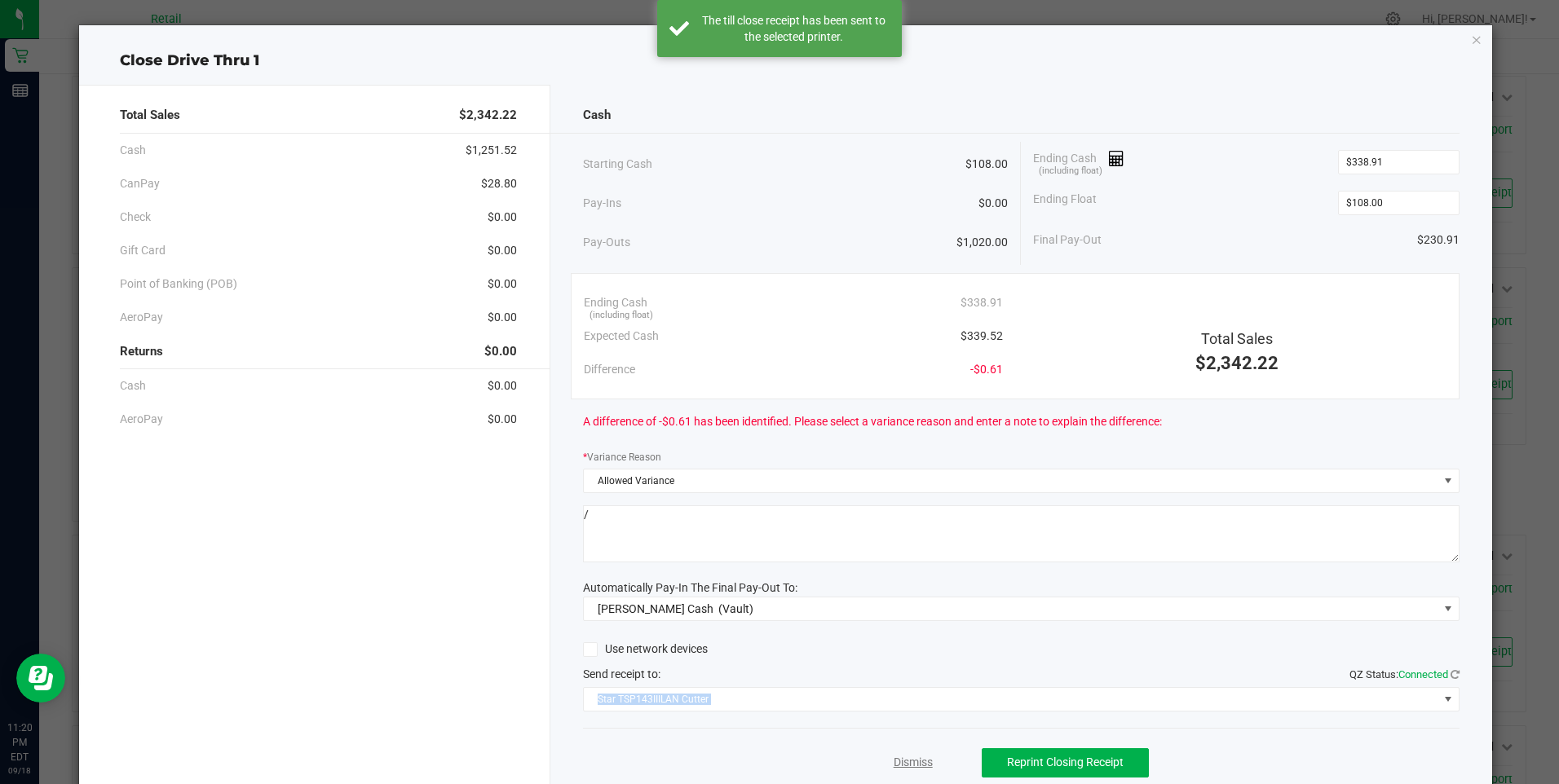
click at [899, 760] on link "Dismiss" at bounding box center [914, 763] width 39 height 17
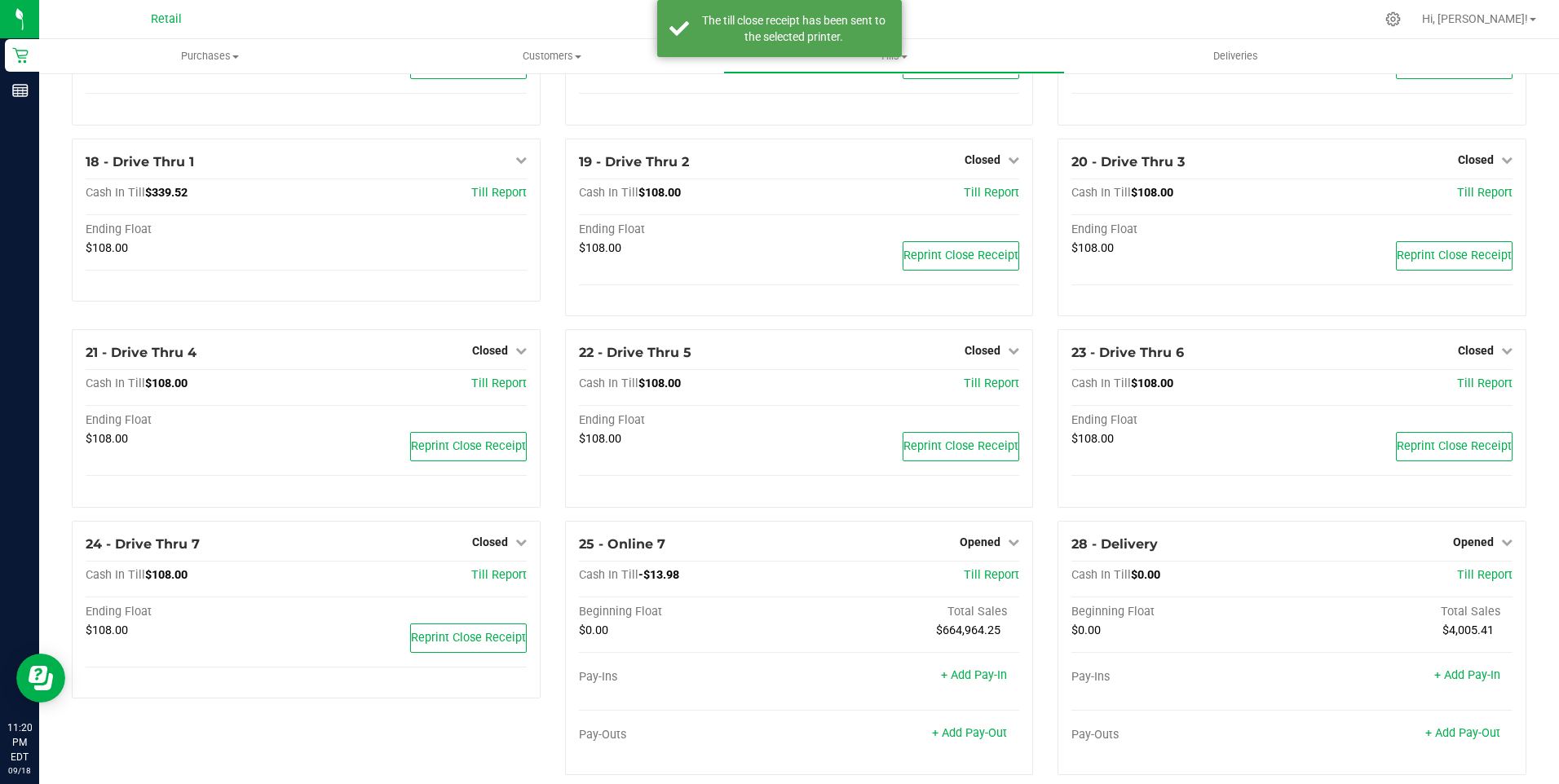
scroll to position [1136, 0]
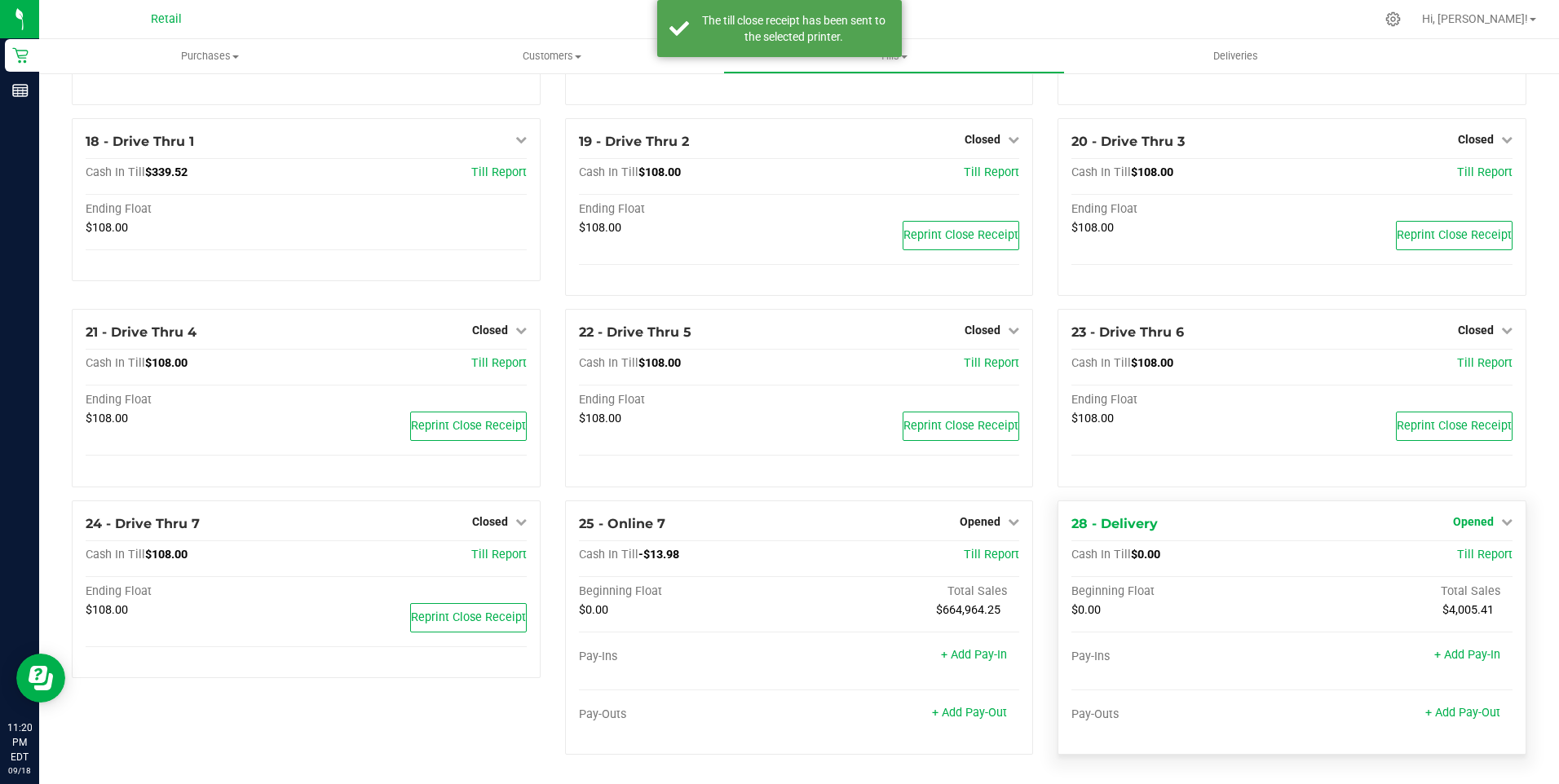
click at [1471, 524] on span "Opened" at bounding box center [1474, 522] width 41 height 13
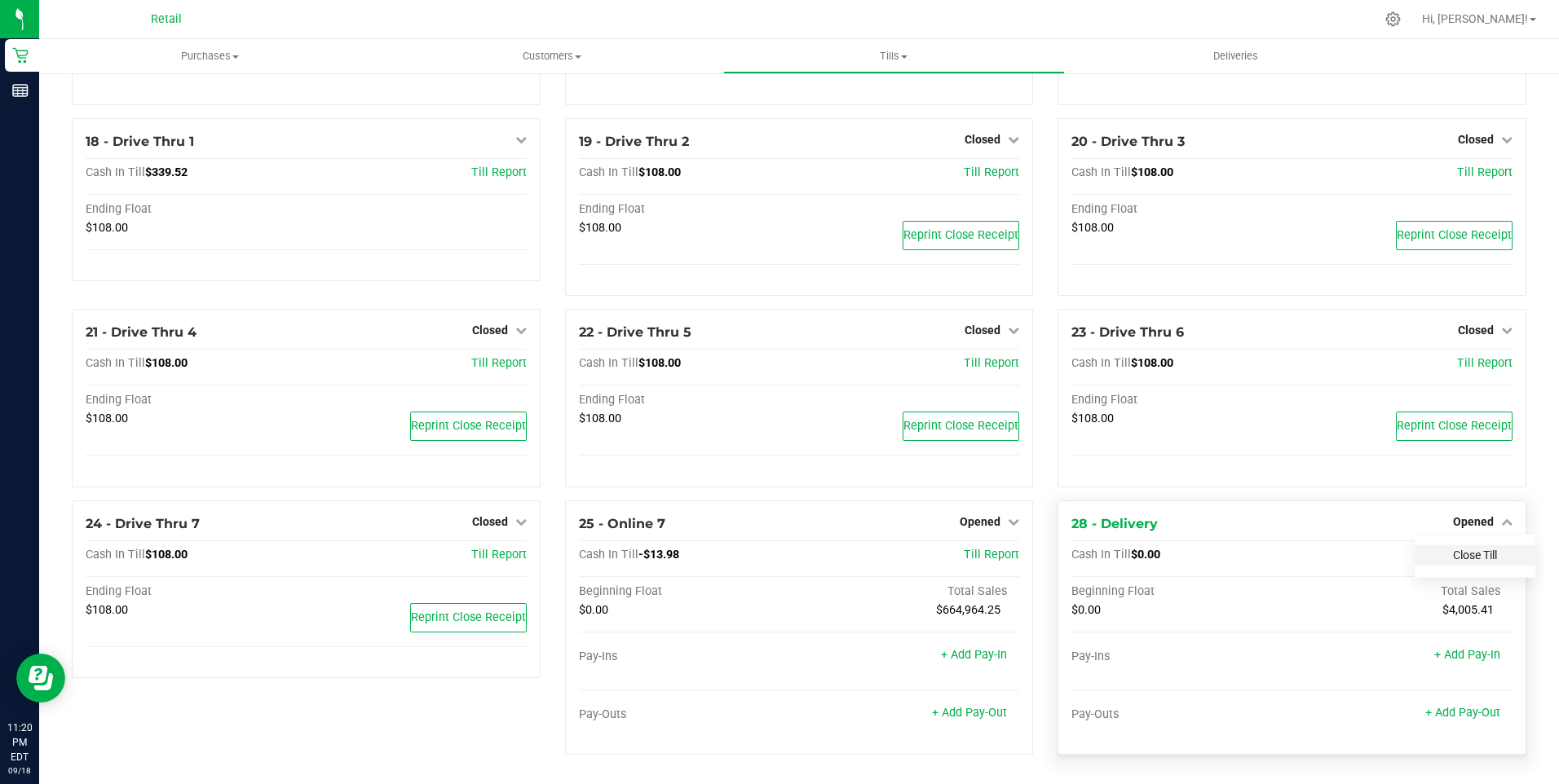
click at [1471, 553] on link "Close Till" at bounding box center [1475, 555] width 44 height 13
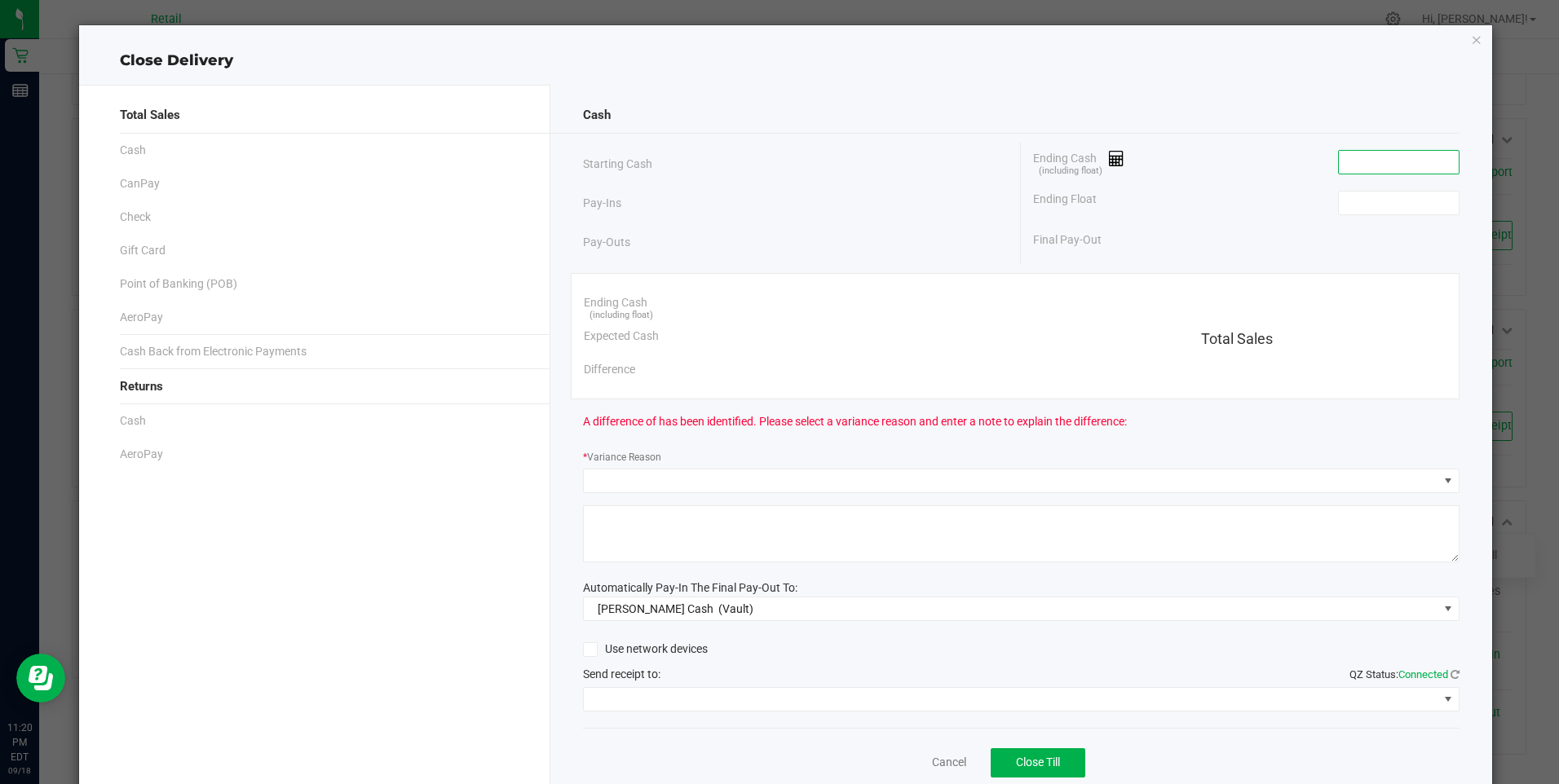
click at [1371, 172] on input at bounding box center [1399, 162] width 120 height 23
type input "$0.00"
click at [1381, 198] on input at bounding box center [1399, 202] width 120 height 23
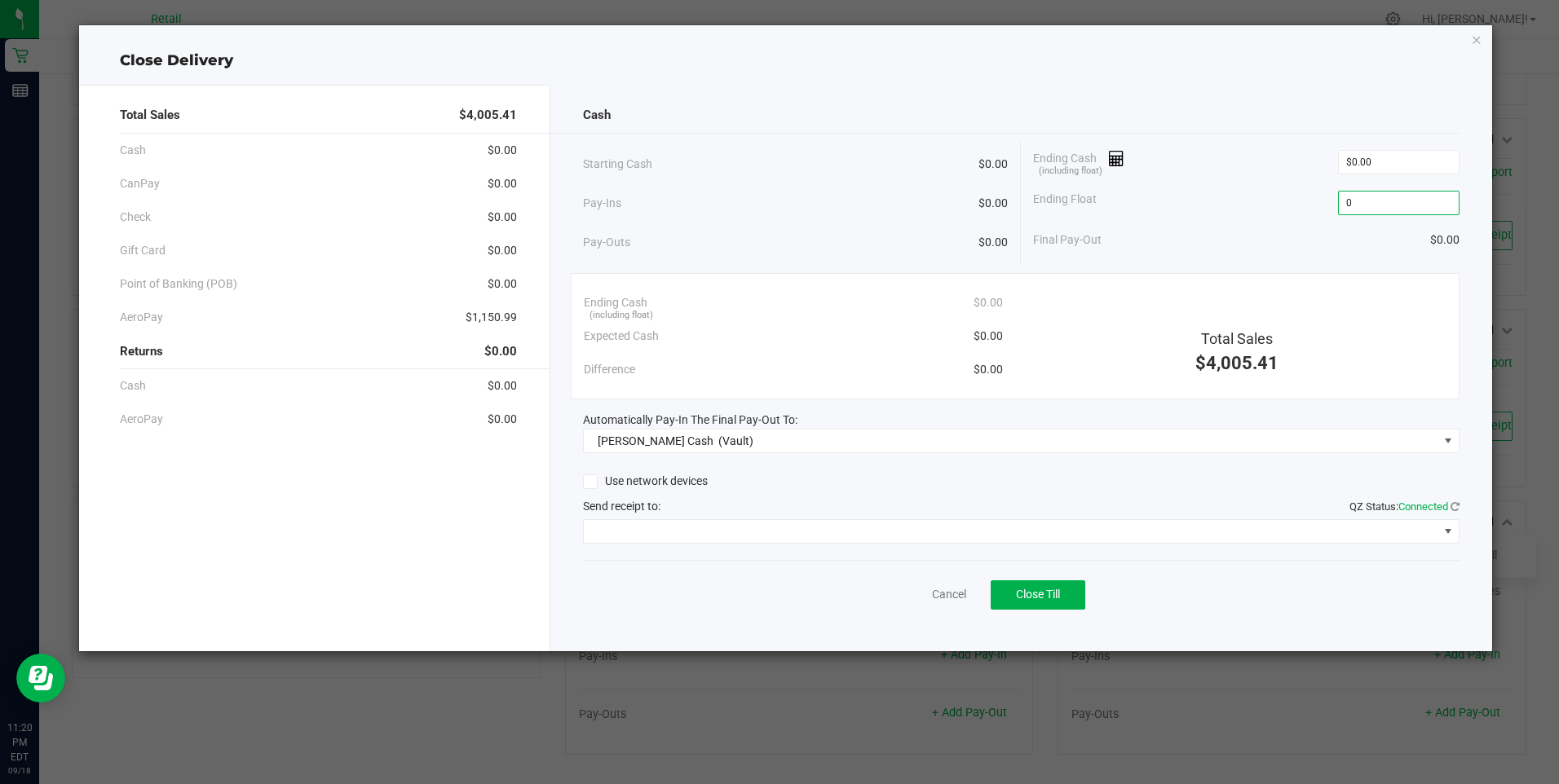
type input "$0.00"
click at [1295, 243] on div "Final Pay-Out $0.00" at bounding box center [1246, 239] width 426 height 33
click at [687, 530] on span at bounding box center [1011, 531] width 855 height 23
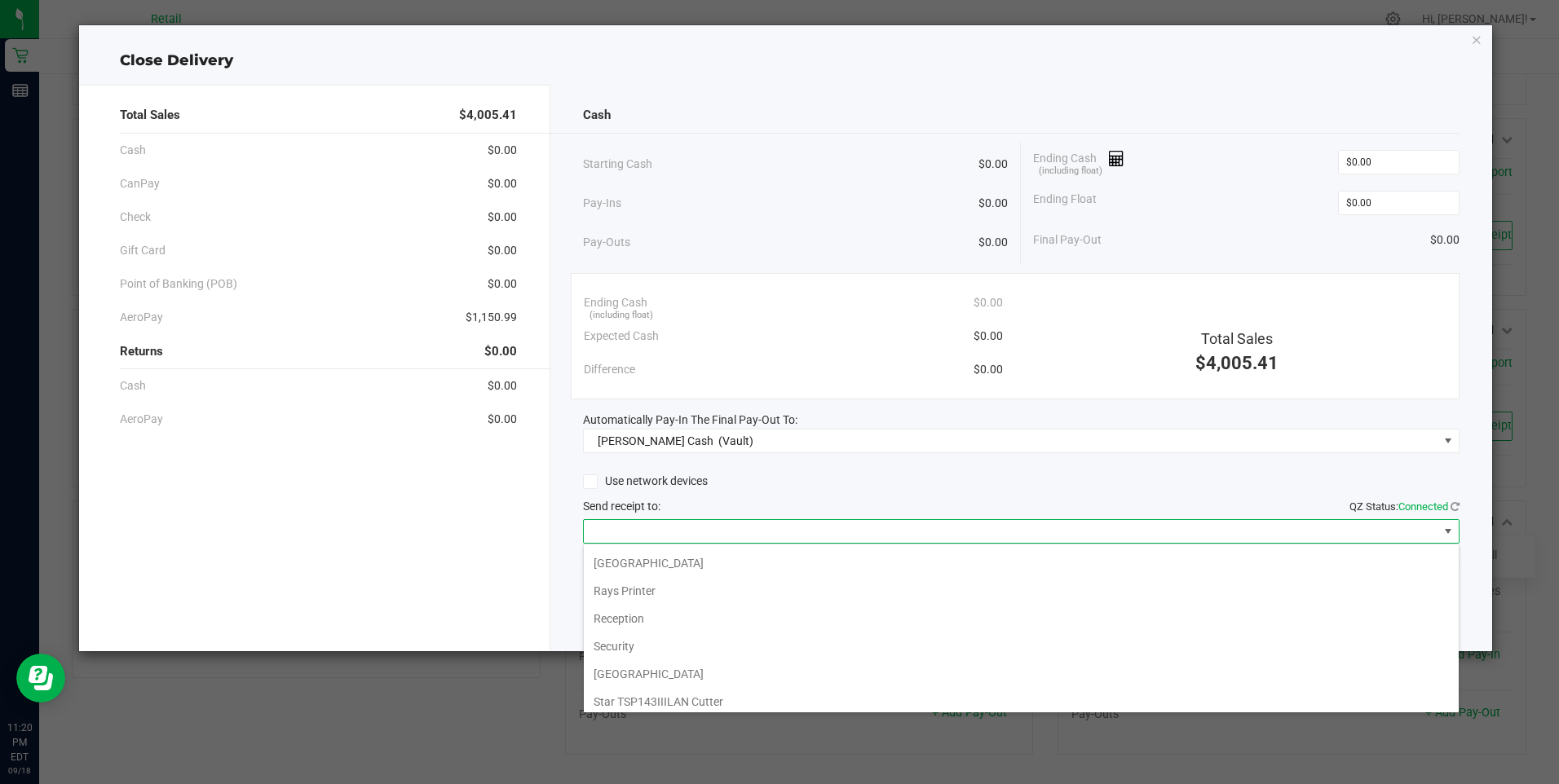
scroll to position [253, 0]
click at [704, 696] on Cutter "Star TSP143IIILAN Cutter" at bounding box center [1021, 696] width 875 height 27
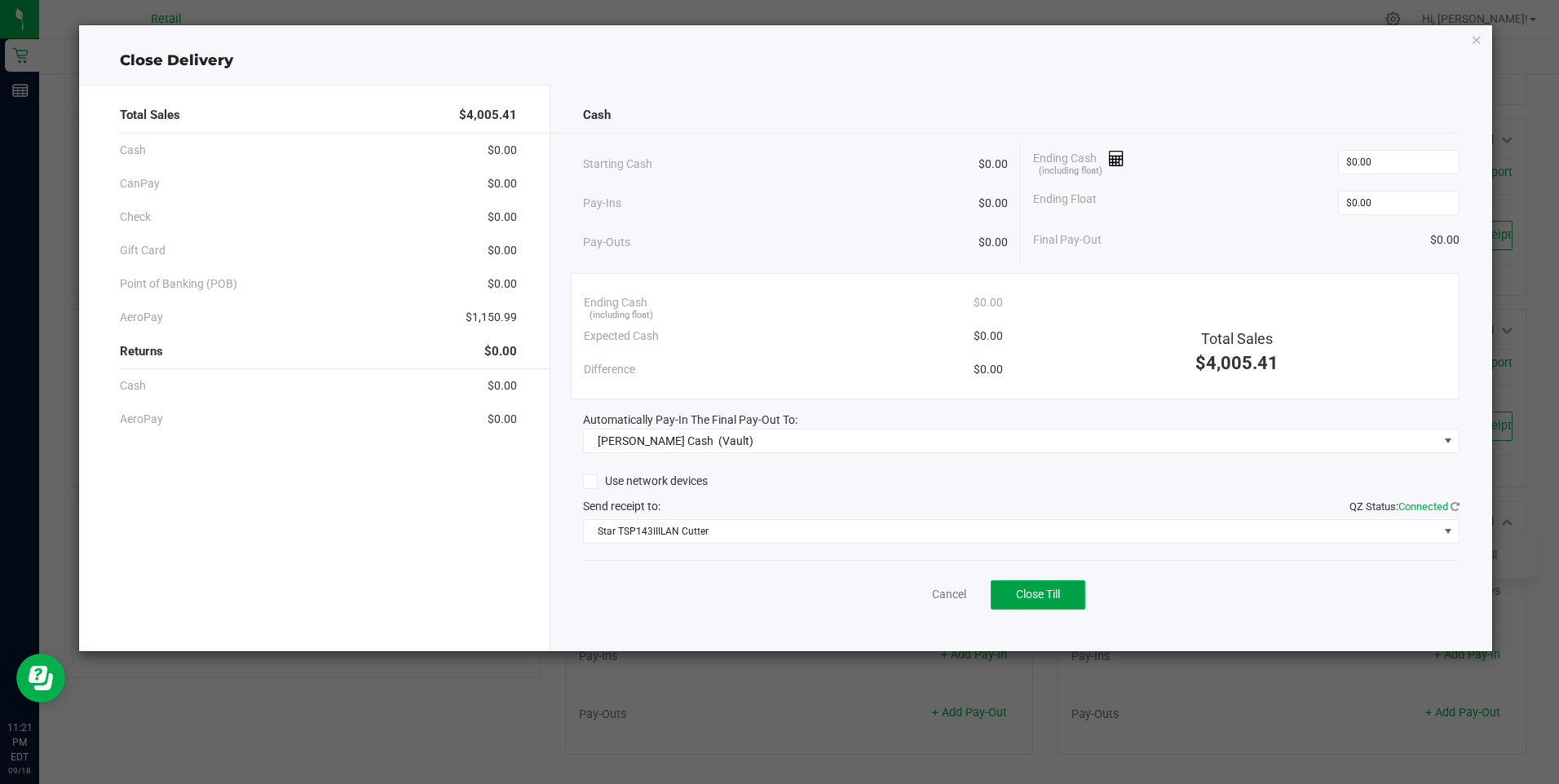
click at [1032, 592] on span "Close Till" at bounding box center [1037, 594] width 44 height 13
click at [921, 600] on link "Dismiss" at bounding box center [914, 594] width 39 height 17
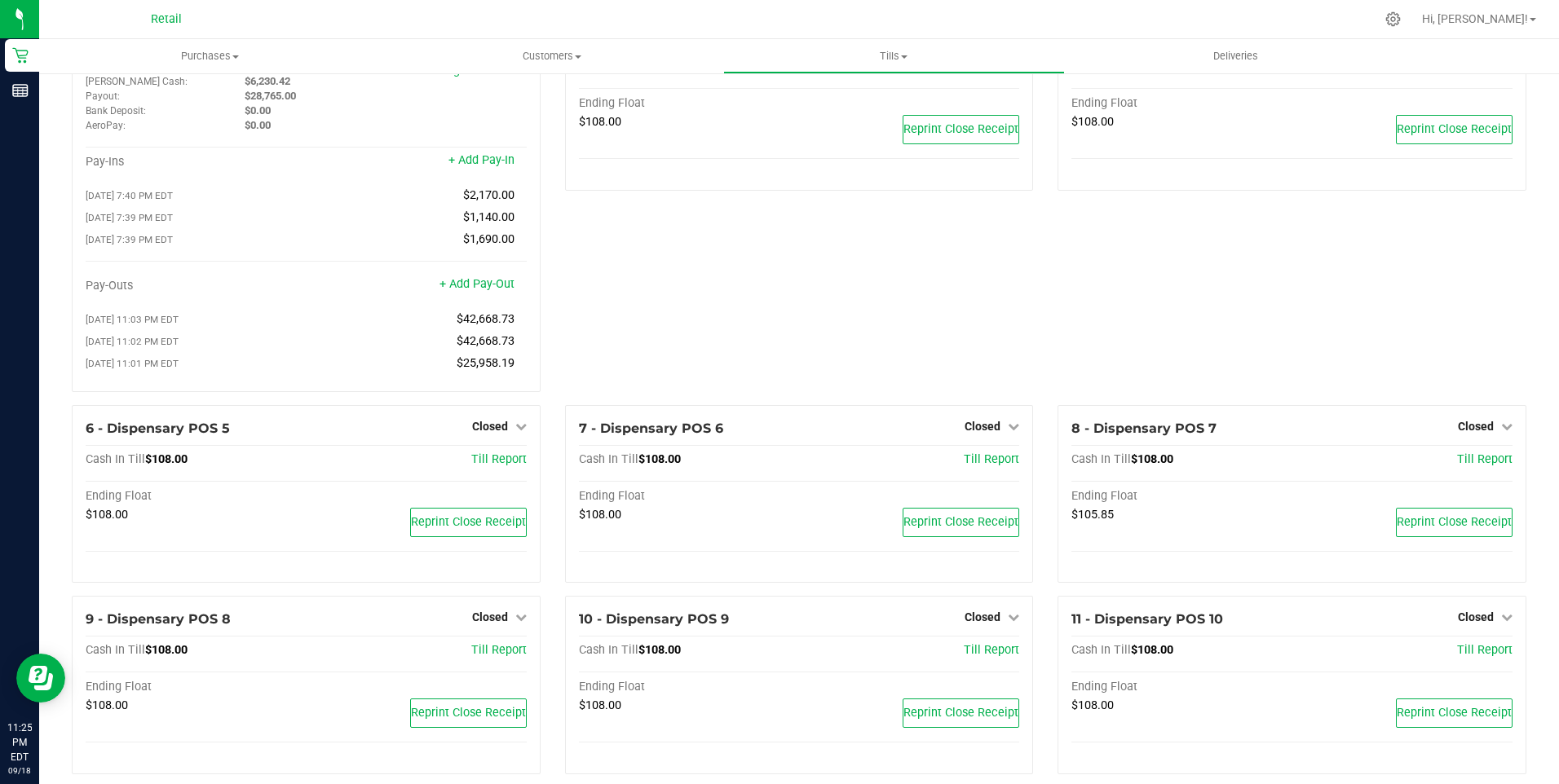
scroll to position [0, 0]
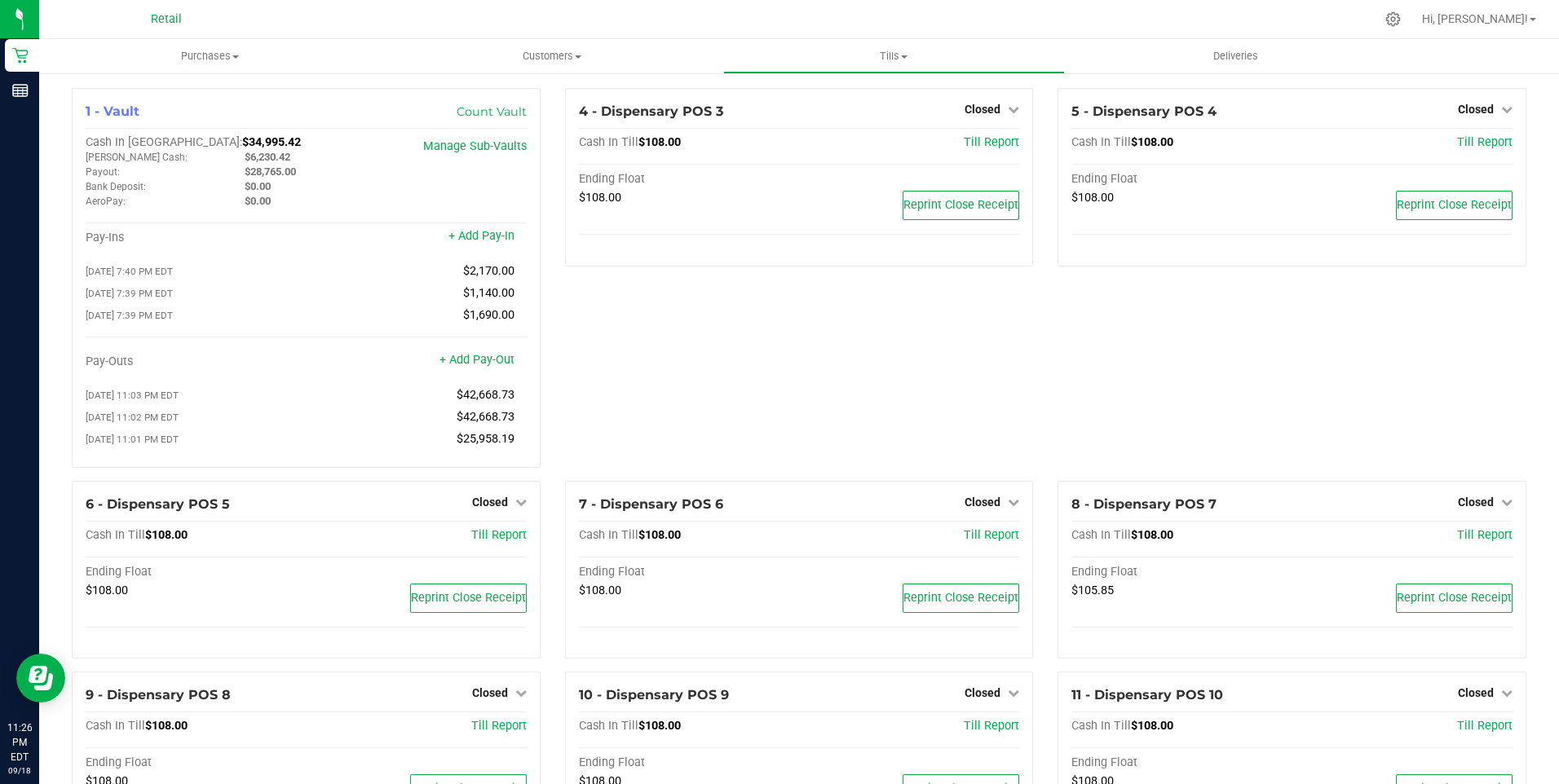
click at [553, 406] on div "4 - Dispensary POS 3 Closed Open Till Cash In Till $108.00 Till Report Ending F…" at bounding box center [799, 285] width 493 height 393
